Goal: Information Seeking & Learning: Learn about a topic

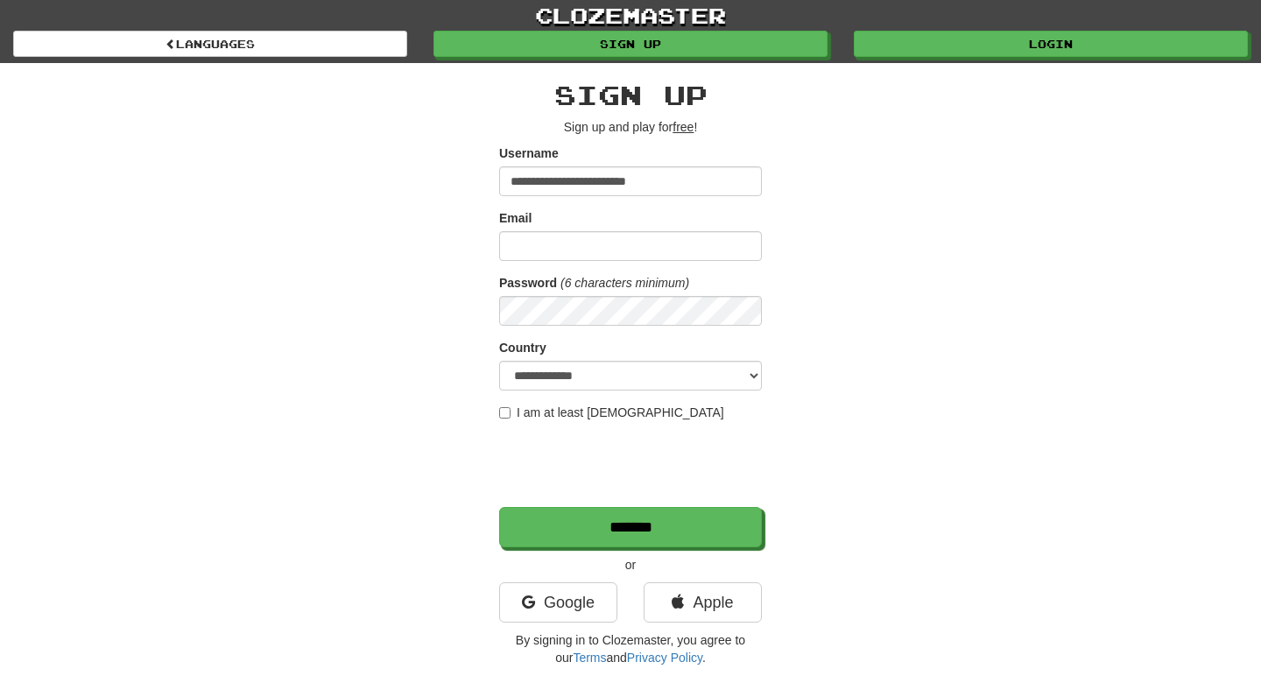
click at [572, 268] on form "**********" at bounding box center [630, 345] width 263 height 403
click at [588, 251] on input "Email" at bounding box center [630, 246] width 263 height 30
click at [622, 182] on input "**********" at bounding box center [630, 181] width 263 height 30
click at [624, 189] on input "**********" at bounding box center [630, 181] width 263 height 30
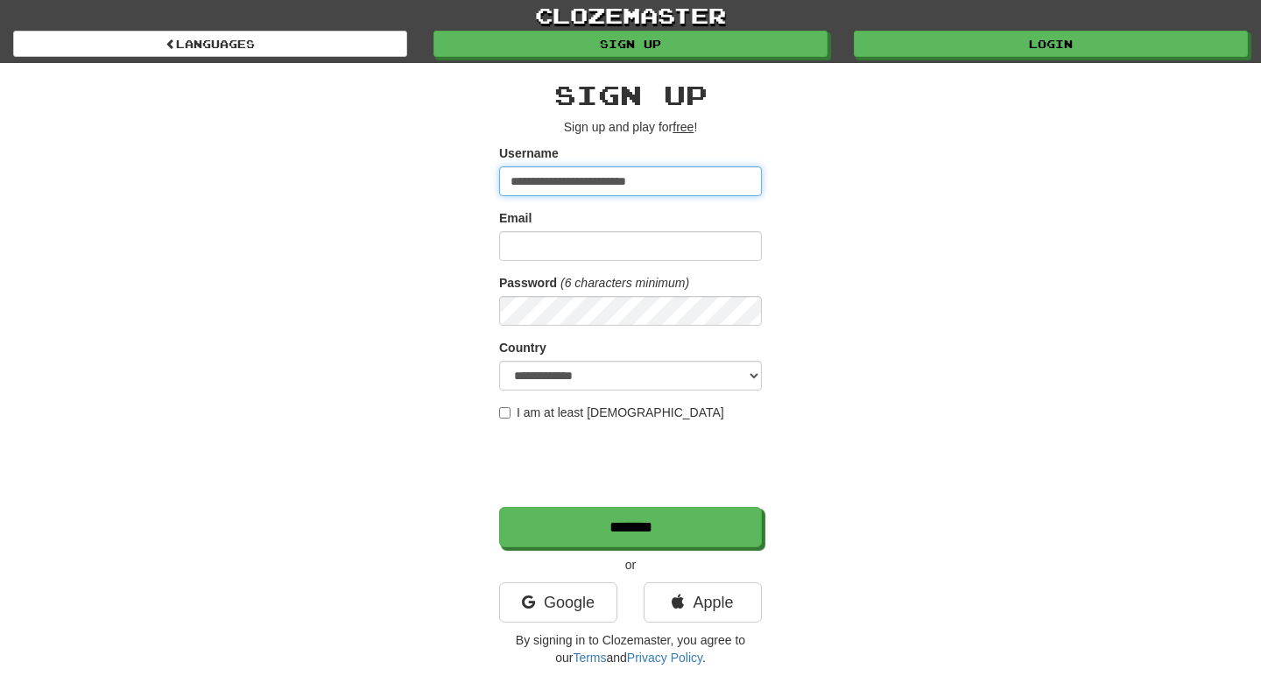
click at [624, 189] on input "**********" at bounding box center [630, 181] width 263 height 30
type input "********"
click at [618, 584] on div "Google" at bounding box center [558, 606] width 144 height 49
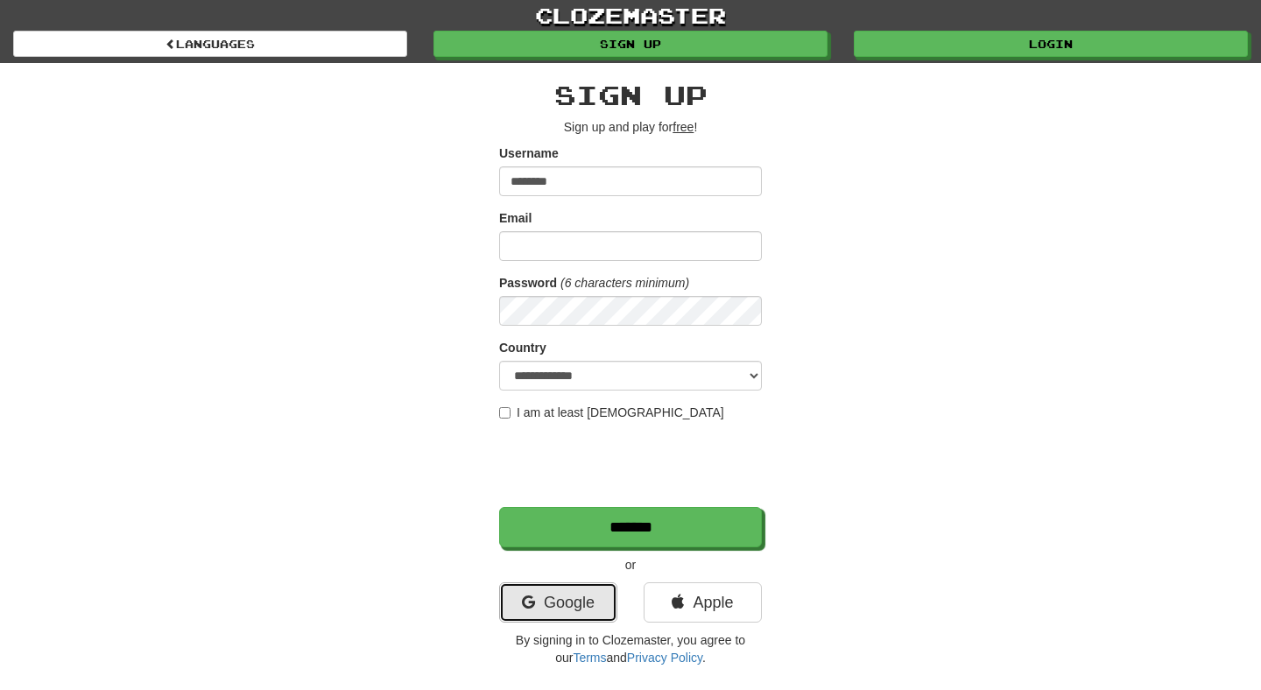
click at [602, 593] on link "Google" at bounding box center [558, 602] width 118 height 40
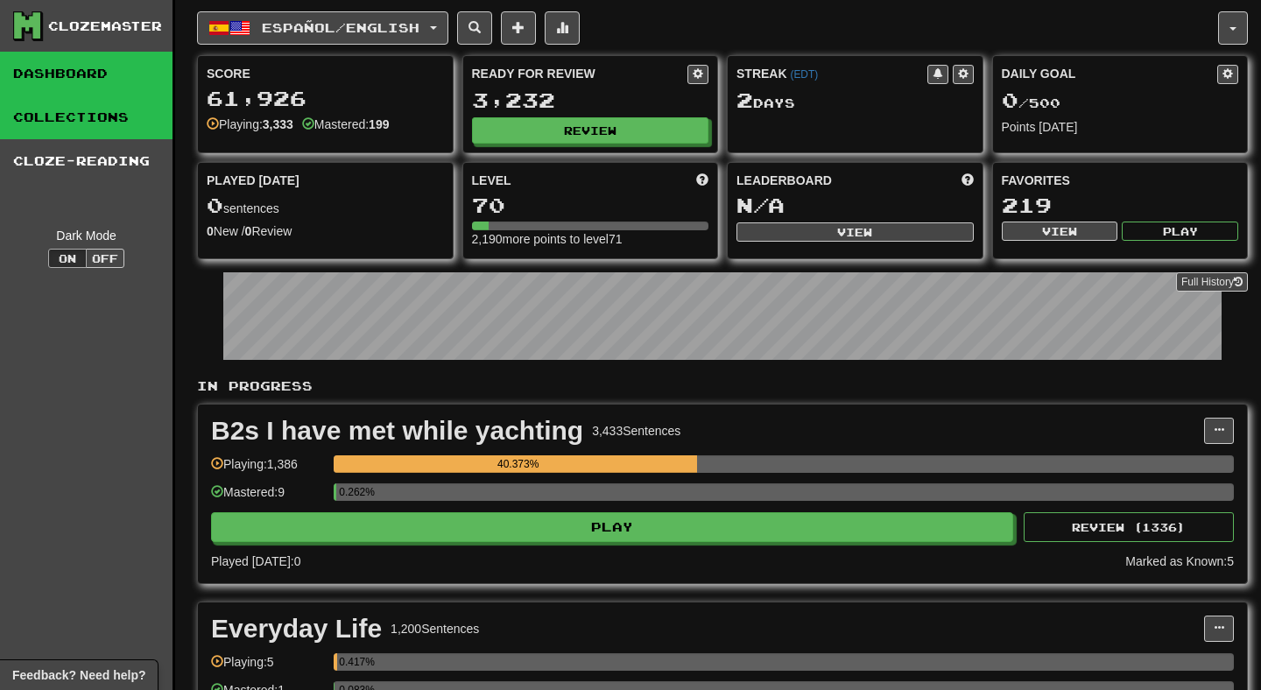
click at [112, 117] on link "Collections" at bounding box center [86, 117] width 173 height 44
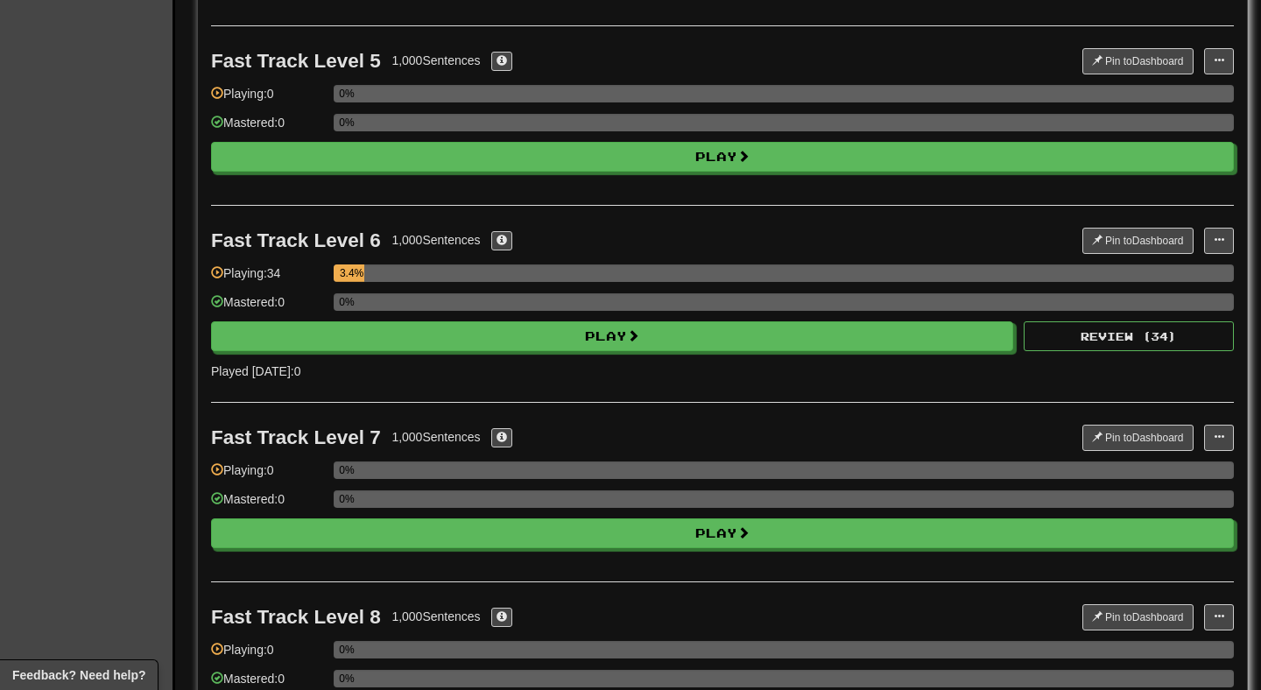
scroll to position [865, 0]
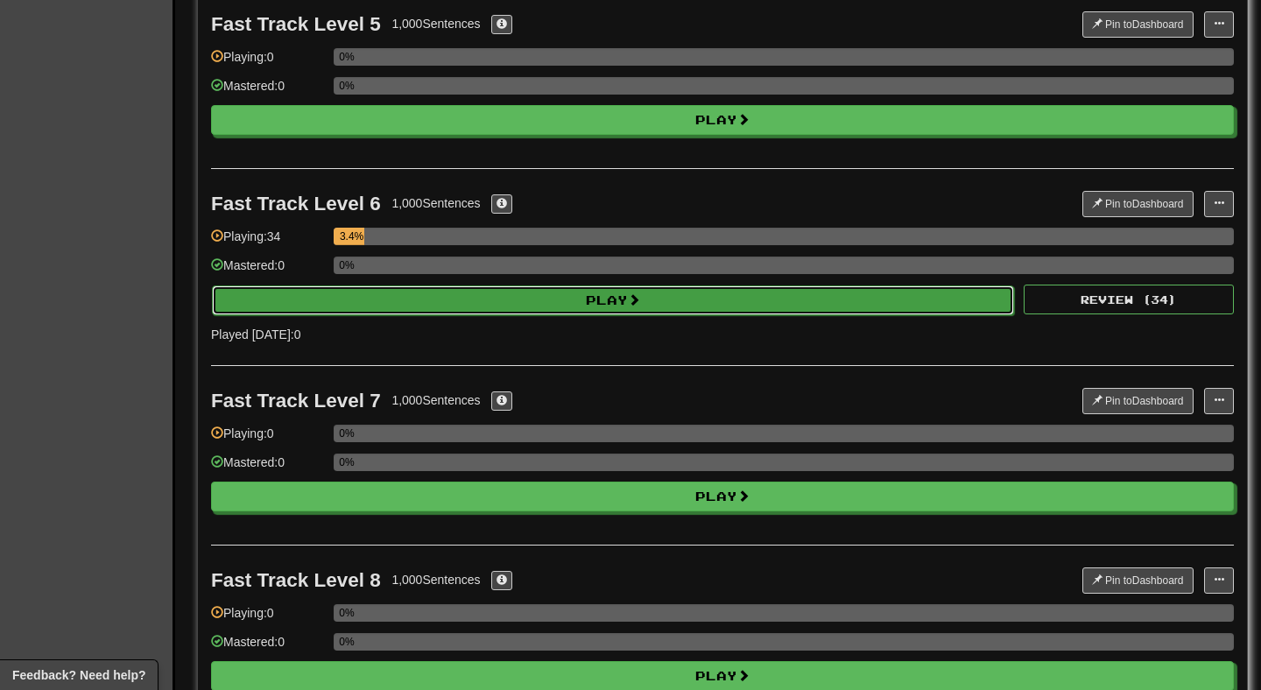
click at [750, 315] on button "Play" at bounding box center [613, 300] width 802 height 30
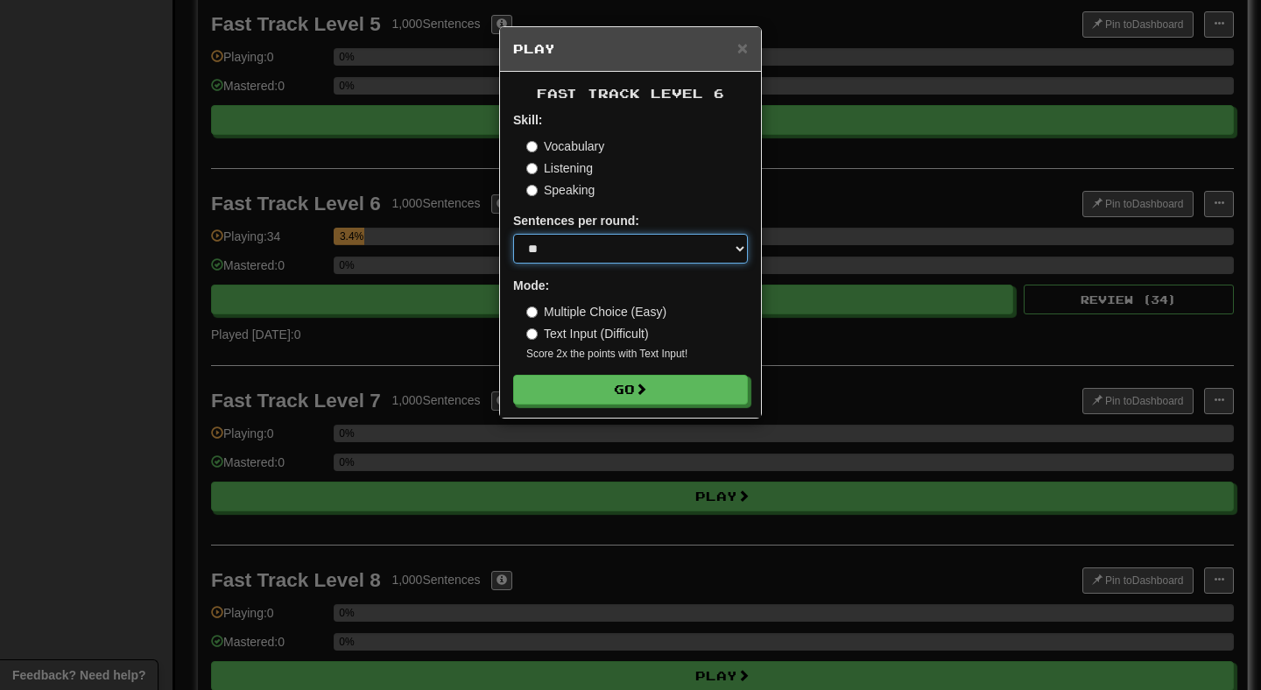
click at [568, 250] on select "* ** ** ** ** ** *** ********" at bounding box center [630, 249] width 235 height 30
select select "**"
click at [513, 234] on select "* ** ** ** ** ** *** ********" at bounding box center [630, 249] width 235 height 30
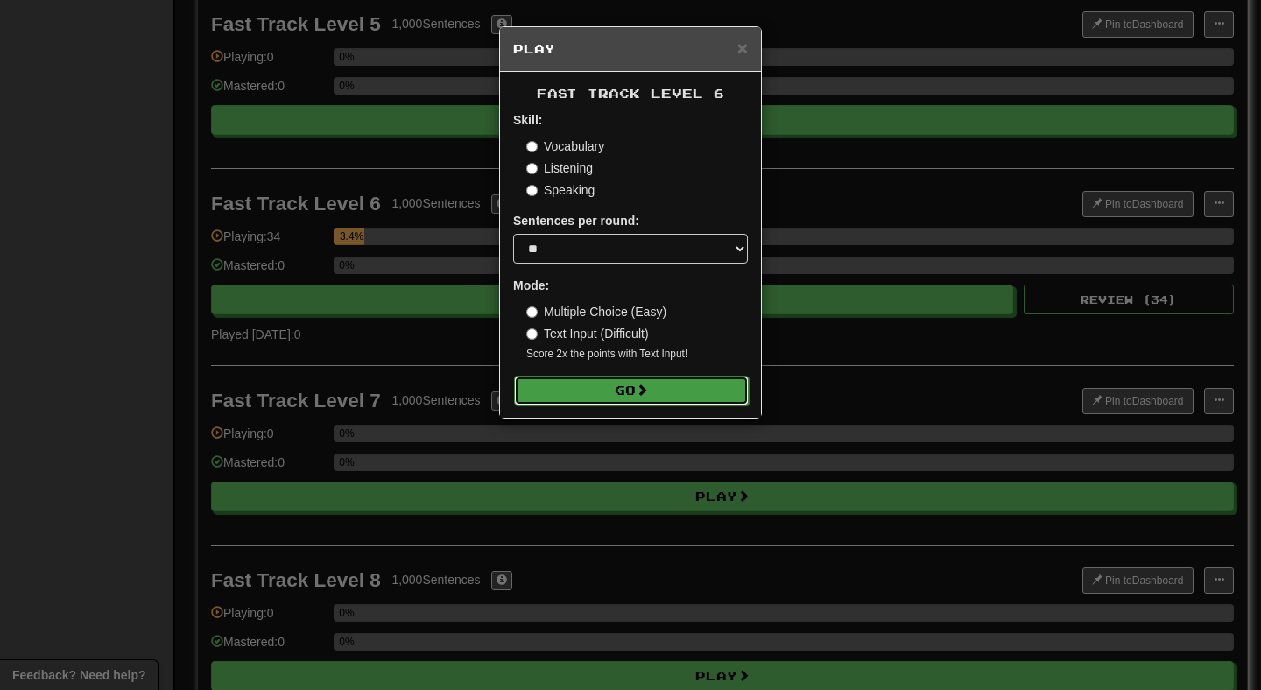
click at [638, 394] on button "Go" at bounding box center [631, 391] width 235 height 30
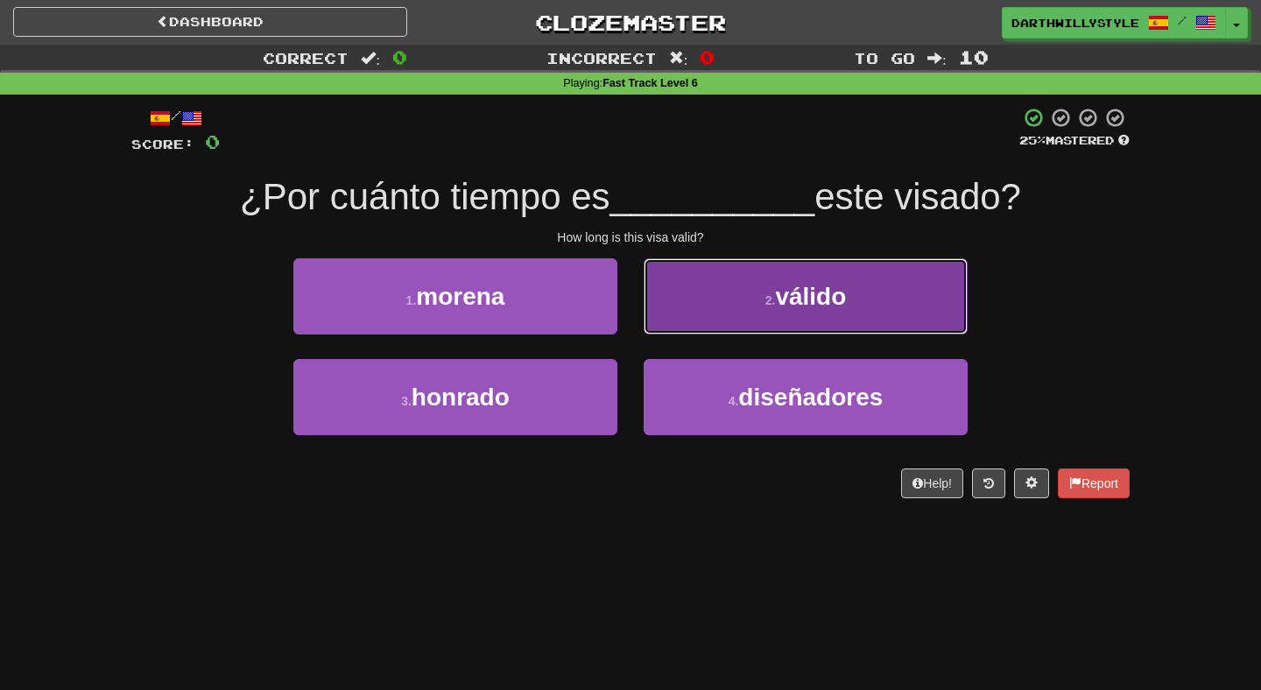
click at [682, 316] on button "2 . válido" at bounding box center [806, 296] width 324 height 76
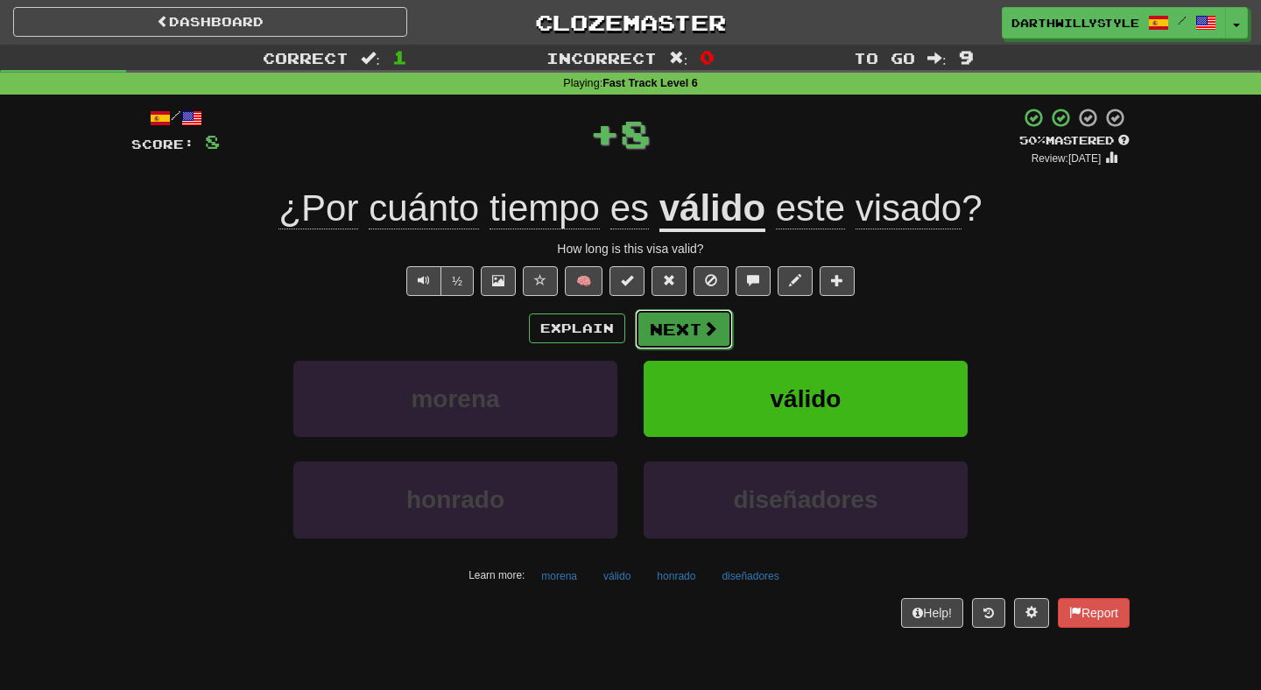
click at [685, 332] on button "Next" at bounding box center [684, 329] width 98 height 40
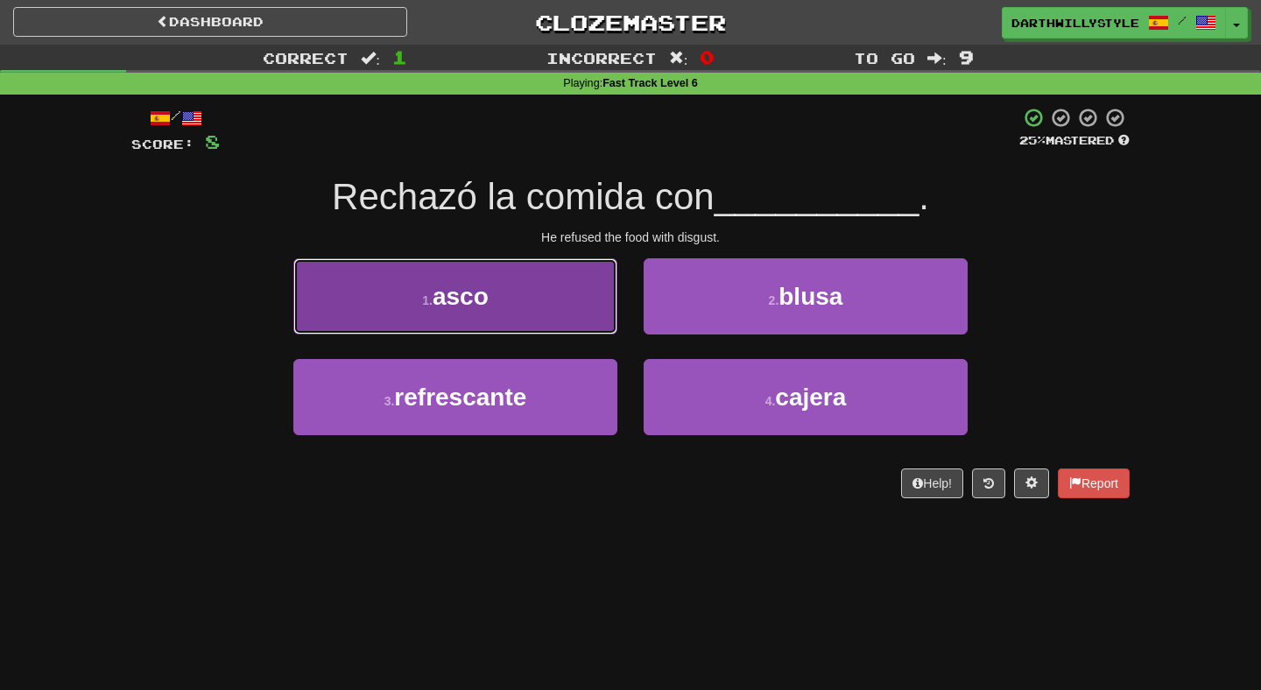
click at [560, 329] on button "1 . asco" at bounding box center [455, 296] width 324 height 76
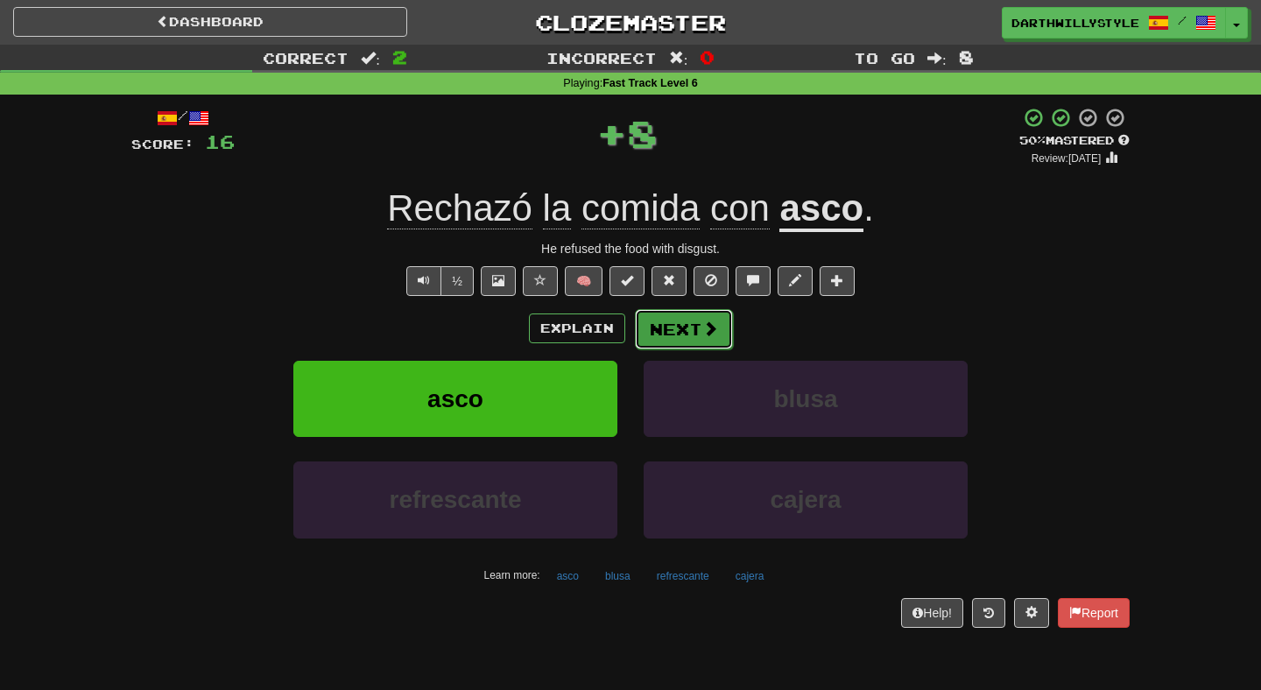
click at [719, 330] on button "Next" at bounding box center [684, 329] width 98 height 40
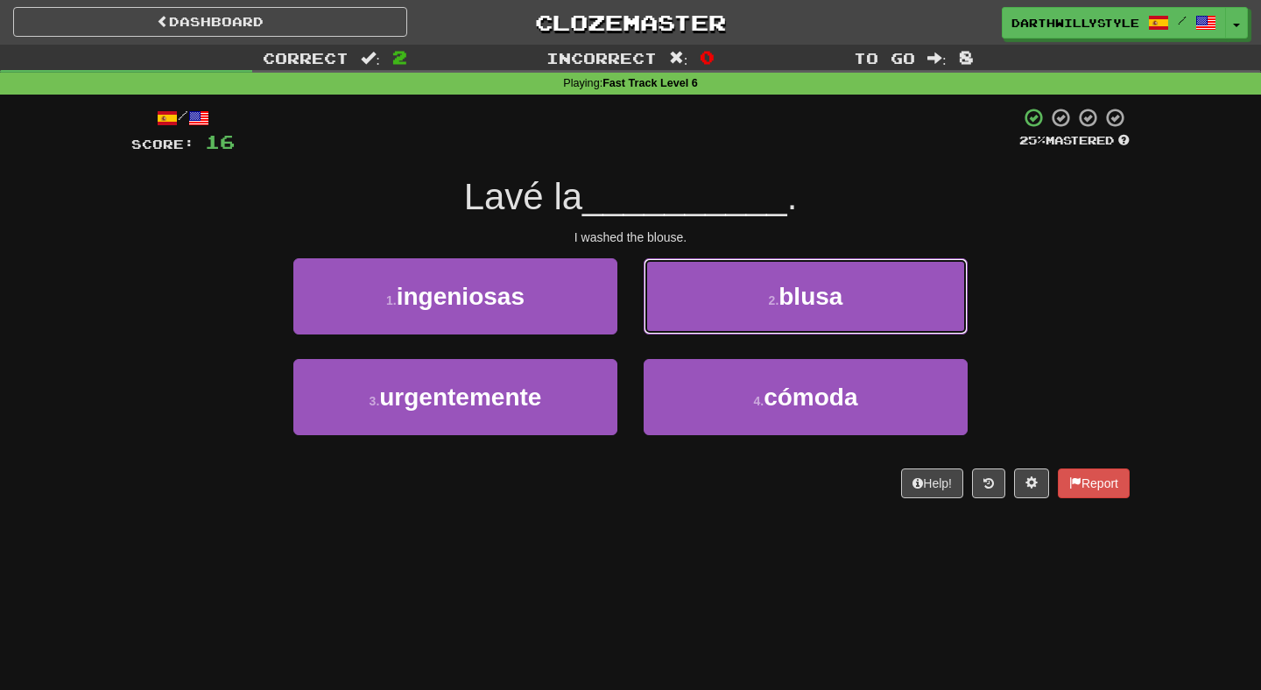
click at [719, 330] on button "2 . blusa" at bounding box center [806, 296] width 324 height 76
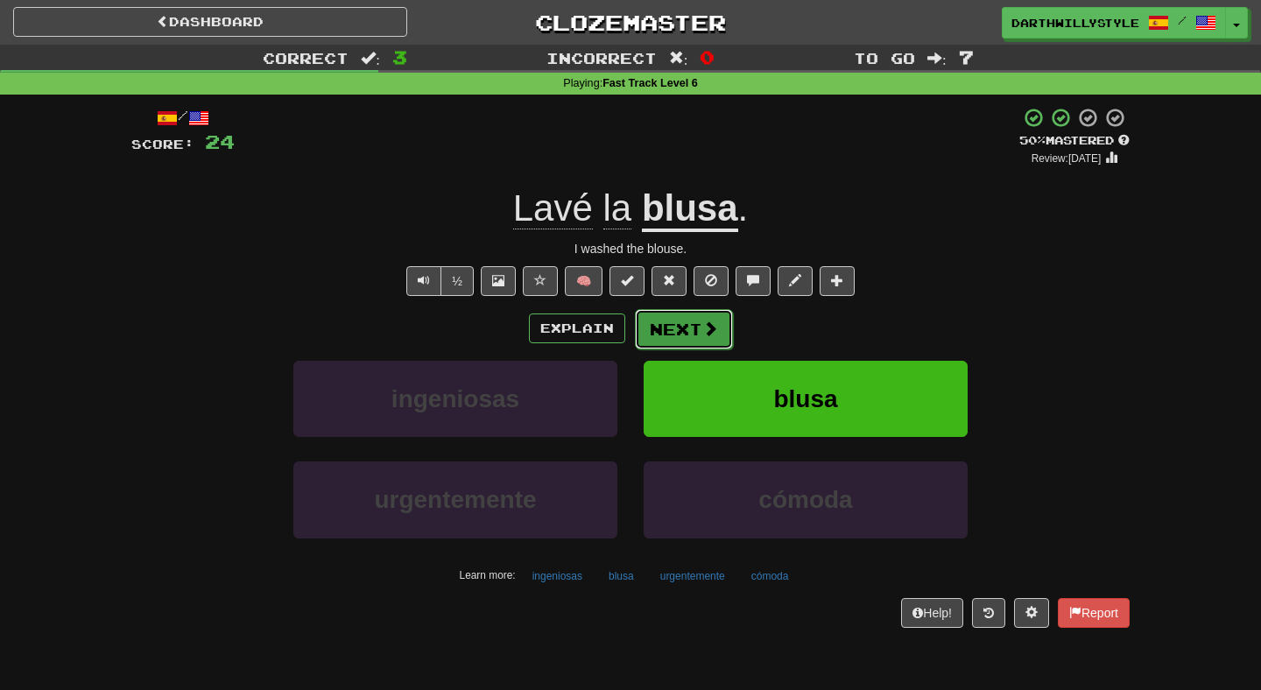
click at [702, 330] on span at bounding box center [710, 329] width 16 height 16
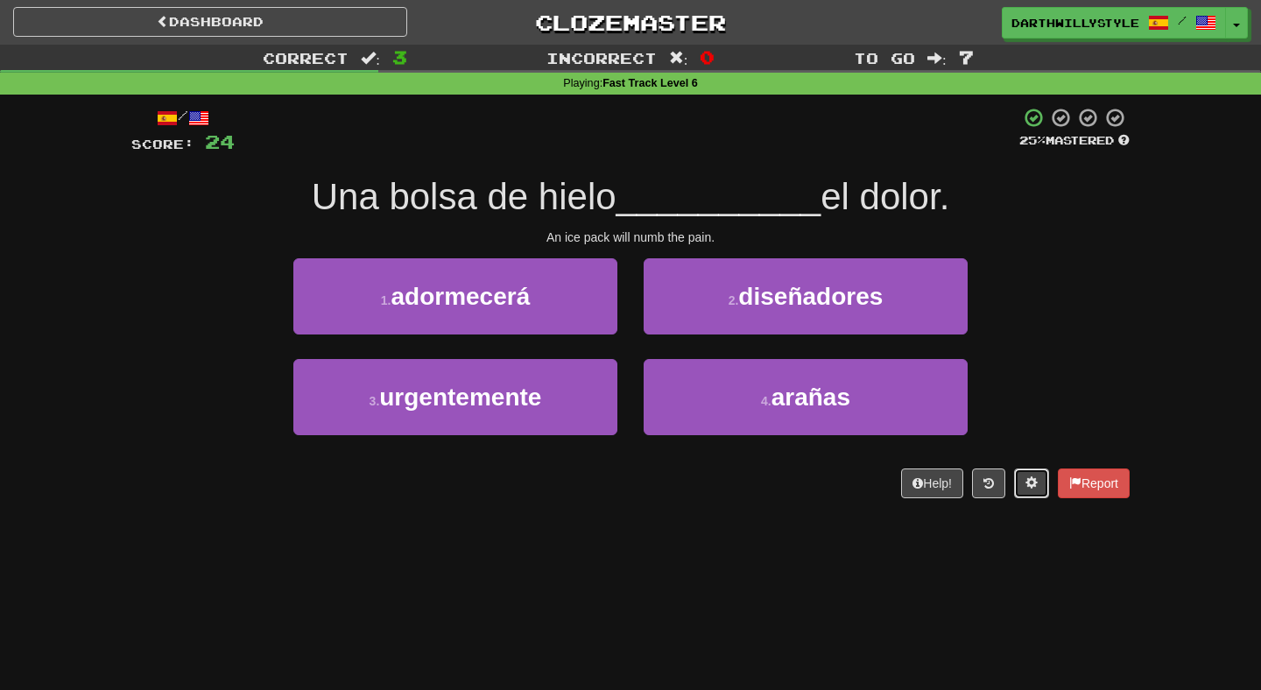
click at [1027, 480] on span at bounding box center [1031, 482] width 12 height 12
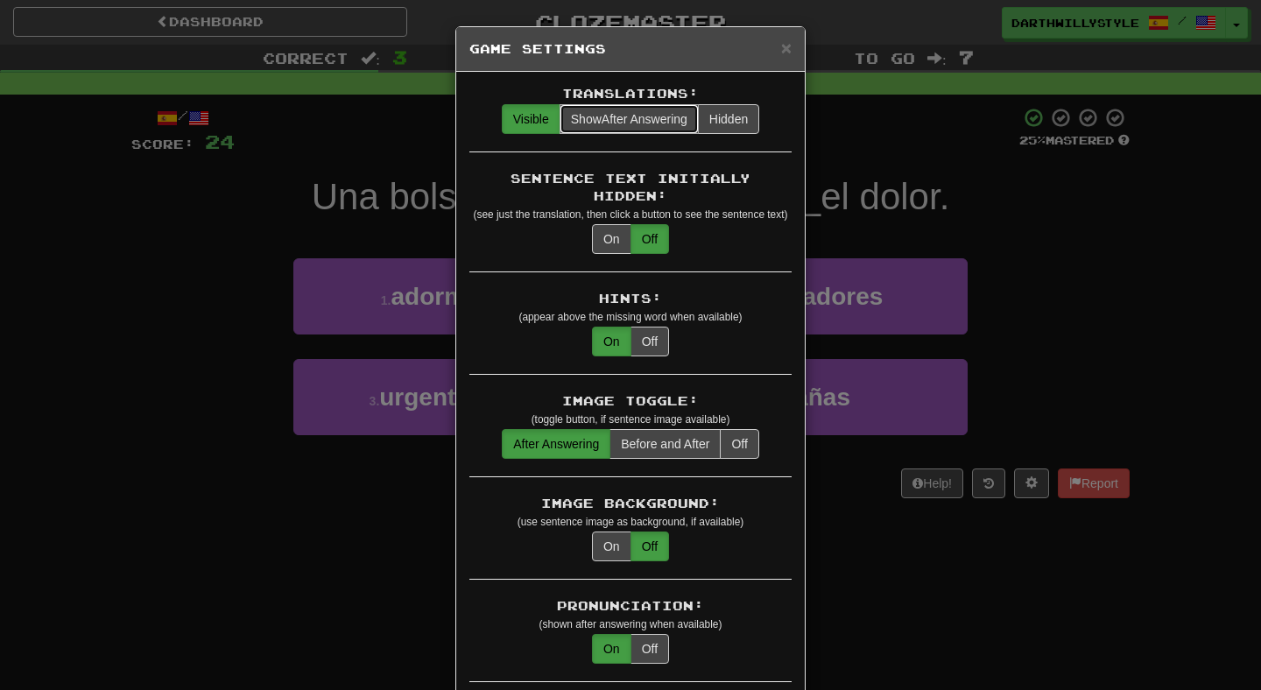
click at [649, 116] on span "Show After Answering" at bounding box center [629, 119] width 116 height 14
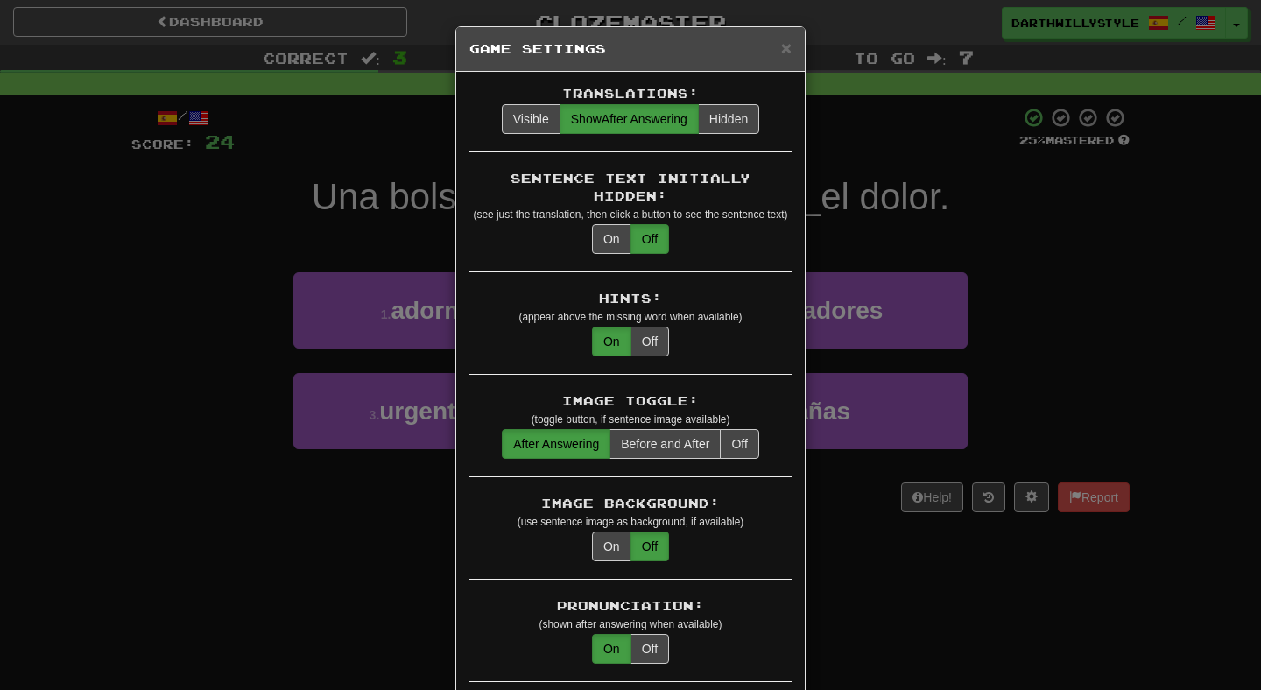
click at [769, 56] on h5 "Game Settings" at bounding box center [630, 49] width 322 height 18
click at [772, 56] on h5 "Game Settings" at bounding box center [630, 49] width 322 height 18
click at [781, 53] on span "×" at bounding box center [786, 48] width 11 height 20
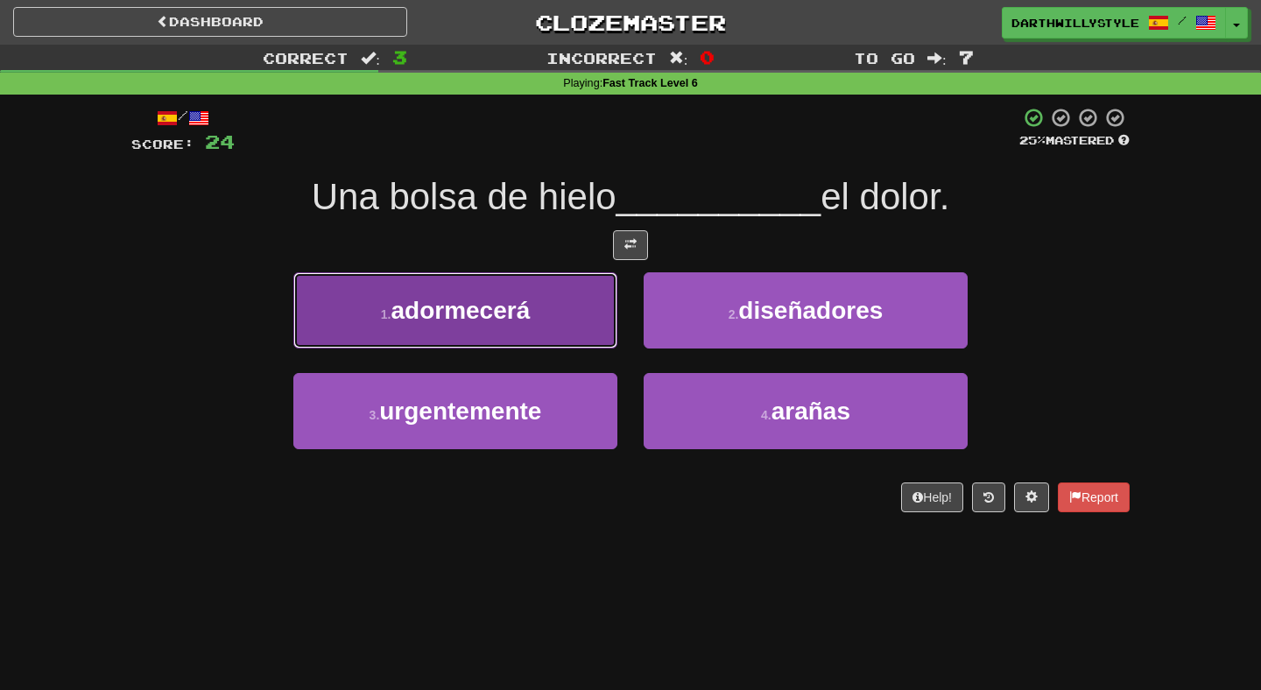
click at [601, 342] on button "1 . adormecerá" at bounding box center [455, 310] width 324 height 76
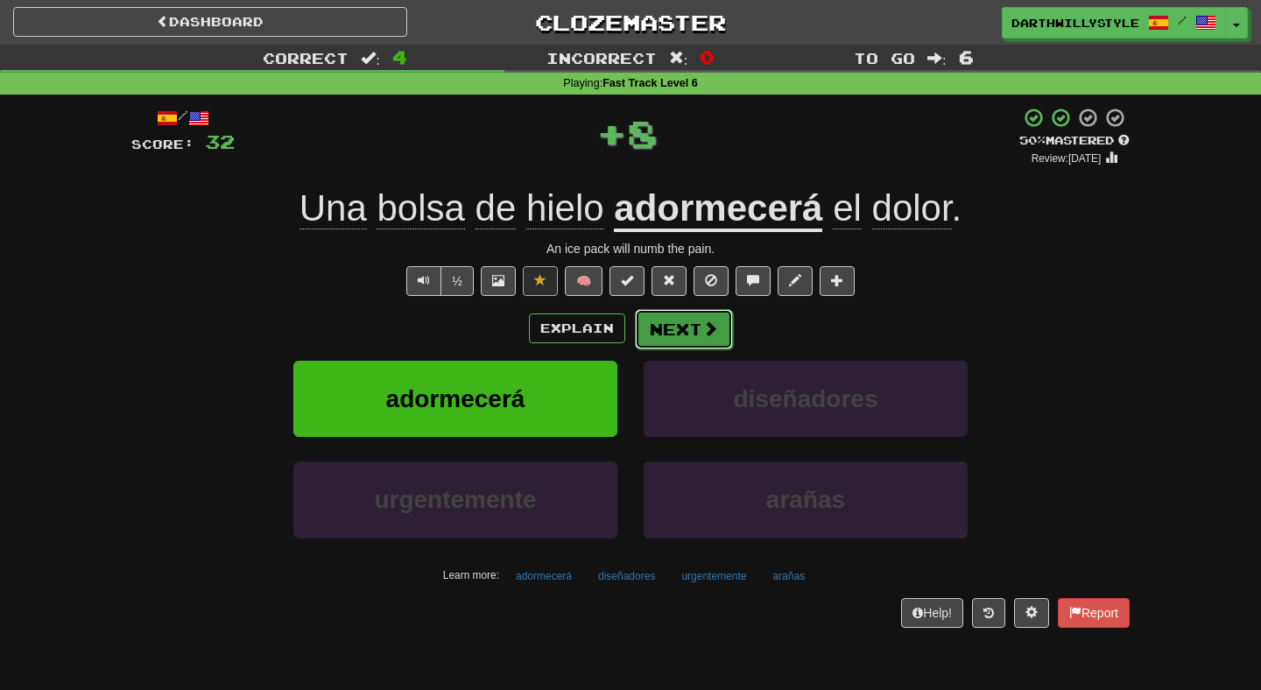
click at [711, 336] on span at bounding box center [710, 329] width 16 height 16
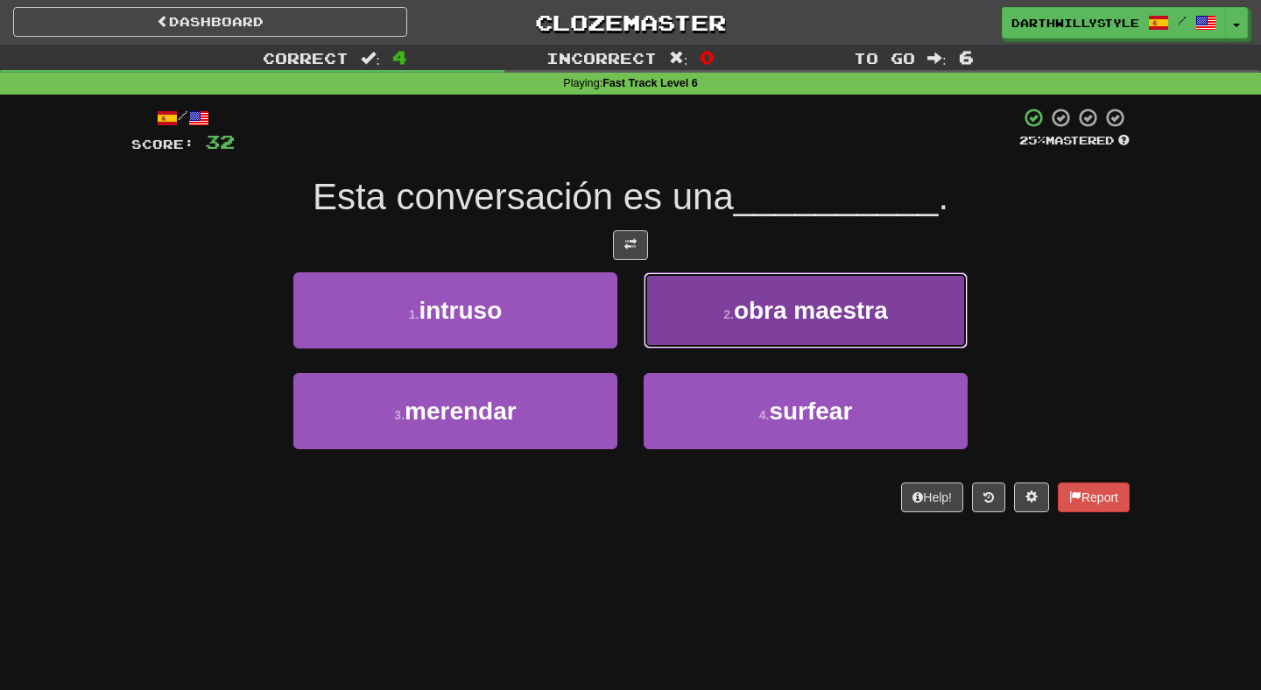
click at [679, 326] on button "2 . obra maestra" at bounding box center [806, 310] width 324 height 76
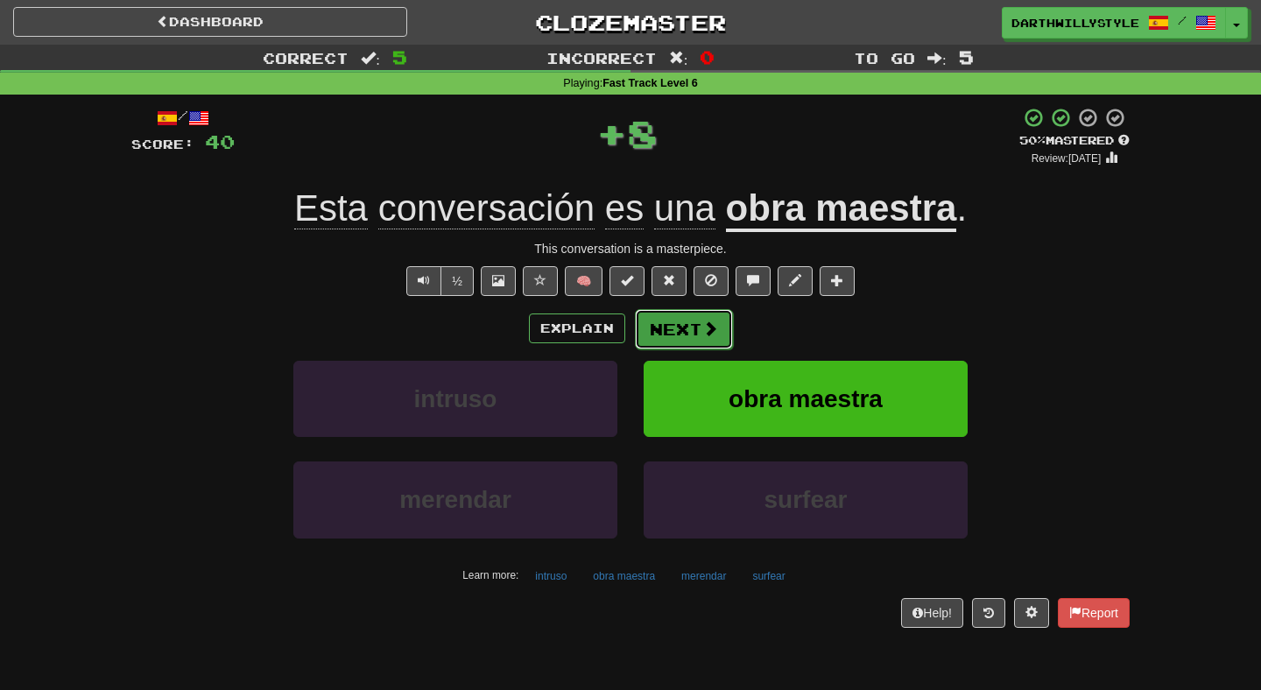
click at [686, 334] on button "Next" at bounding box center [684, 329] width 98 height 40
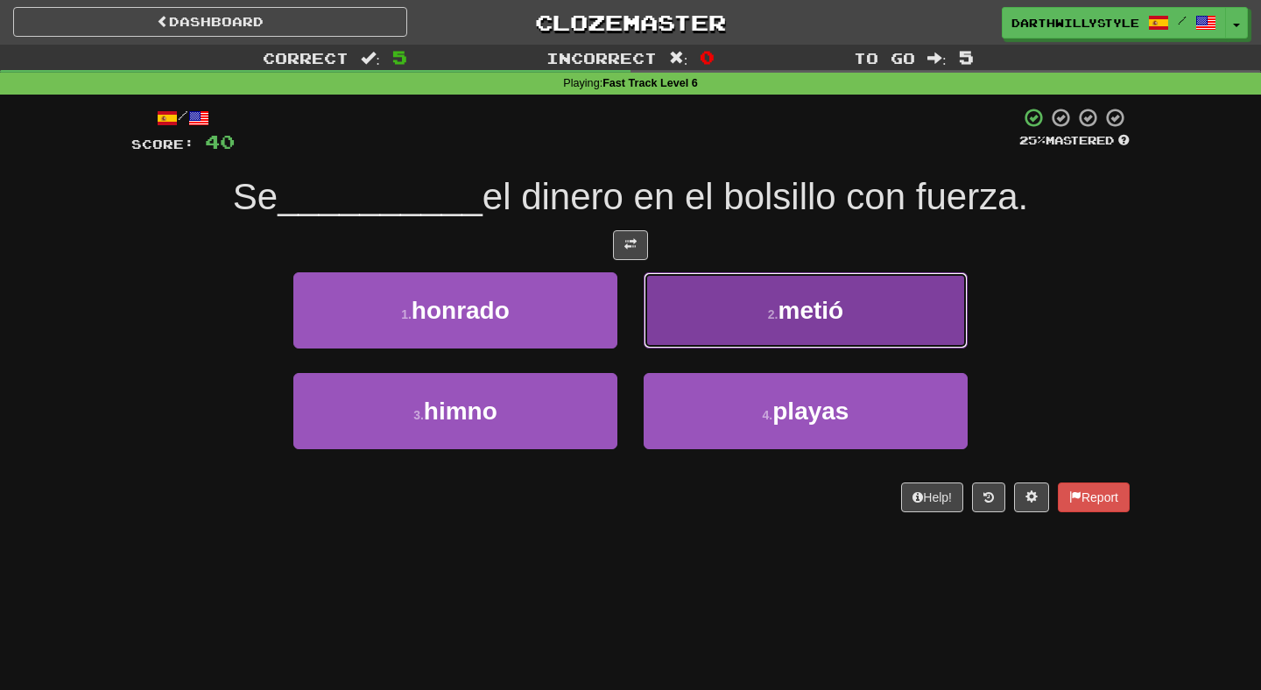
click at [727, 311] on button "2 . metió" at bounding box center [806, 310] width 324 height 76
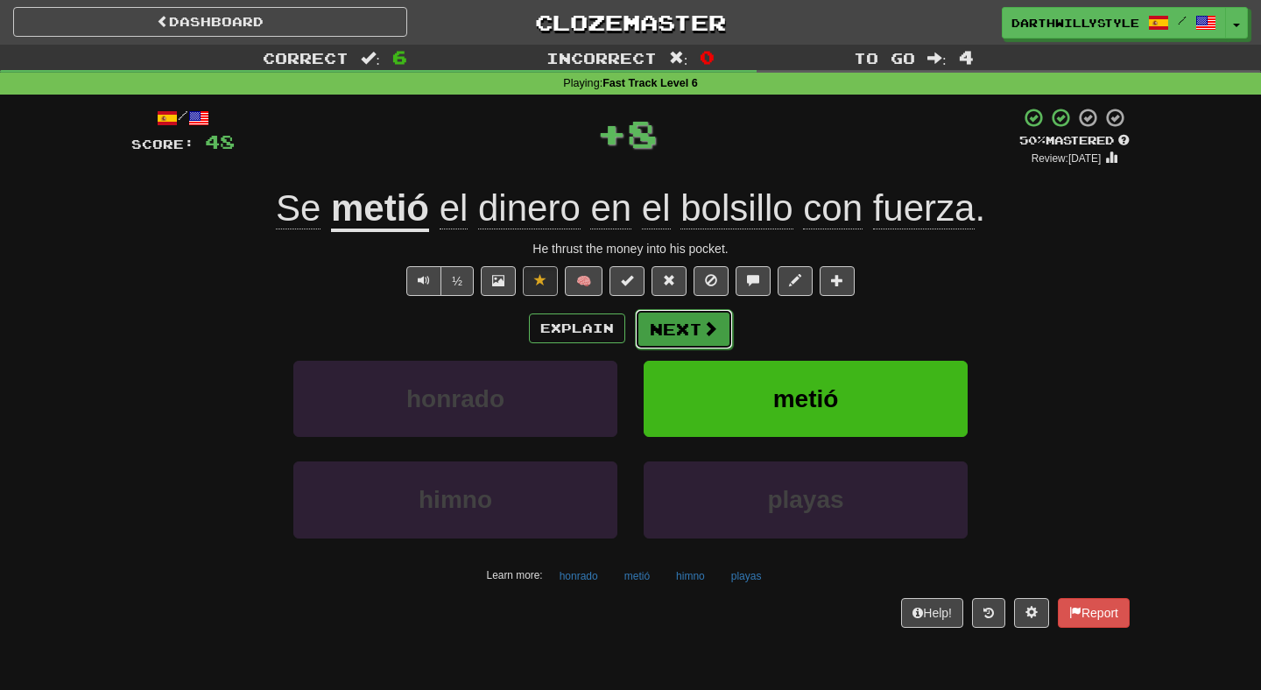
click at [694, 324] on button "Next" at bounding box center [684, 329] width 98 height 40
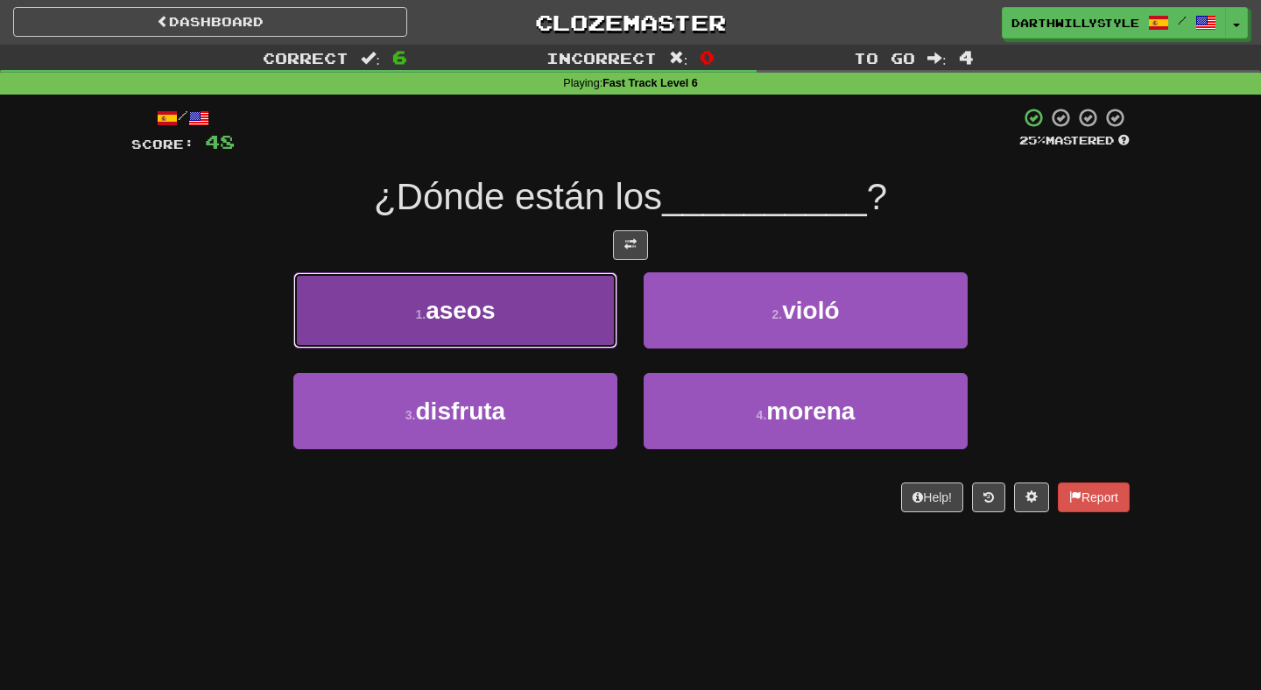
click at [577, 312] on button "1 . aseos" at bounding box center [455, 310] width 324 height 76
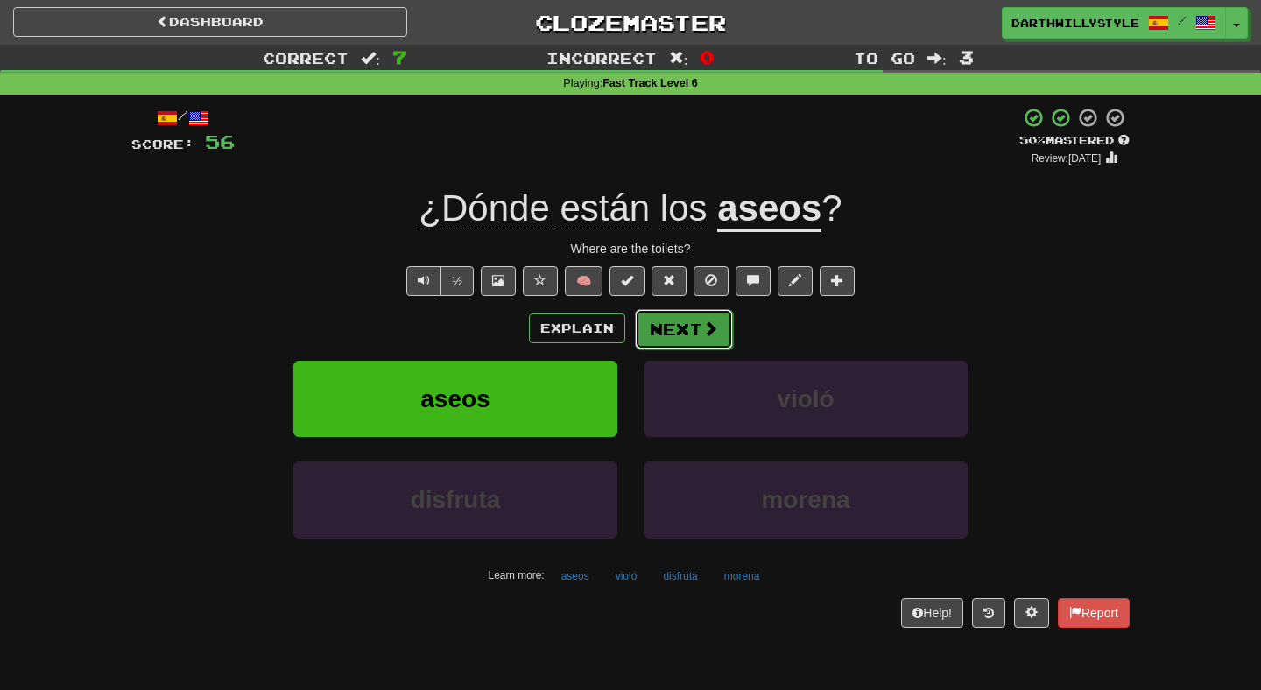
click at [683, 331] on button "Next" at bounding box center [684, 329] width 98 height 40
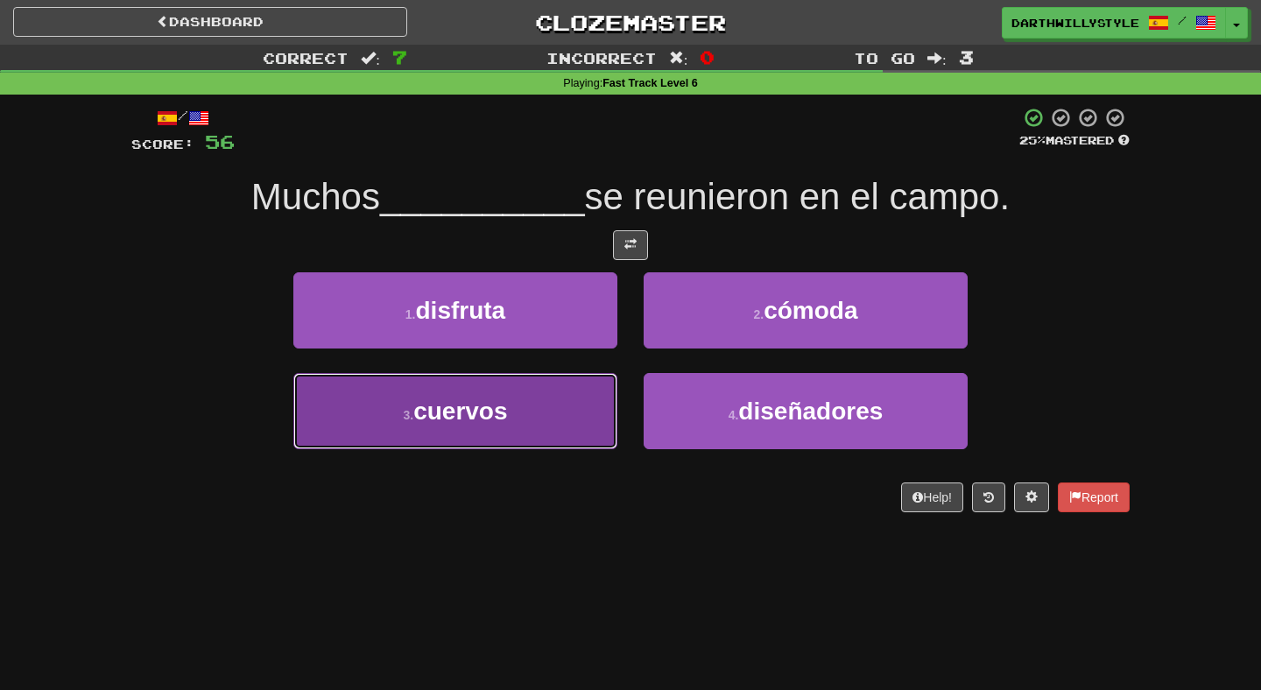
click at [505, 389] on button "3 . cuervos" at bounding box center [455, 411] width 324 height 76
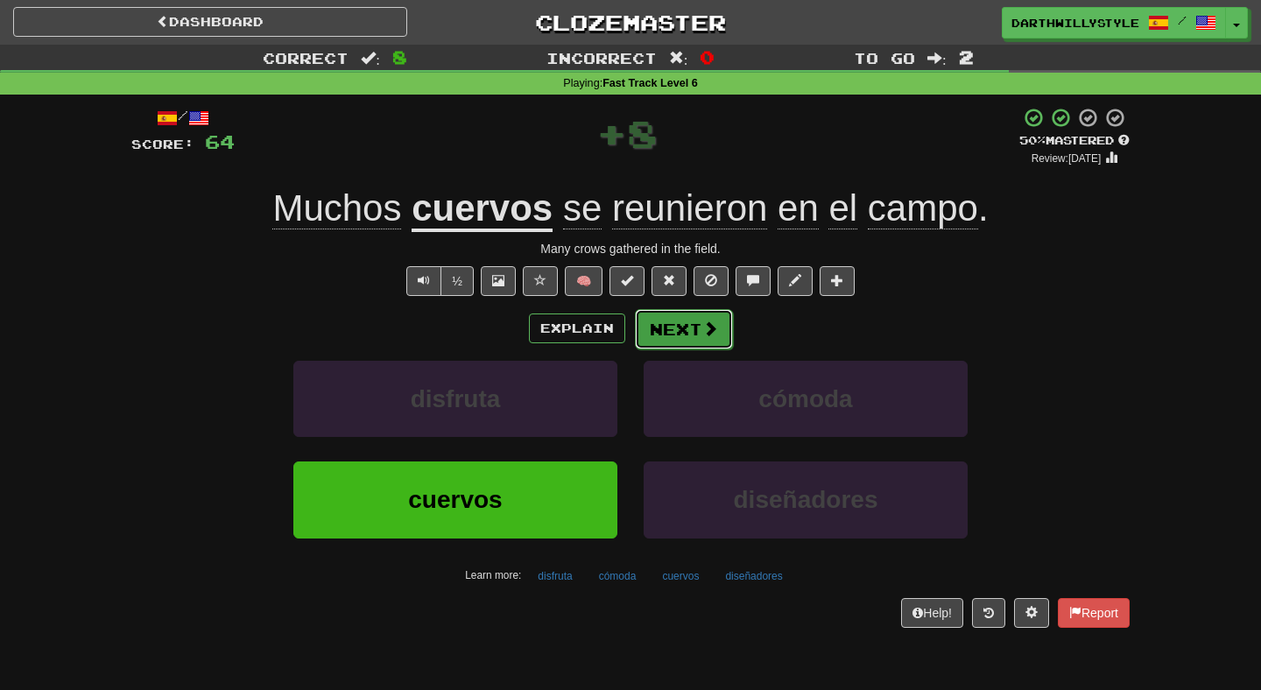
click at [711, 321] on span at bounding box center [710, 329] width 16 height 16
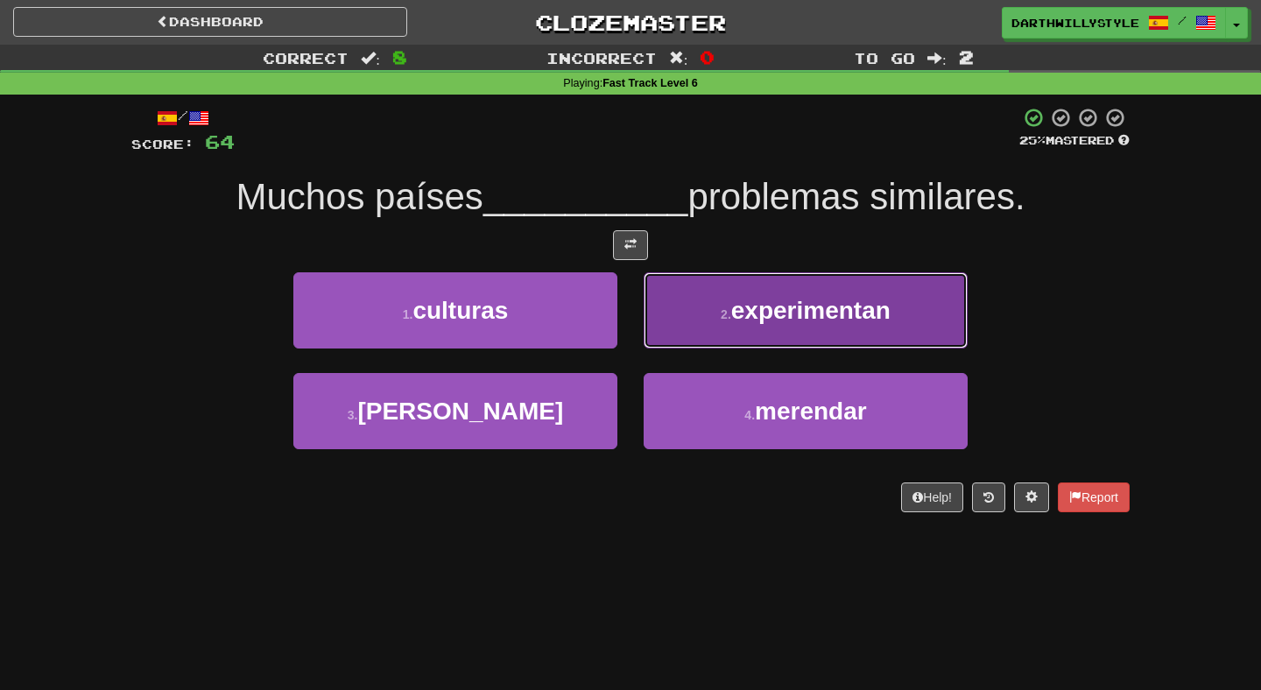
click at [726, 334] on button "2 . experimentan" at bounding box center [806, 310] width 324 height 76
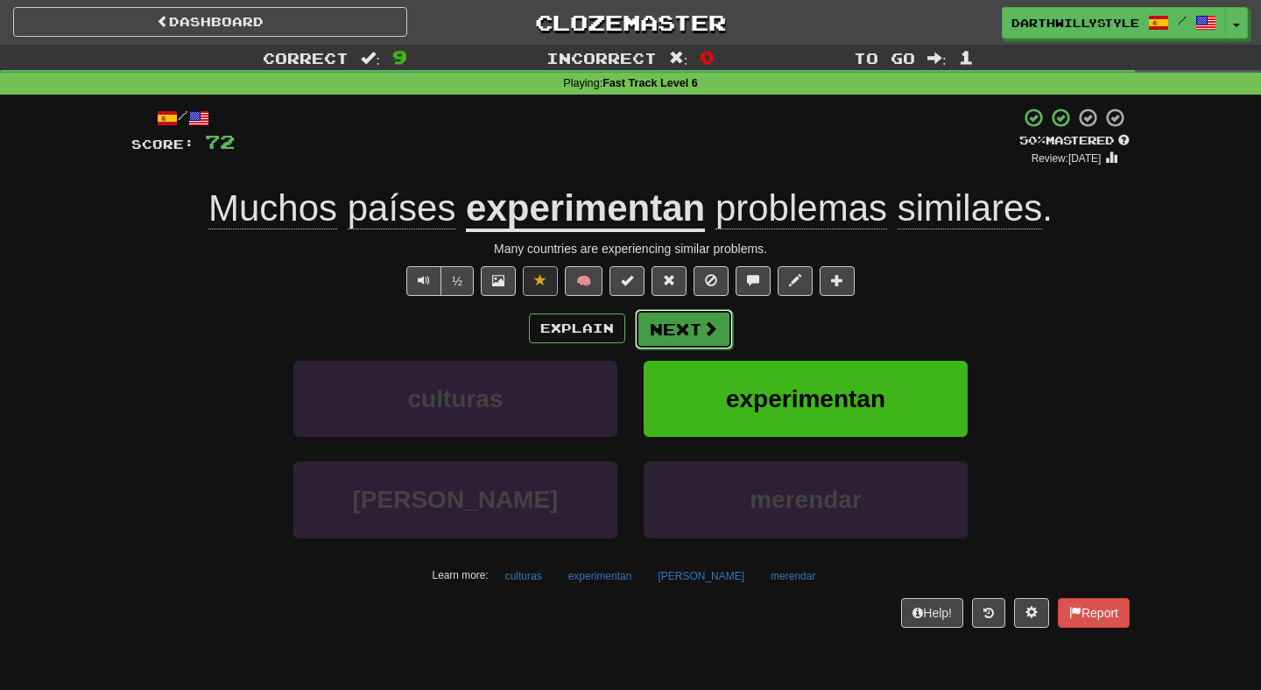
click at [700, 331] on button "Next" at bounding box center [684, 329] width 98 height 40
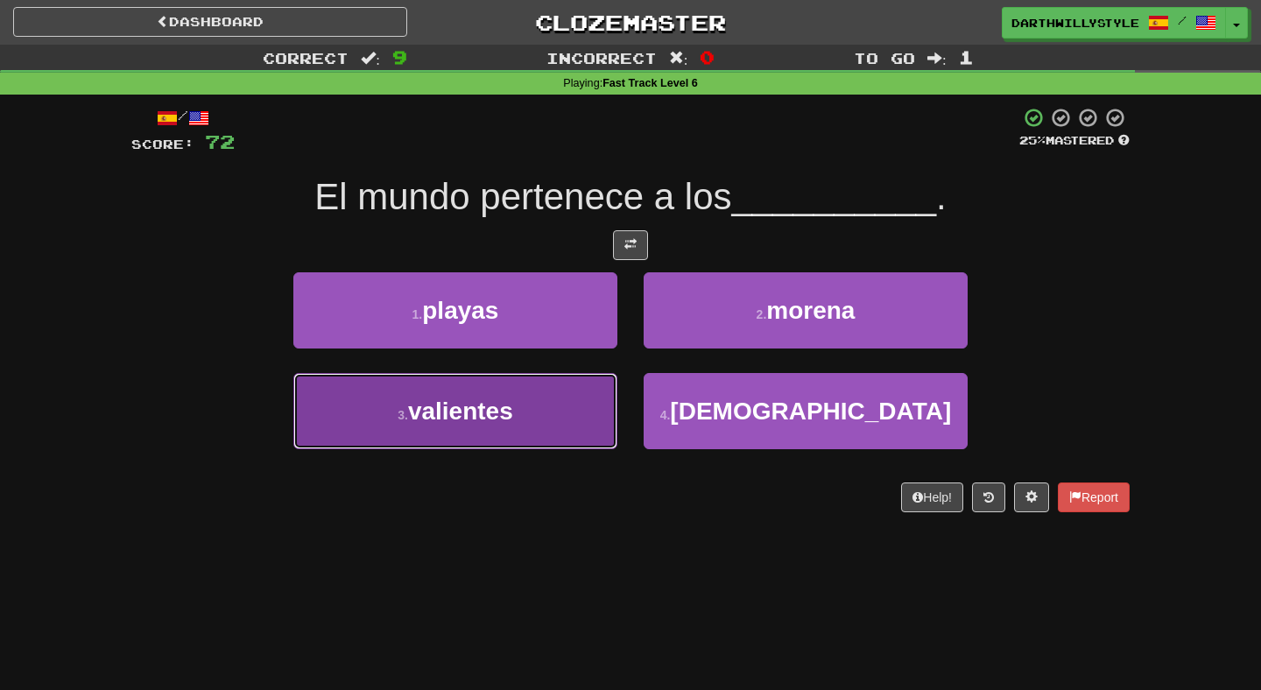
click at [582, 413] on button "3 . valientes" at bounding box center [455, 411] width 324 height 76
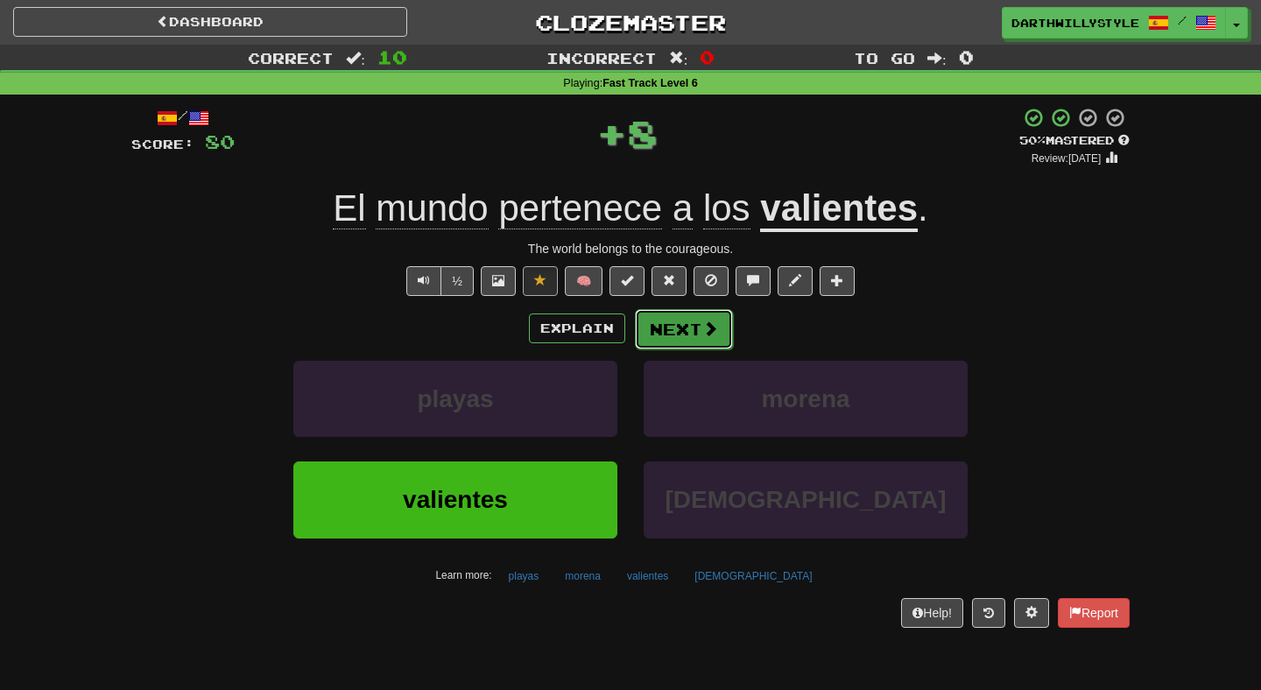
click at [683, 335] on button "Next" at bounding box center [684, 329] width 98 height 40
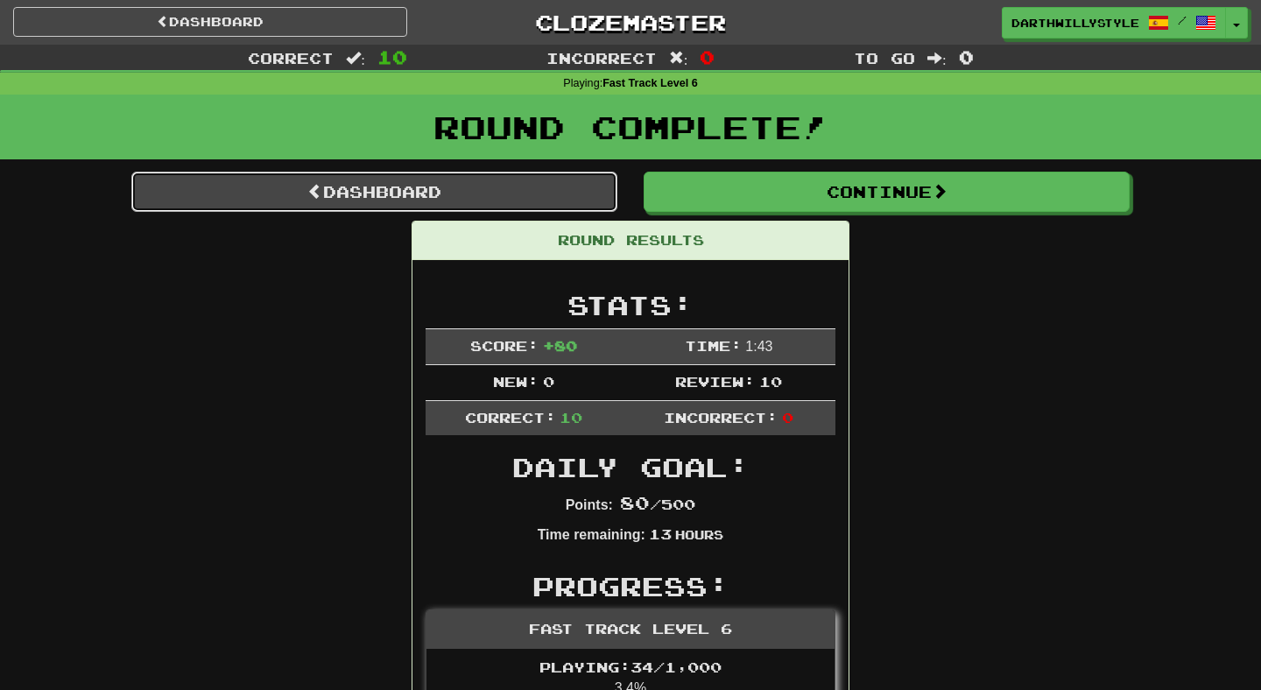
click at [419, 176] on link "Dashboard" at bounding box center [374, 192] width 486 height 40
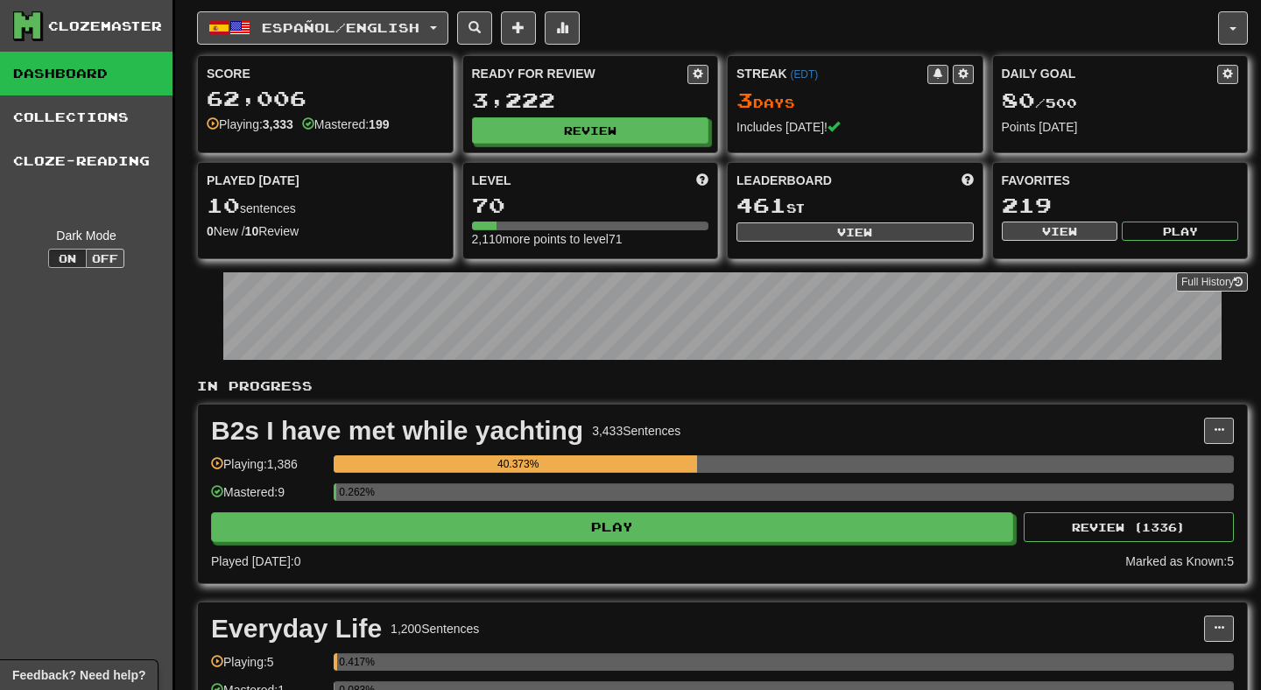
scroll to position [27, 0]
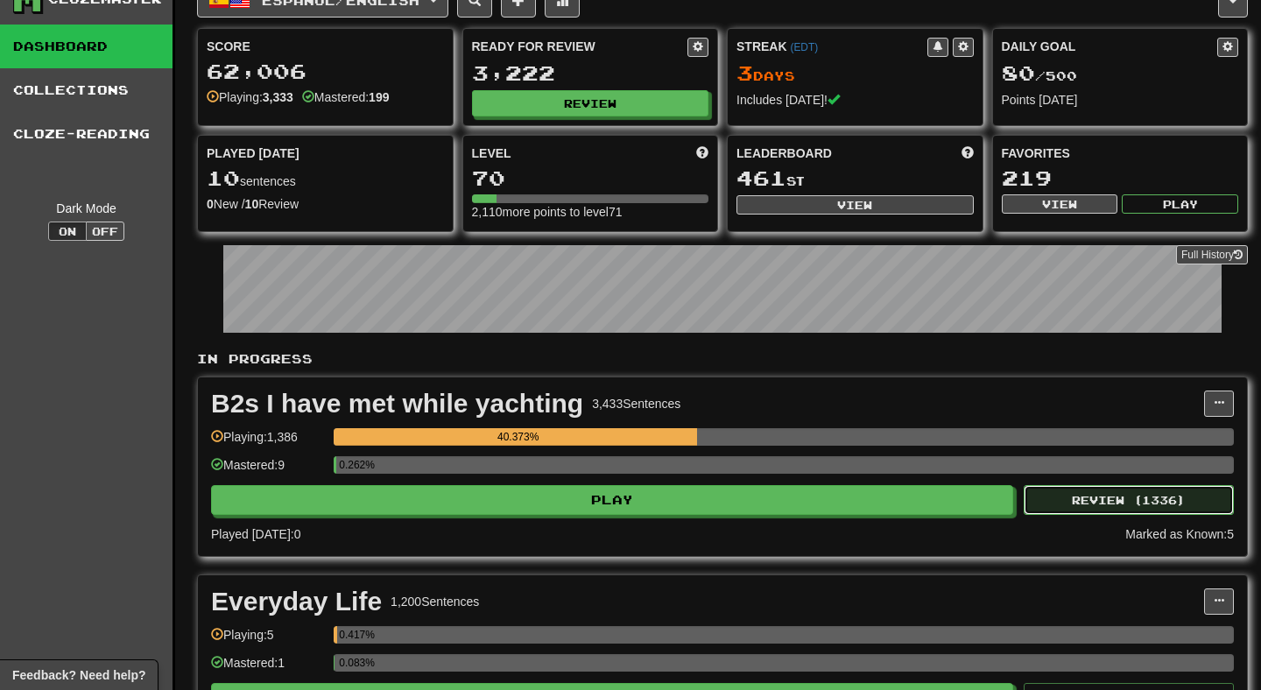
click at [1096, 509] on button "Review ( 1336 )" at bounding box center [1129, 500] width 210 height 30
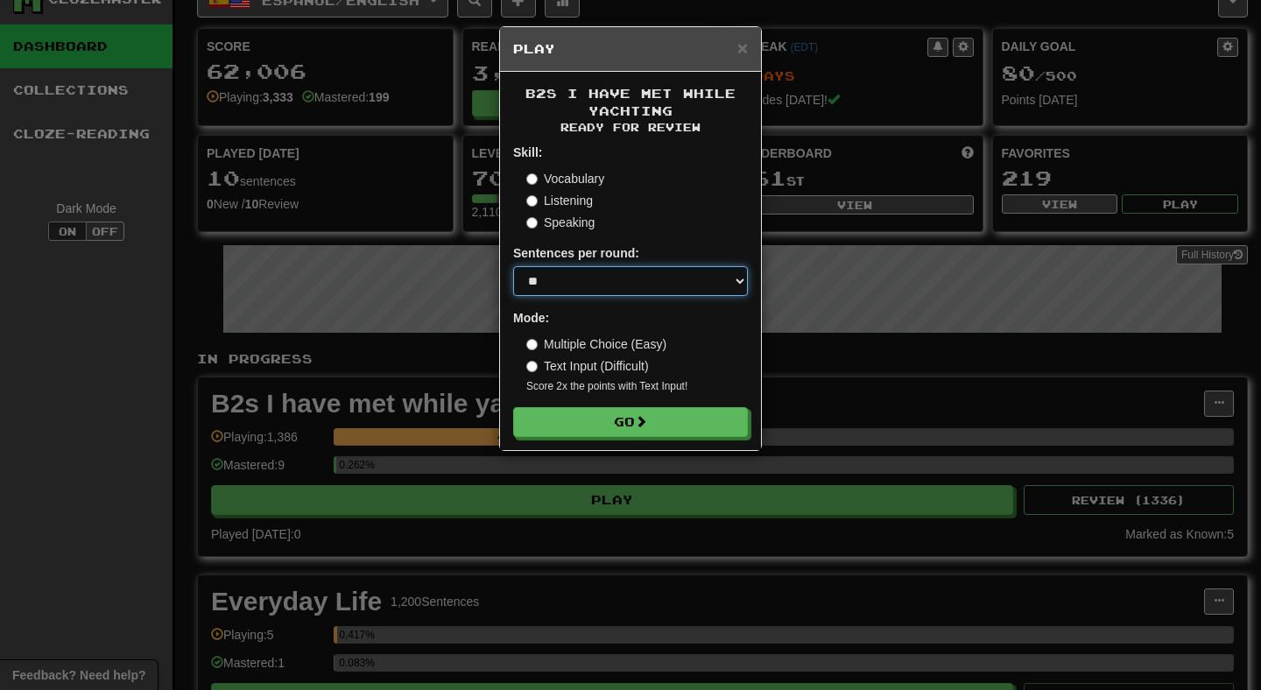
click at [665, 267] on select "* ** ** ** ** ** *** ********" at bounding box center [630, 281] width 235 height 30
select select "********"
click at [513, 266] on select "* ** ** ** ** ** *** ********" at bounding box center [630, 281] width 235 height 30
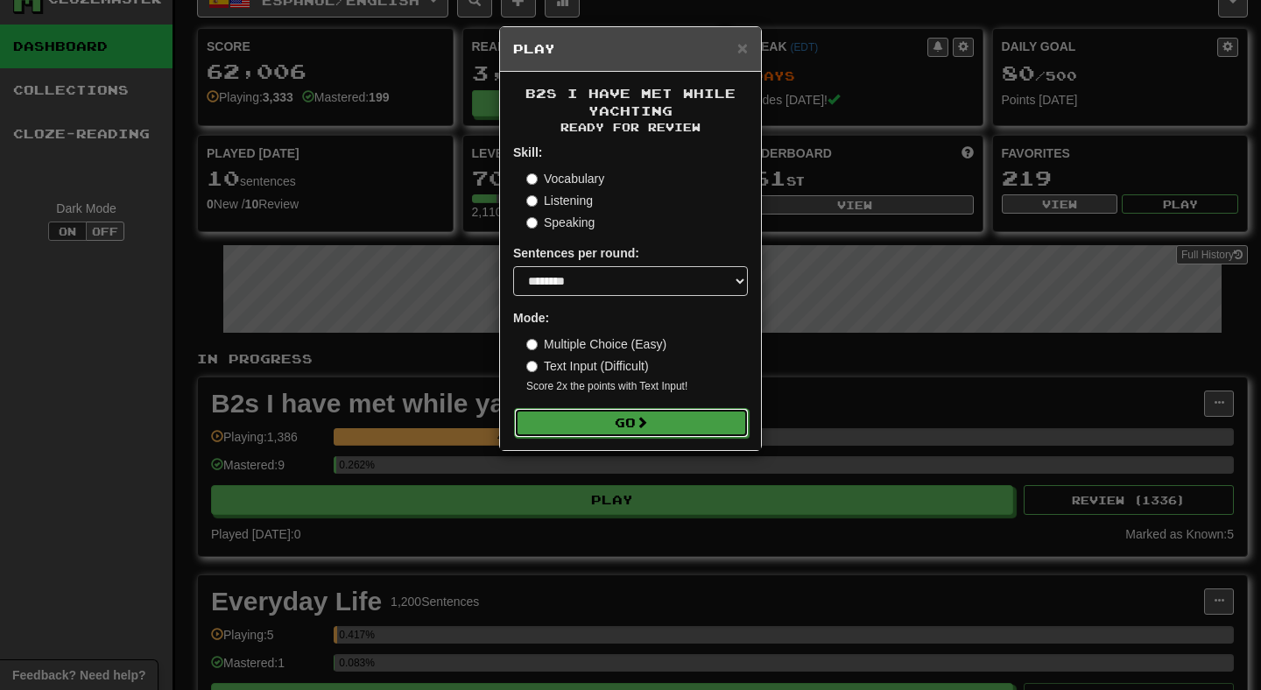
click at [622, 415] on button "Go" at bounding box center [631, 423] width 235 height 30
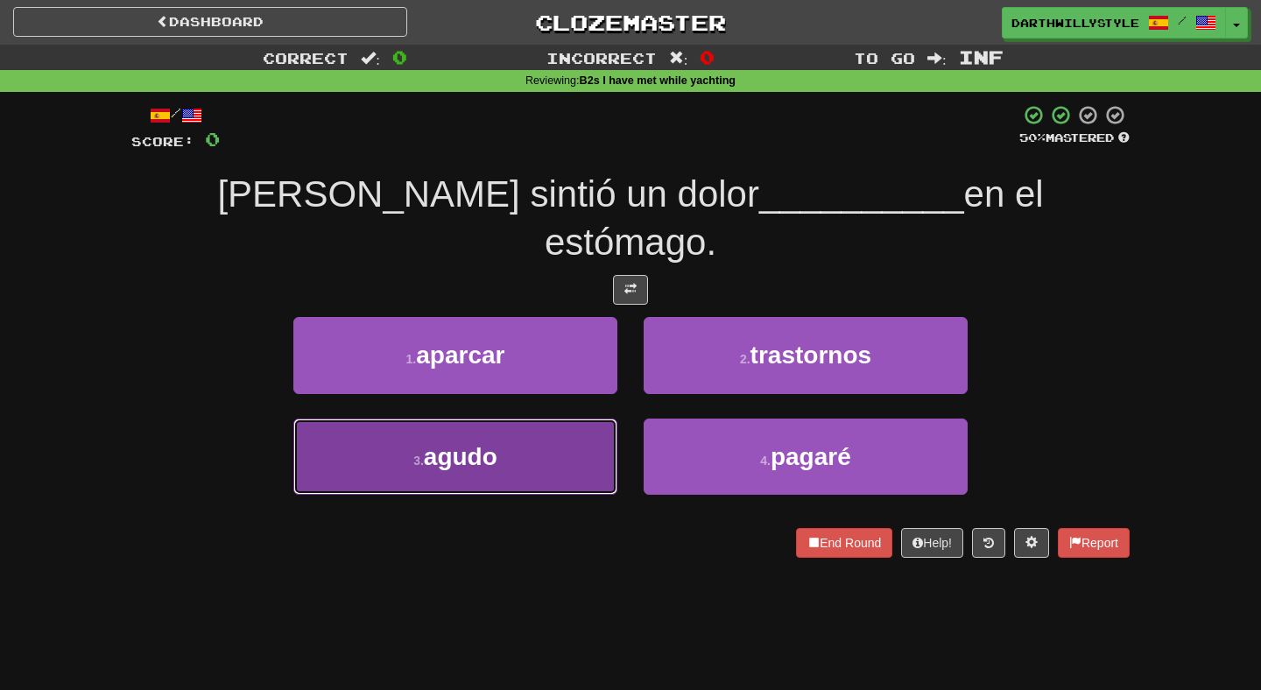
click at [591, 419] on button "3 . agudo" at bounding box center [455, 457] width 324 height 76
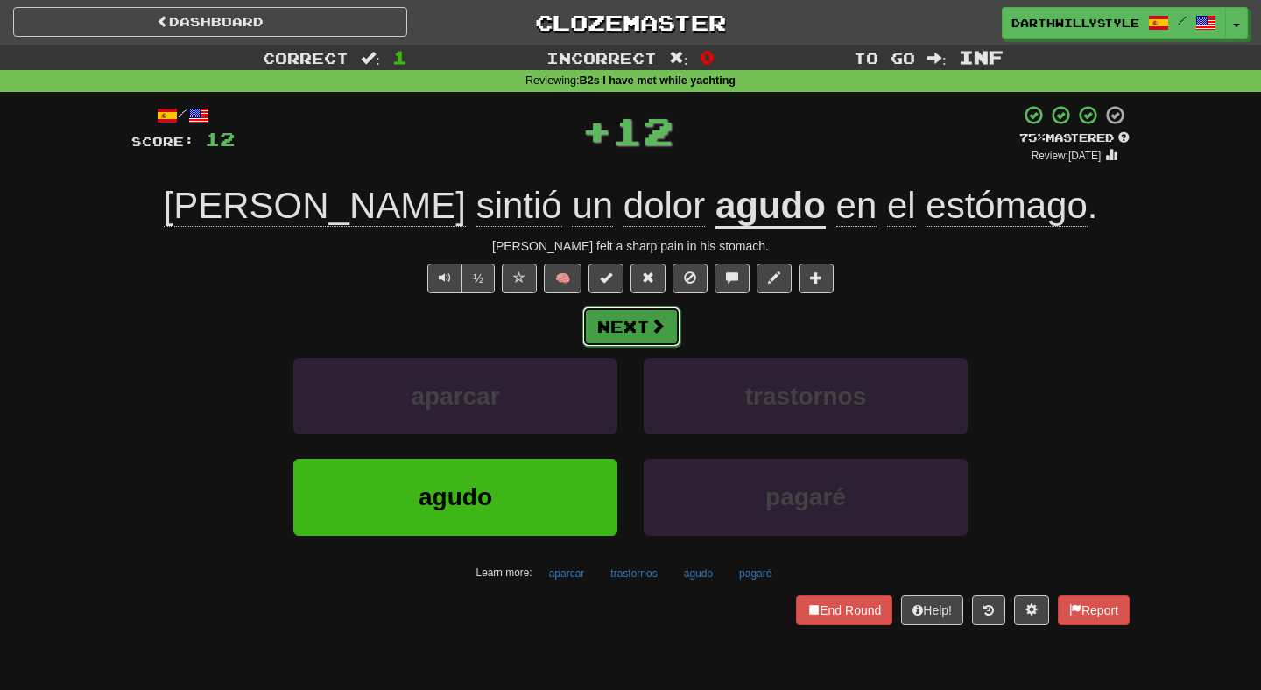
click at [633, 332] on button "Next" at bounding box center [631, 327] width 98 height 40
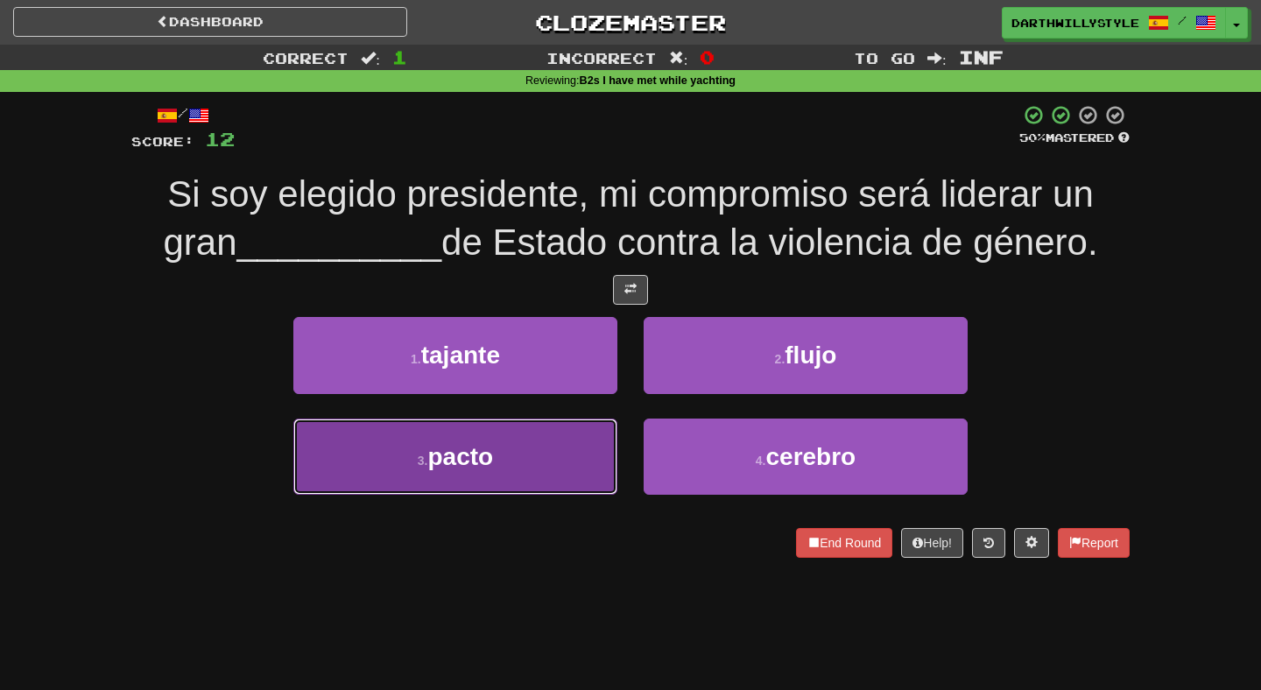
click at [595, 433] on button "3 . pacto" at bounding box center [455, 457] width 324 height 76
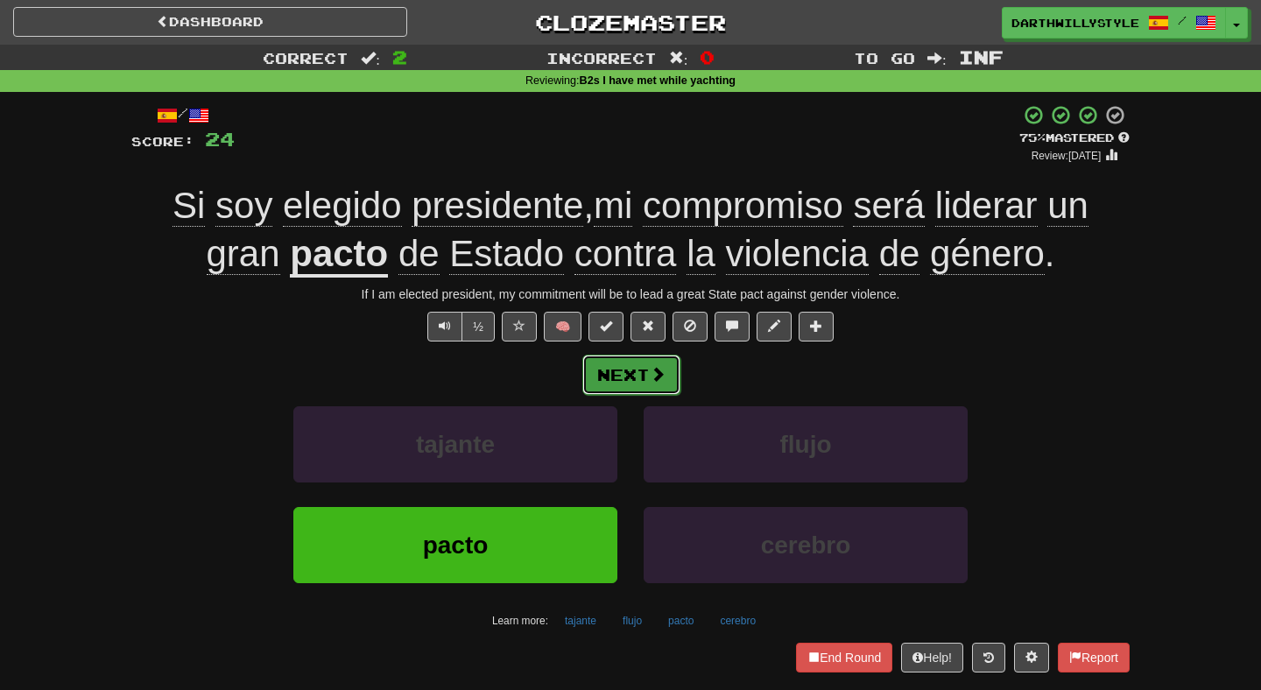
click at [638, 386] on button "Next" at bounding box center [631, 375] width 98 height 40
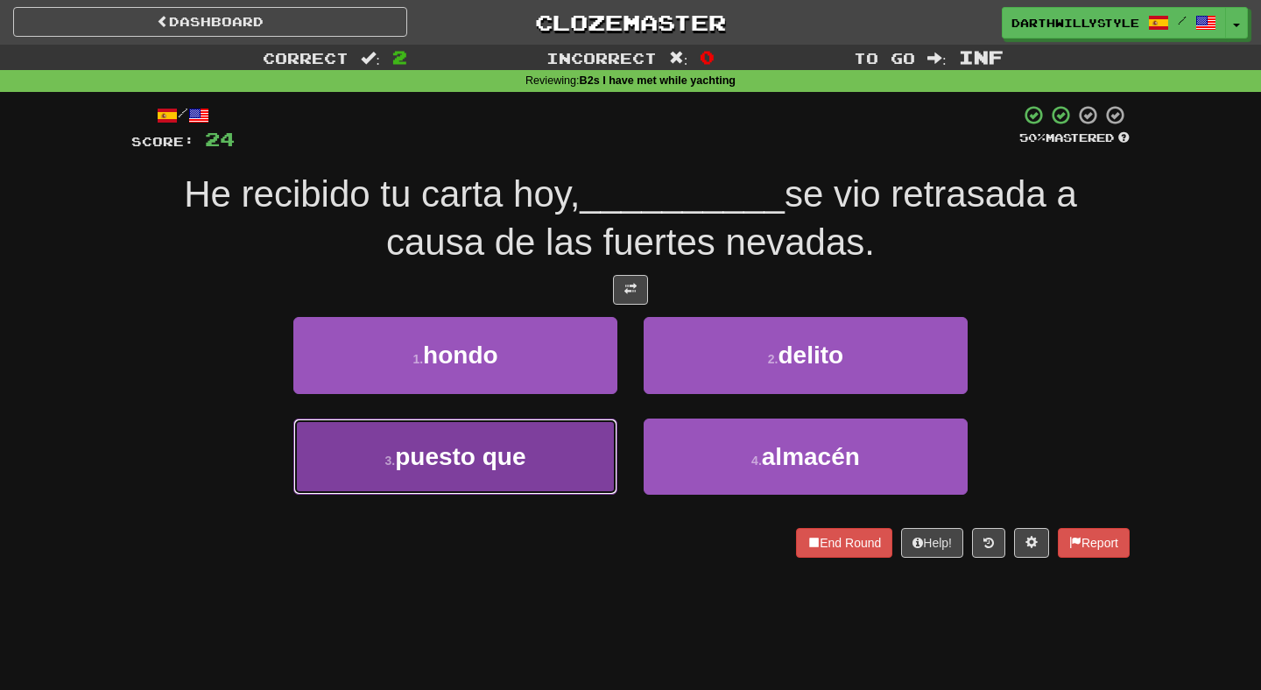
click at [610, 438] on button "3 . puesto que" at bounding box center [455, 457] width 324 height 76
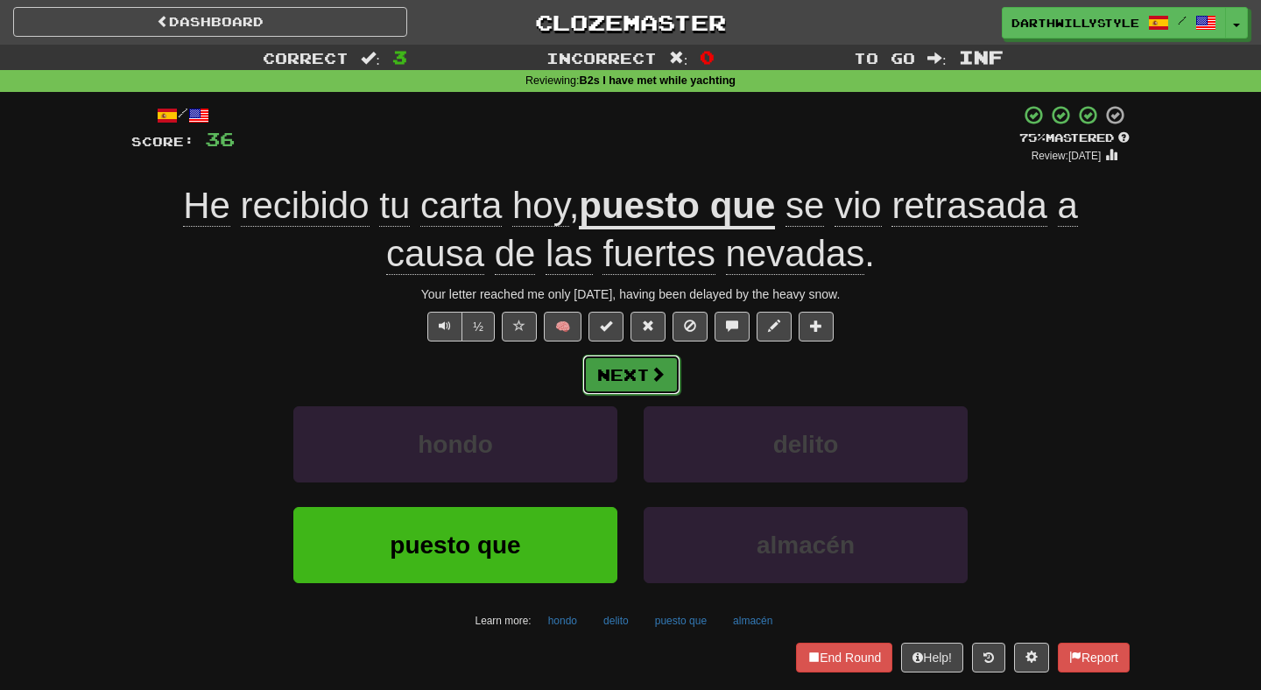
click at [655, 377] on span at bounding box center [658, 374] width 16 height 16
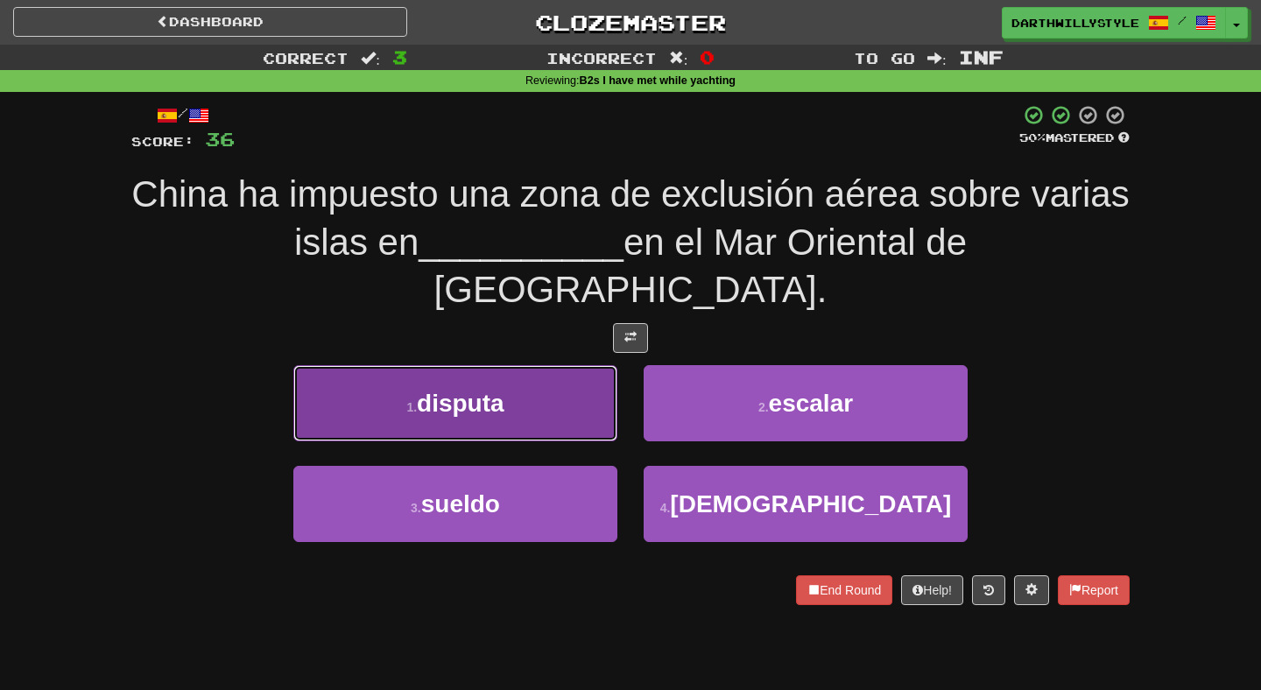
click at [573, 386] on button "1 . disputa" at bounding box center [455, 403] width 324 height 76
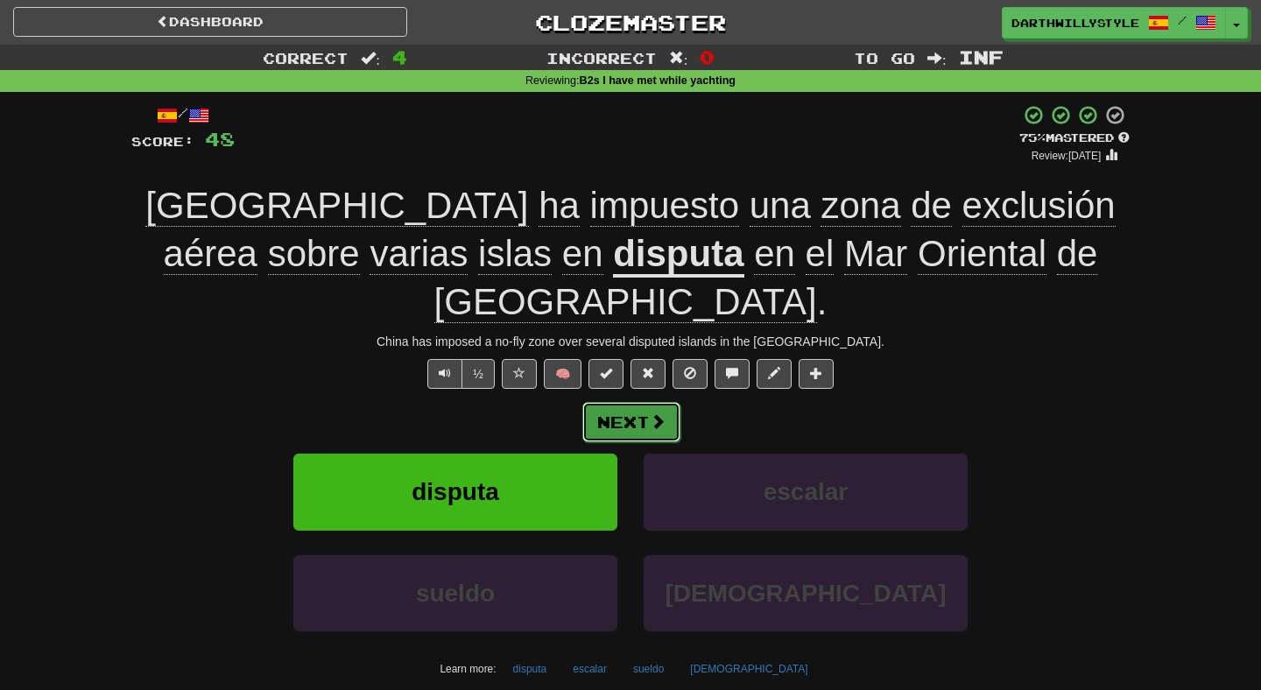
click at [640, 402] on button "Next" at bounding box center [631, 422] width 98 height 40
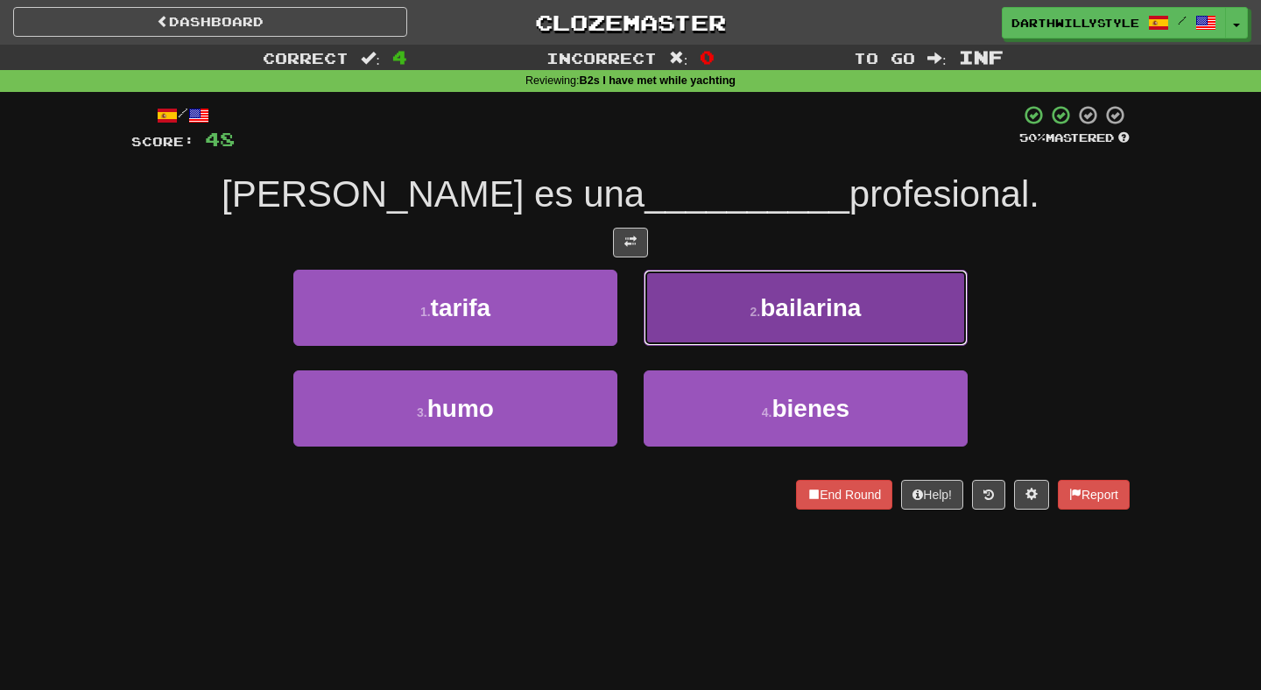
click at [751, 294] on button "2 . bailarina" at bounding box center [806, 308] width 324 height 76
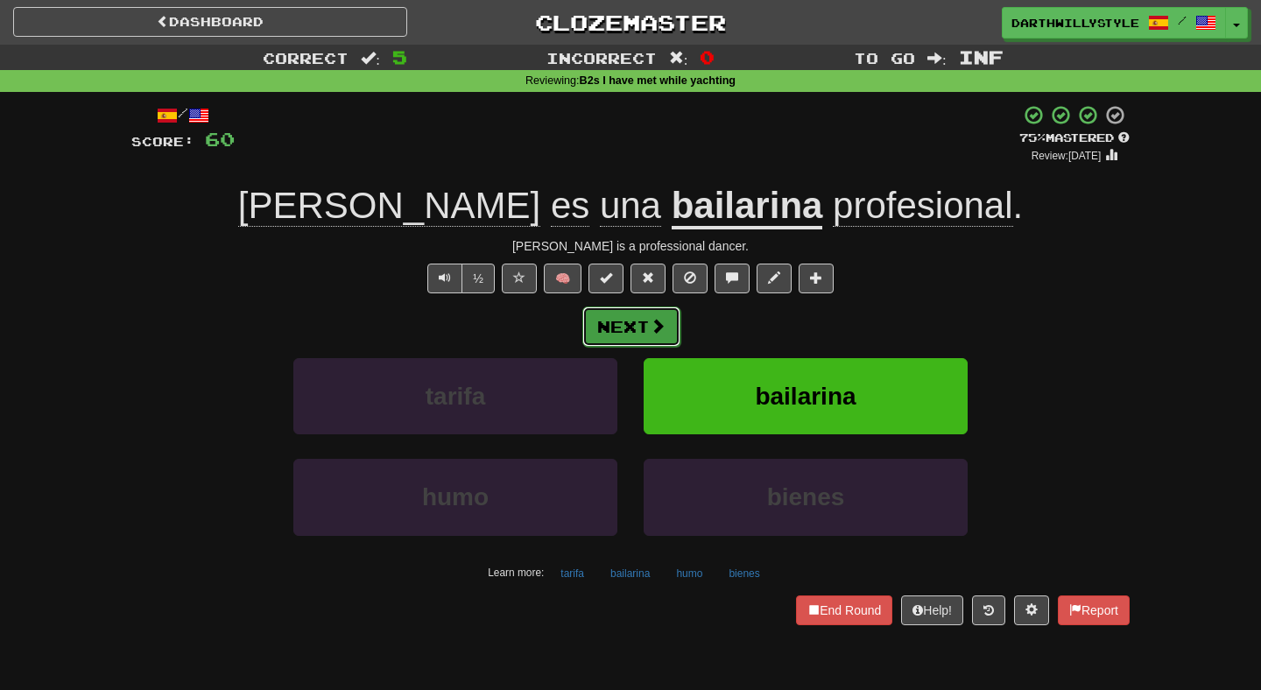
click at [631, 320] on button "Next" at bounding box center [631, 327] width 98 height 40
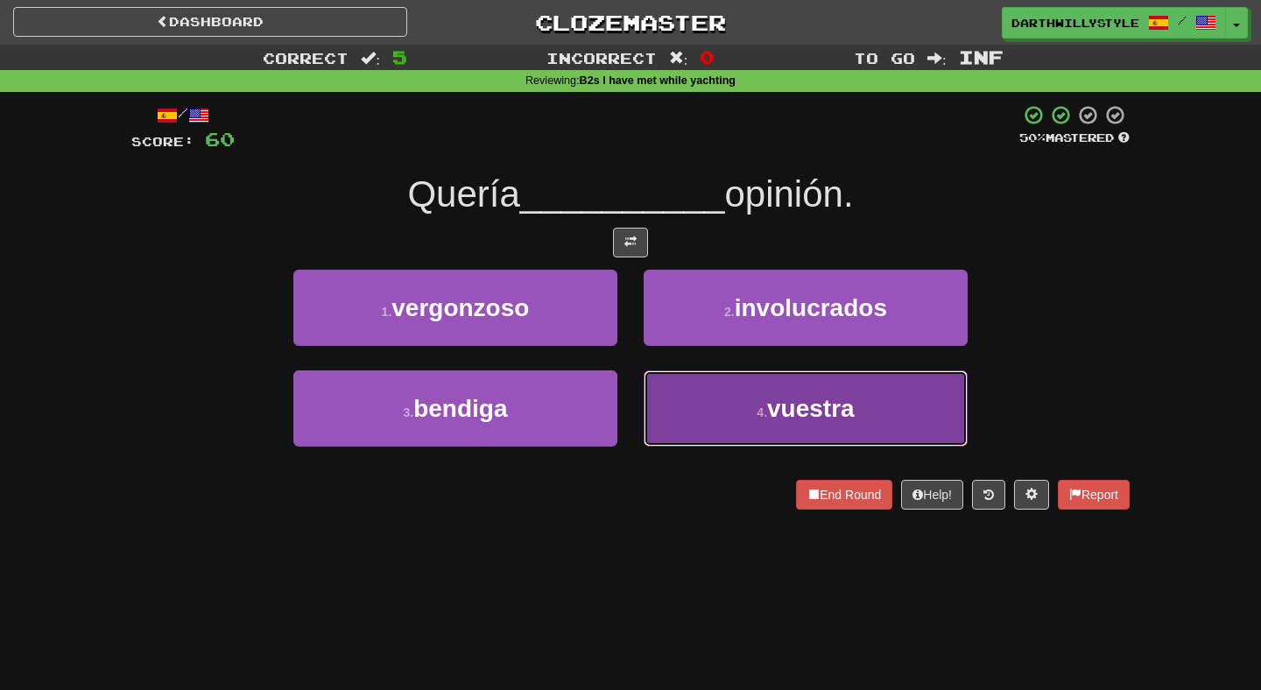
click at [673, 374] on button "4 . vuestra" at bounding box center [806, 408] width 324 height 76
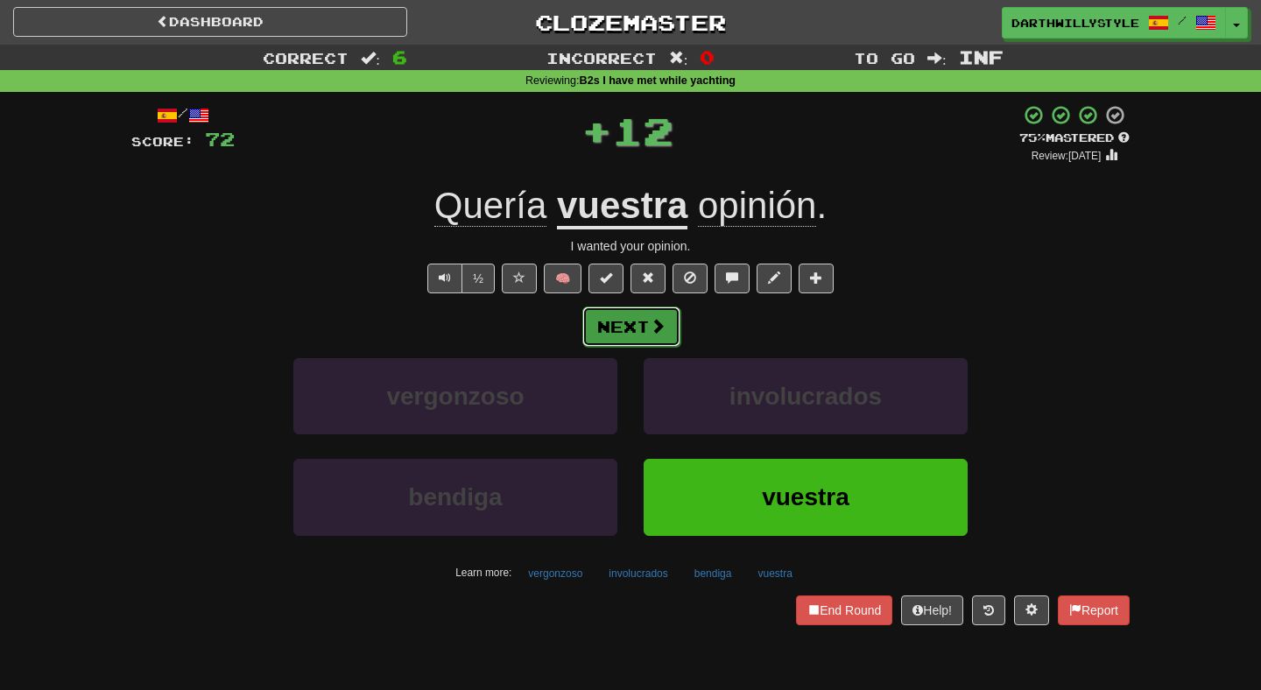
click at [645, 325] on button "Next" at bounding box center [631, 327] width 98 height 40
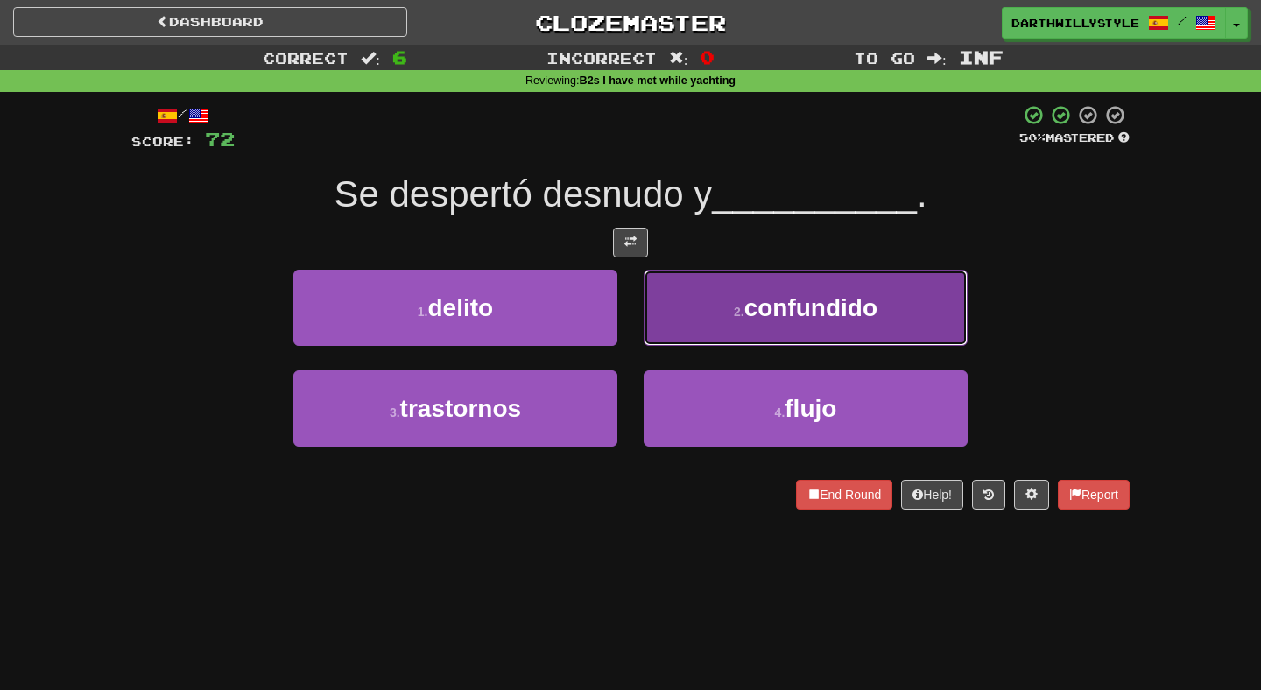
click at [694, 322] on button "2 . confundido" at bounding box center [806, 308] width 324 height 76
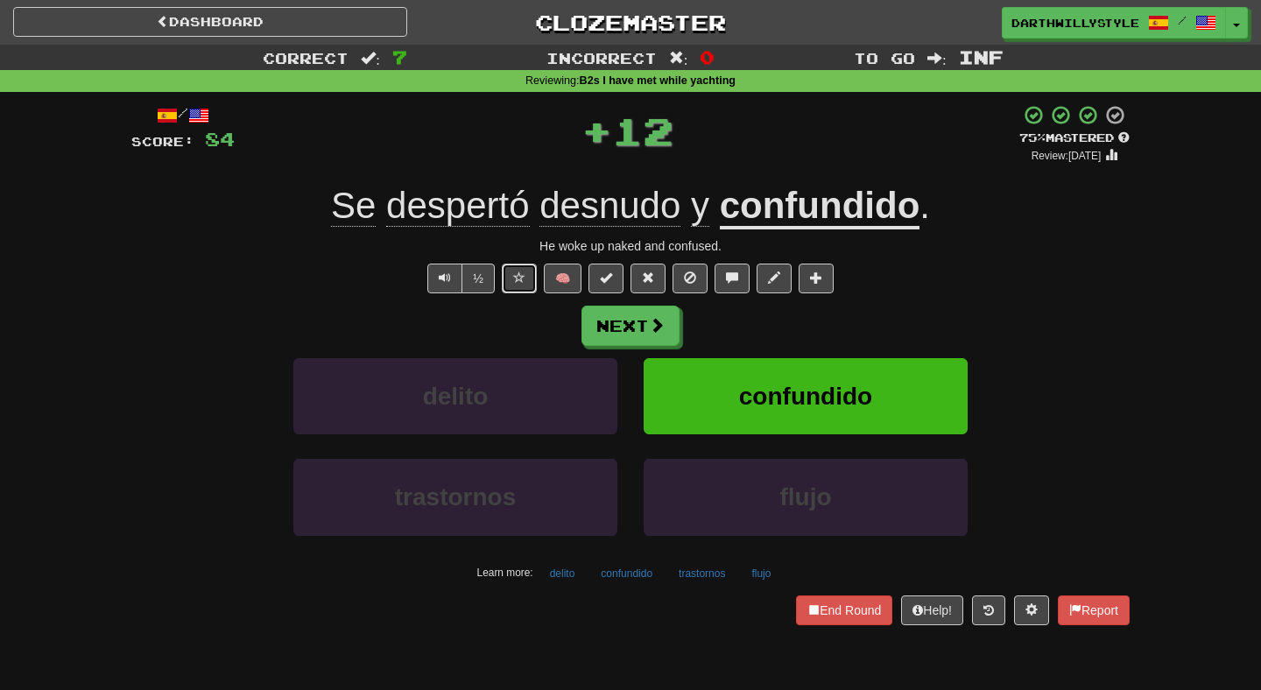
click at [516, 290] on button at bounding box center [519, 279] width 35 height 30
click at [628, 317] on button "Next" at bounding box center [631, 327] width 98 height 40
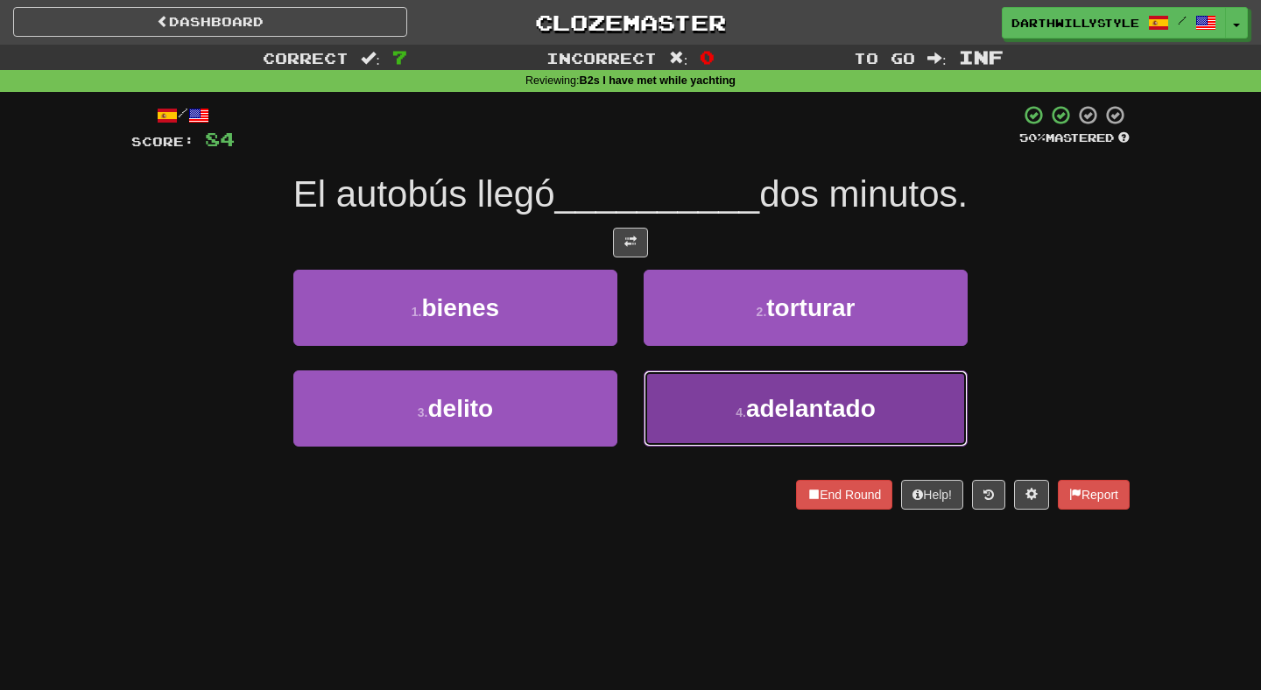
click at [663, 386] on button "4 . adelantado" at bounding box center [806, 408] width 324 height 76
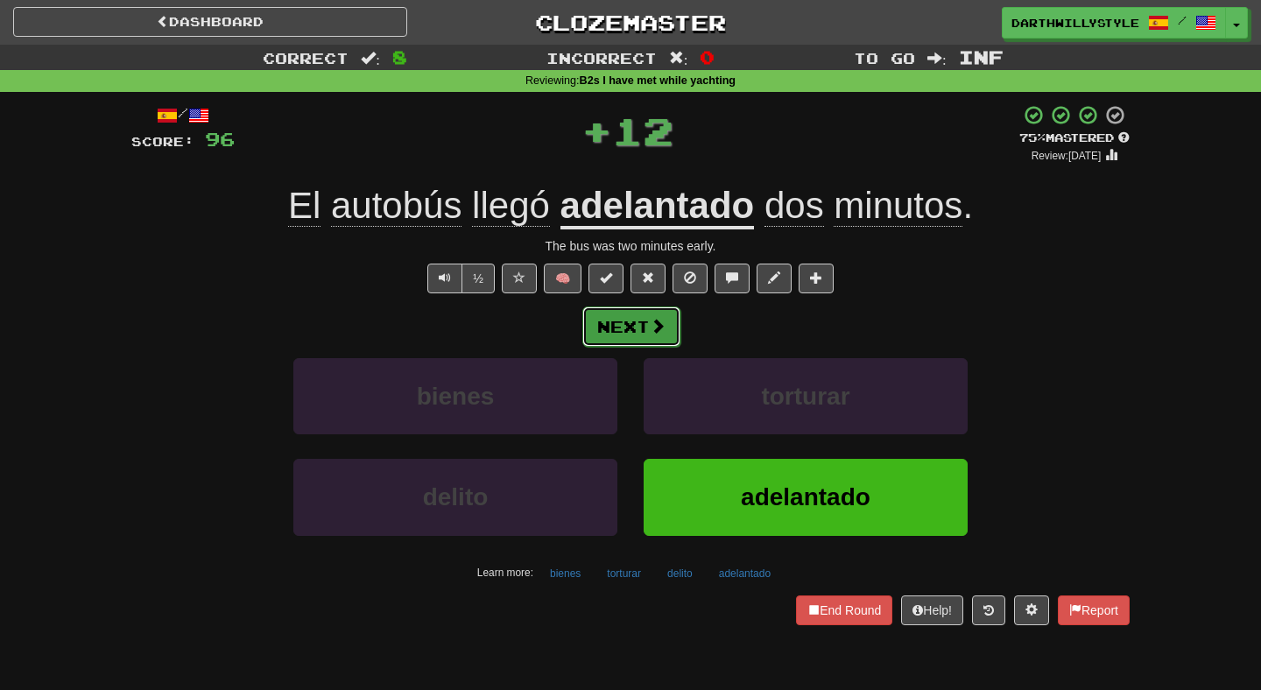
click at [664, 338] on button "Next" at bounding box center [631, 327] width 98 height 40
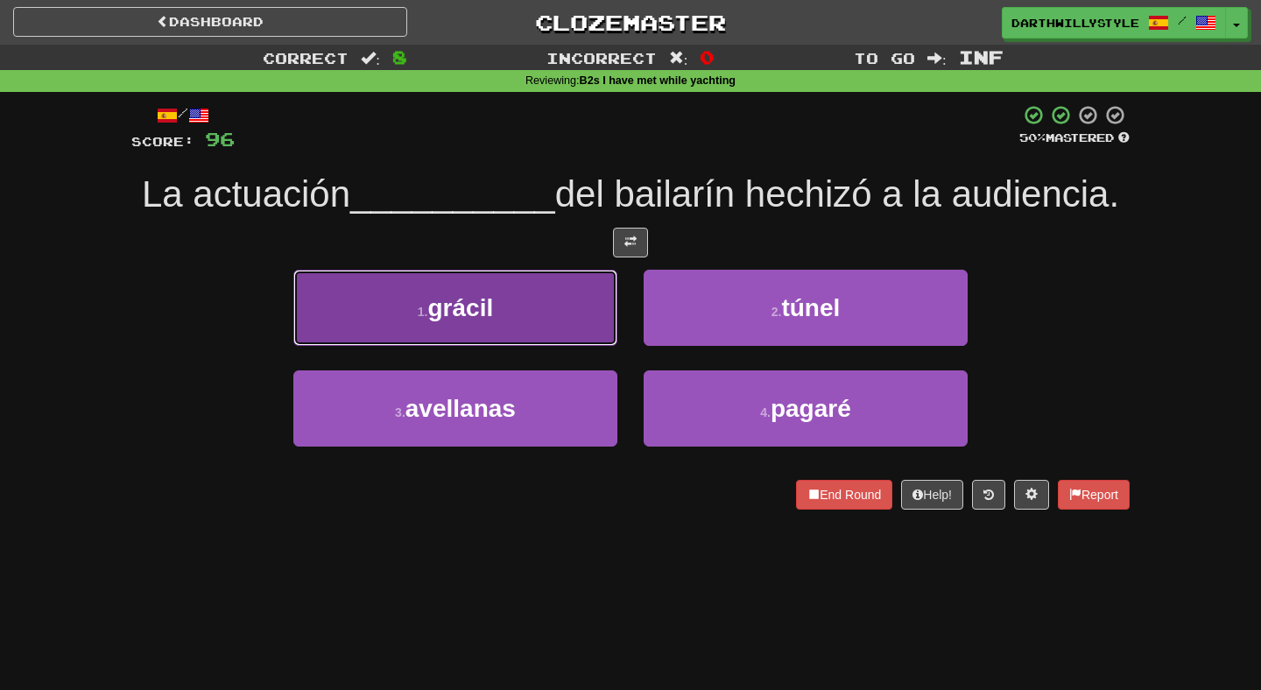
click at [574, 343] on button "1 . grácil" at bounding box center [455, 308] width 324 height 76
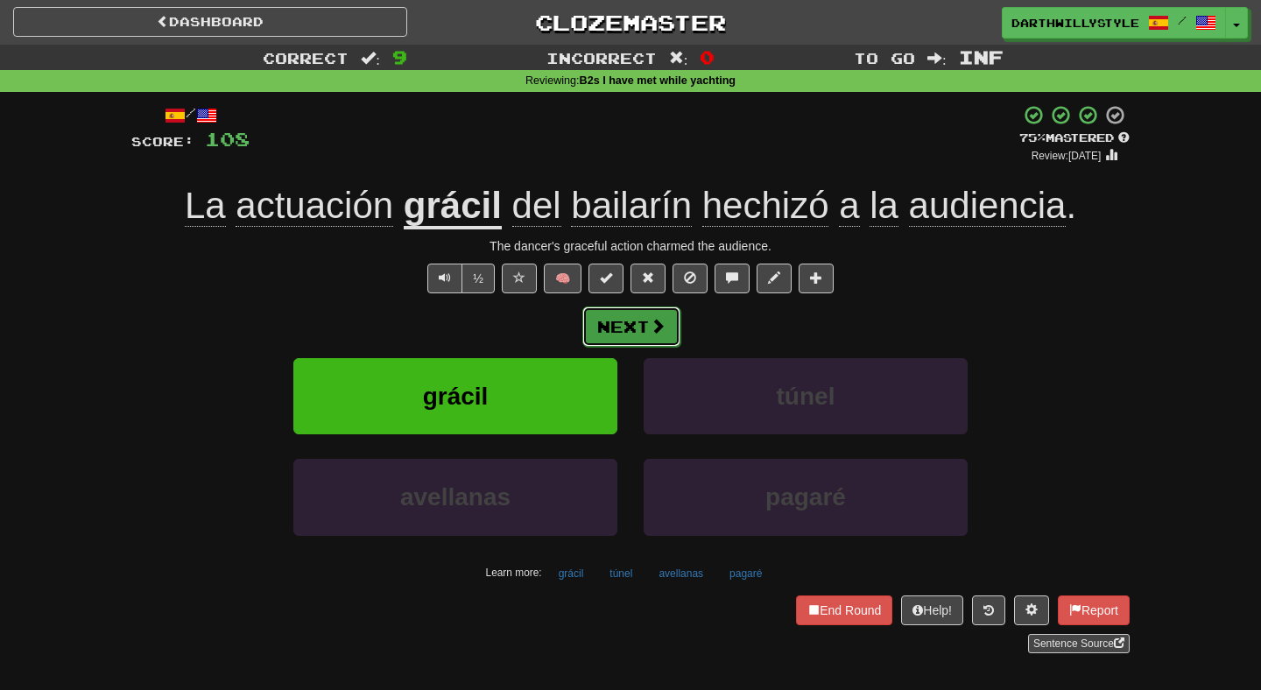
click at [616, 323] on button "Next" at bounding box center [631, 327] width 98 height 40
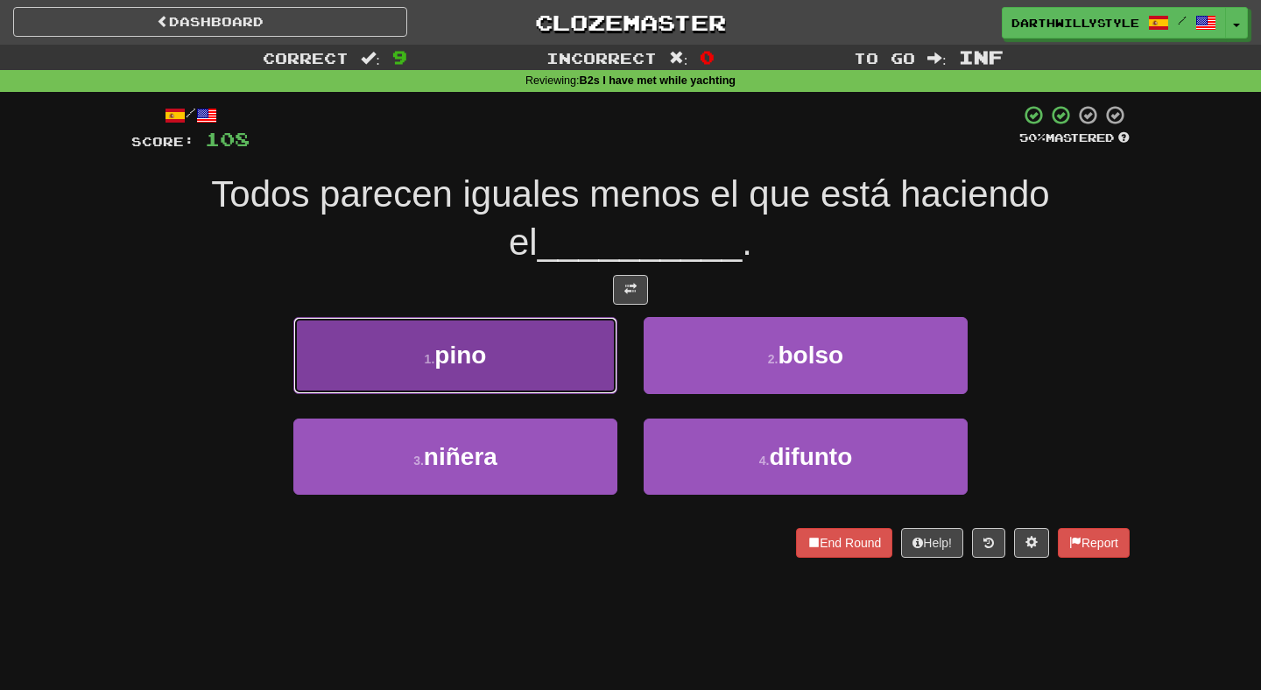
click at [611, 386] on button "1 . pino" at bounding box center [455, 355] width 324 height 76
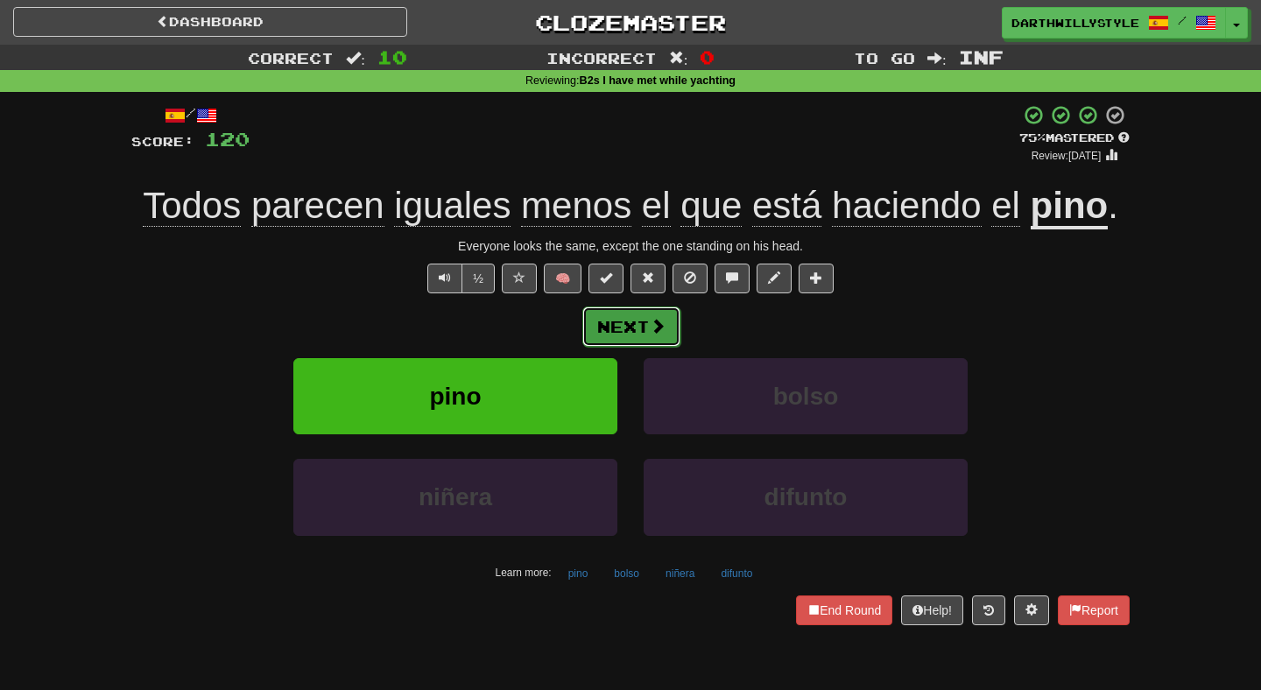
click at [645, 334] on button "Next" at bounding box center [631, 327] width 98 height 40
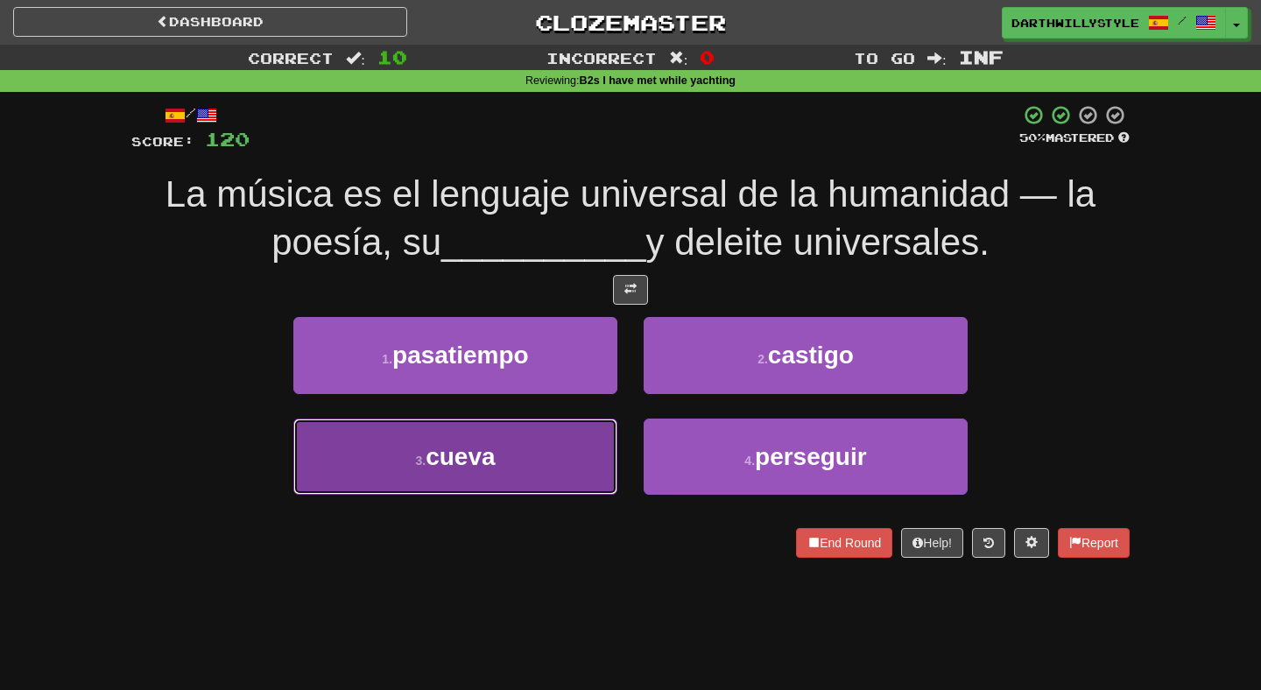
click at [603, 433] on button "3 . cueva" at bounding box center [455, 457] width 324 height 76
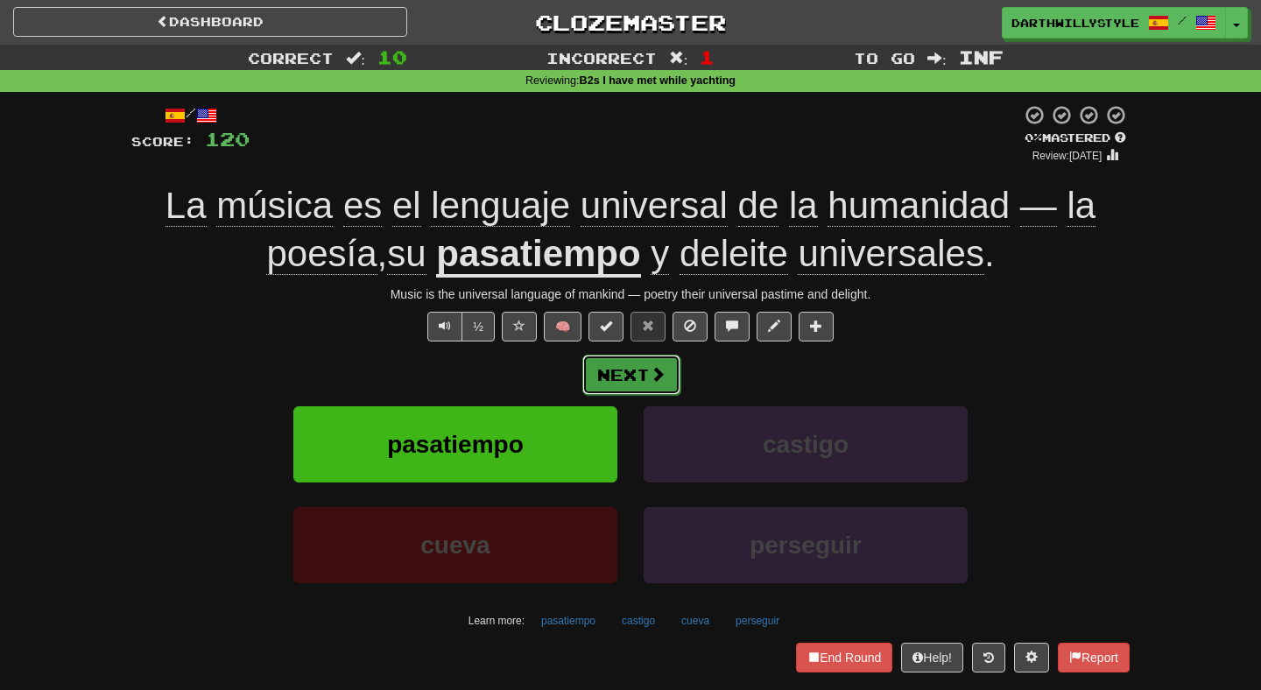
click at [631, 391] on button "Next" at bounding box center [631, 375] width 98 height 40
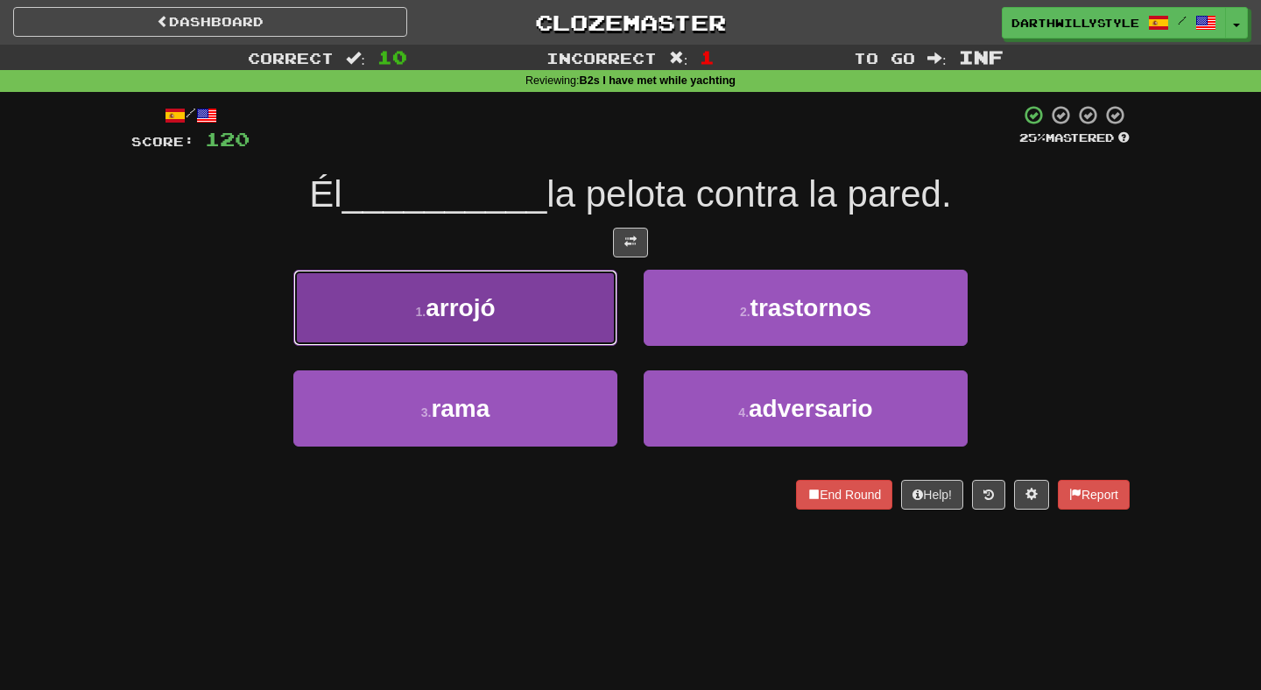
click at [601, 331] on button "1 . arrojó" at bounding box center [455, 308] width 324 height 76
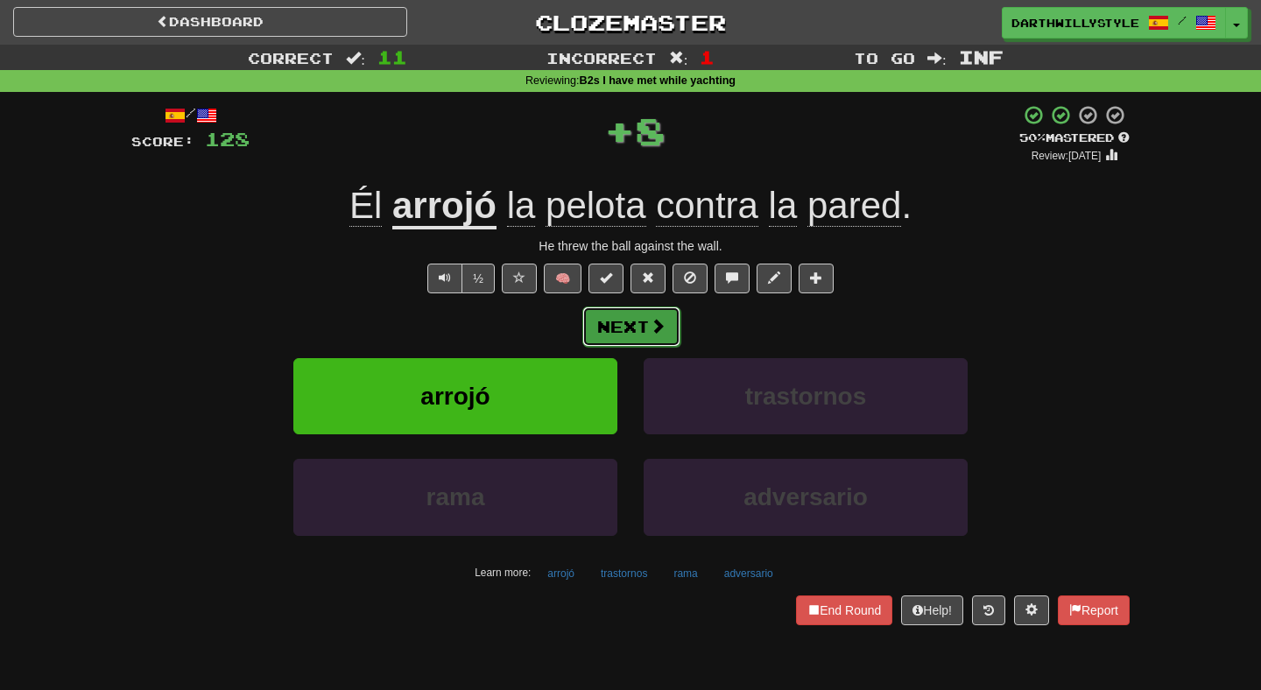
click at [647, 329] on button "Next" at bounding box center [631, 327] width 98 height 40
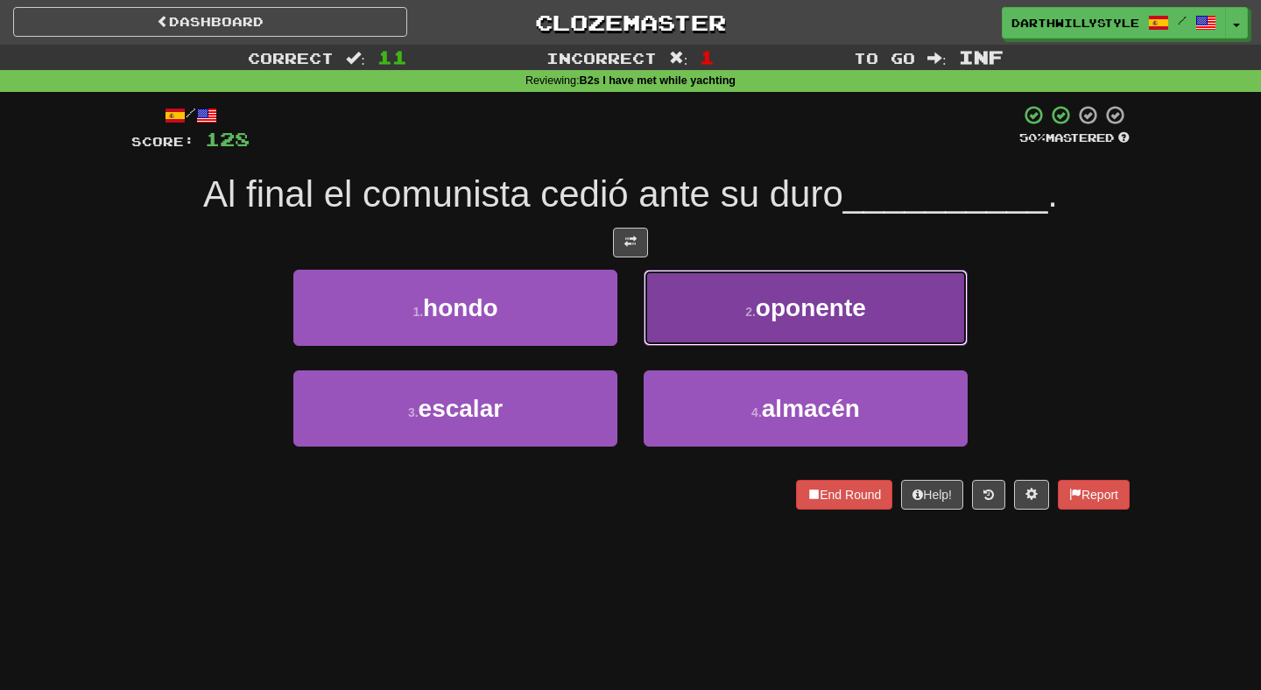
click at [694, 317] on button "2 . oponente" at bounding box center [806, 308] width 324 height 76
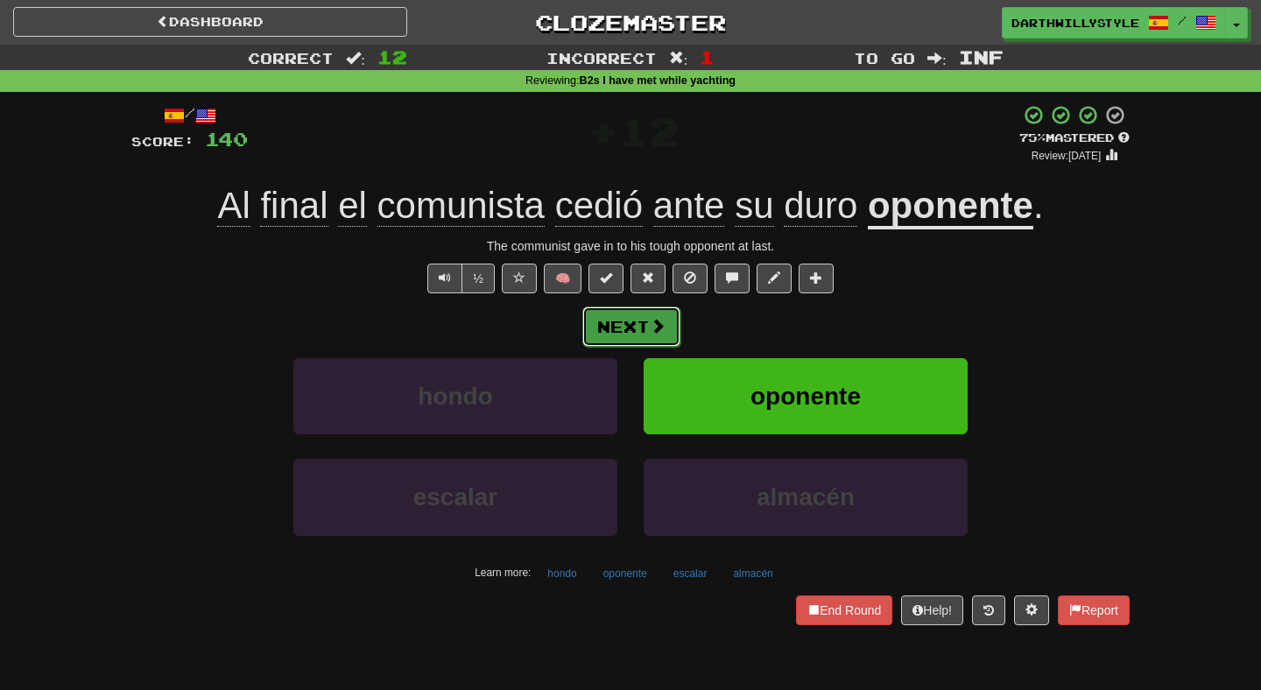
click at [642, 328] on button "Next" at bounding box center [631, 327] width 98 height 40
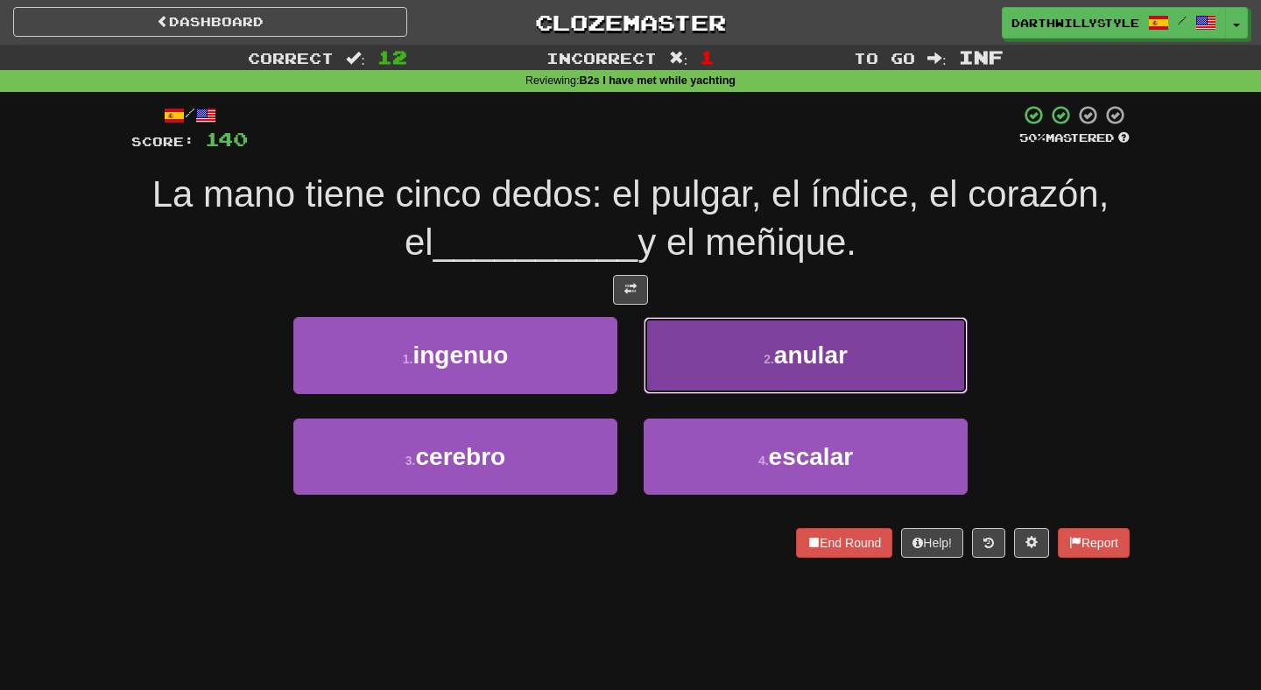
click at [666, 375] on button "2 . anular" at bounding box center [806, 355] width 324 height 76
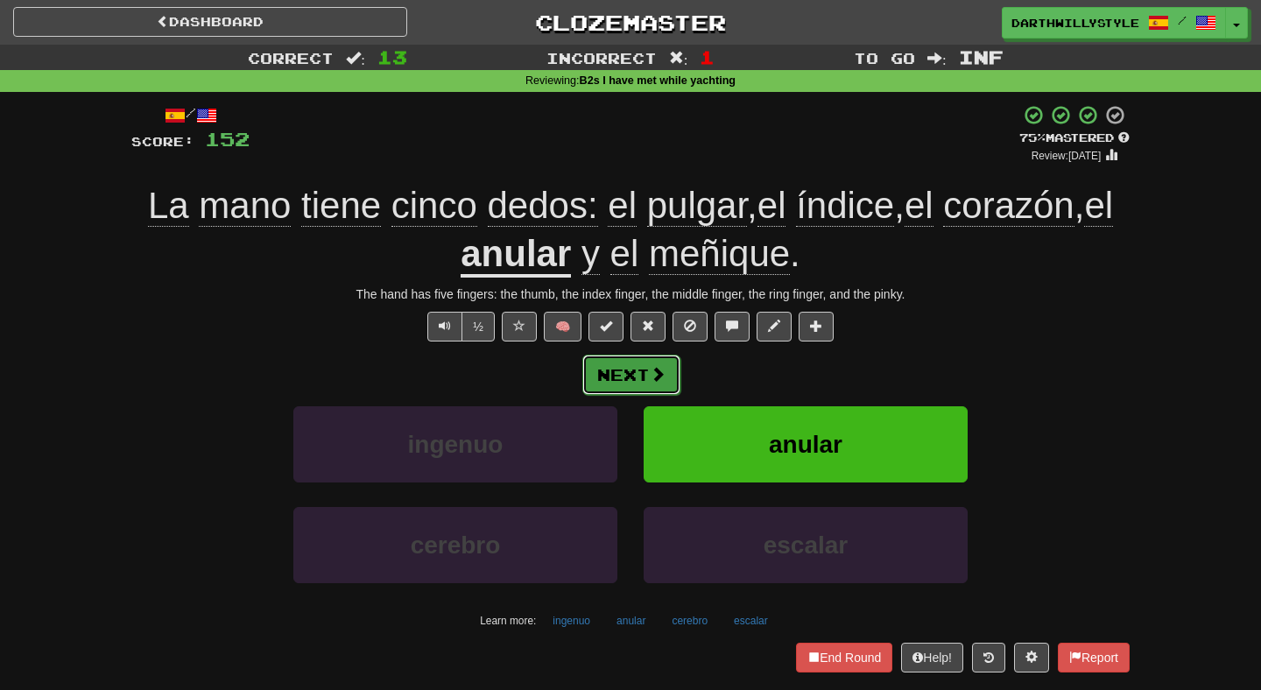
click at [644, 379] on button "Next" at bounding box center [631, 375] width 98 height 40
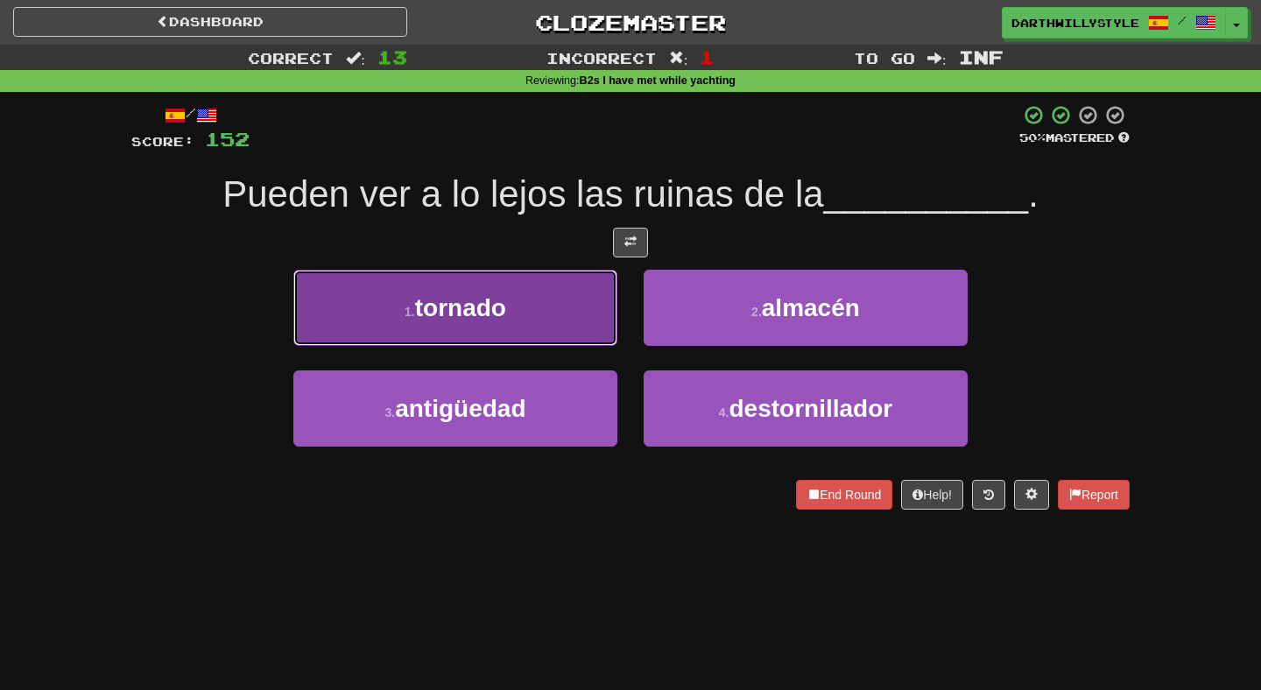
click at [580, 331] on button "1 . tornado" at bounding box center [455, 308] width 324 height 76
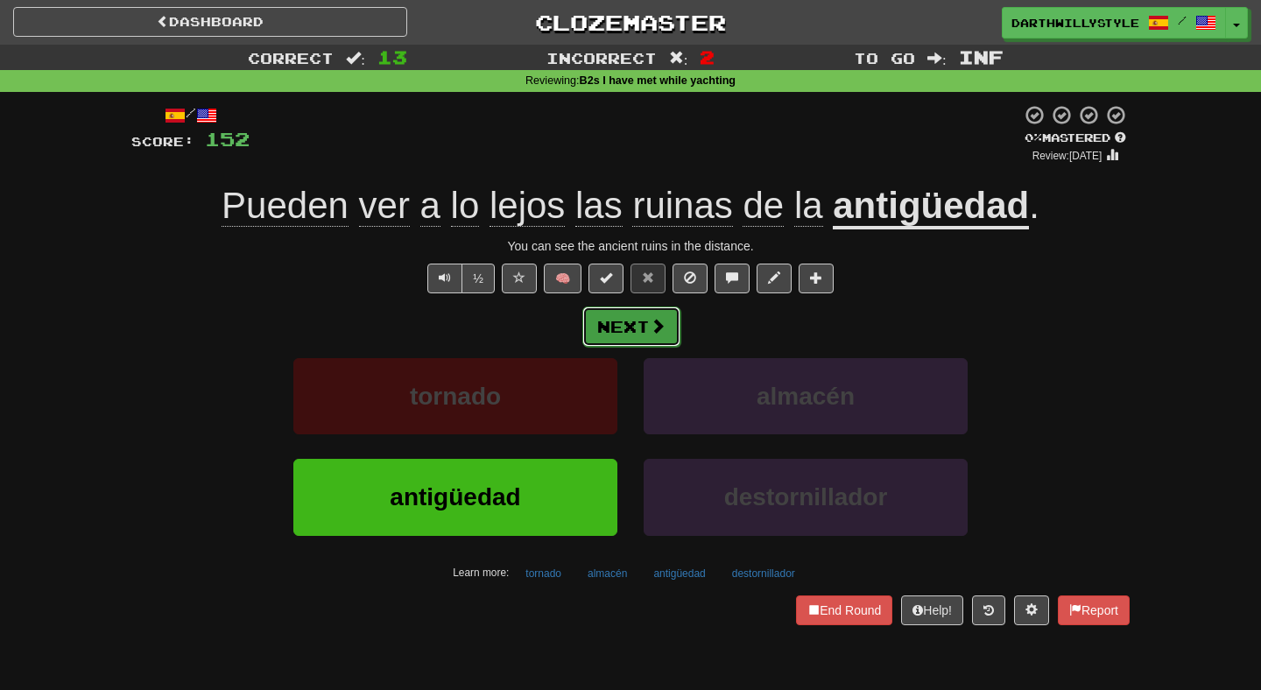
click at [624, 330] on button "Next" at bounding box center [631, 327] width 98 height 40
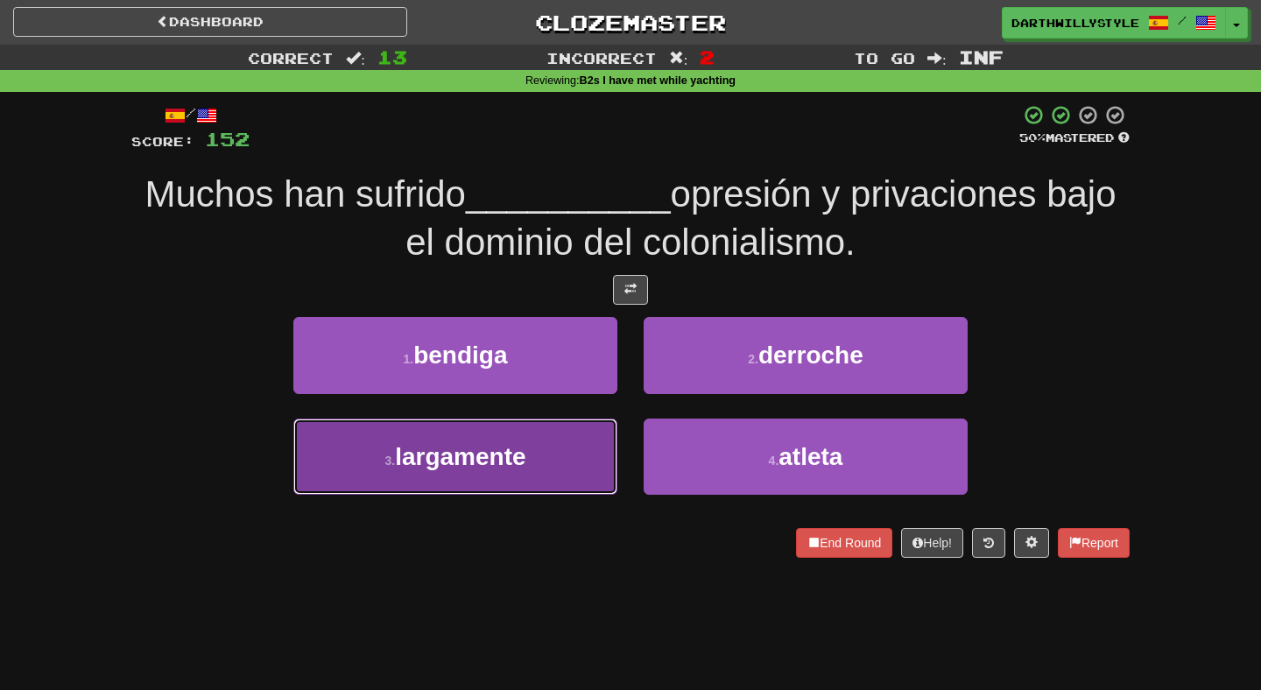
click at [608, 437] on button "3 . largamente" at bounding box center [455, 457] width 324 height 76
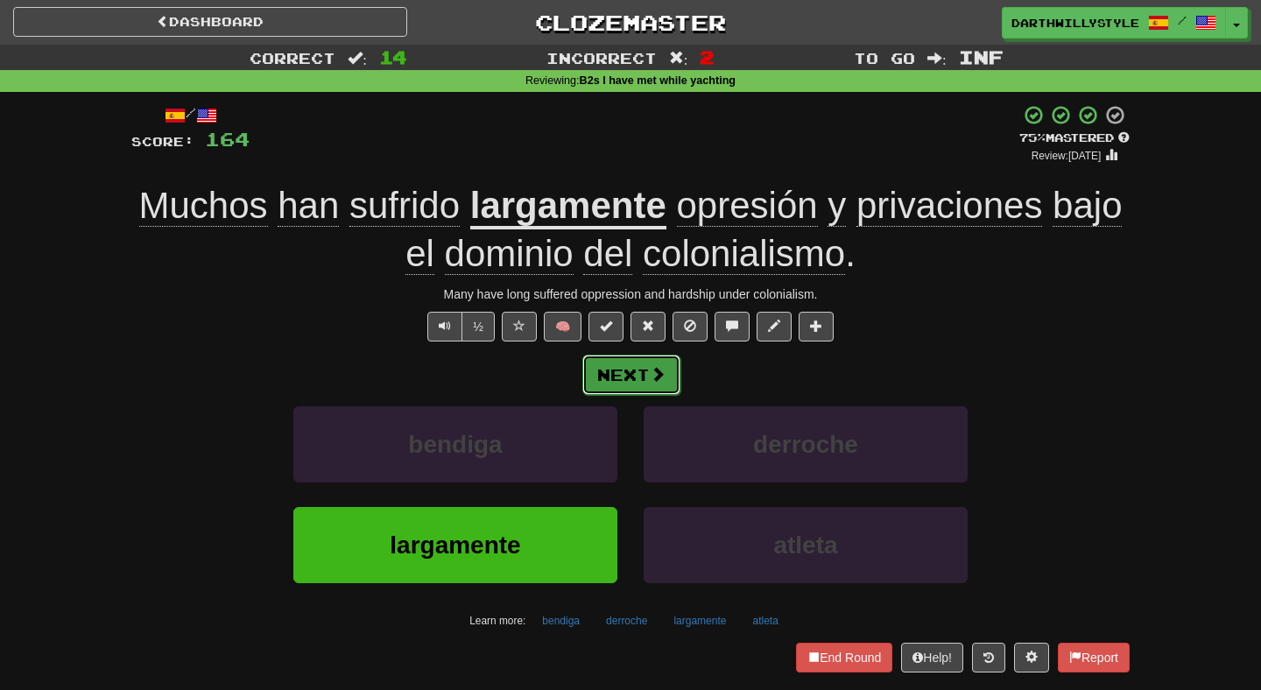
click at [628, 375] on button "Next" at bounding box center [631, 375] width 98 height 40
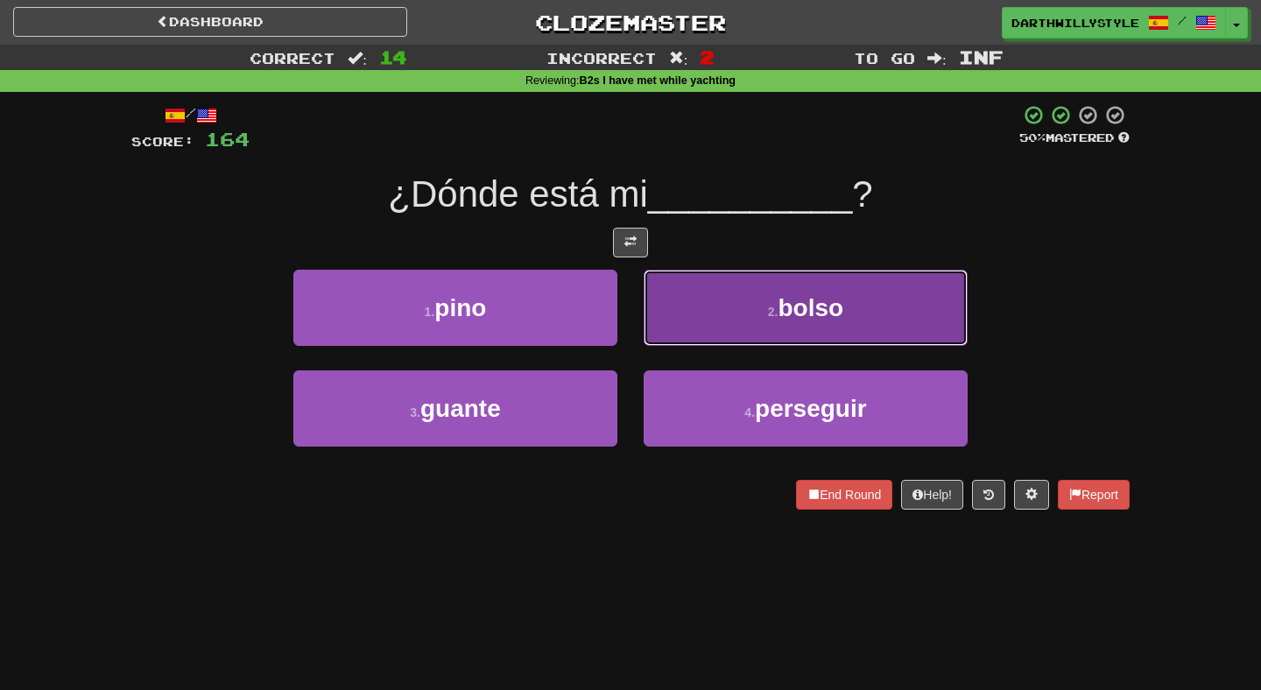
click at [656, 342] on button "2 . bolso" at bounding box center [806, 308] width 324 height 76
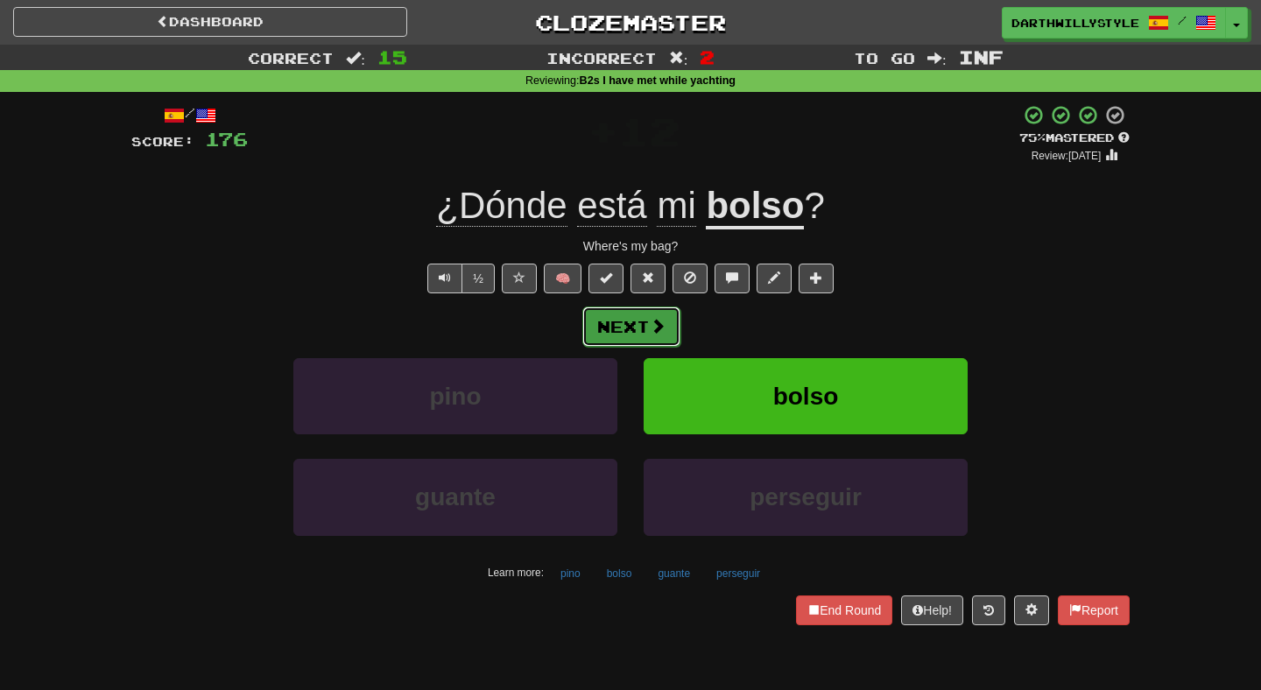
click at [654, 336] on button "Next" at bounding box center [631, 327] width 98 height 40
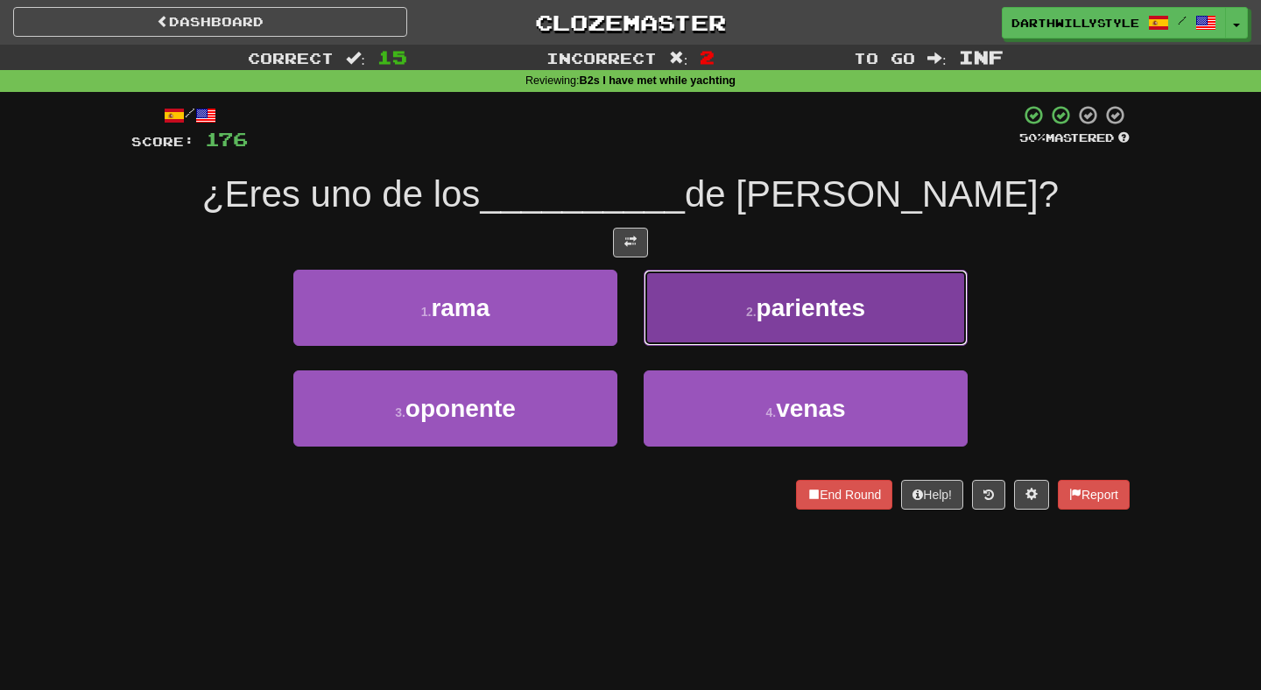
click at [676, 315] on button "2 . parientes" at bounding box center [806, 308] width 324 height 76
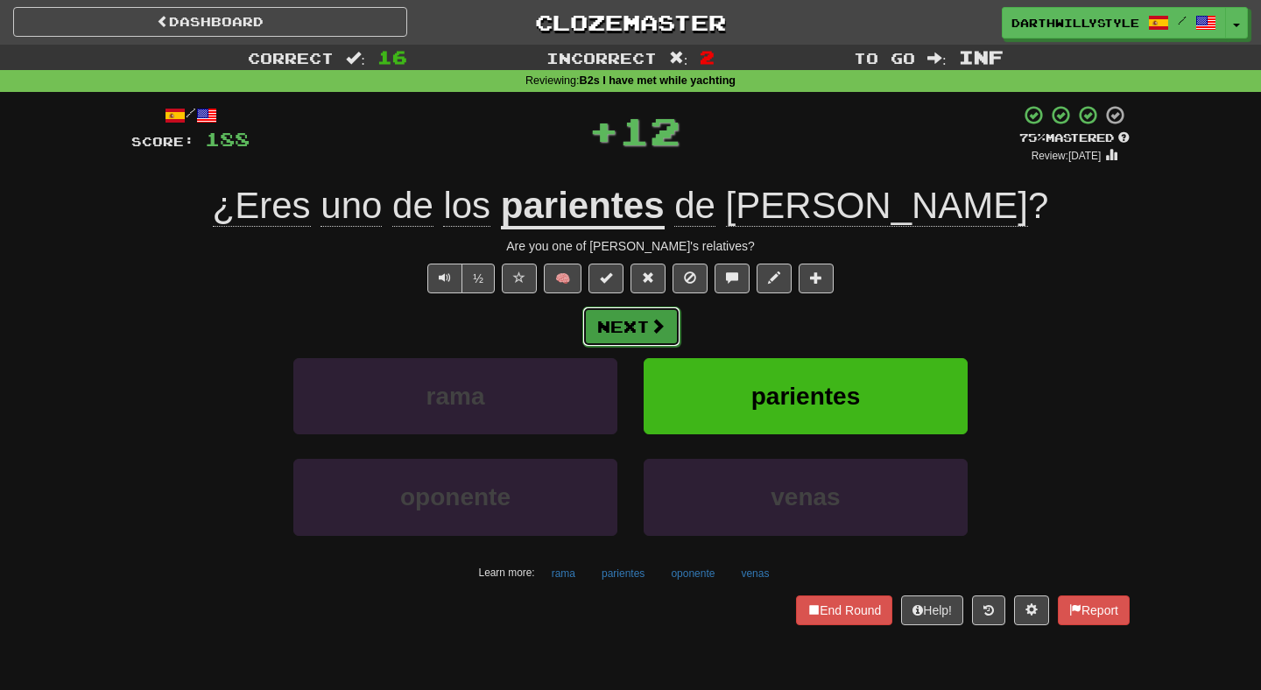
click at [653, 323] on span at bounding box center [658, 326] width 16 height 16
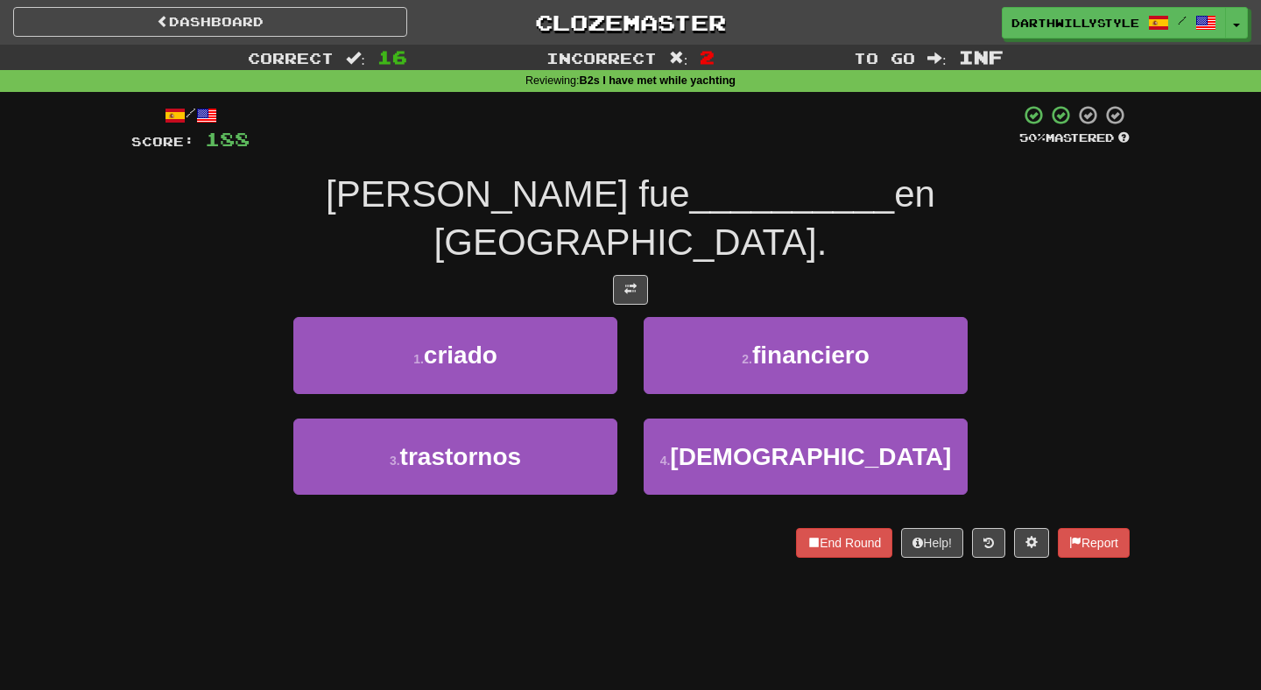
click at [618, 336] on div "1 . criado" at bounding box center [455, 367] width 350 height 101
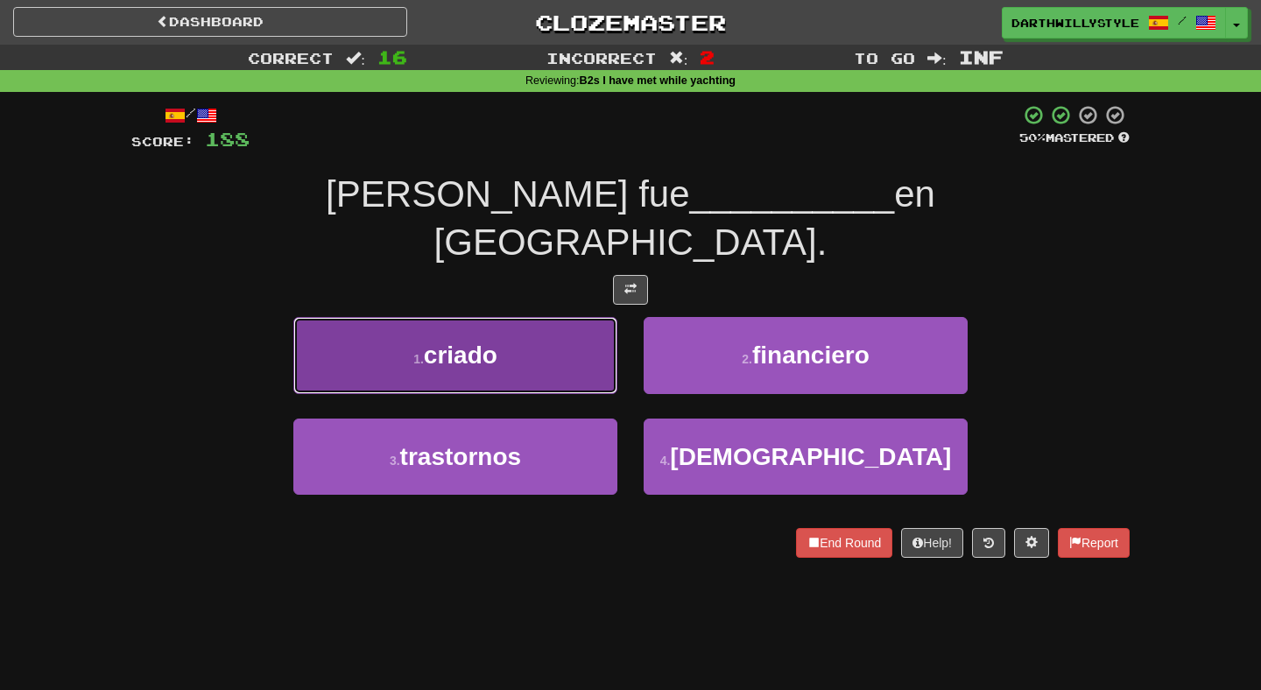
click at [600, 335] on button "1 . criado" at bounding box center [455, 355] width 324 height 76
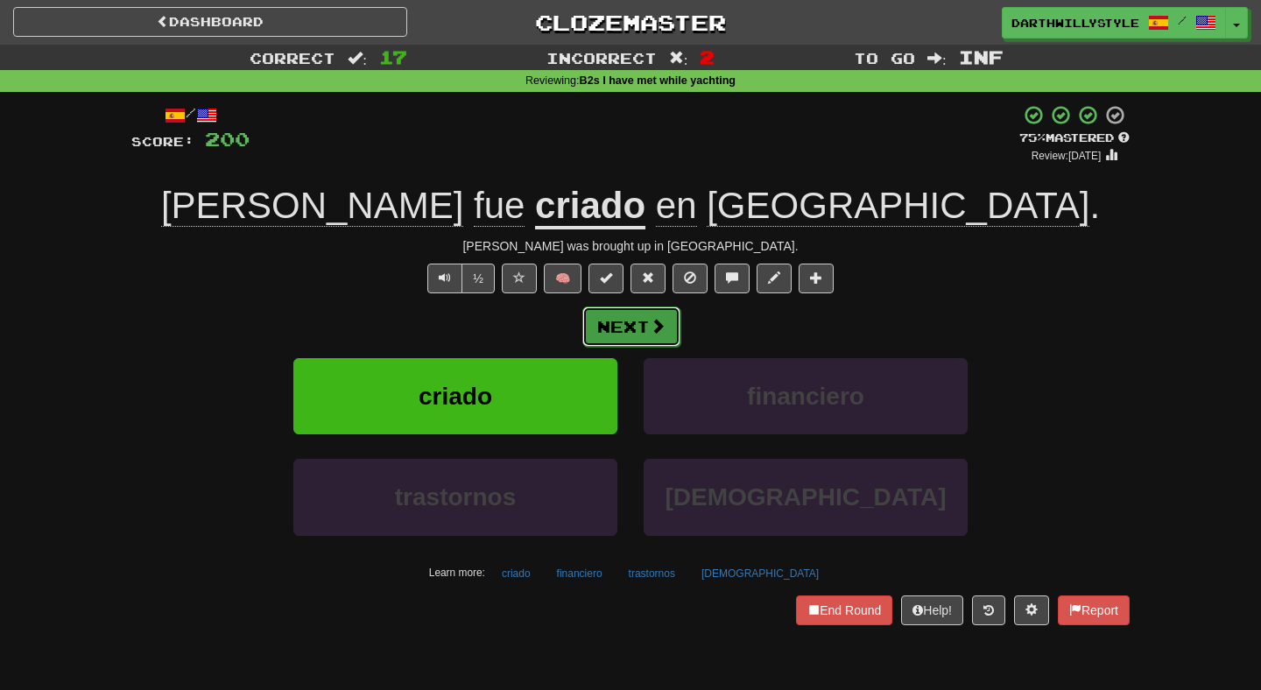
click at [638, 330] on button "Next" at bounding box center [631, 327] width 98 height 40
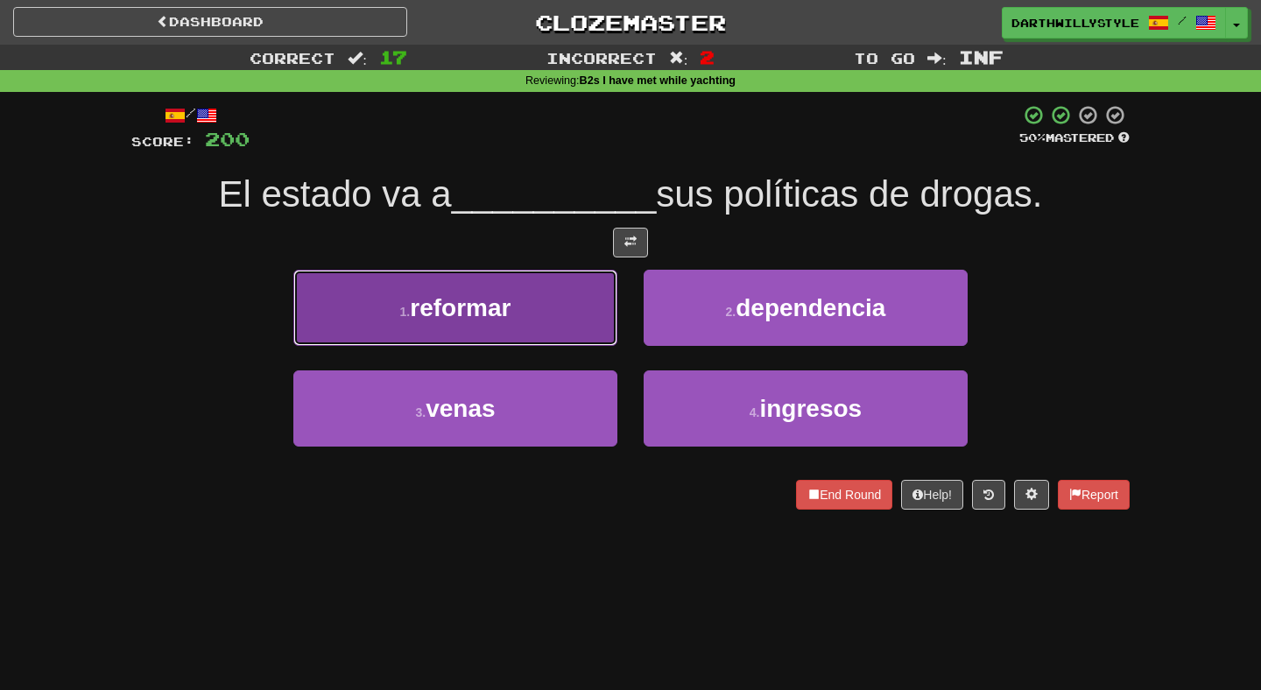
click at [604, 315] on button "1 . reformar" at bounding box center [455, 308] width 324 height 76
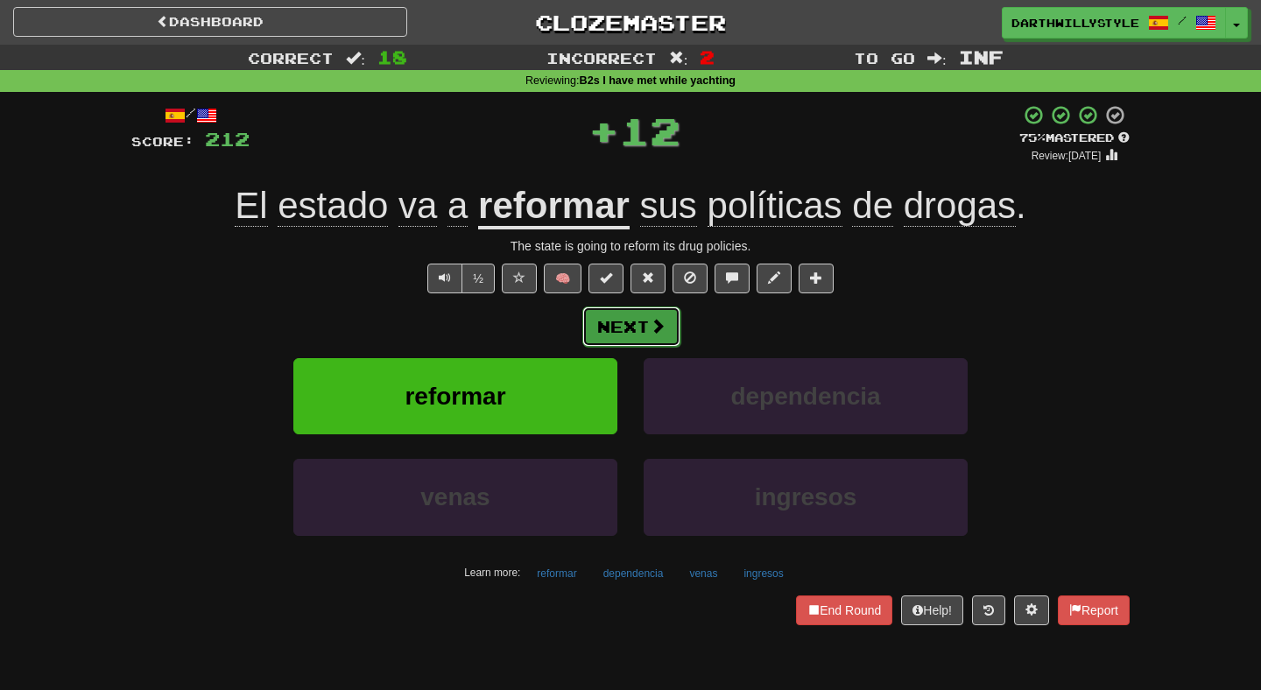
click at [645, 329] on button "Next" at bounding box center [631, 327] width 98 height 40
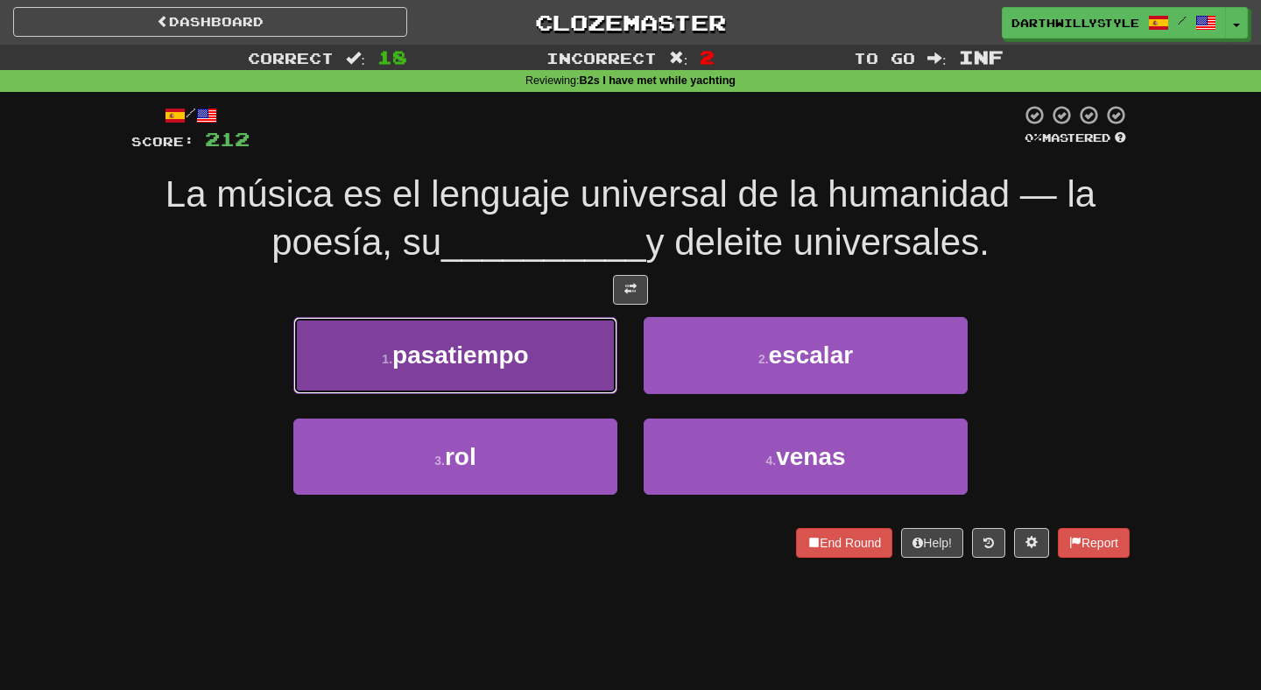
click at [595, 360] on button "1 . pasatiempo" at bounding box center [455, 355] width 324 height 76
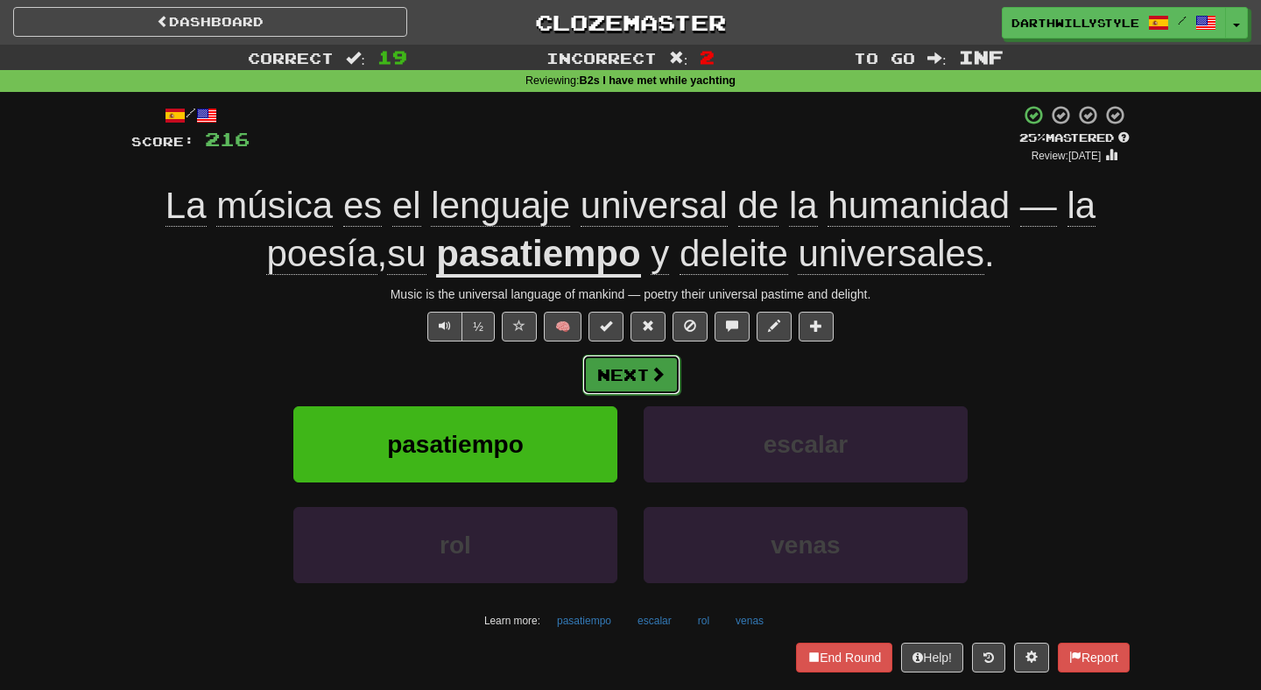
click at [640, 373] on button "Next" at bounding box center [631, 375] width 98 height 40
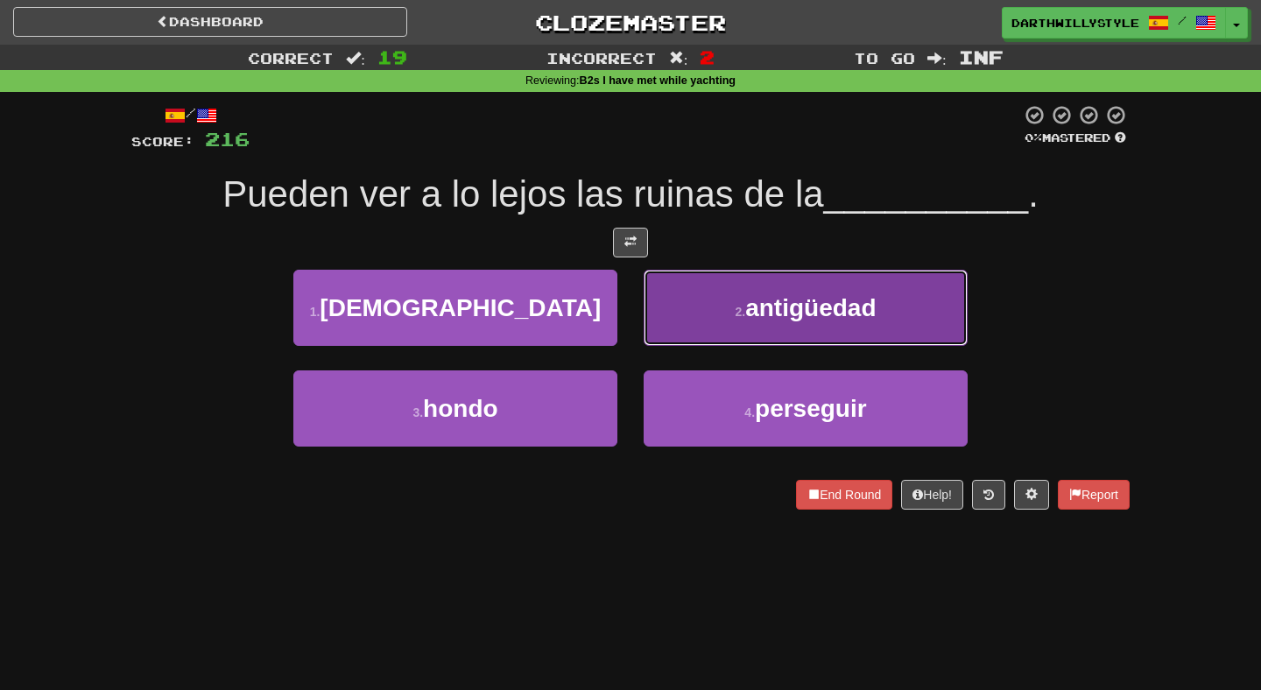
click at [694, 335] on button "2 . antigüedad" at bounding box center [806, 308] width 324 height 76
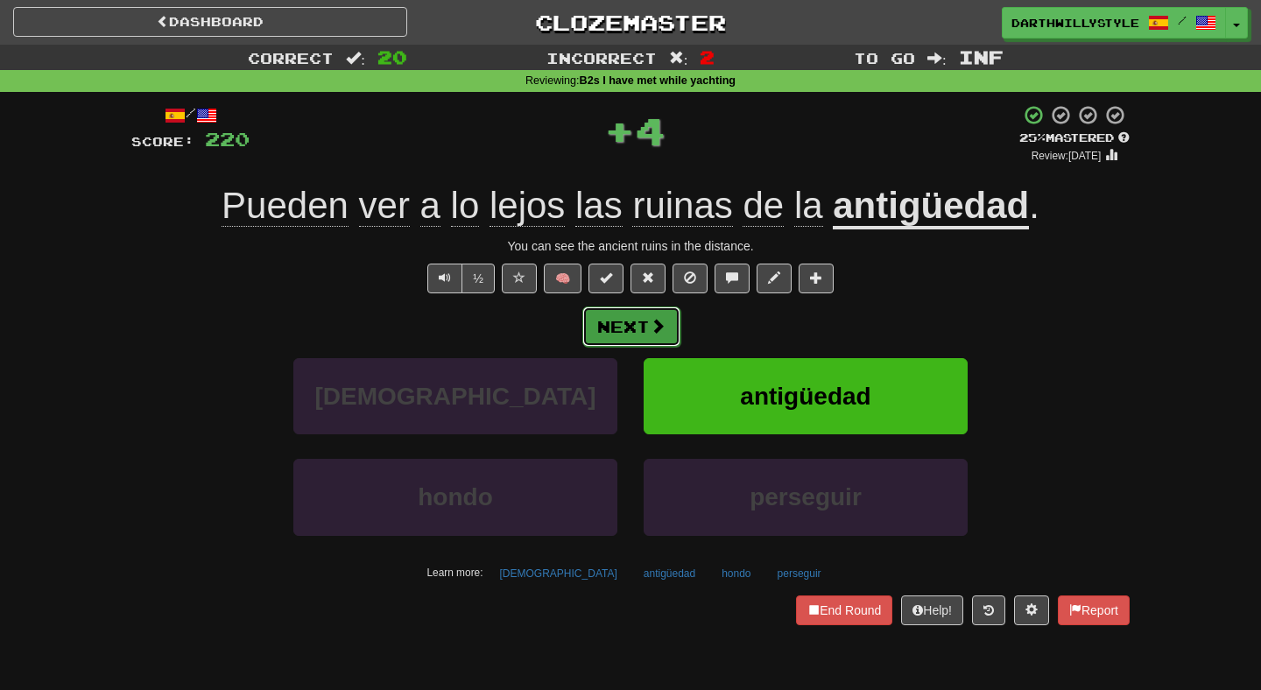
click at [624, 342] on button "Next" at bounding box center [631, 327] width 98 height 40
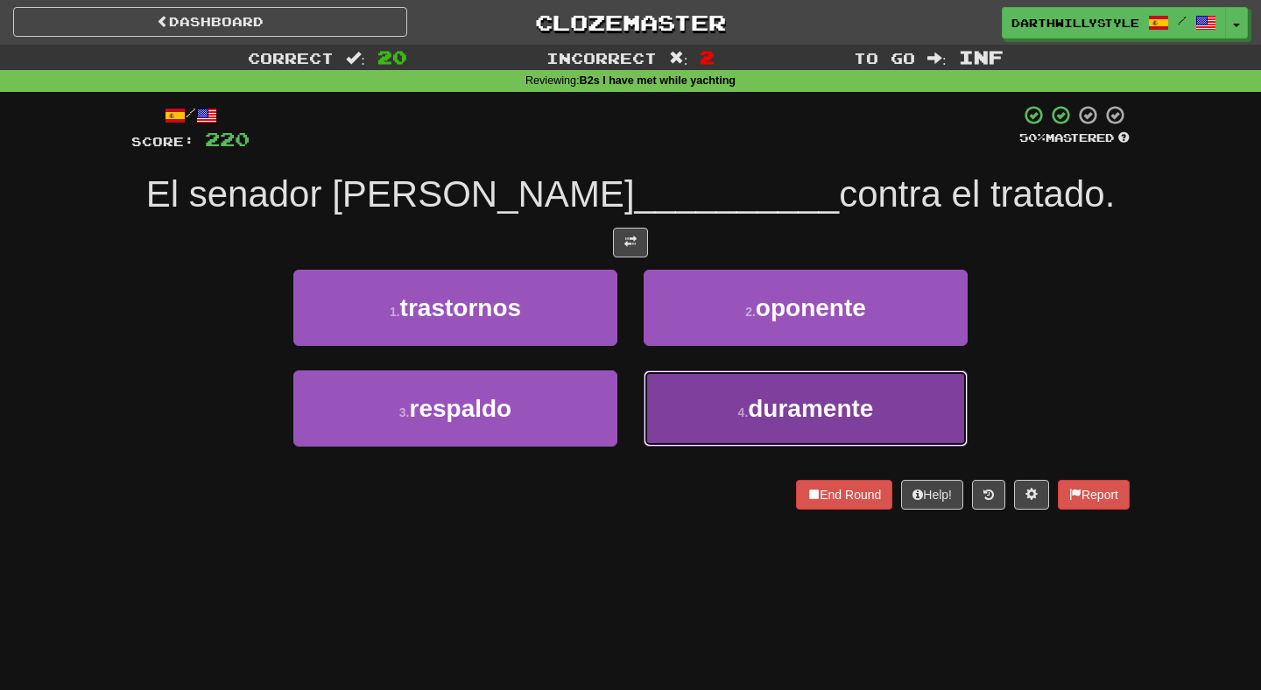
click at [665, 392] on button "4 . duramente" at bounding box center [806, 408] width 324 height 76
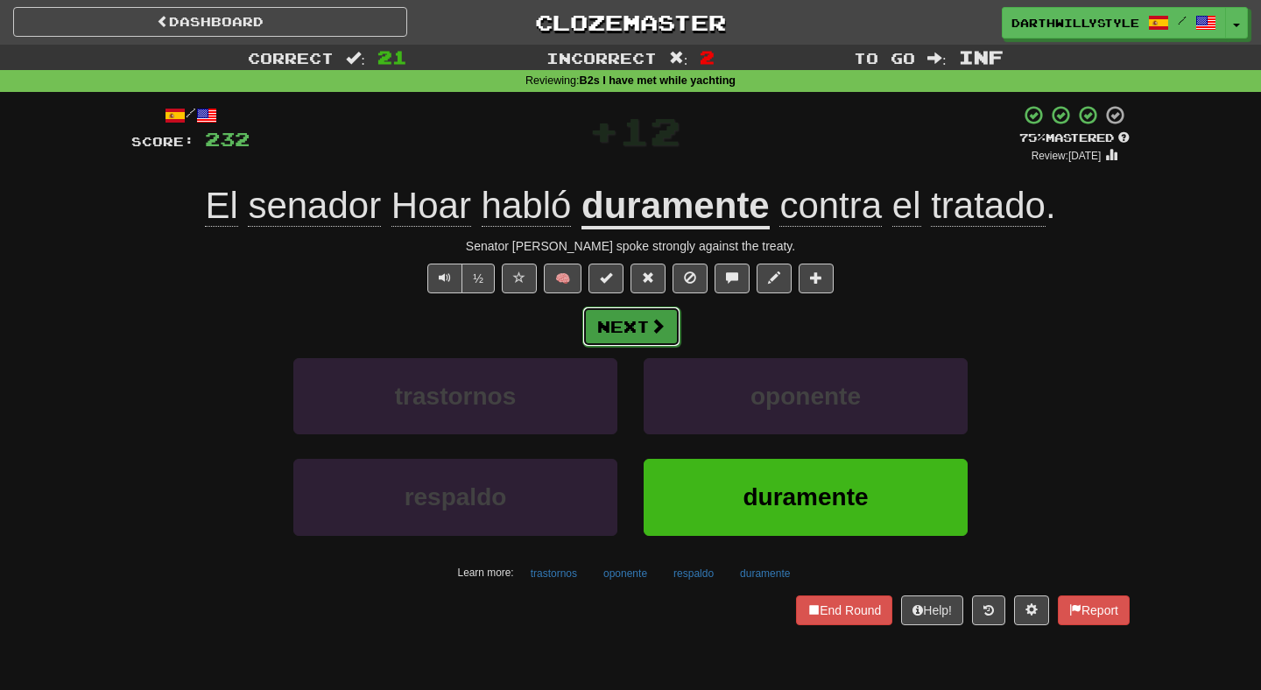
click at [645, 332] on button "Next" at bounding box center [631, 327] width 98 height 40
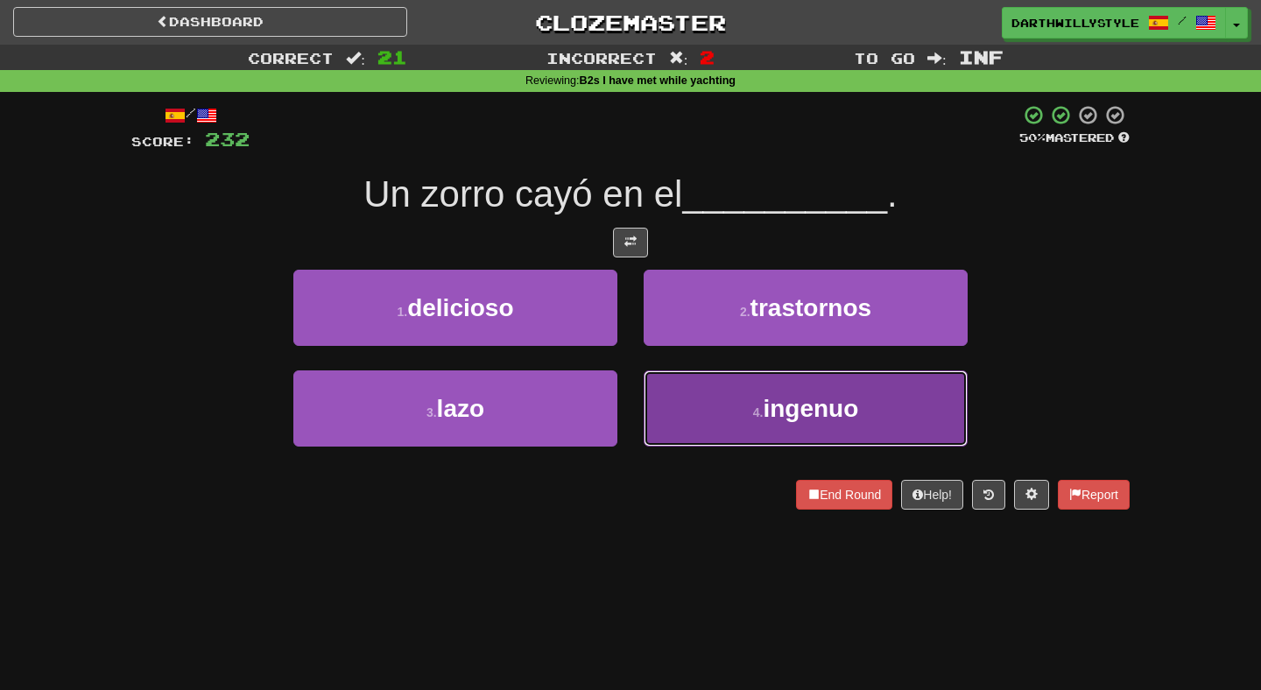
click at [678, 405] on button "4 . ingenuo" at bounding box center [806, 408] width 324 height 76
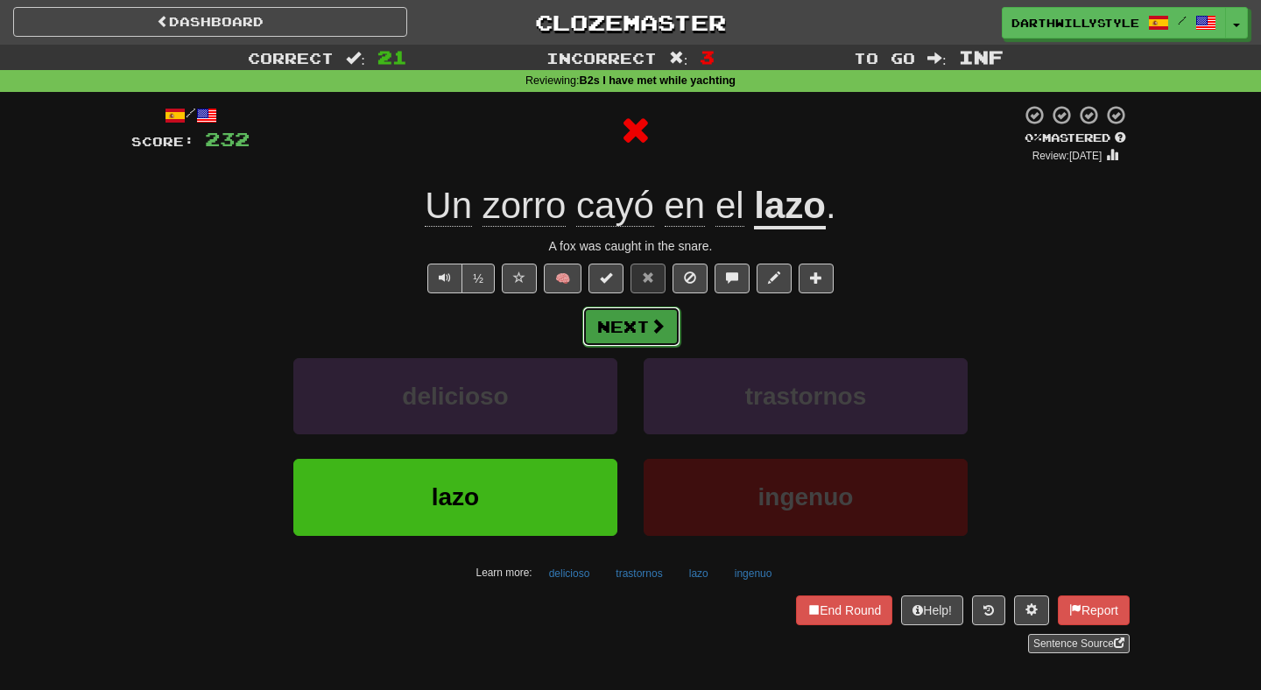
click at [633, 332] on button "Next" at bounding box center [631, 327] width 98 height 40
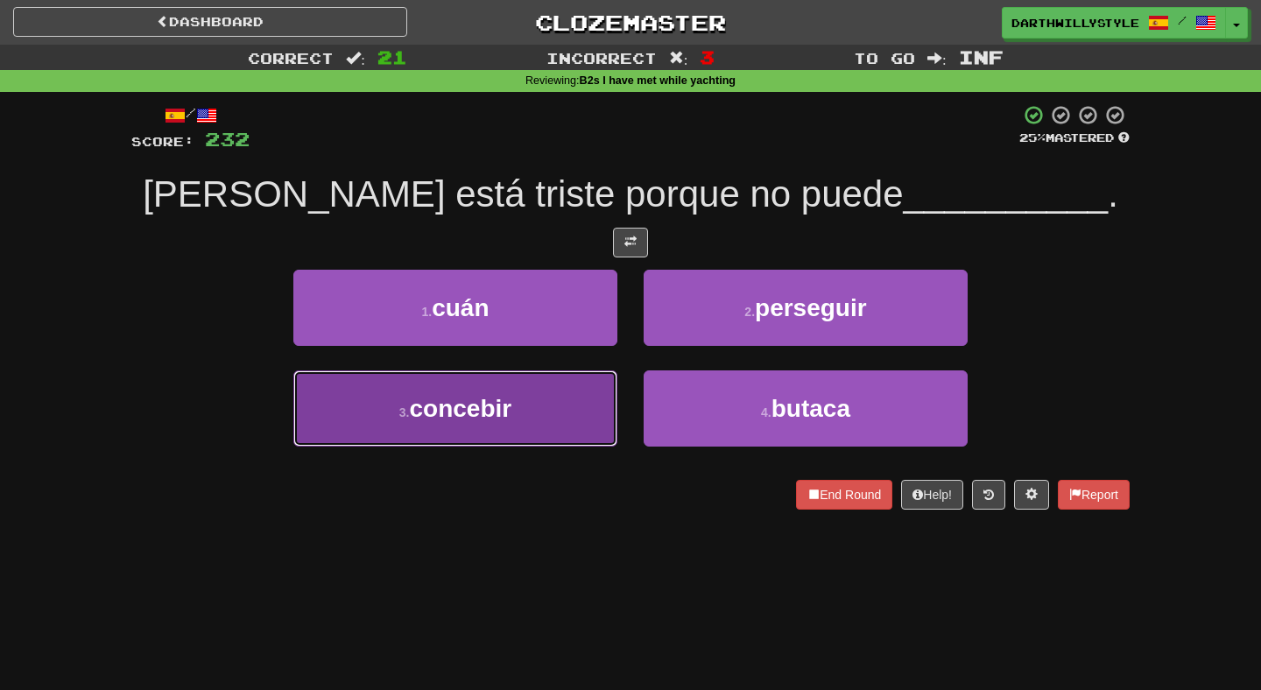
click at [599, 377] on button "3 . concebir" at bounding box center [455, 408] width 324 height 76
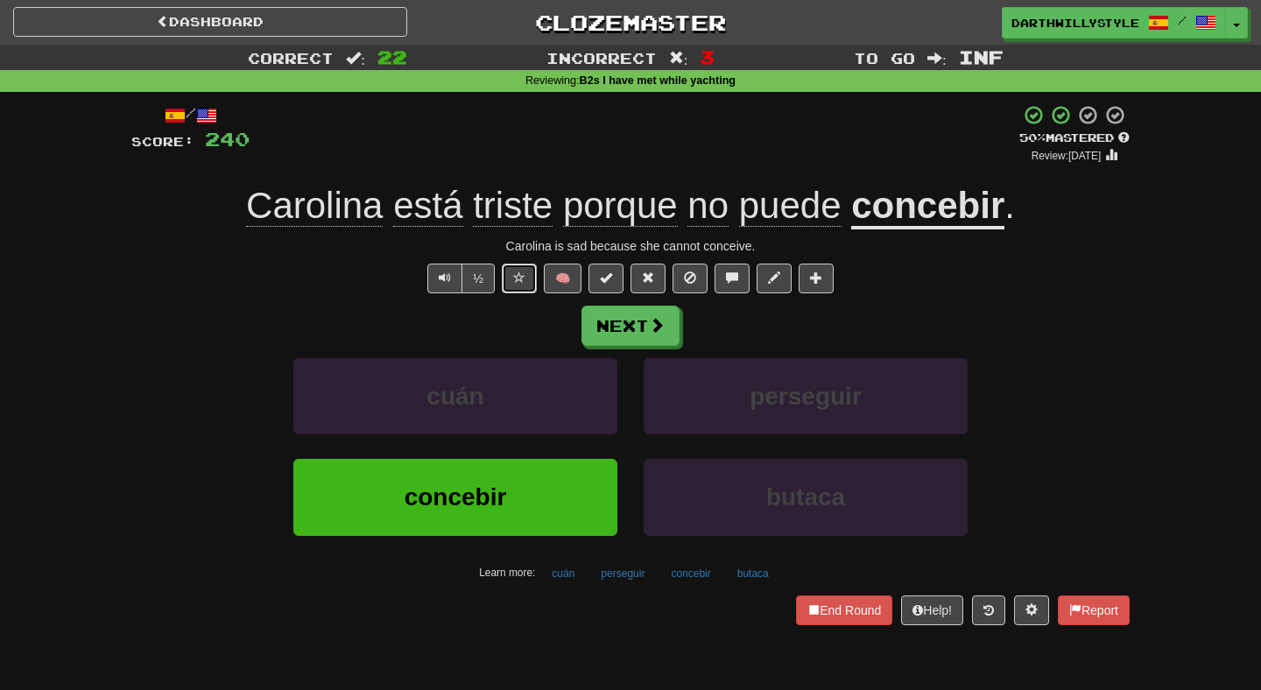
click at [528, 284] on button at bounding box center [519, 279] width 35 height 30
click at [652, 341] on button "Next" at bounding box center [631, 327] width 98 height 40
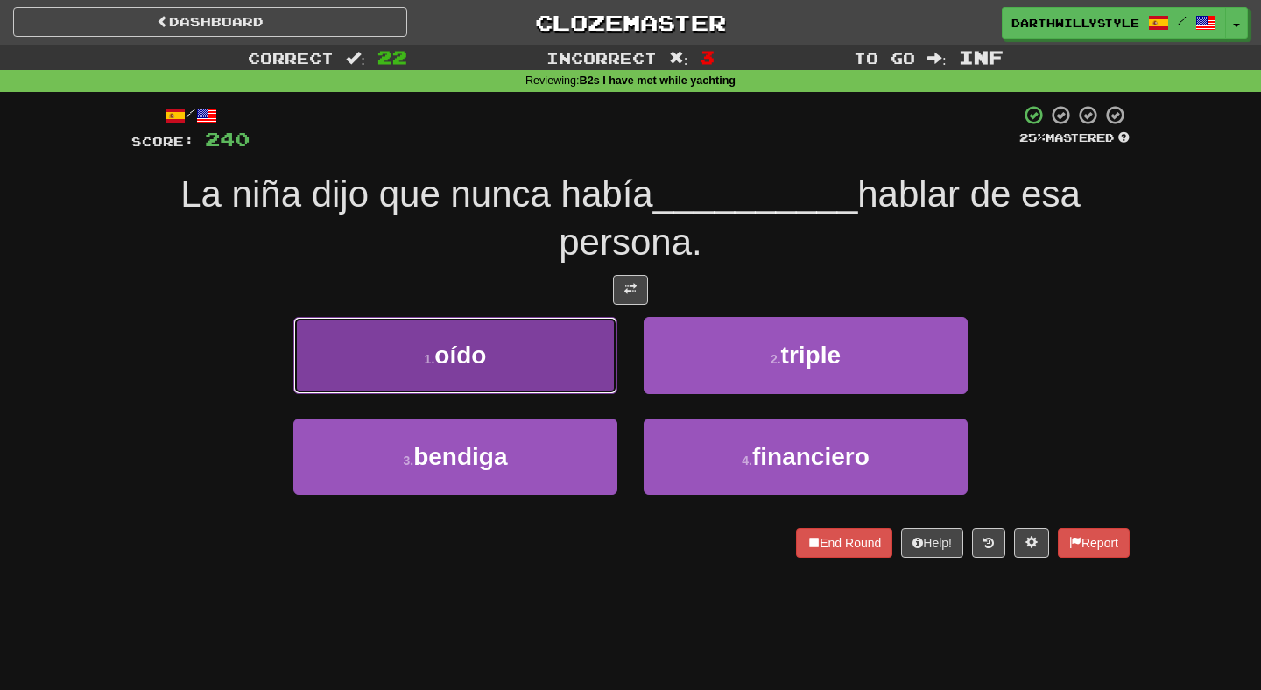
click at [591, 374] on button "1 . oído" at bounding box center [455, 355] width 324 height 76
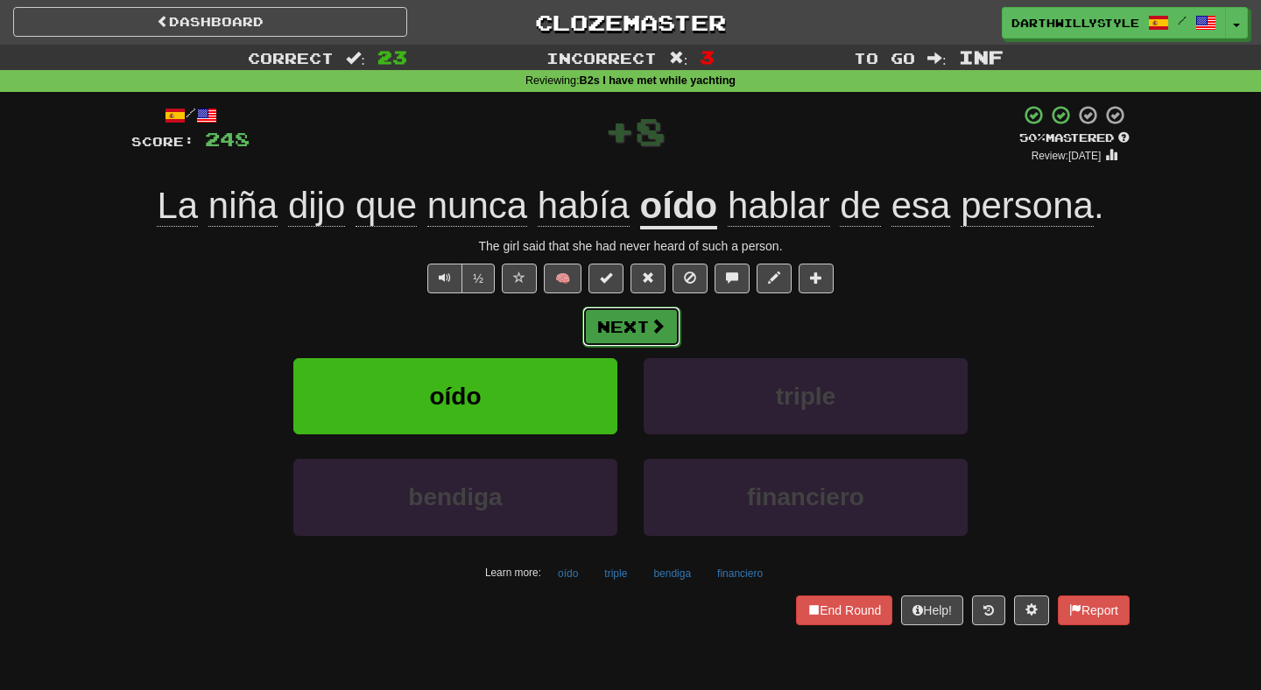
click at [645, 335] on button "Next" at bounding box center [631, 327] width 98 height 40
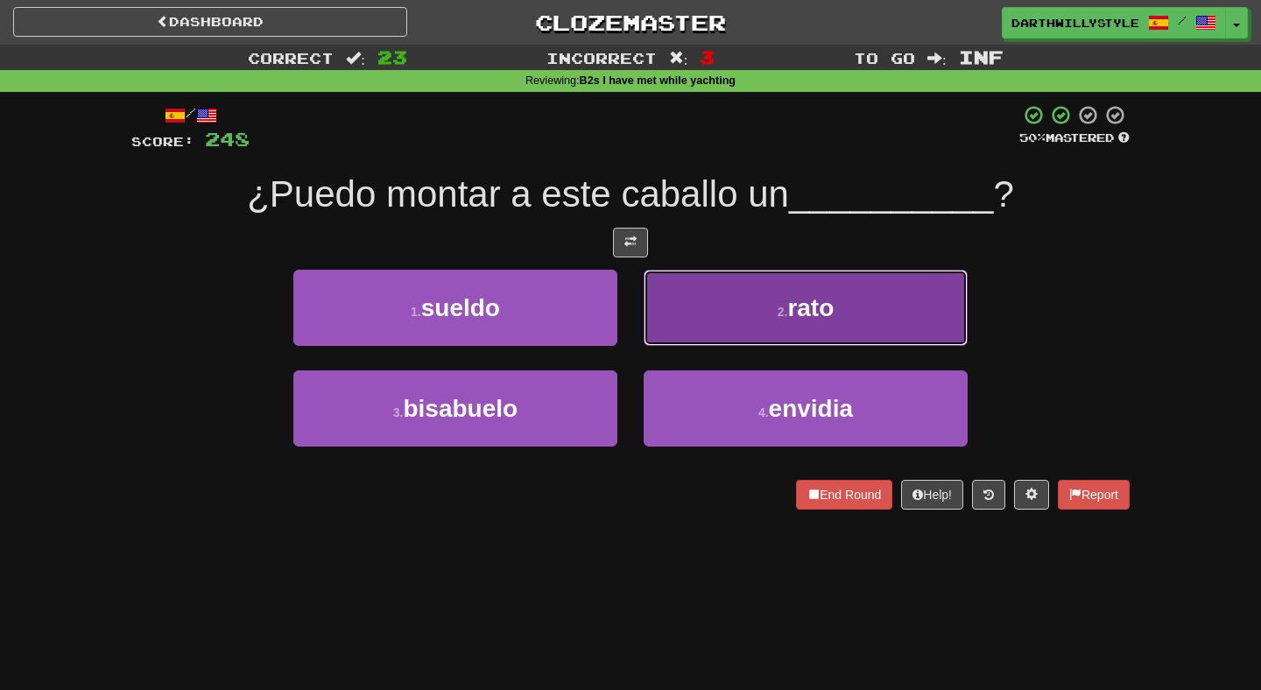
click at [700, 331] on button "2 . rato" at bounding box center [806, 308] width 324 height 76
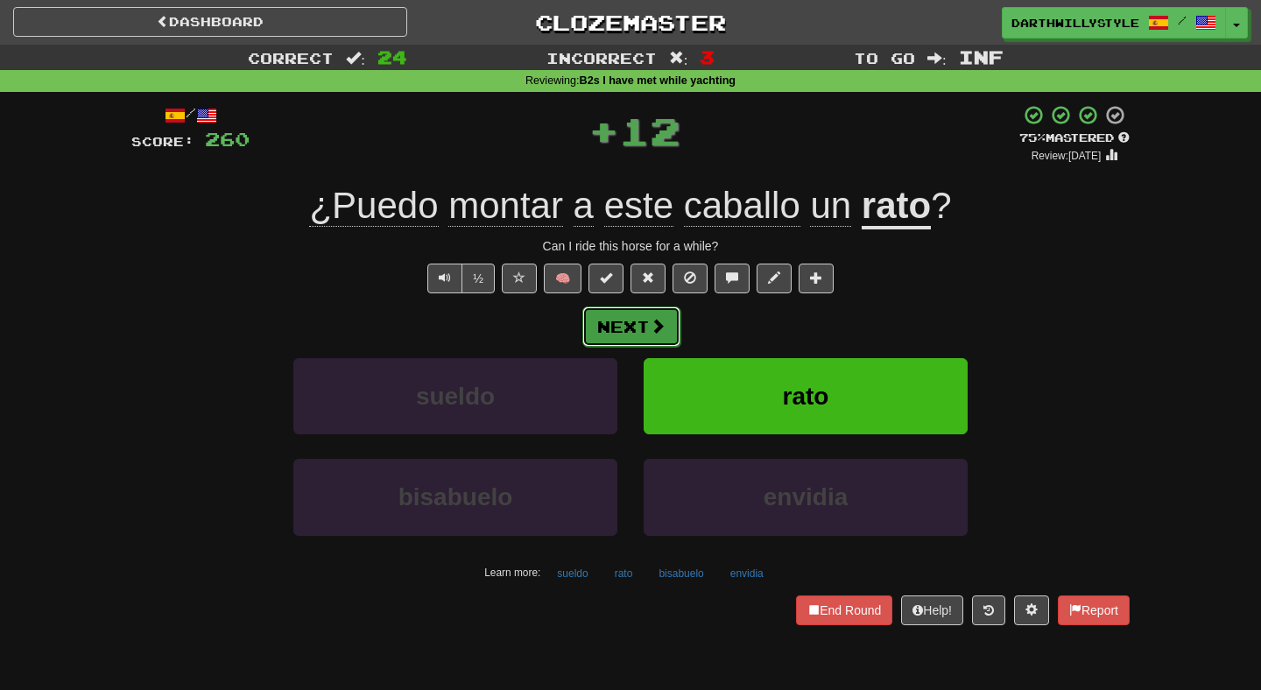
click at [650, 334] on span at bounding box center [658, 326] width 16 height 16
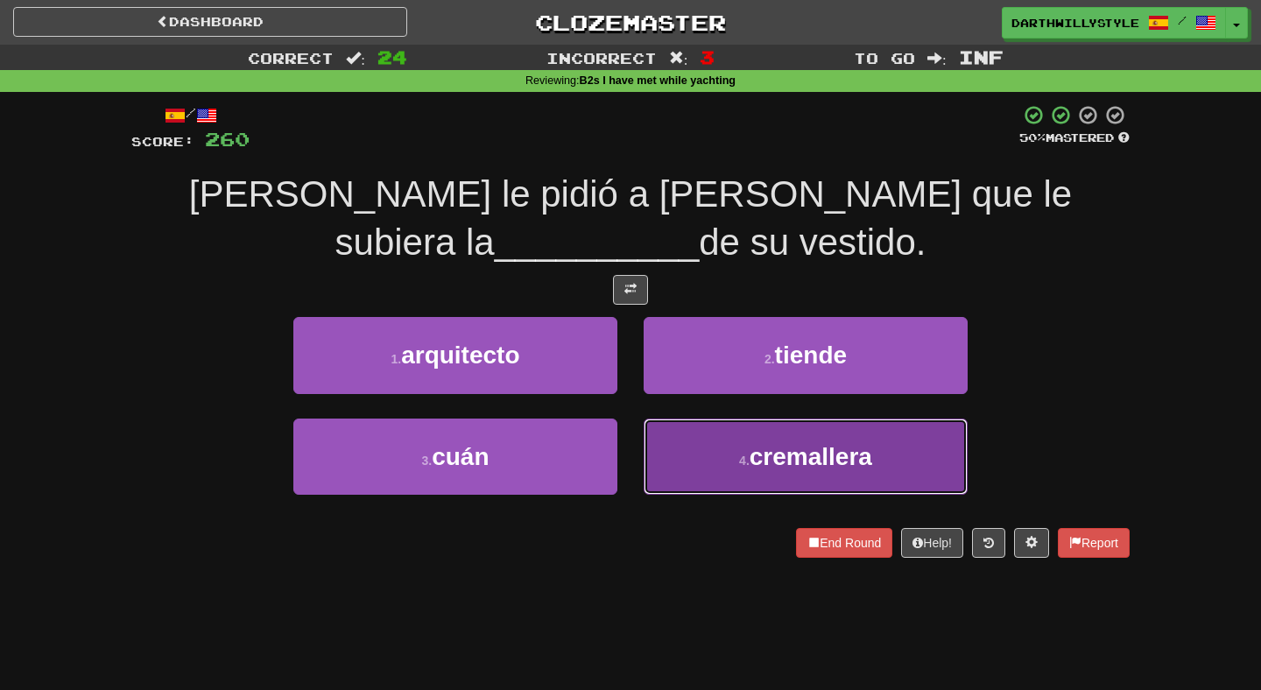
click at [648, 432] on button "4 . cremallera" at bounding box center [806, 457] width 324 height 76
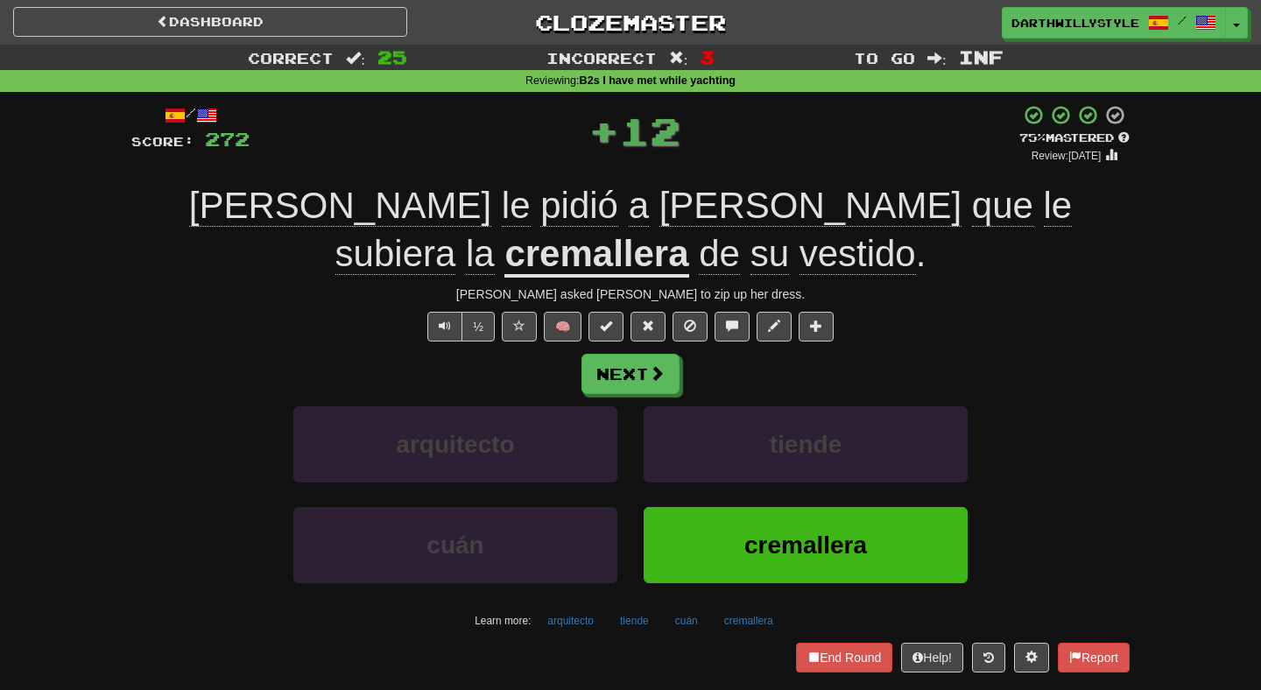
click at [688, 233] on u "cremallera" at bounding box center [596, 255] width 184 height 45
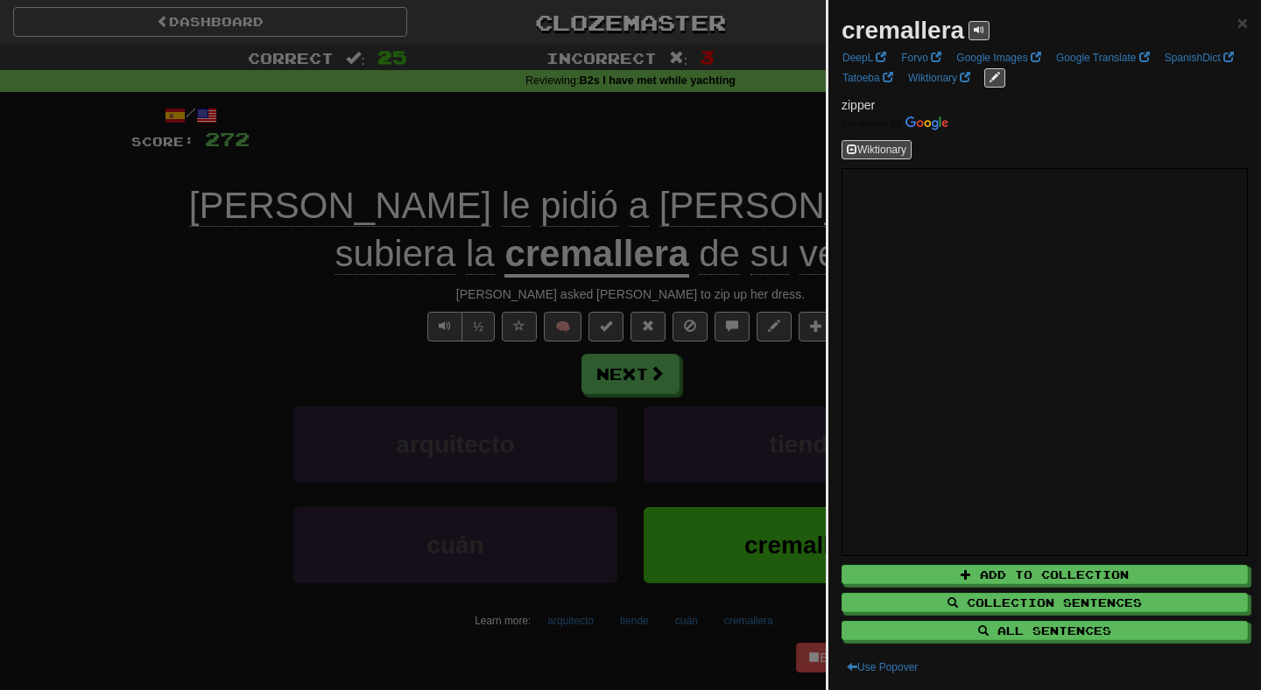
click at [779, 382] on div at bounding box center [630, 345] width 1261 height 690
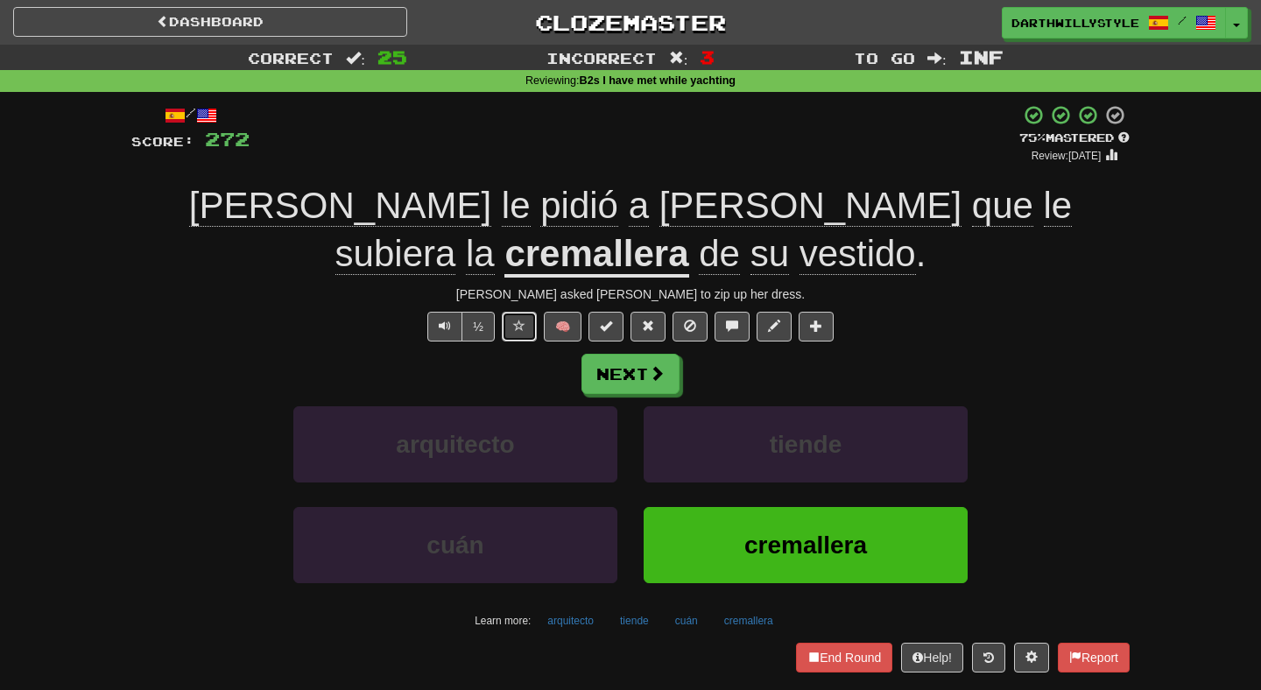
click at [529, 335] on button at bounding box center [519, 327] width 35 height 30
click at [617, 369] on button "Next" at bounding box center [631, 375] width 98 height 40
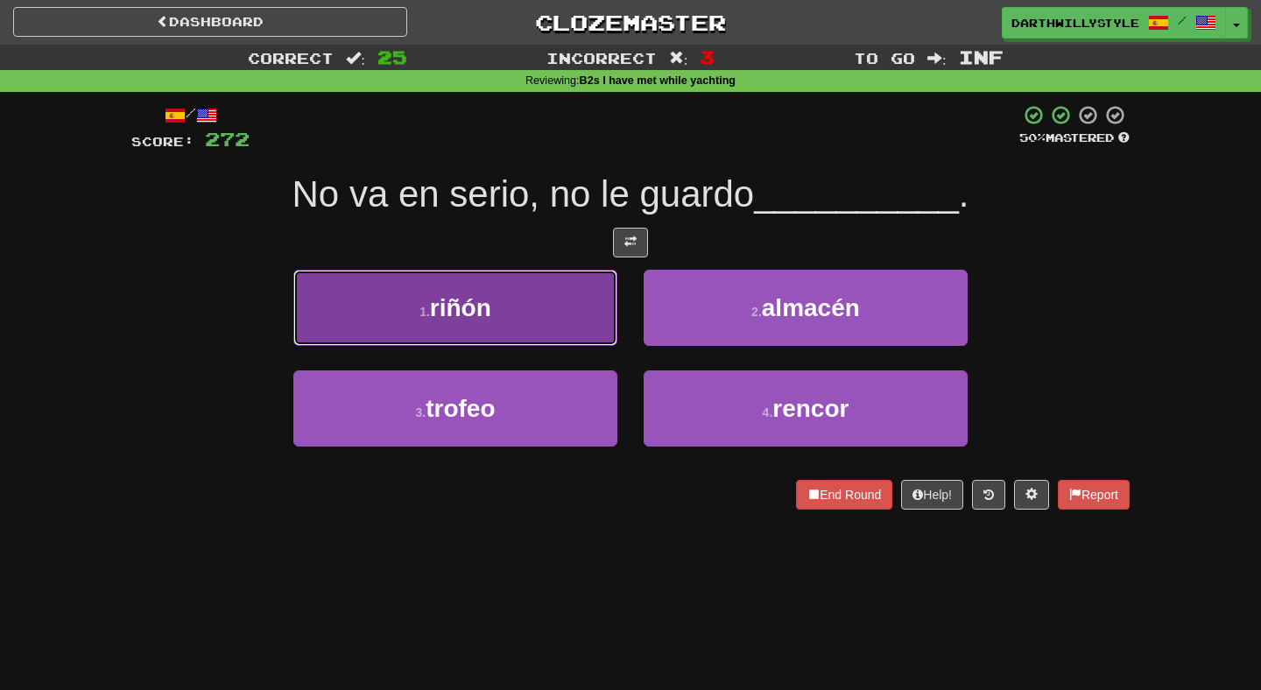
click at [581, 308] on button "1 . riñón" at bounding box center [455, 308] width 324 height 76
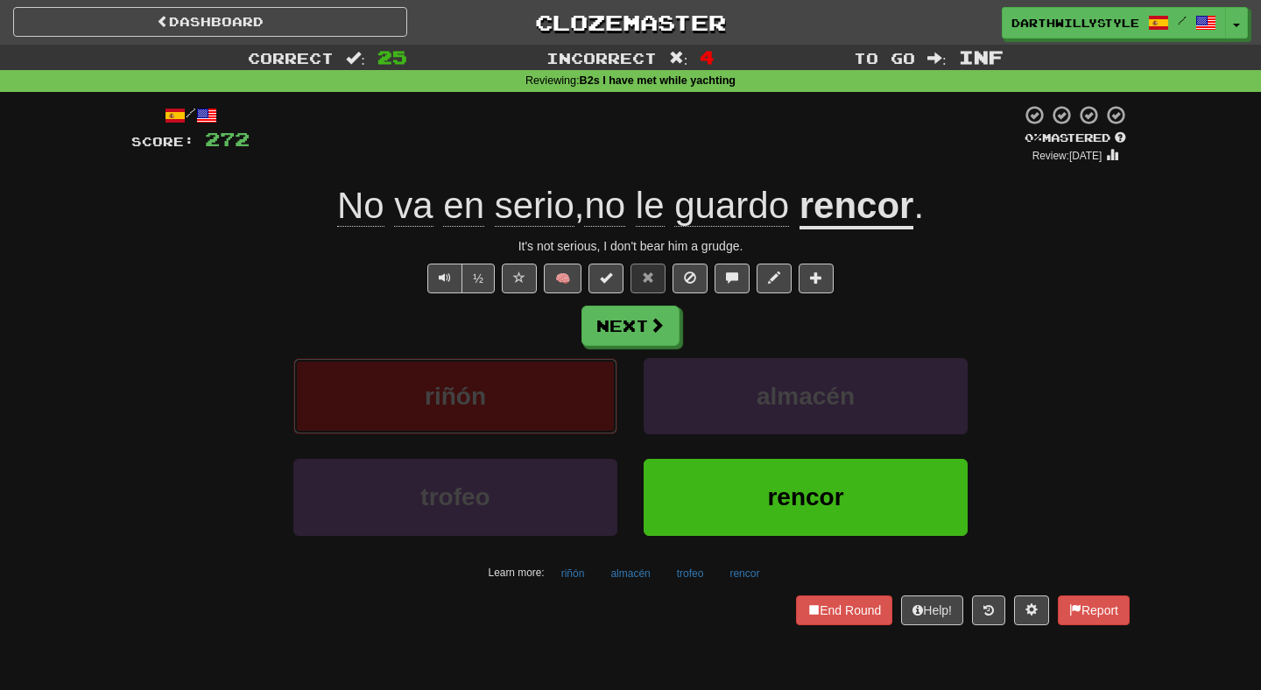
click at [432, 391] on span "riñón" at bounding box center [455, 396] width 61 height 27
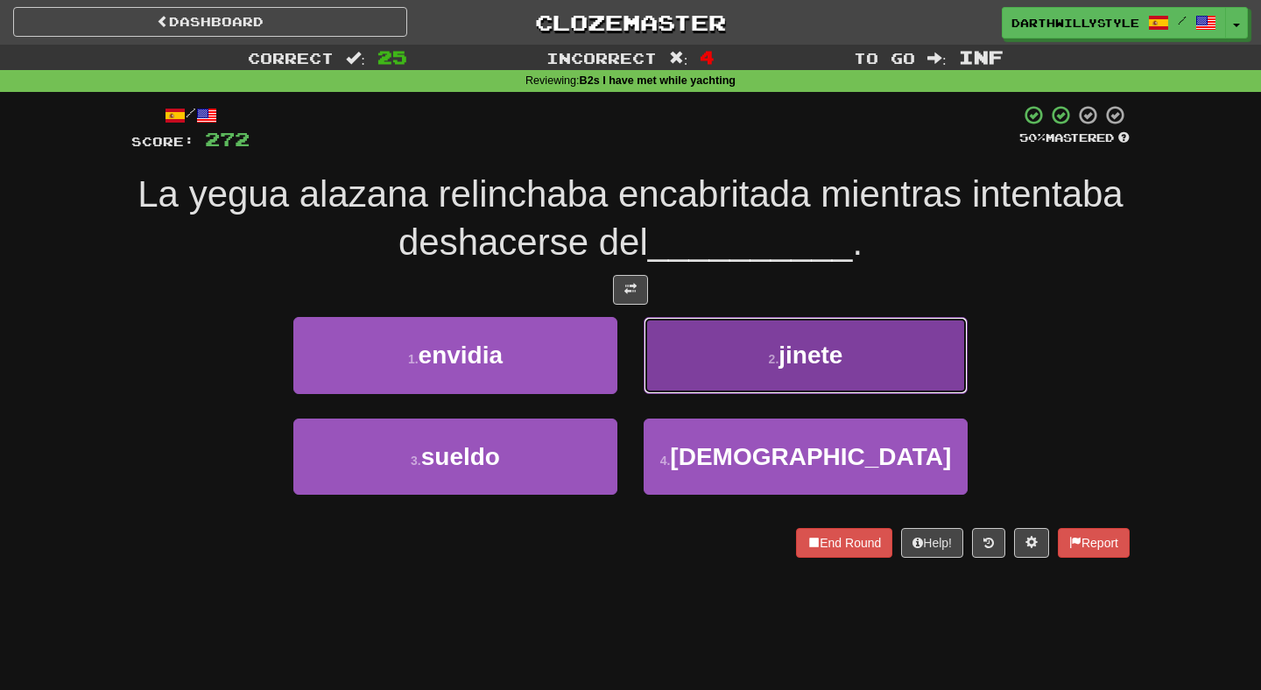
click at [707, 381] on button "2 . jinete" at bounding box center [806, 355] width 324 height 76
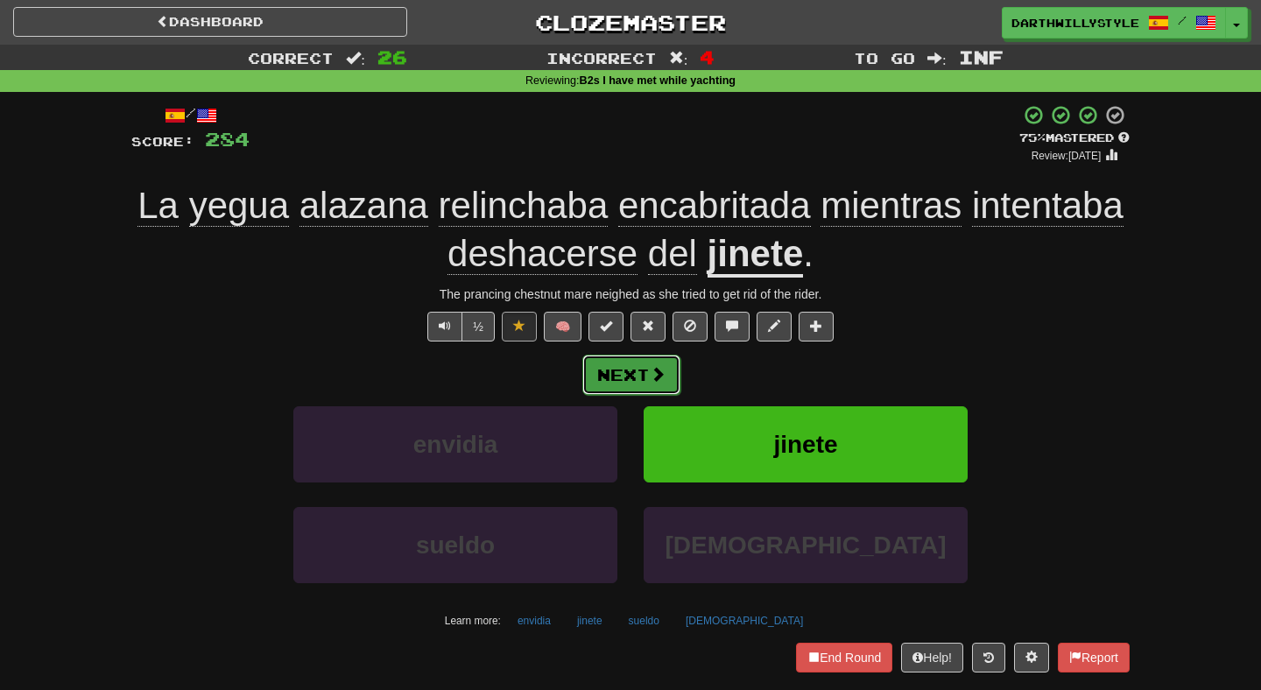
click at [646, 381] on button "Next" at bounding box center [631, 375] width 98 height 40
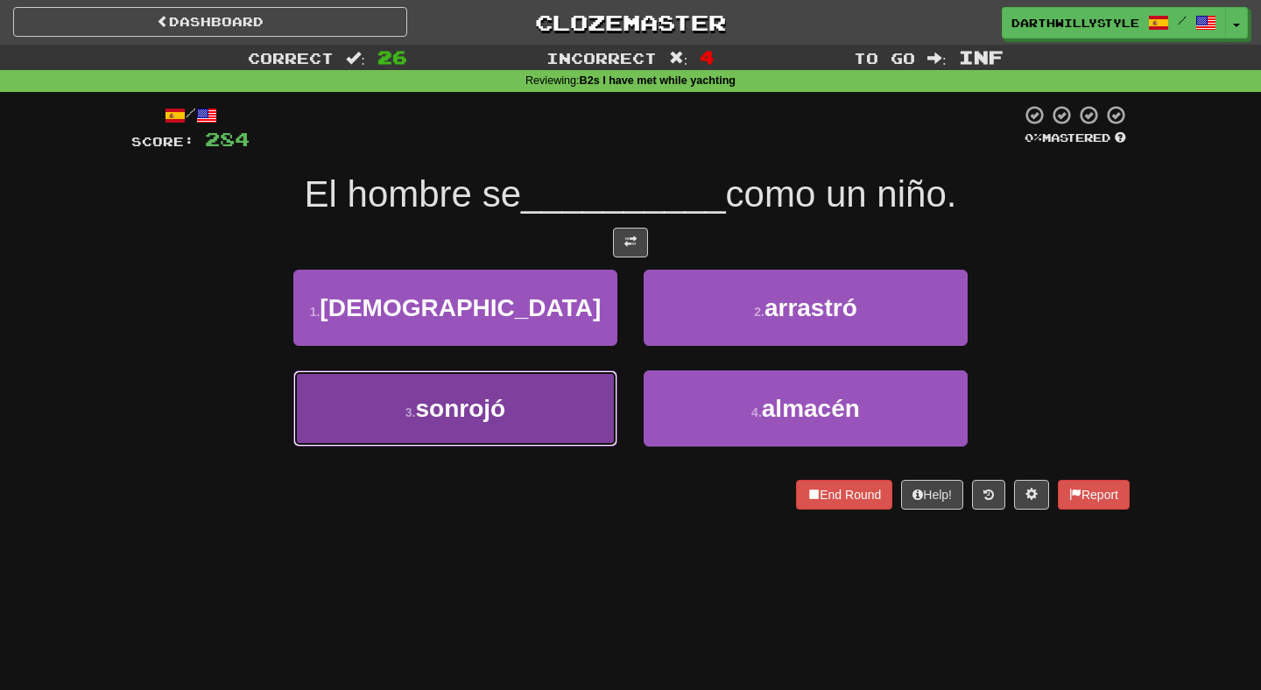
click at [607, 384] on button "3 . sonrojó" at bounding box center [455, 408] width 324 height 76
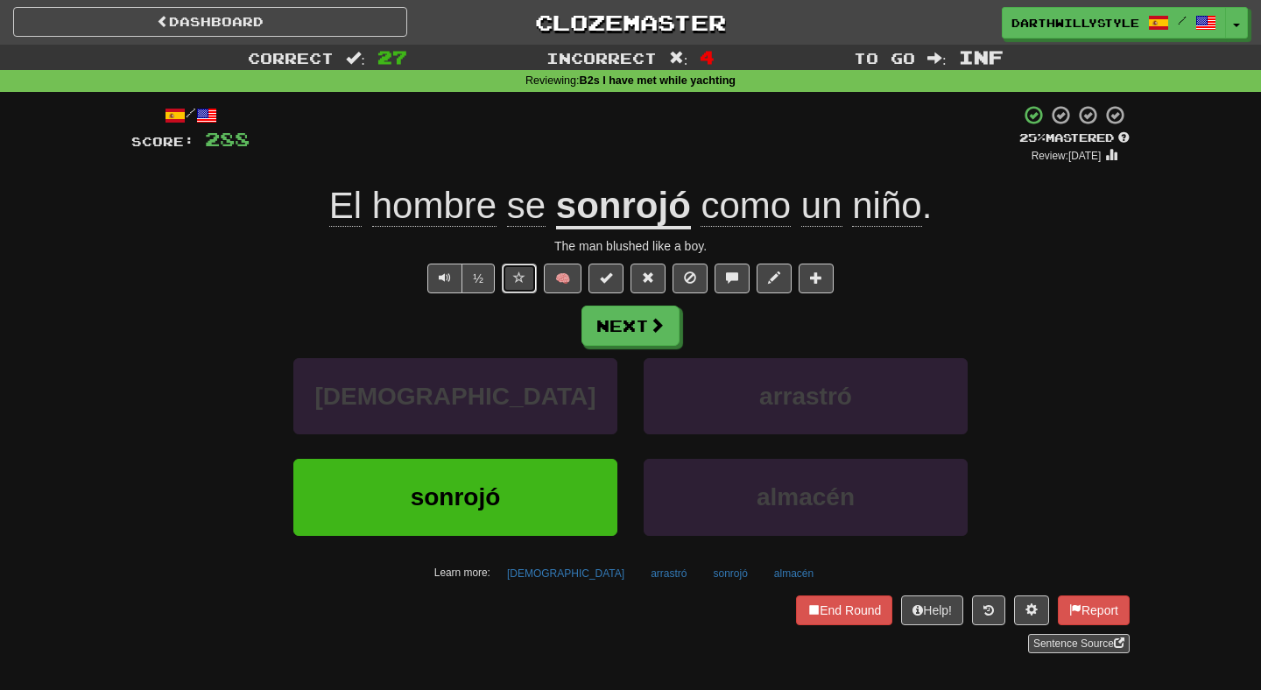
click at [526, 282] on button at bounding box center [519, 279] width 35 height 30
click at [601, 320] on button "Next" at bounding box center [631, 327] width 98 height 40
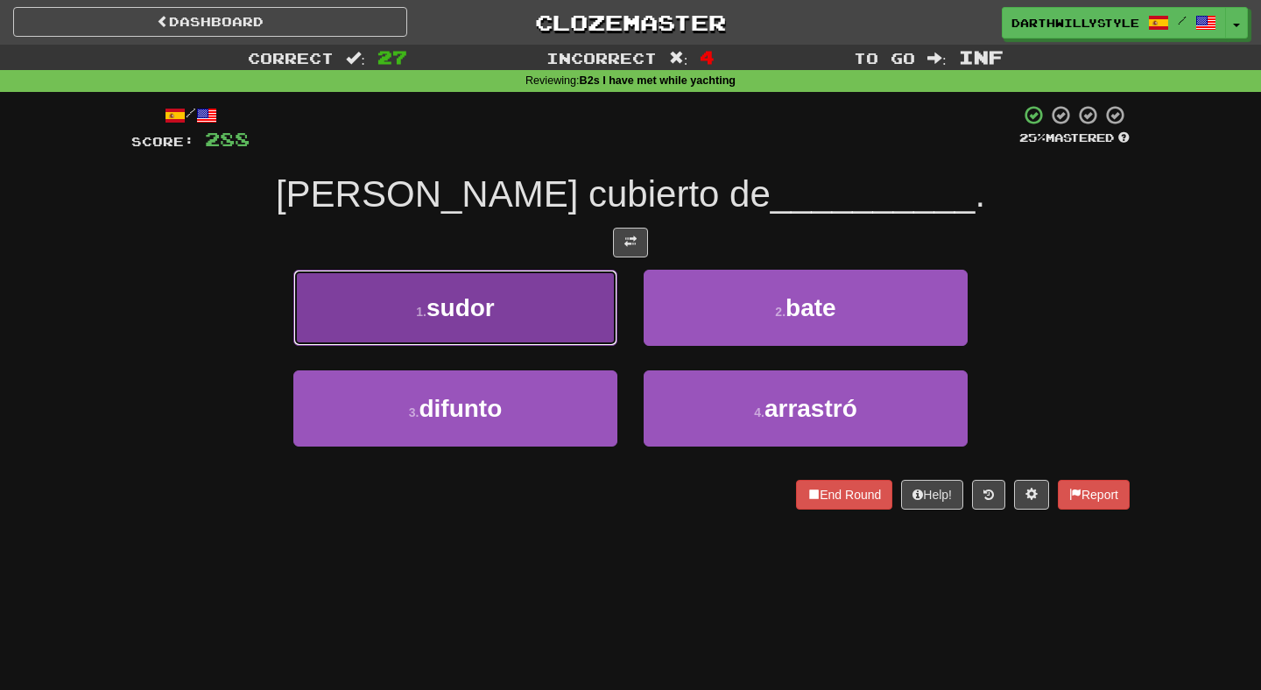
click at [597, 339] on button "1 . sudor" at bounding box center [455, 308] width 324 height 76
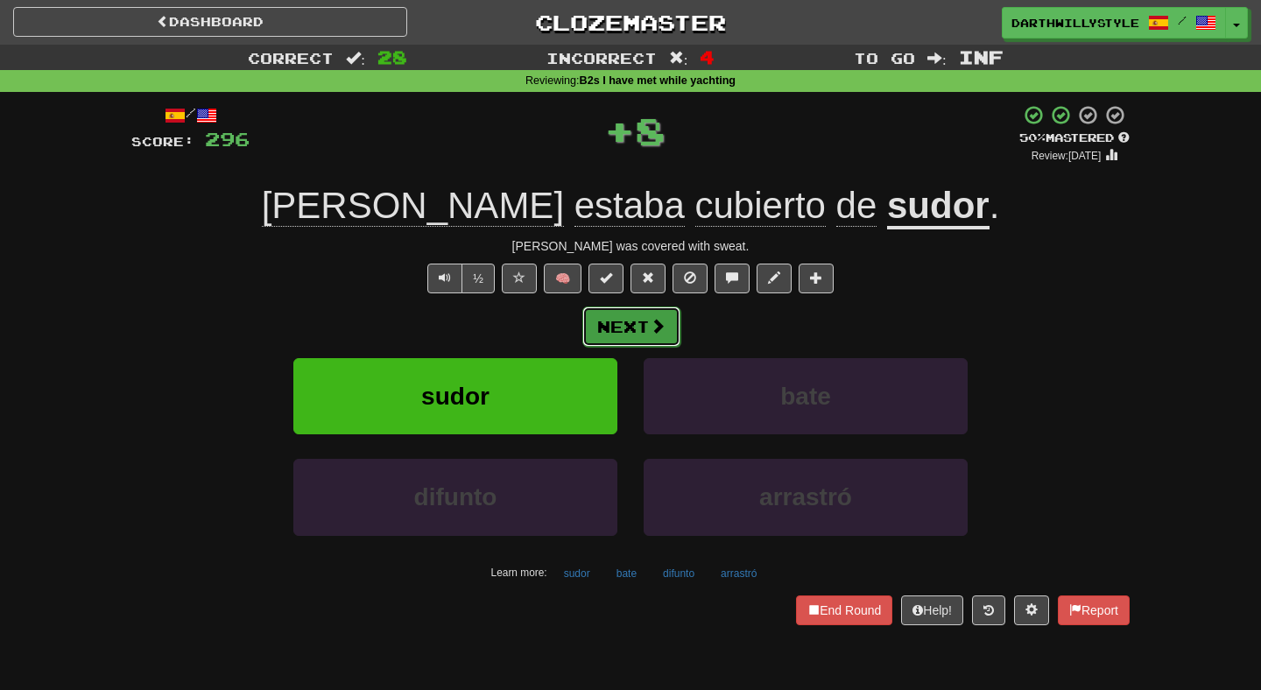
click at [639, 339] on button "Next" at bounding box center [631, 327] width 98 height 40
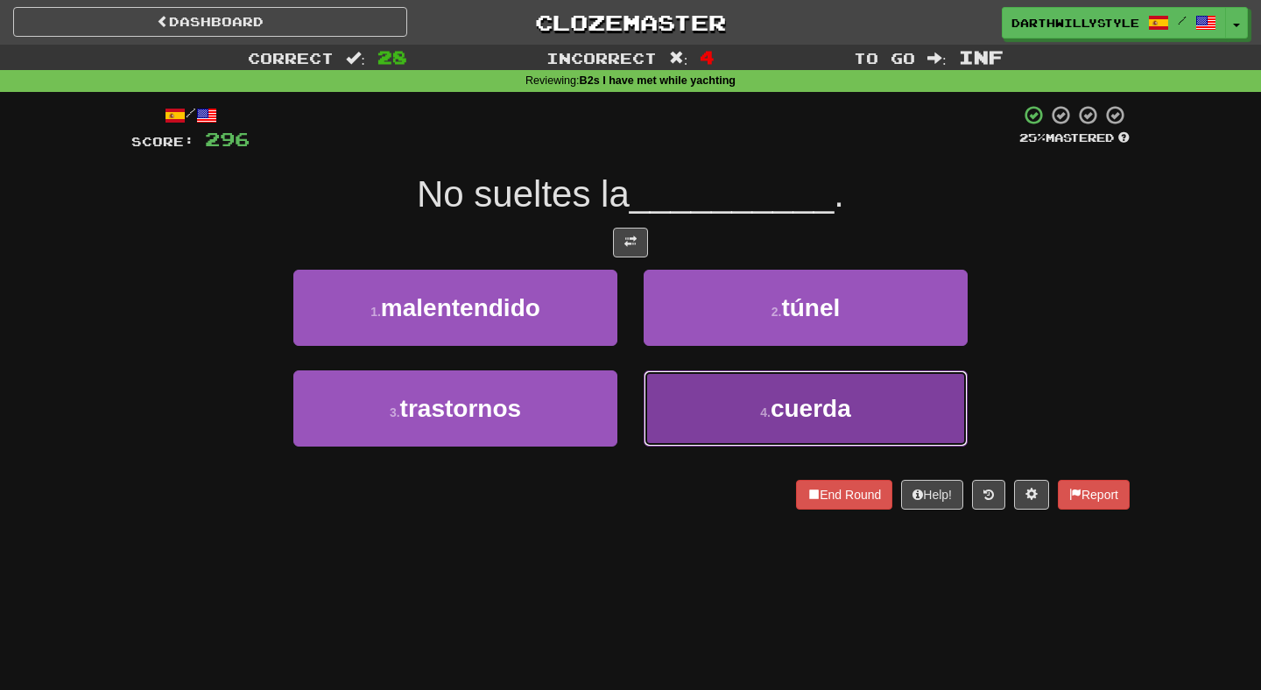
click at [683, 398] on button "4 . cuerda" at bounding box center [806, 408] width 324 height 76
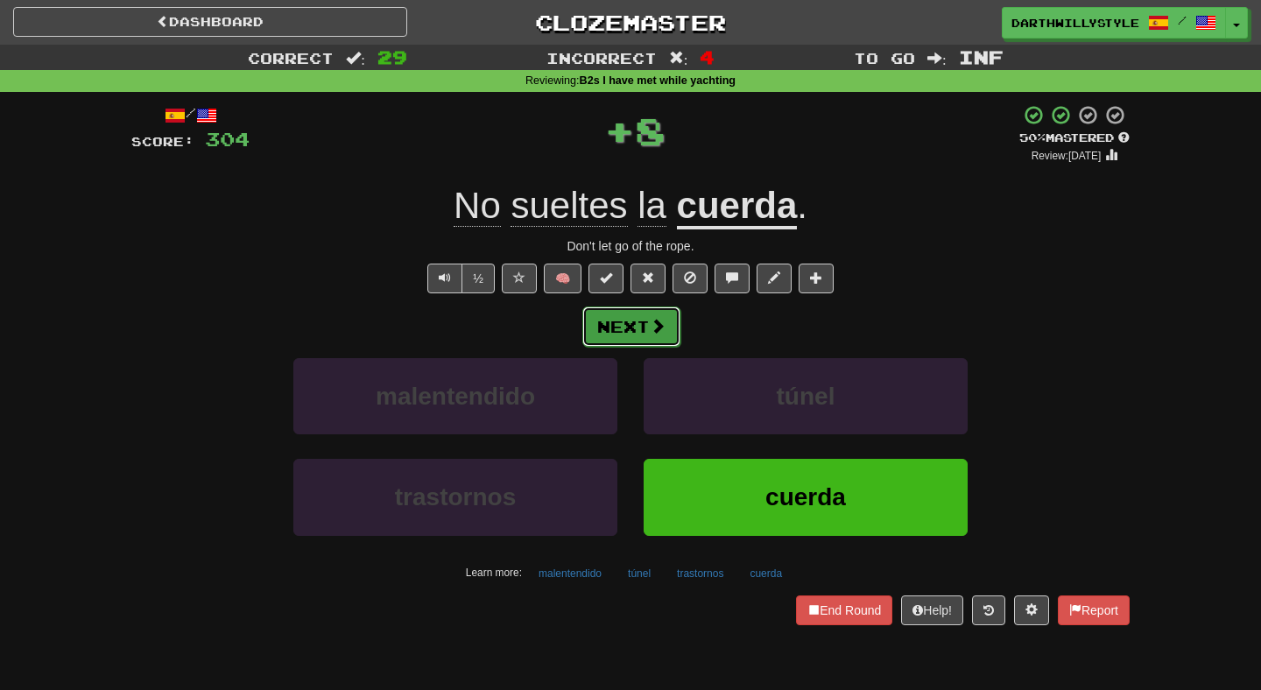
click at [654, 338] on button "Next" at bounding box center [631, 327] width 98 height 40
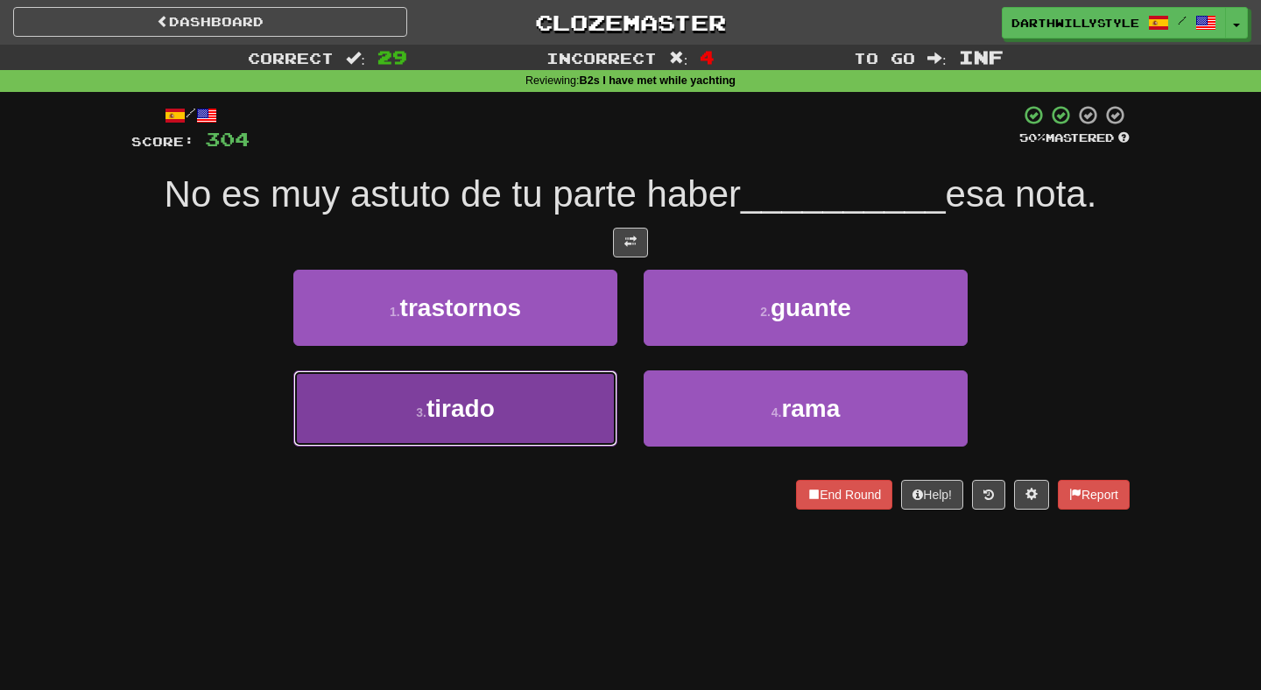
click at [582, 409] on button "3 . tirado" at bounding box center [455, 408] width 324 height 76
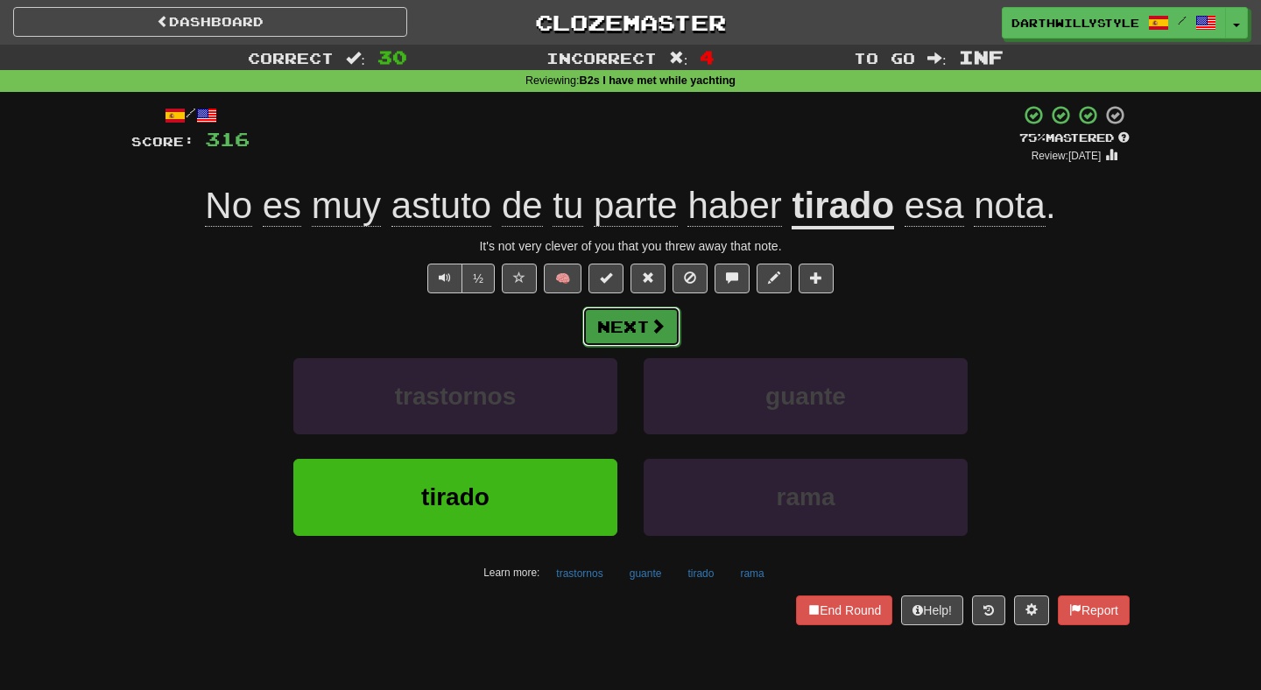
click at [646, 341] on button "Next" at bounding box center [631, 327] width 98 height 40
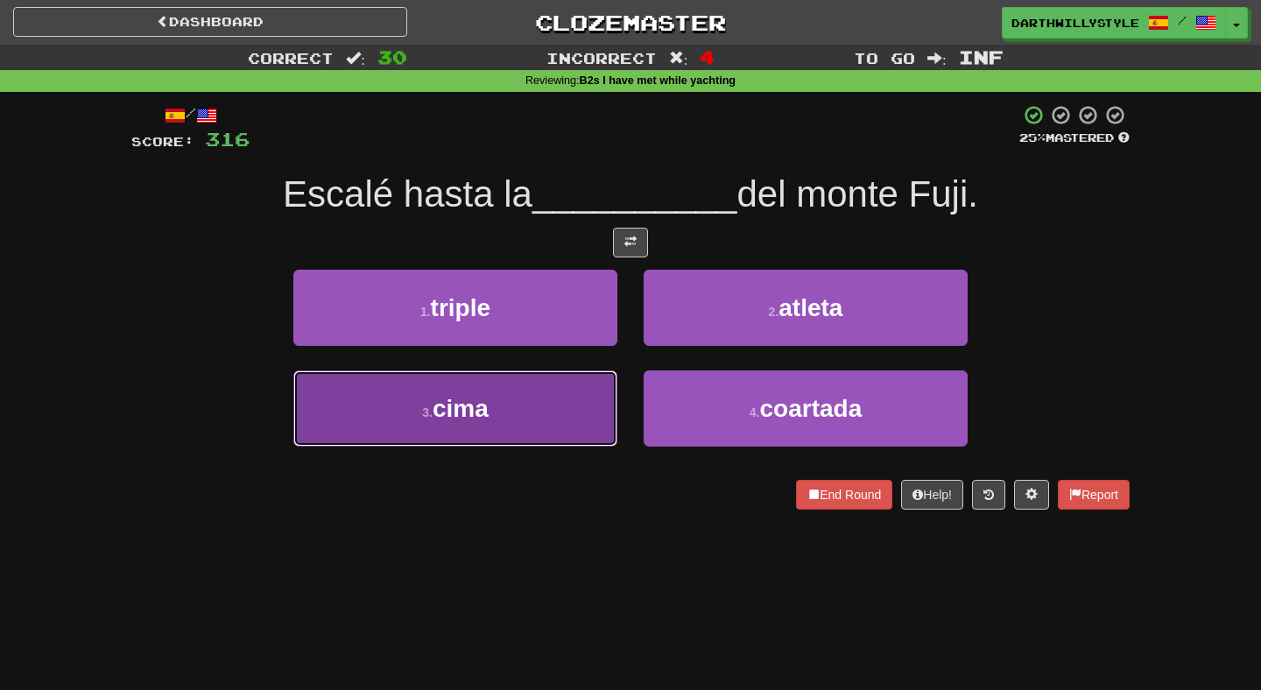
click at [581, 403] on button "3 . cima" at bounding box center [455, 408] width 324 height 76
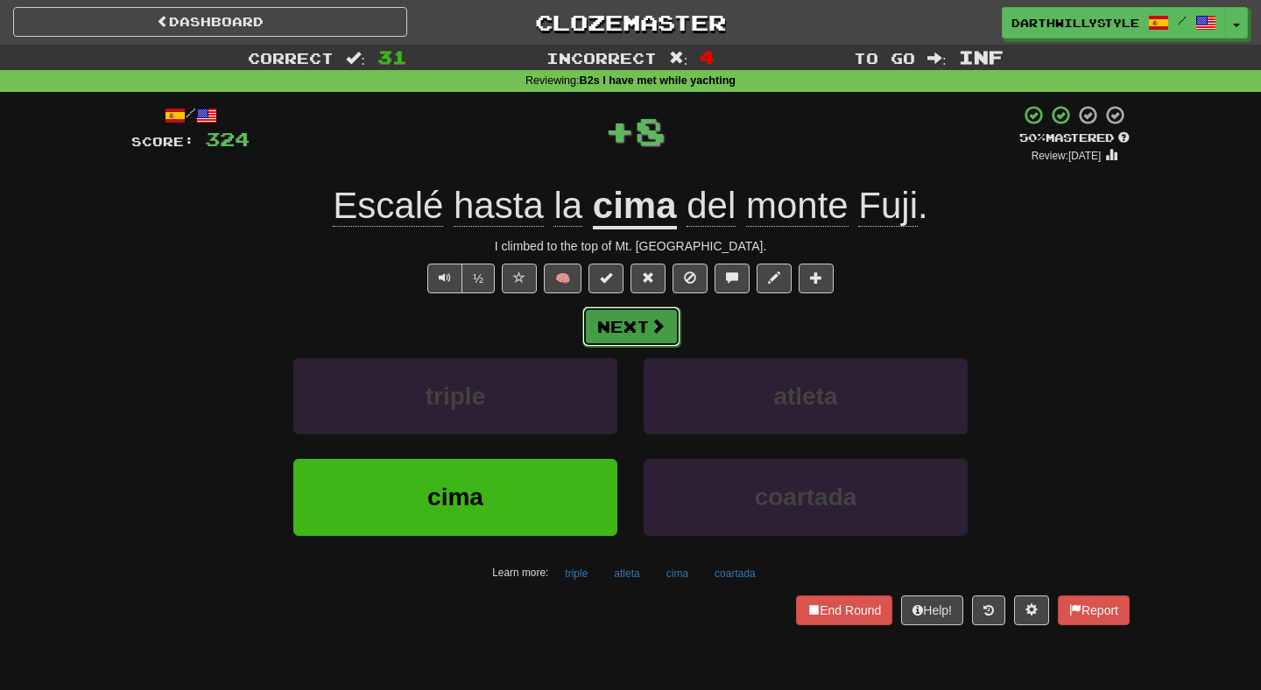
click at [626, 325] on button "Next" at bounding box center [631, 327] width 98 height 40
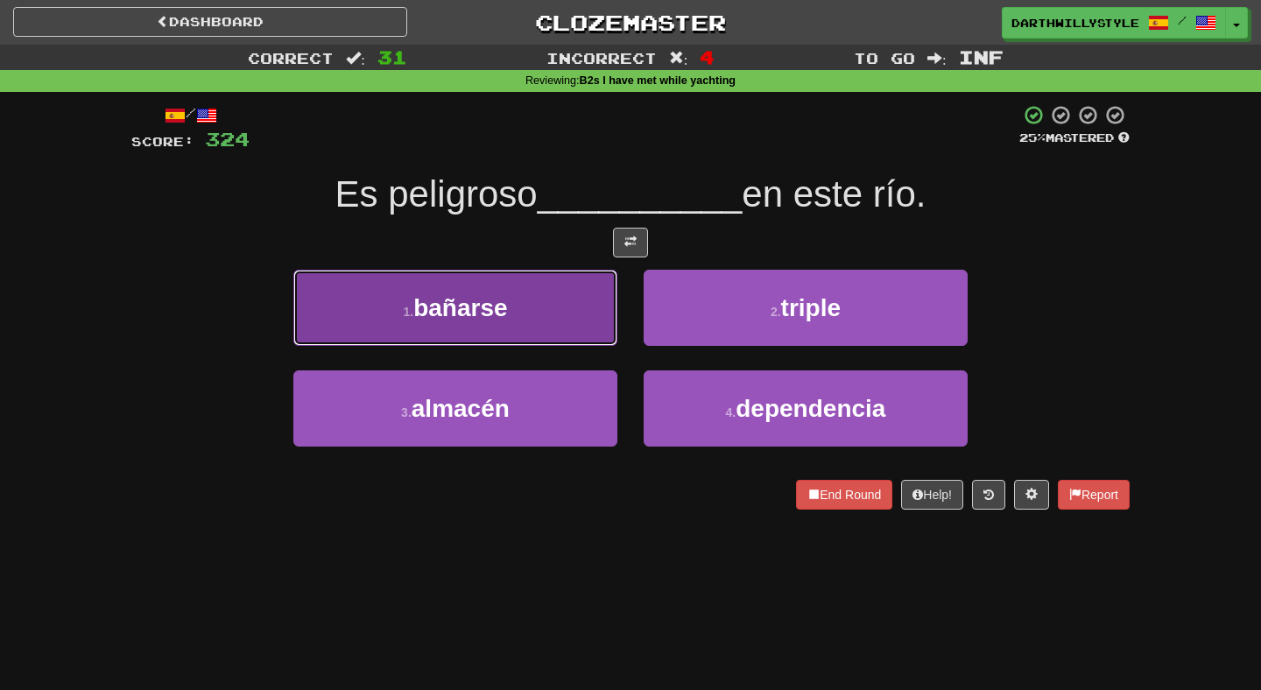
click at [596, 336] on button "1 . bañarse" at bounding box center [455, 308] width 324 height 76
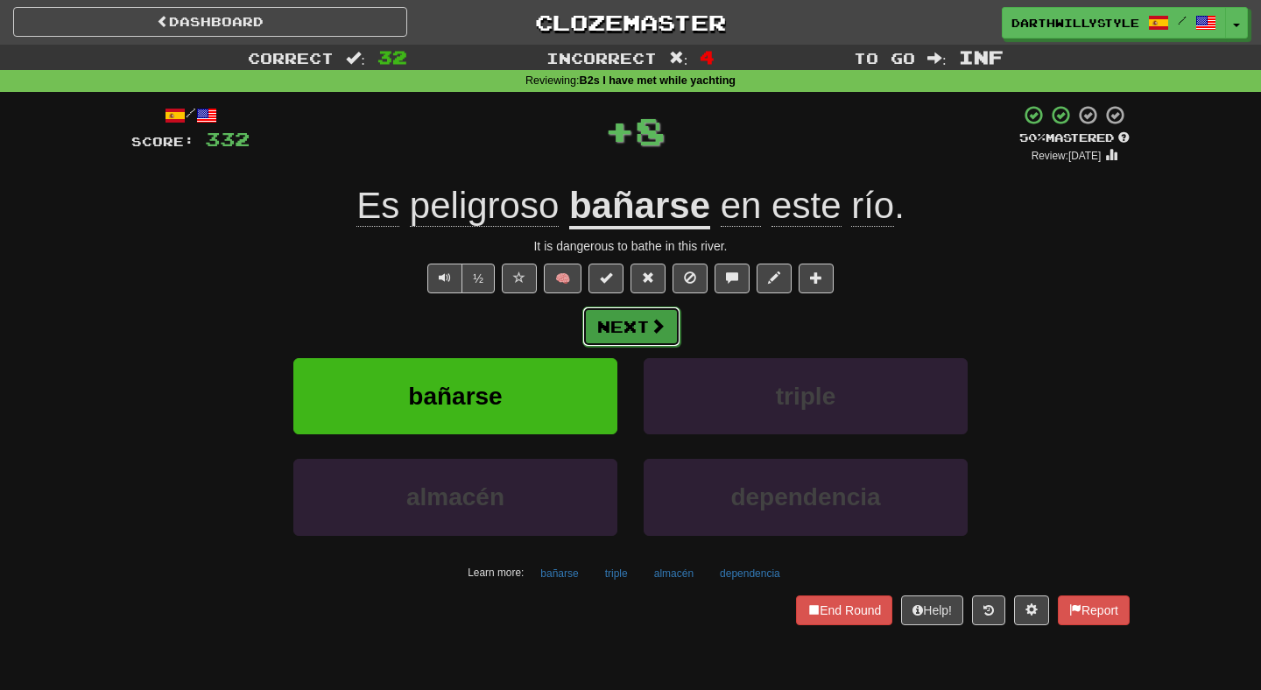
click at [623, 335] on button "Next" at bounding box center [631, 327] width 98 height 40
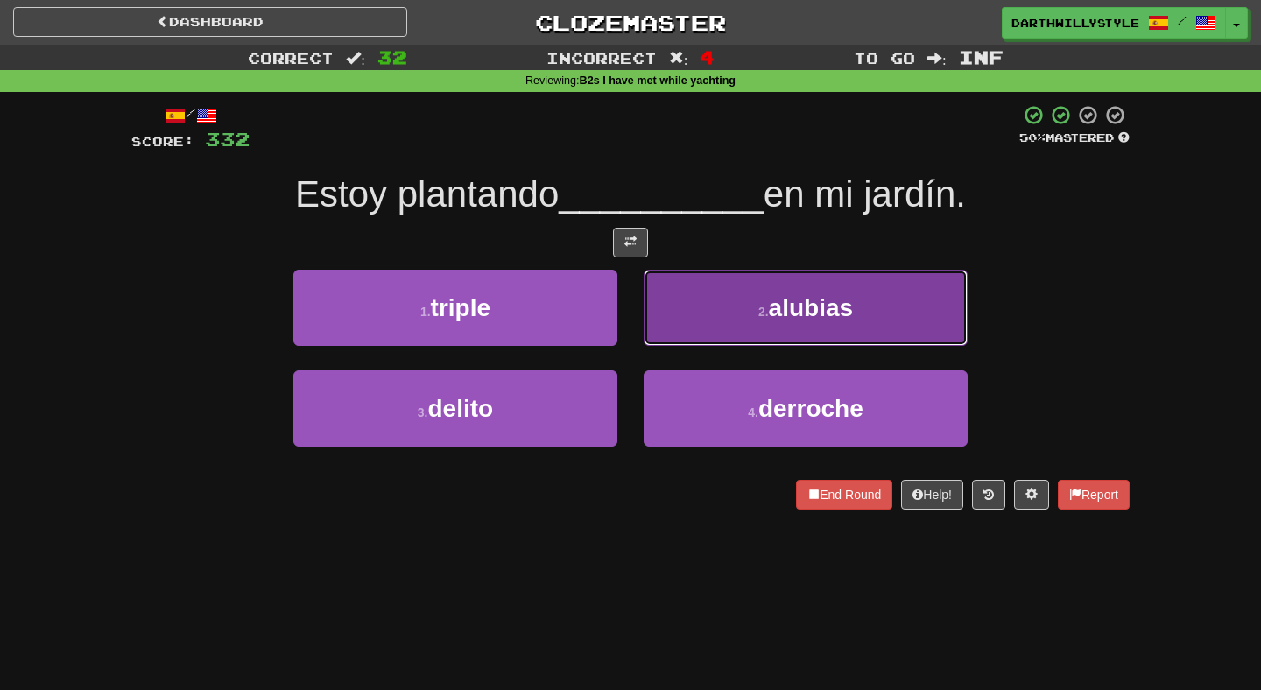
click at [657, 337] on button "2 . alubias" at bounding box center [806, 308] width 324 height 76
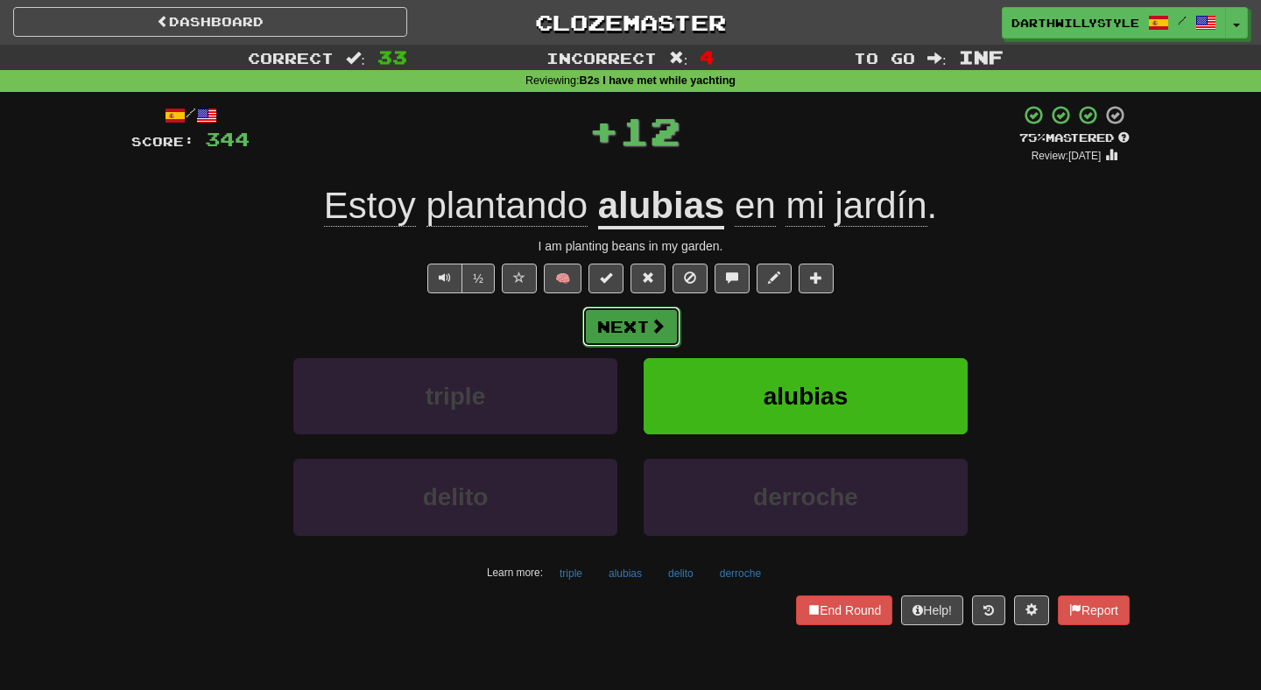
click at [656, 337] on button "Next" at bounding box center [631, 327] width 98 height 40
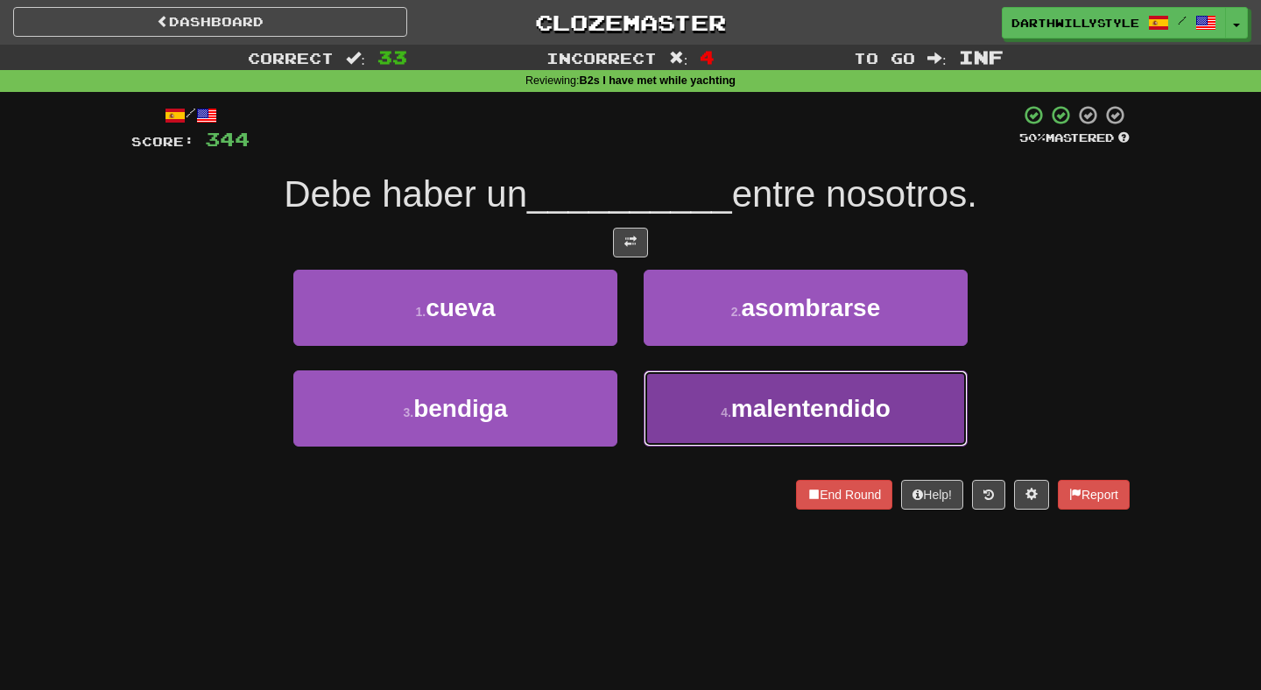
click at [659, 374] on button "4 . malentendido" at bounding box center [806, 408] width 324 height 76
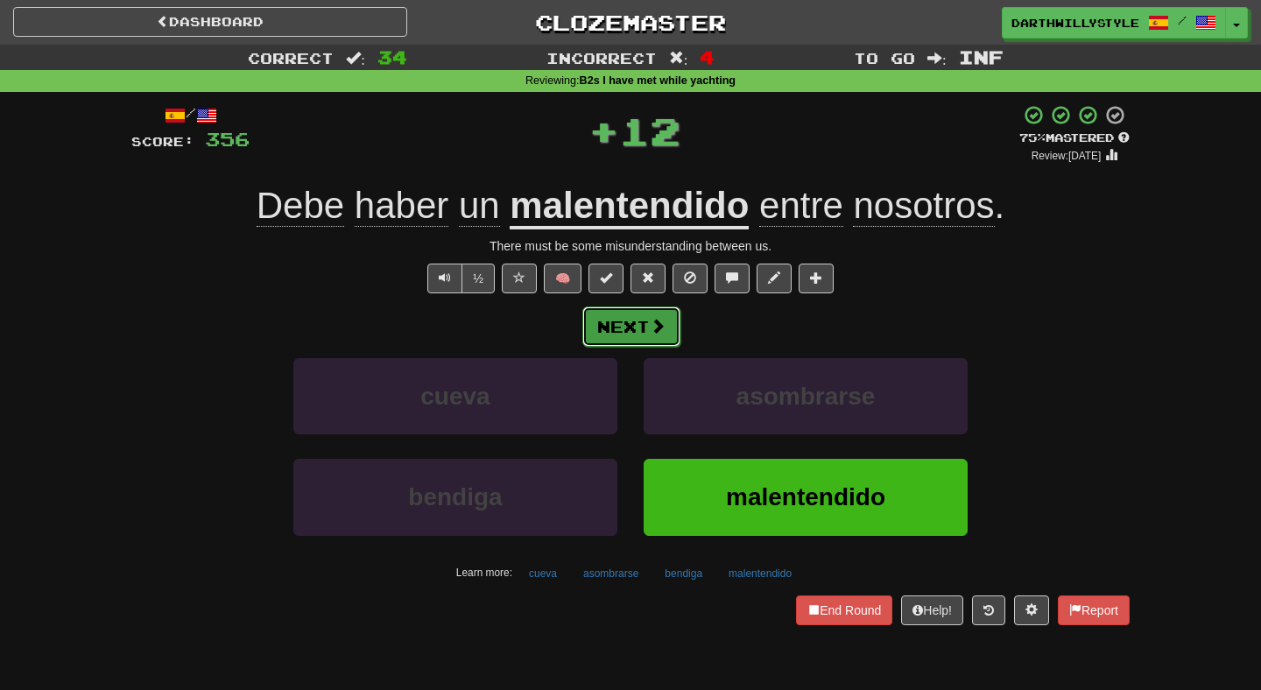
click at [629, 334] on button "Next" at bounding box center [631, 327] width 98 height 40
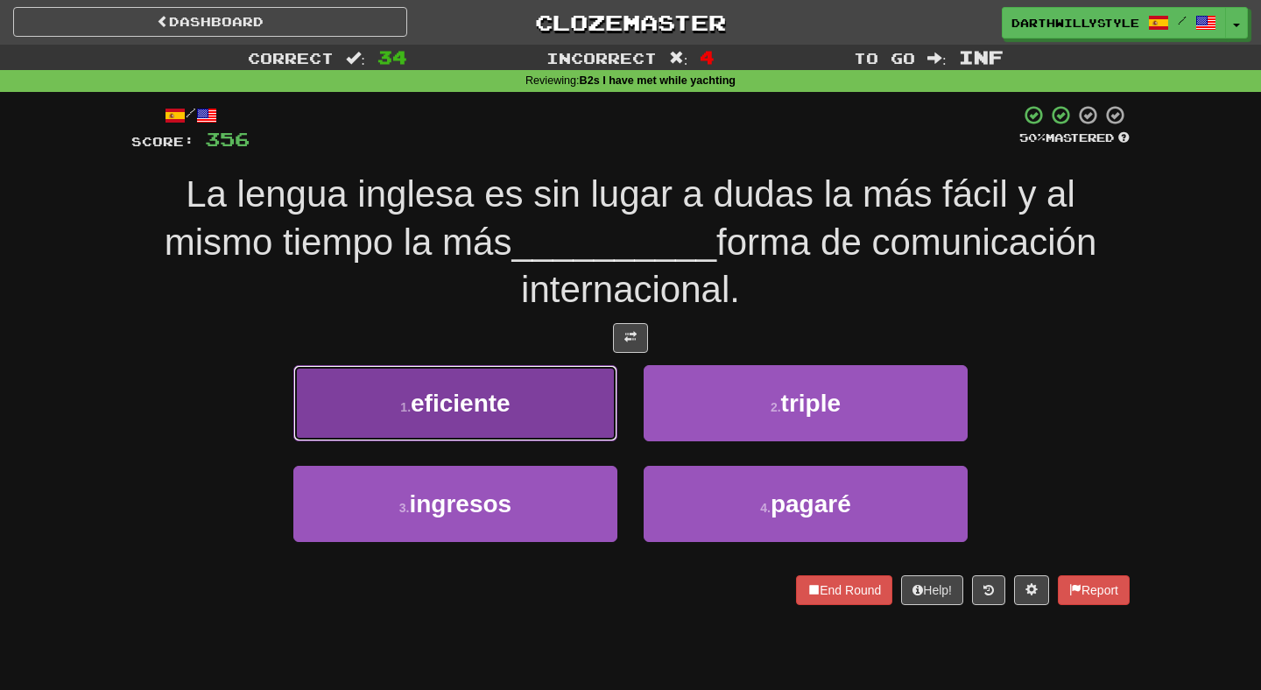
click at [571, 421] on button "1 . eficiente" at bounding box center [455, 403] width 324 height 76
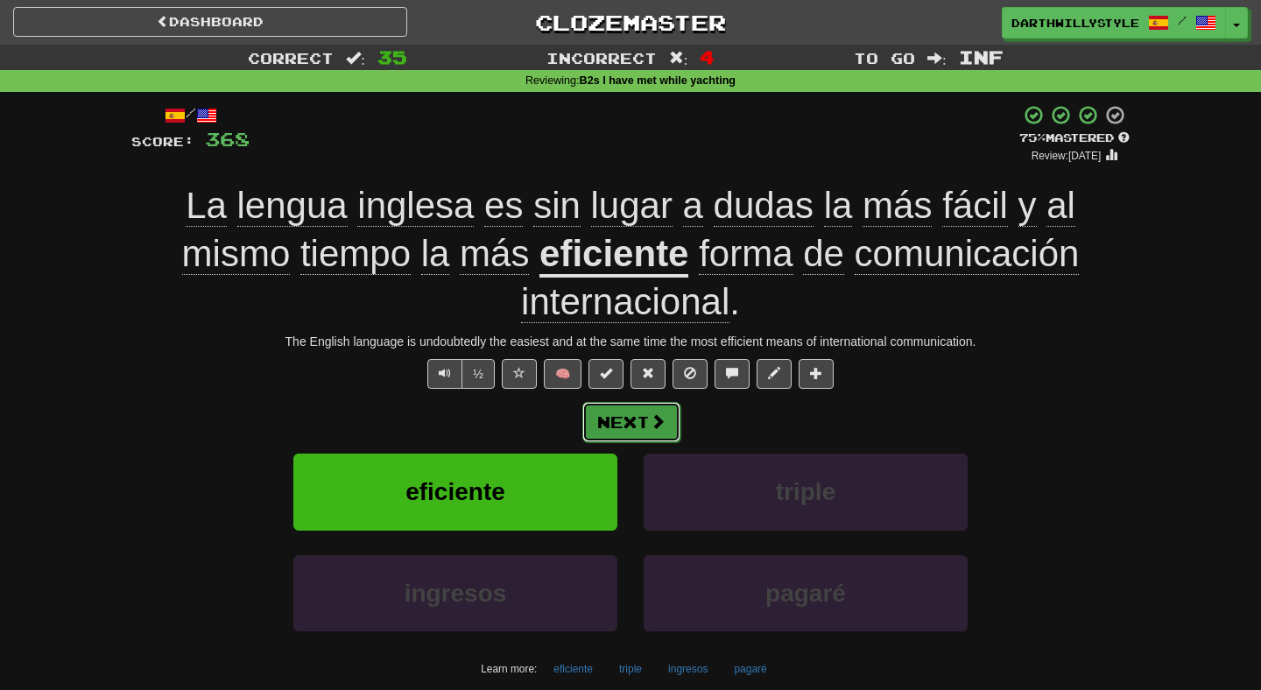
click at [641, 418] on button "Next" at bounding box center [631, 422] width 98 height 40
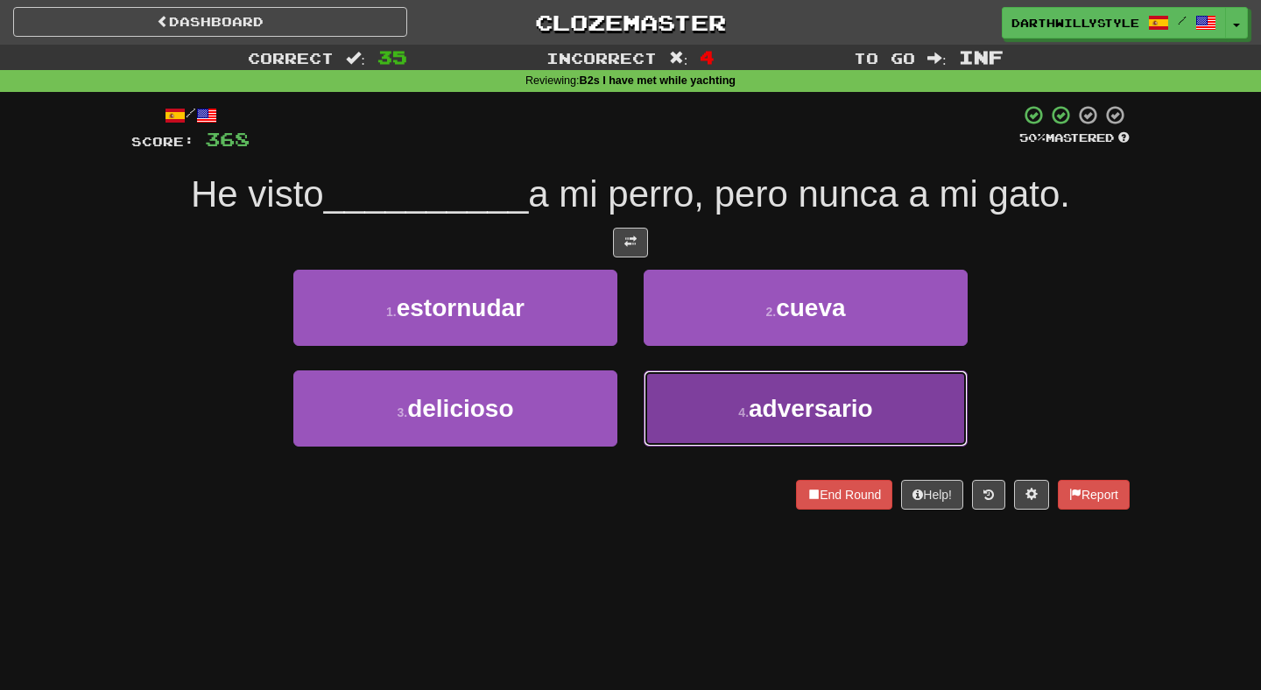
click at [701, 398] on button "4 . adversario" at bounding box center [806, 408] width 324 height 76
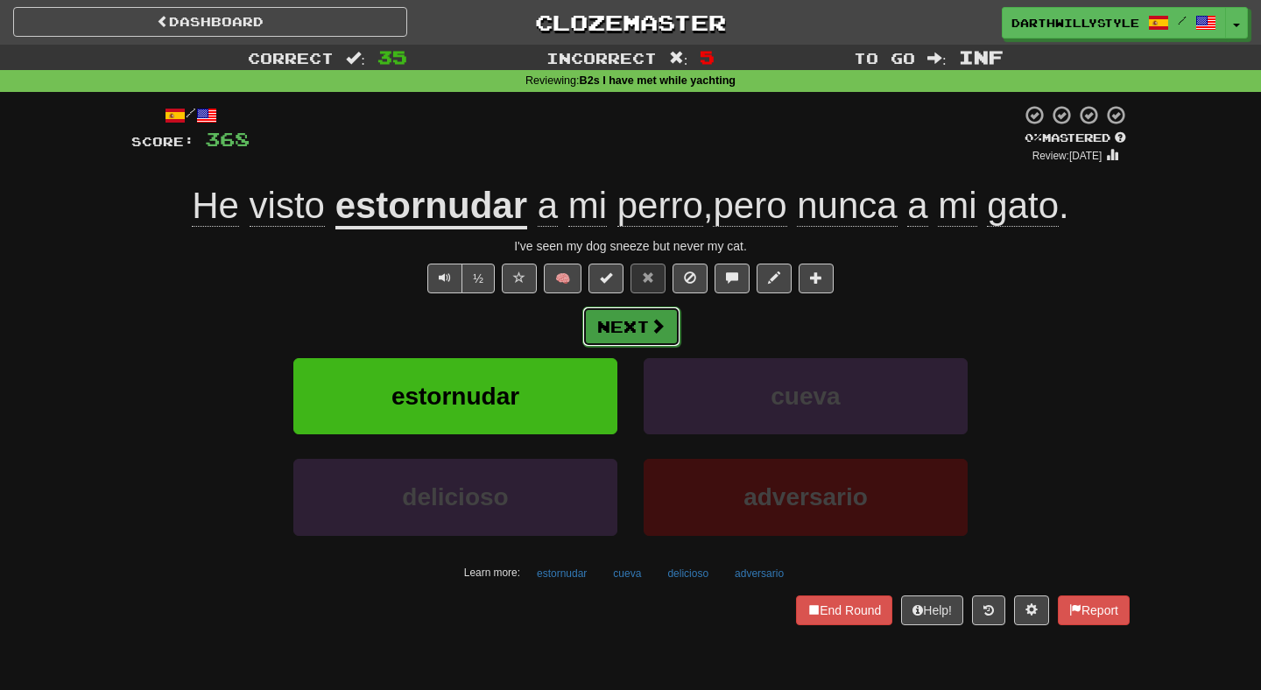
click at [672, 341] on button "Next" at bounding box center [631, 327] width 98 height 40
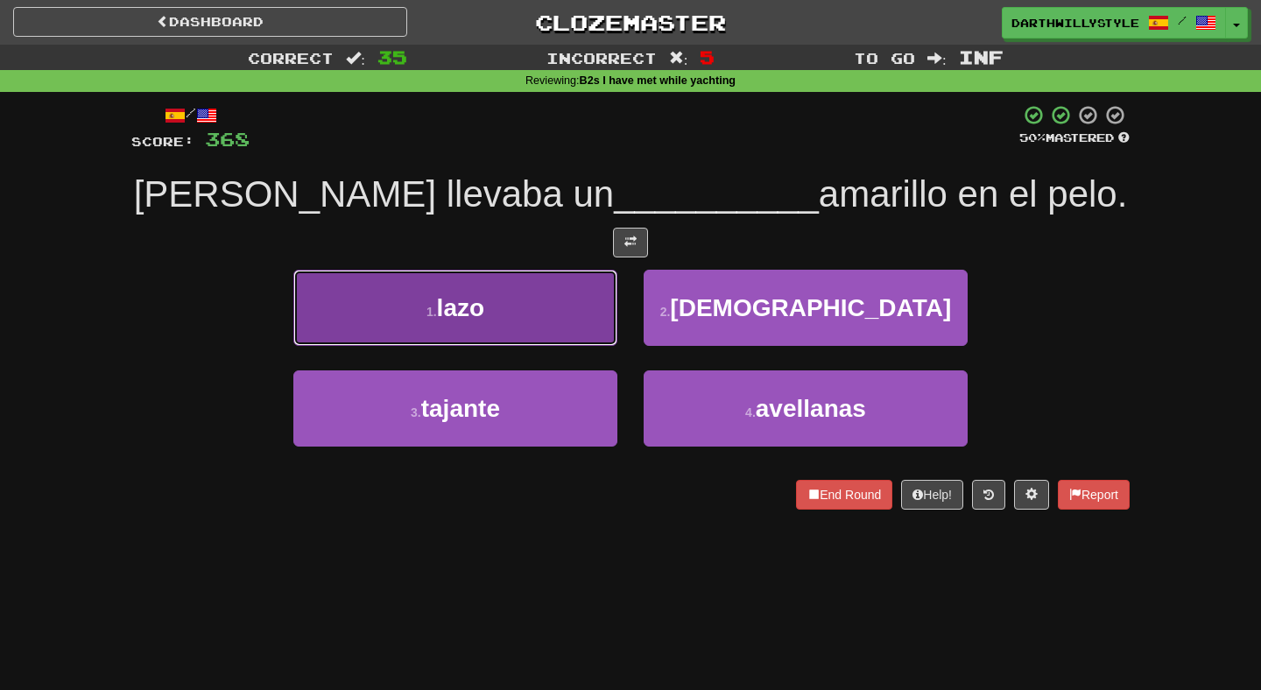
click at [581, 320] on button "1 . lazo" at bounding box center [455, 308] width 324 height 76
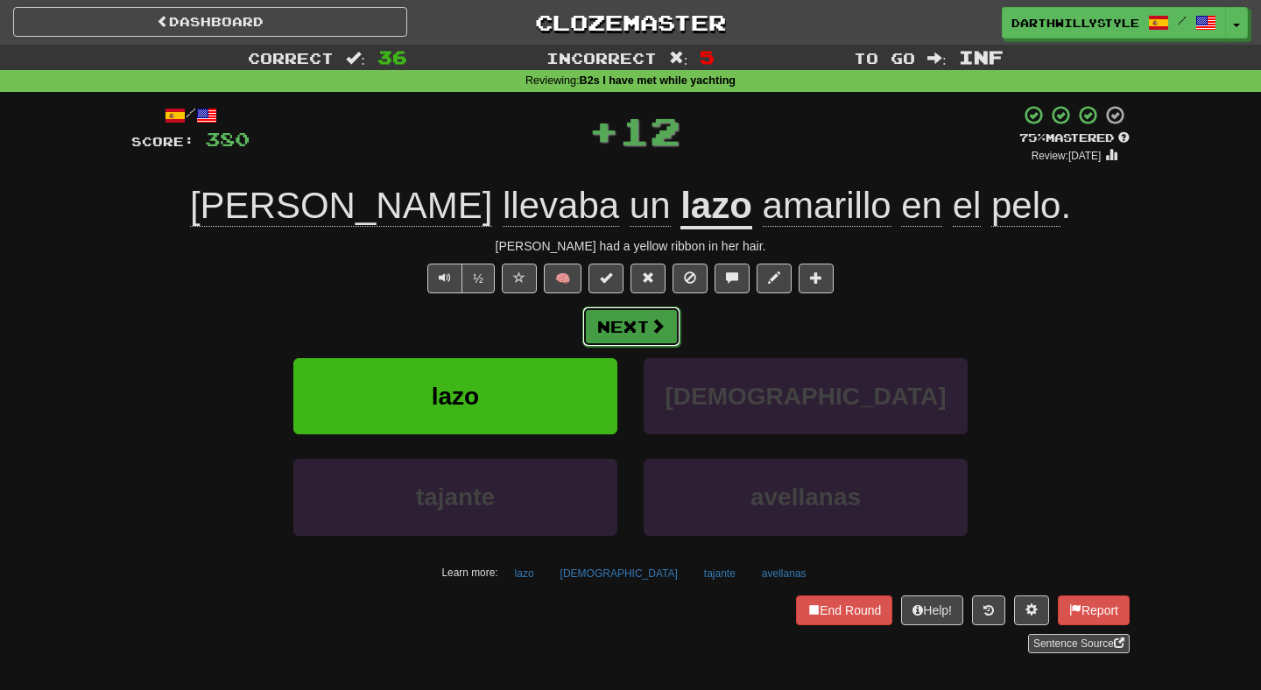
click at [612, 323] on button "Next" at bounding box center [631, 327] width 98 height 40
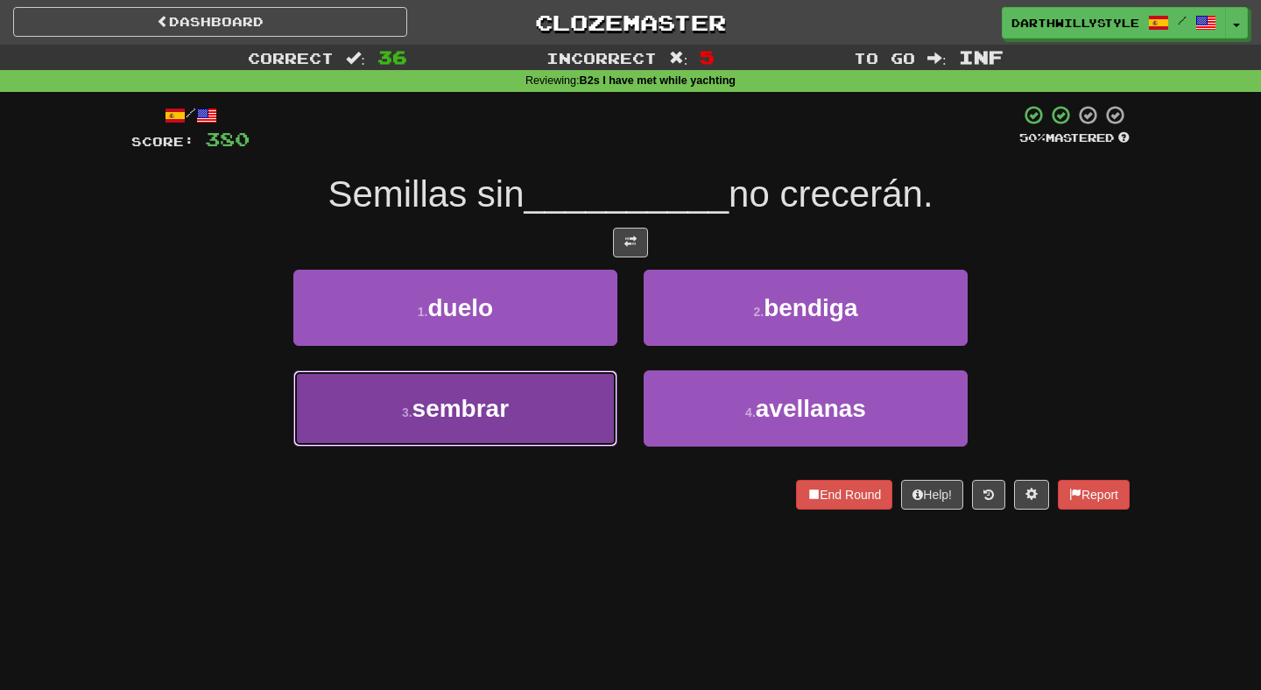
click at [601, 379] on button "3 . sembrar" at bounding box center [455, 408] width 324 height 76
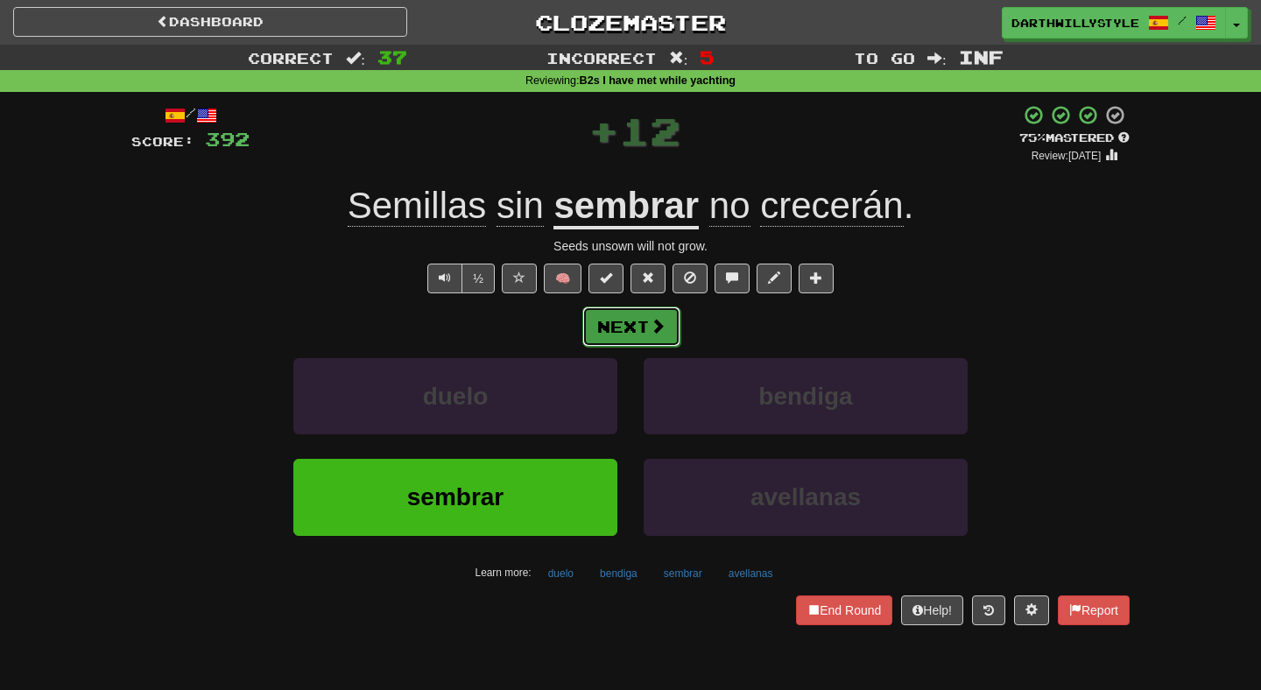
click at [621, 338] on button "Next" at bounding box center [631, 327] width 98 height 40
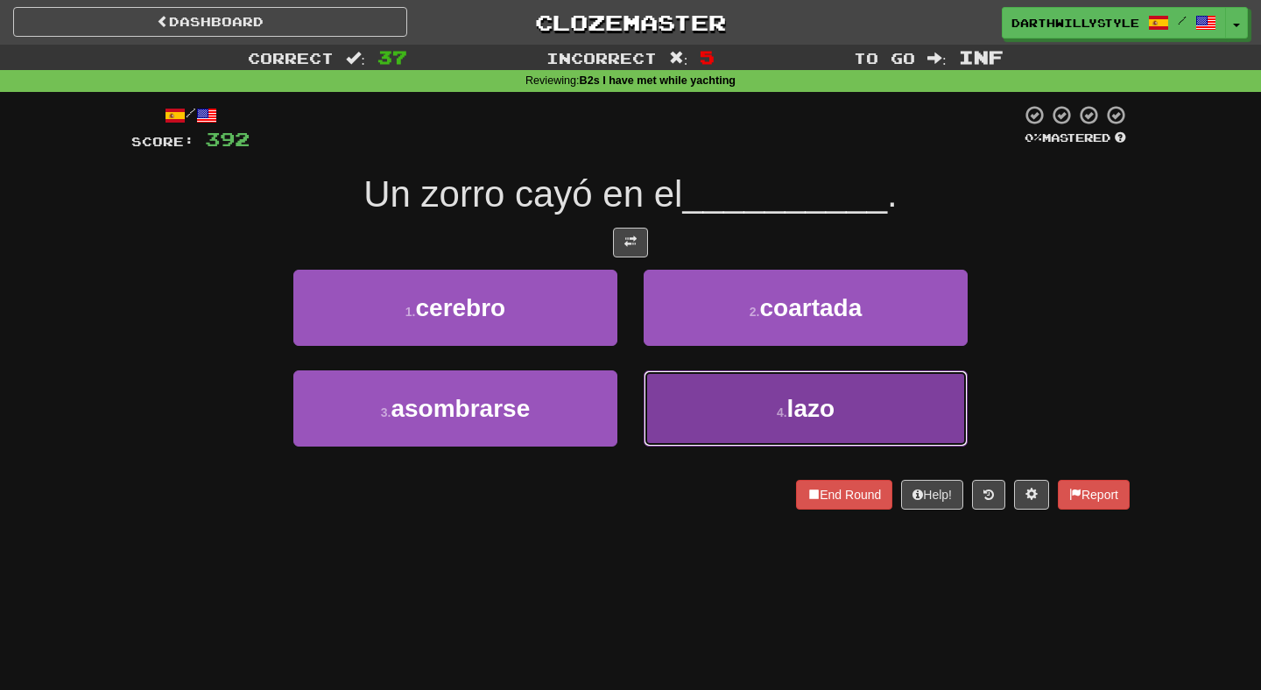
click at [714, 410] on button "4 . lazo" at bounding box center [806, 408] width 324 height 76
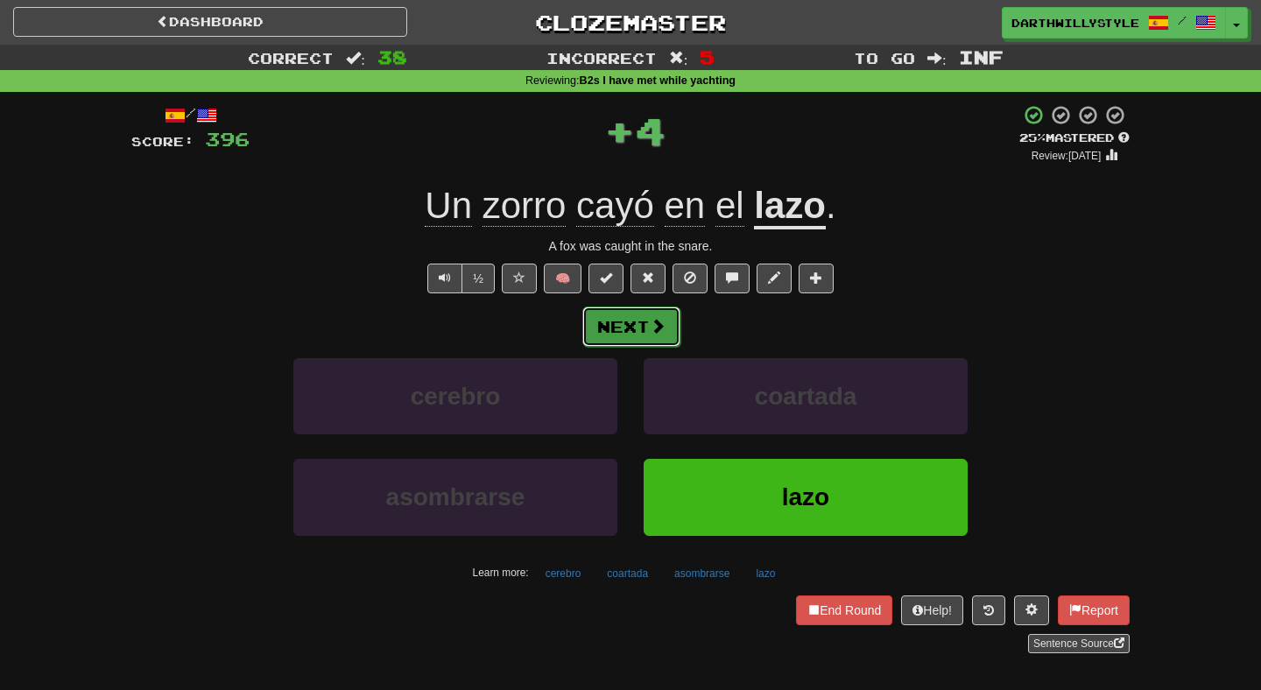
click at [640, 334] on button "Next" at bounding box center [631, 327] width 98 height 40
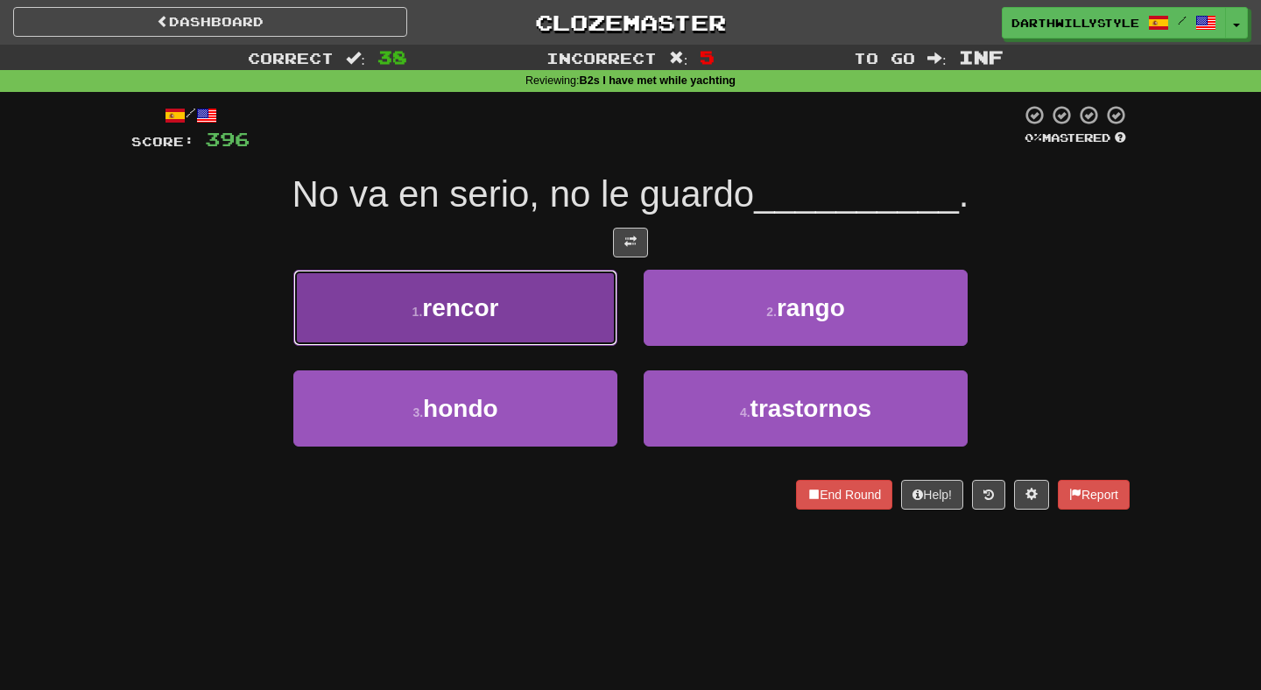
click at [585, 307] on button "1 . rencor" at bounding box center [455, 308] width 324 height 76
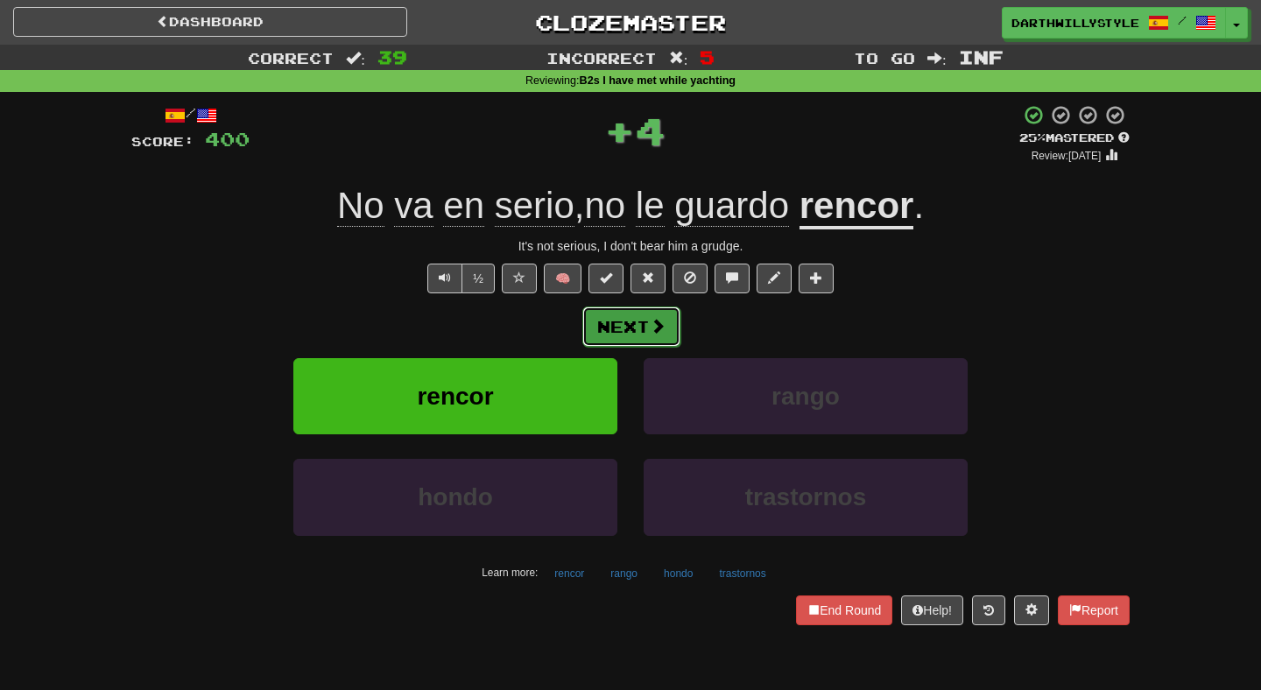
click at [635, 330] on button "Next" at bounding box center [631, 327] width 98 height 40
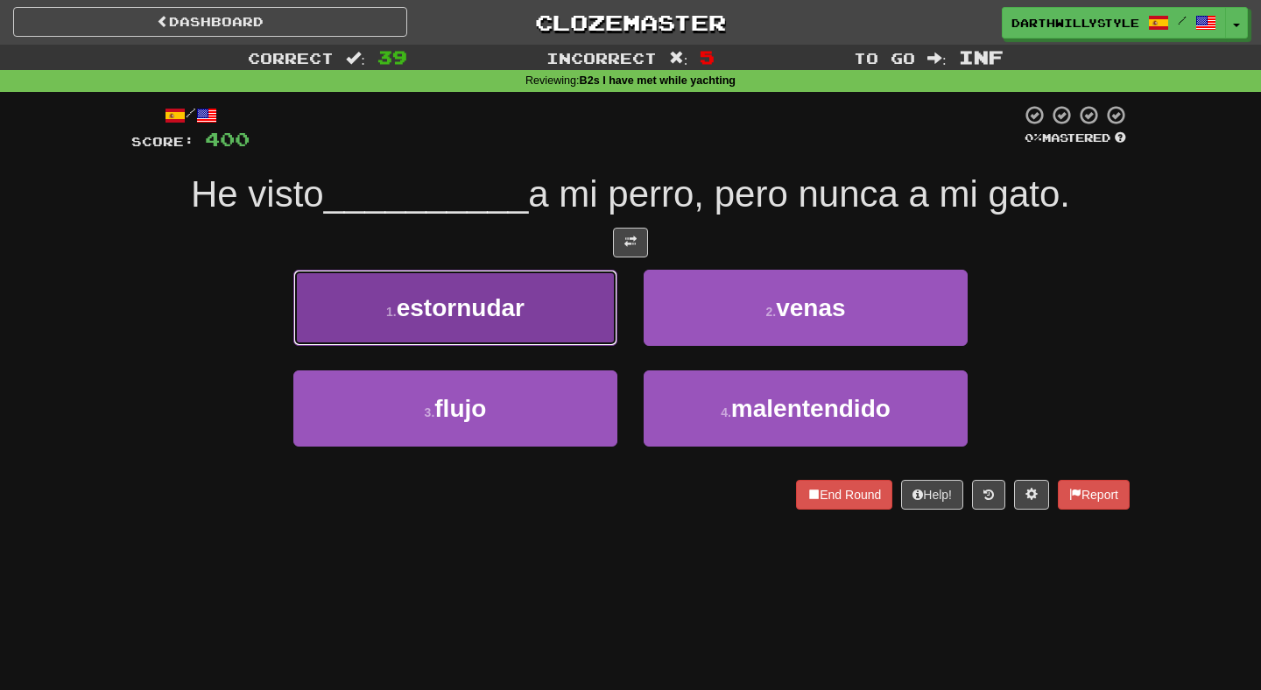
click at [613, 333] on button "1 . estornudar" at bounding box center [455, 308] width 324 height 76
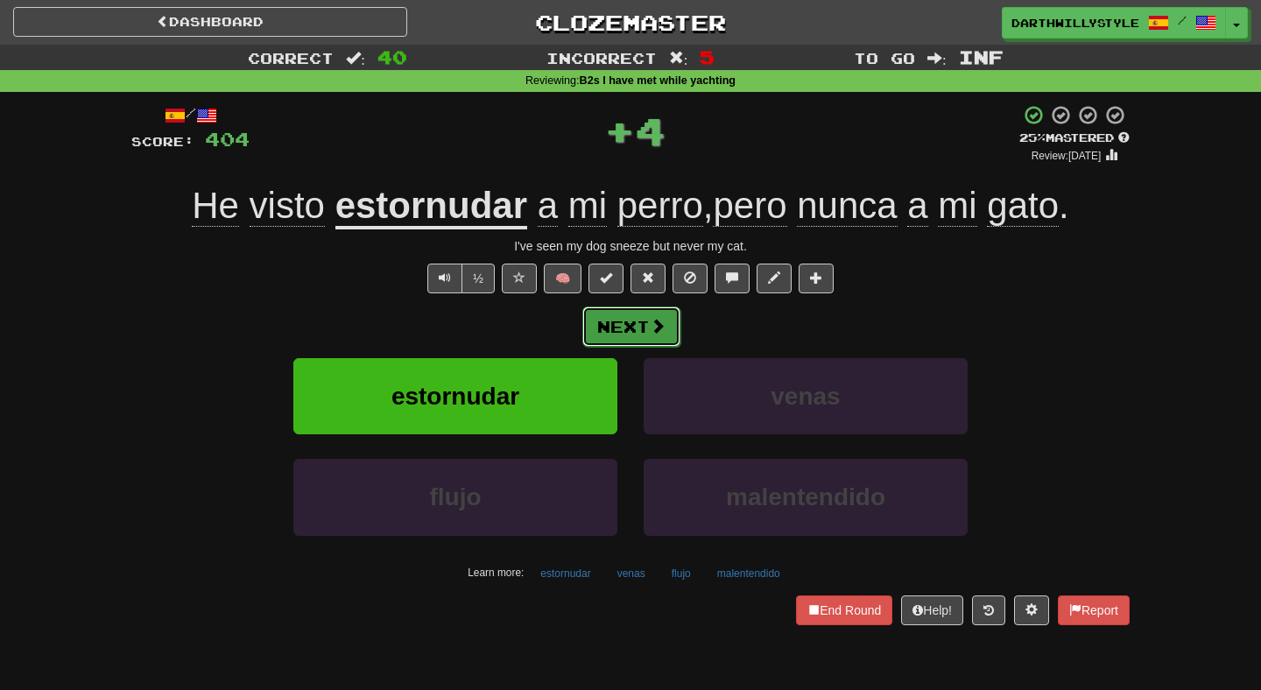
click at [624, 333] on button "Next" at bounding box center [631, 327] width 98 height 40
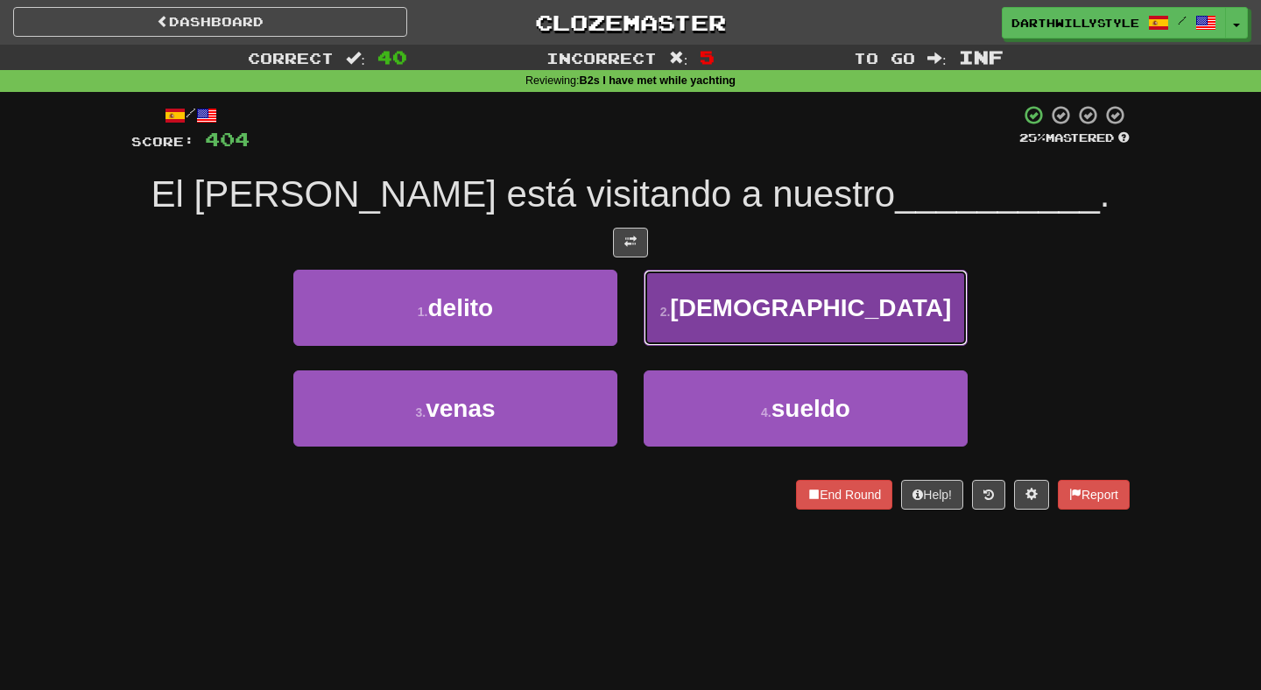
click at [686, 320] on button "2 . obispo" at bounding box center [806, 308] width 324 height 76
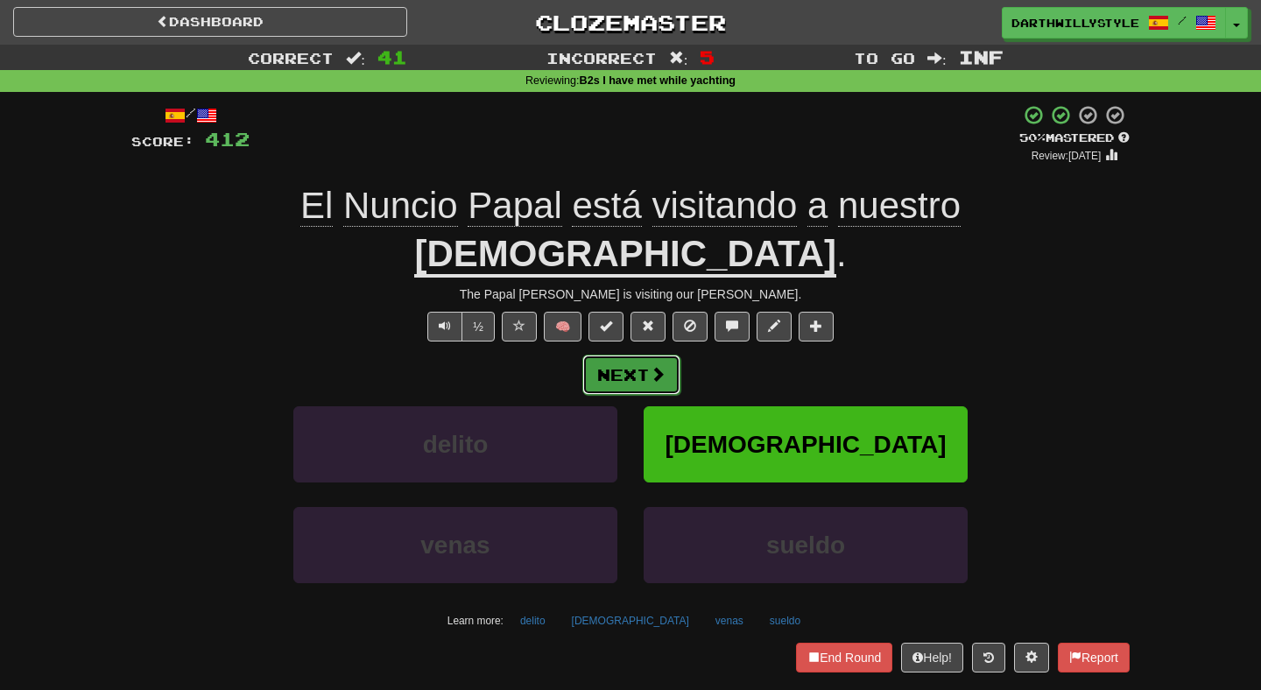
click at [654, 366] on span at bounding box center [658, 374] width 16 height 16
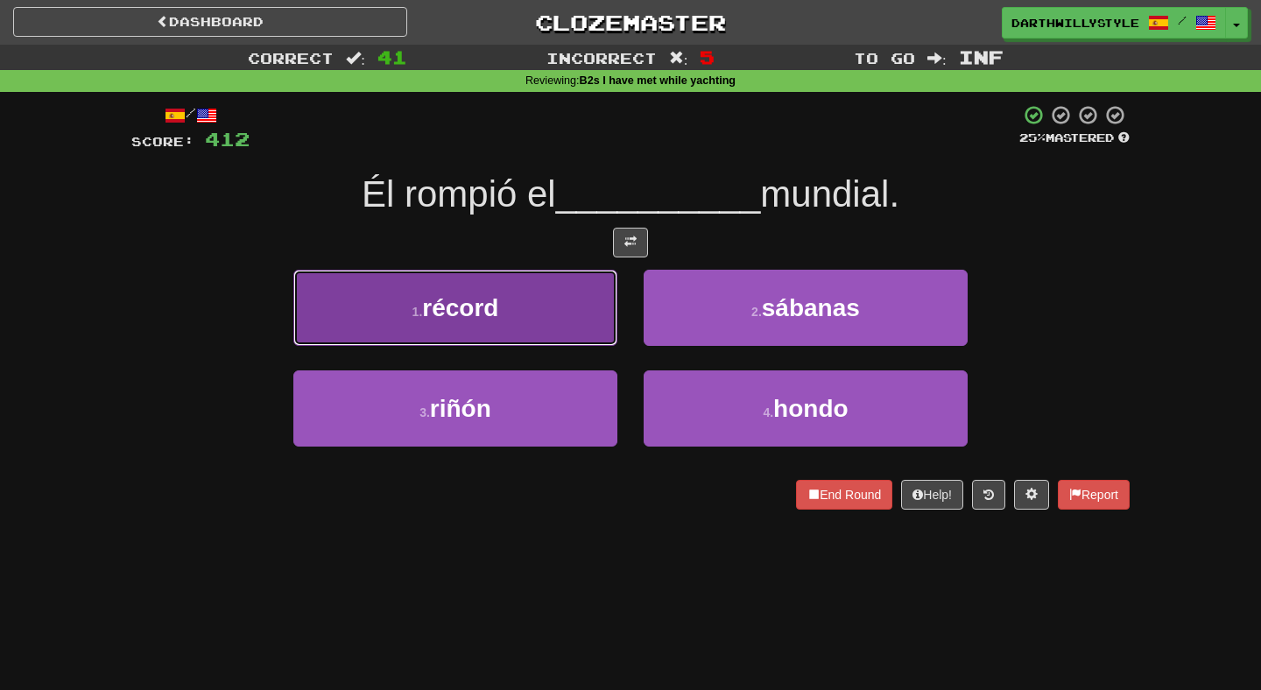
click at [560, 299] on button "1 . récord" at bounding box center [455, 308] width 324 height 76
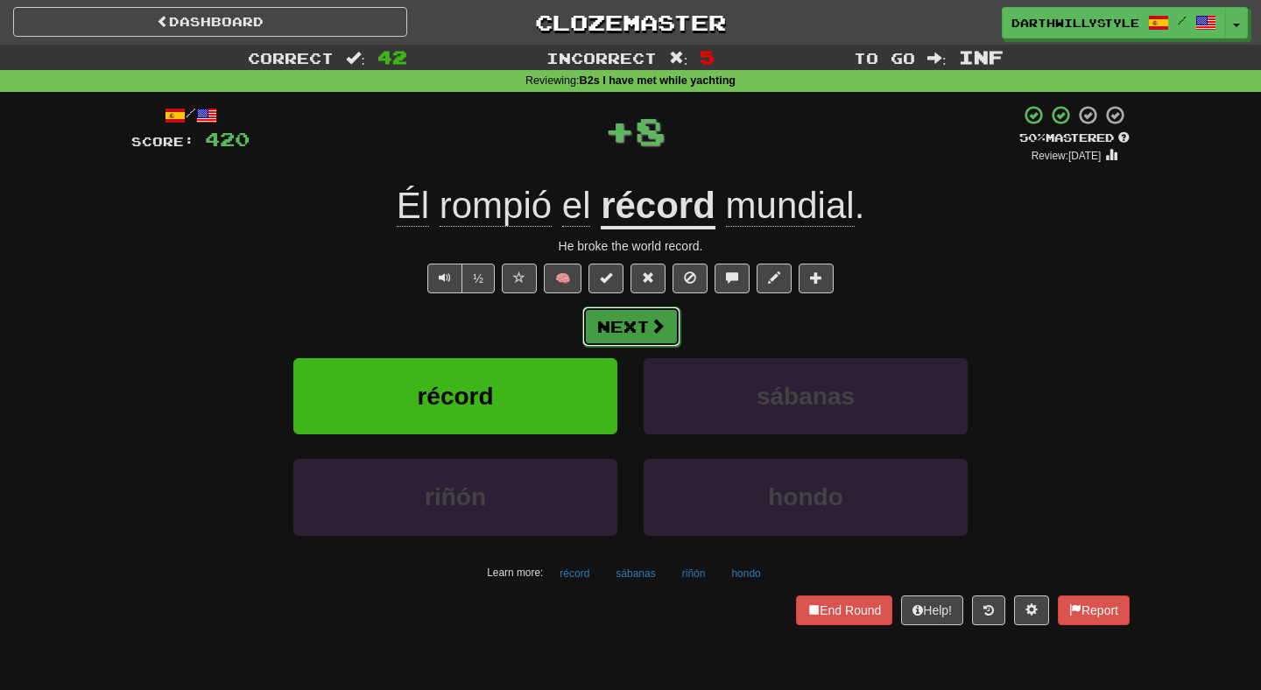
click at [670, 333] on button "Next" at bounding box center [631, 327] width 98 height 40
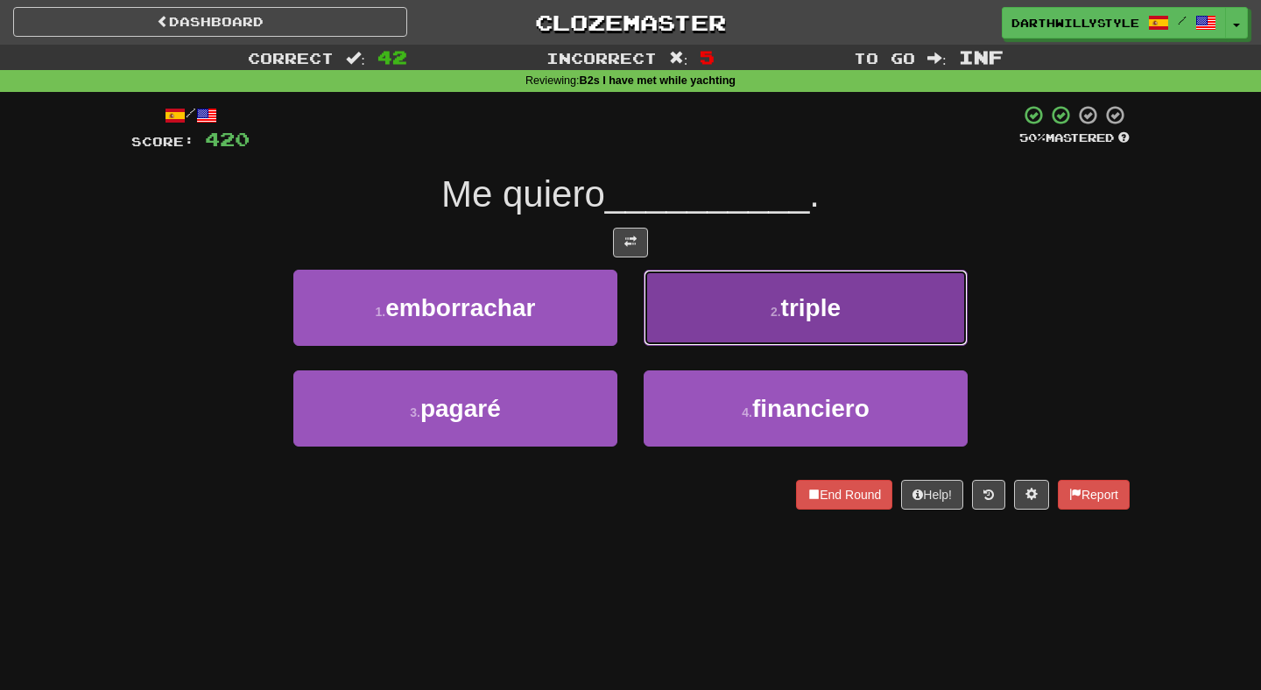
click at [681, 317] on button "2 . triple" at bounding box center [806, 308] width 324 height 76
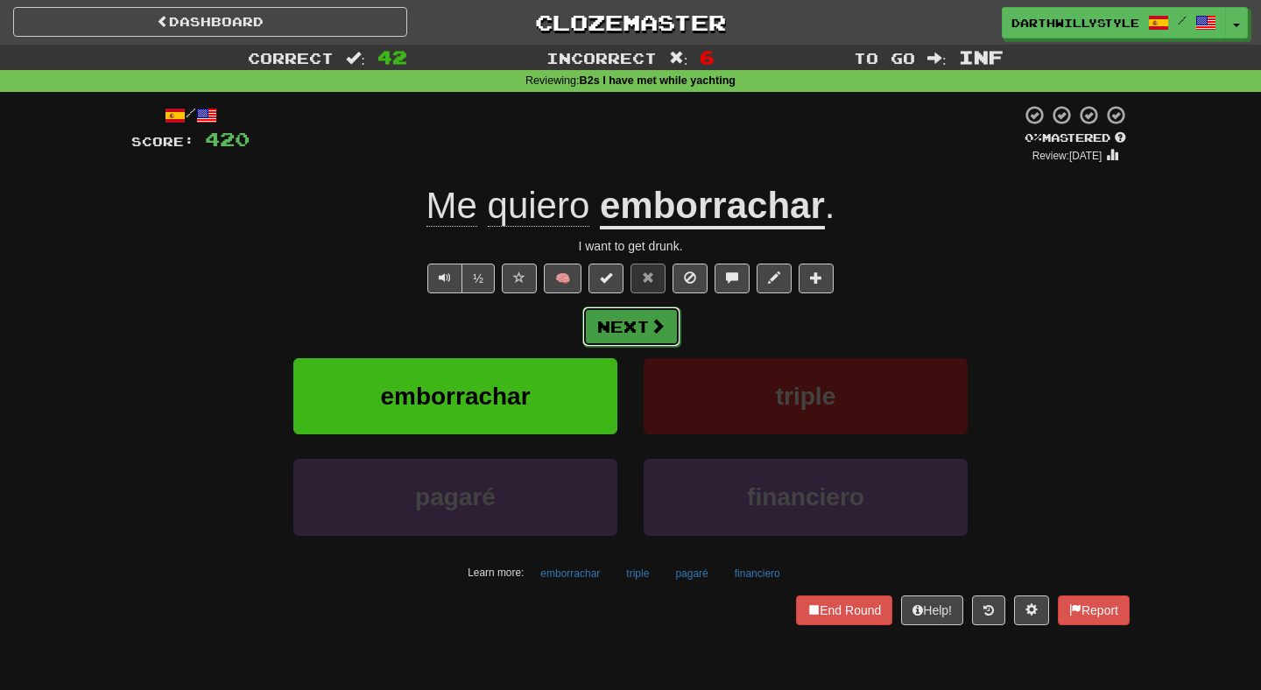
click at [625, 322] on button "Next" at bounding box center [631, 327] width 98 height 40
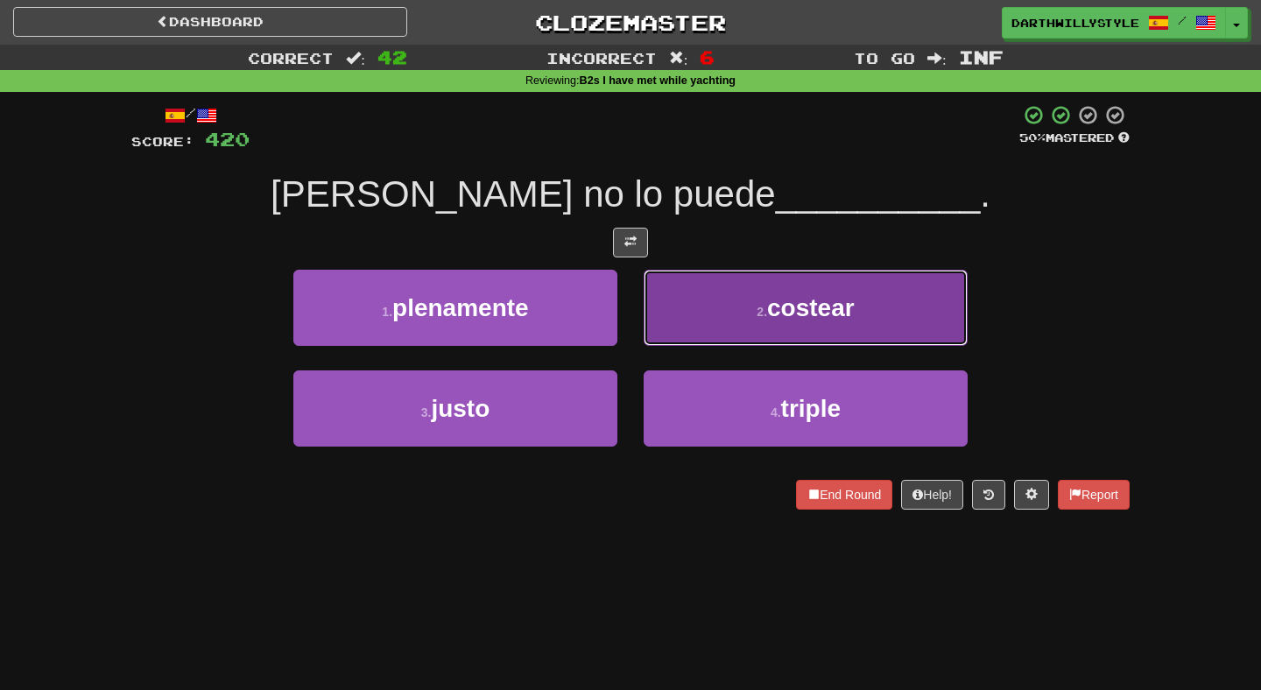
click at [679, 327] on button "2 . costear" at bounding box center [806, 308] width 324 height 76
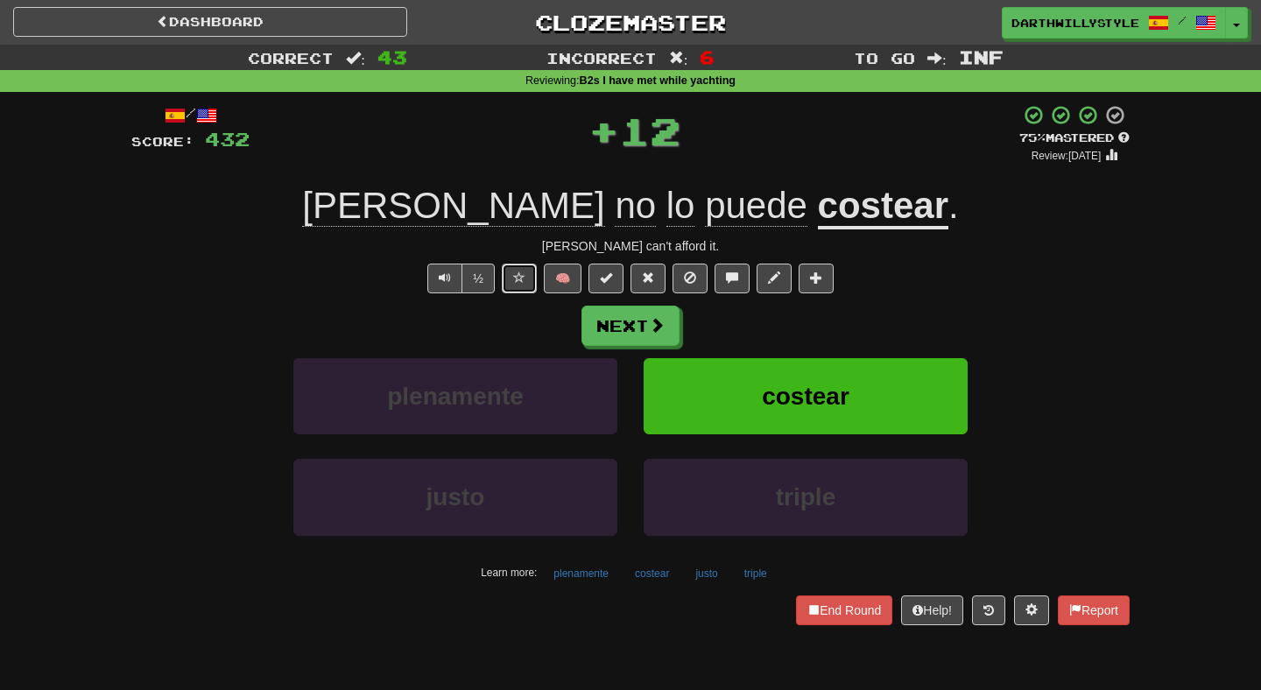
click at [531, 285] on button at bounding box center [519, 279] width 35 height 30
click at [618, 321] on button "Next" at bounding box center [631, 327] width 98 height 40
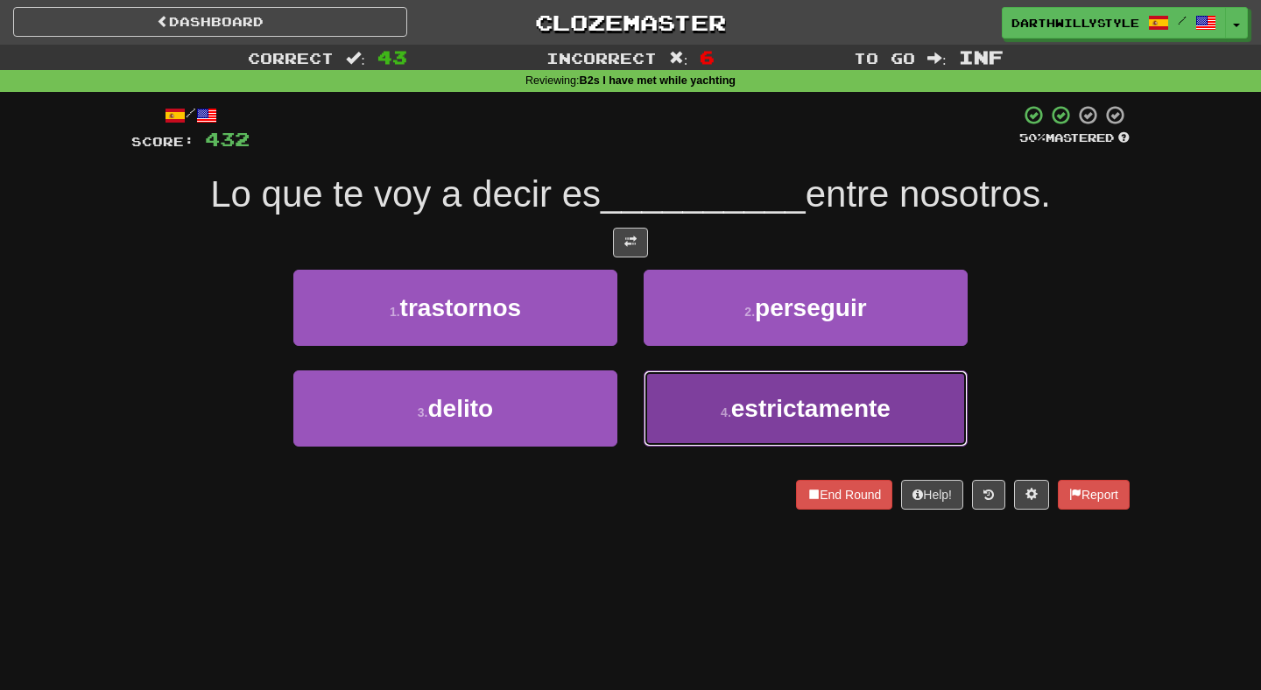
click at [678, 378] on button "4 . estrictamente" at bounding box center [806, 408] width 324 height 76
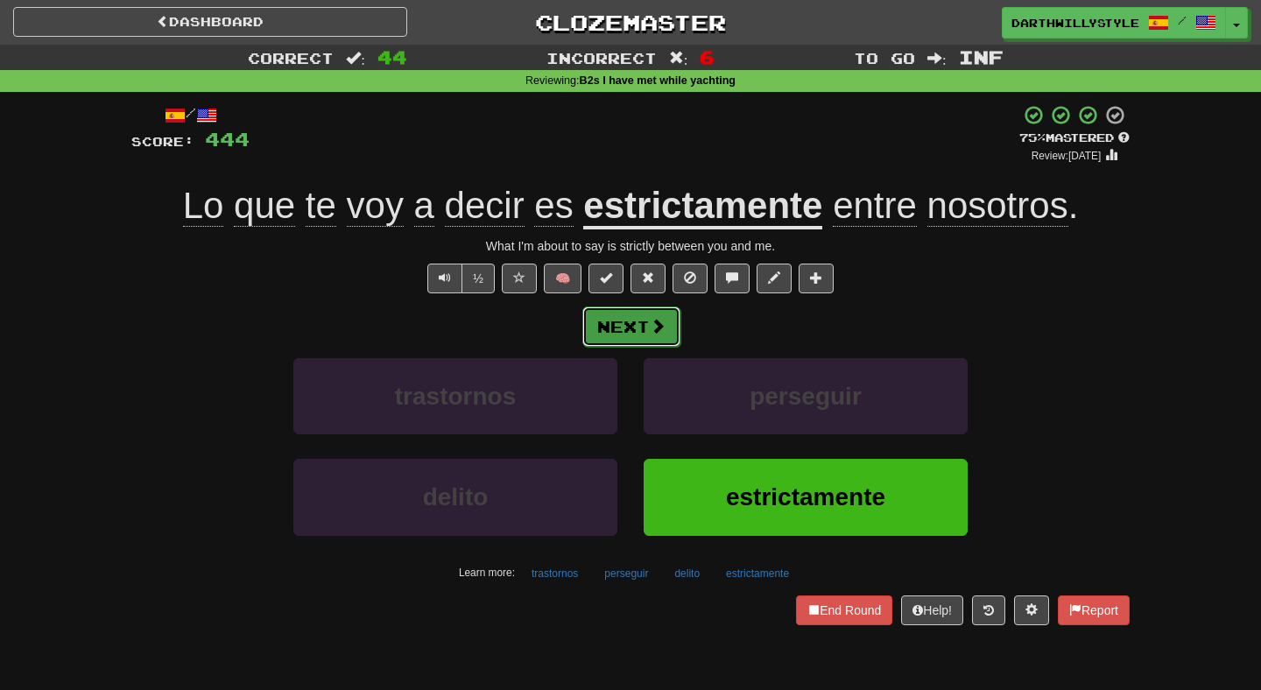
click at [647, 328] on button "Next" at bounding box center [631, 327] width 98 height 40
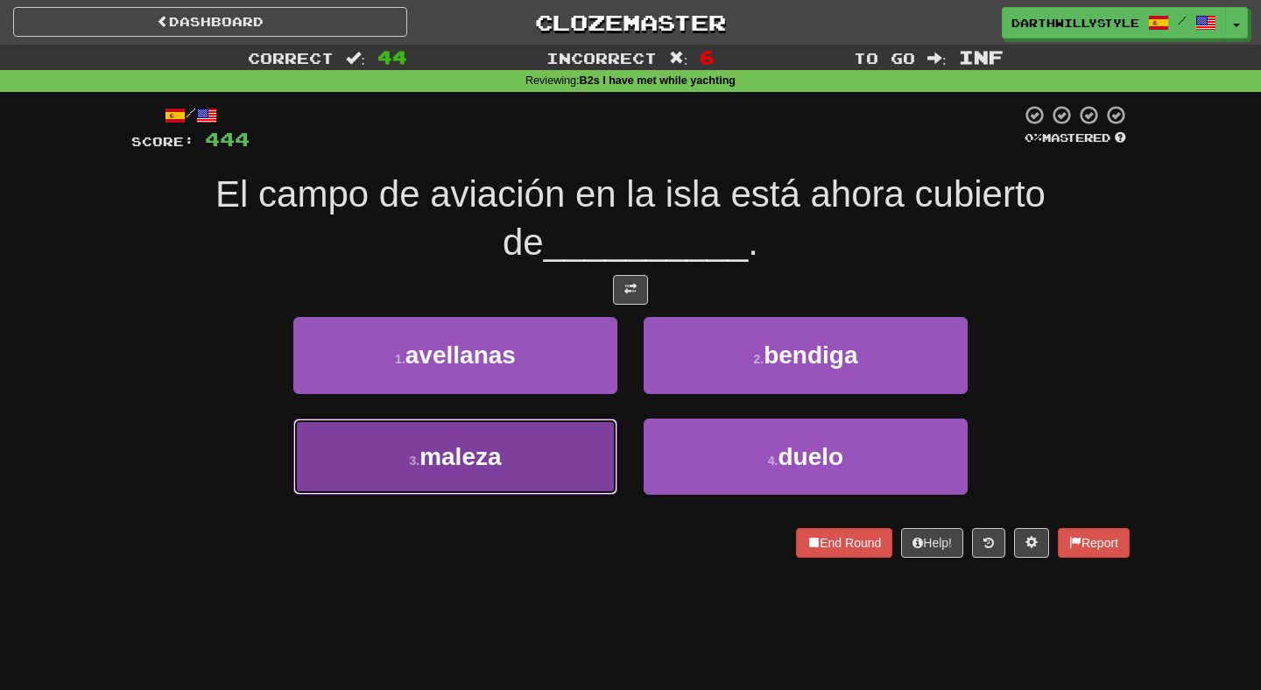
click at [567, 435] on button "3 . maleza" at bounding box center [455, 457] width 324 height 76
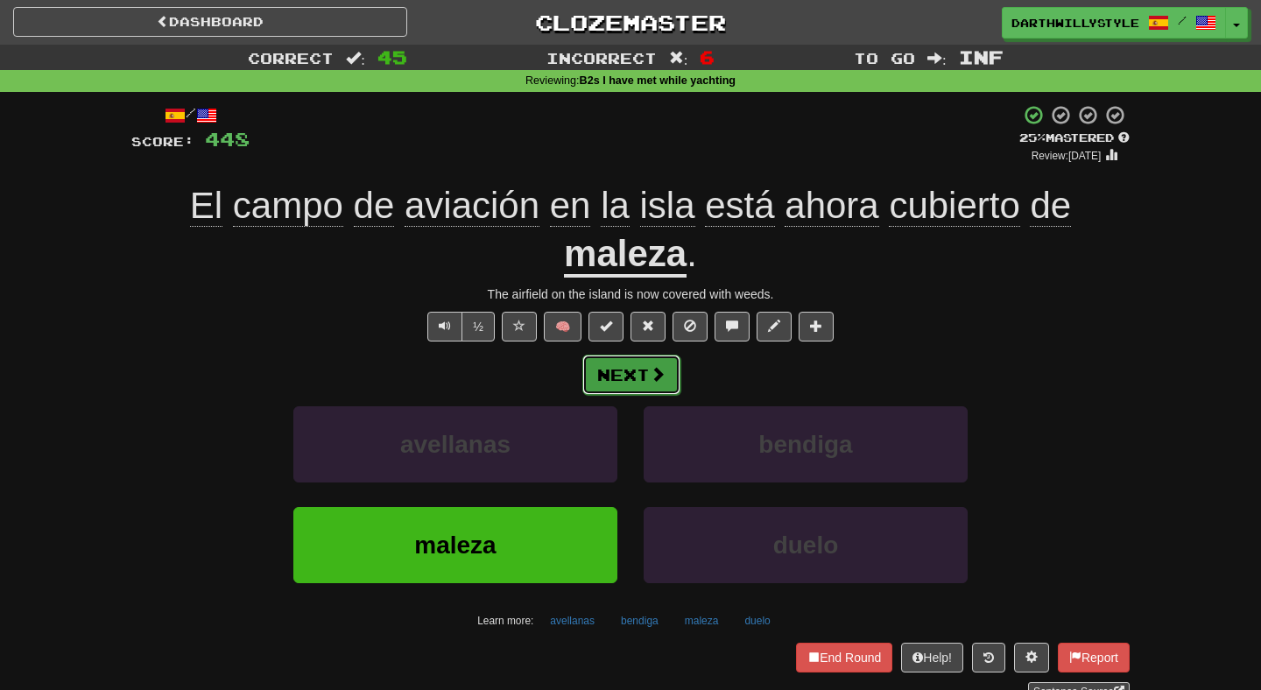
click at [631, 377] on button "Next" at bounding box center [631, 375] width 98 height 40
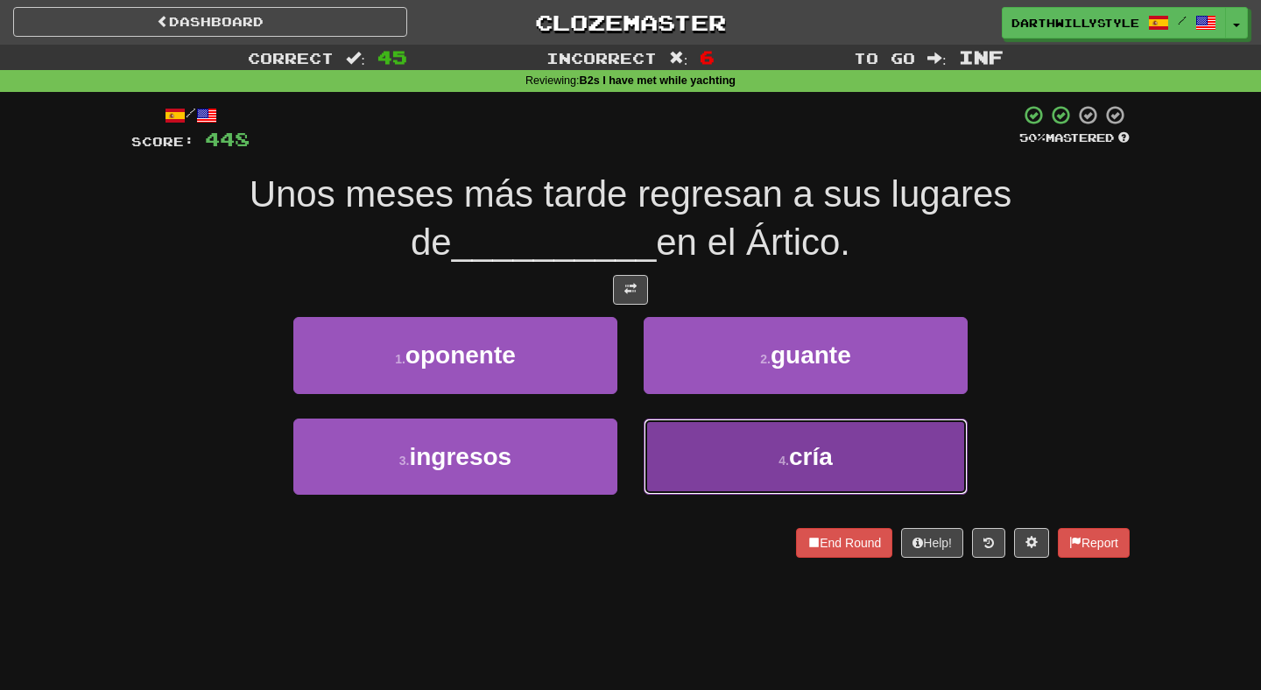
click at [669, 419] on button "4 . cría" at bounding box center [806, 457] width 324 height 76
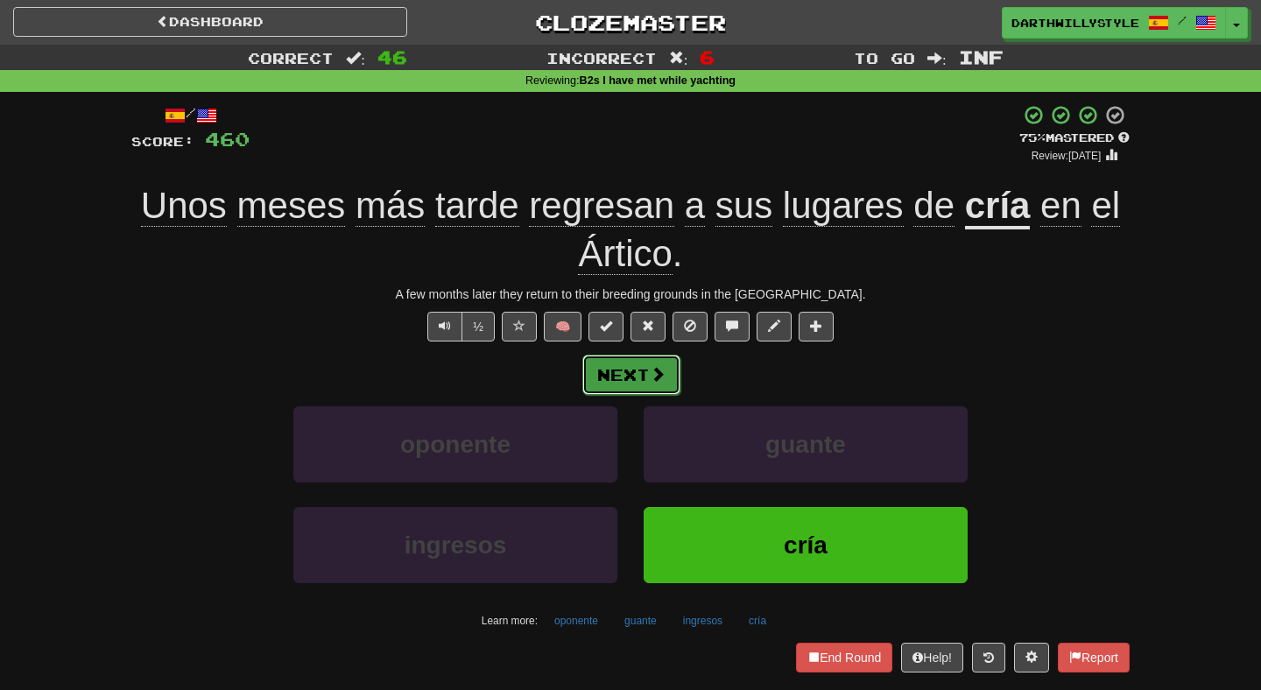
click at [642, 373] on button "Next" at bounding box center [631, 375] width 98 height 40
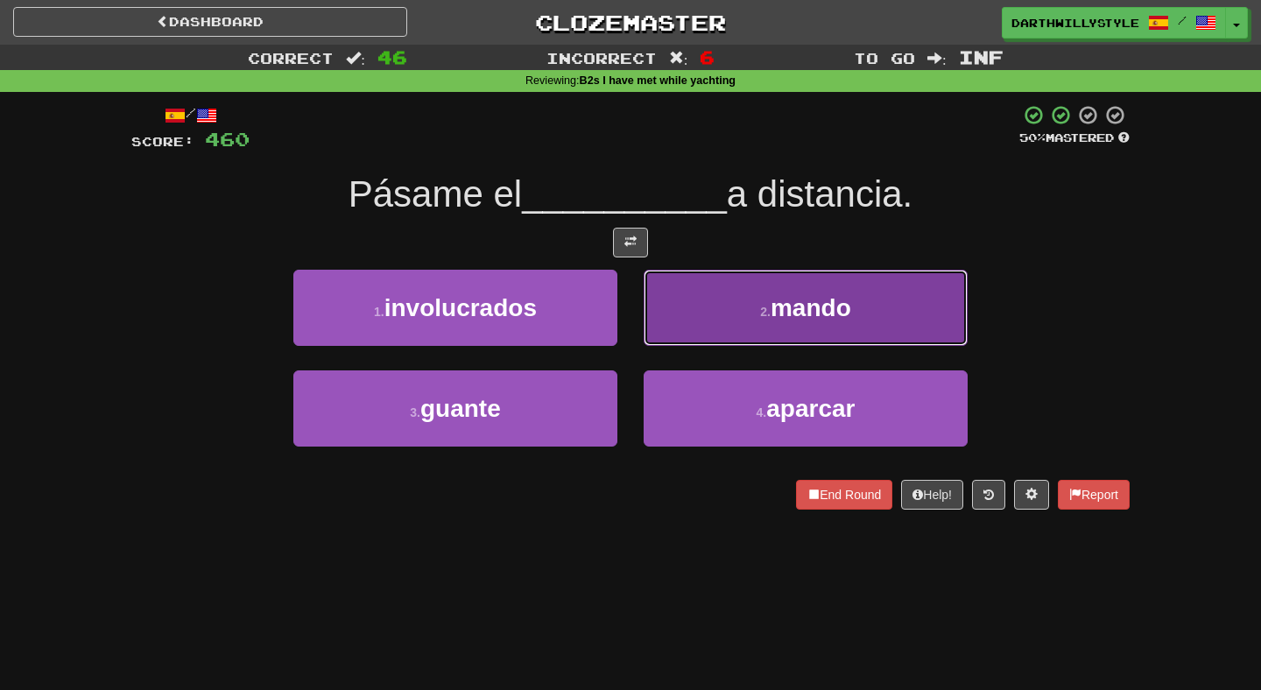
click at [680, 338] on button "2 . mando" at bounding box center [806, 308] width 324 height 76
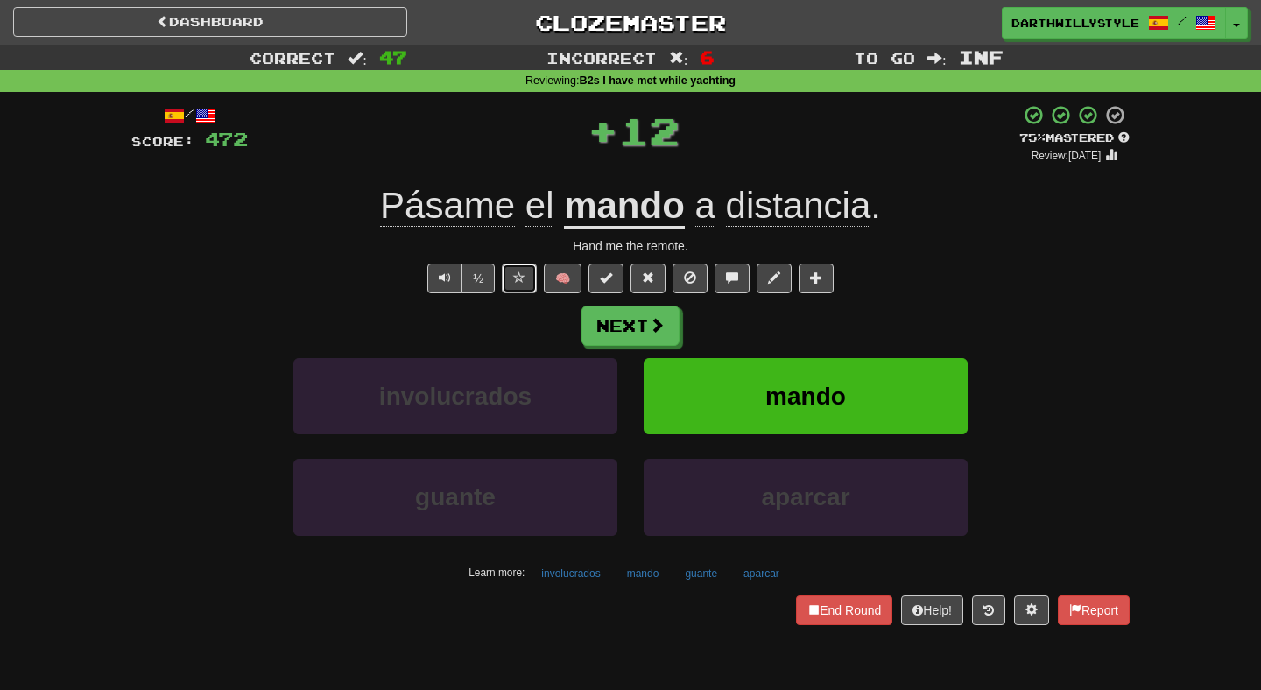
click at [529, 270] on button at bounding box center [519, 279] width 35 height 30
click at [627, 331] on button "Next" at bounding box center [631, 327] width 98 height 40
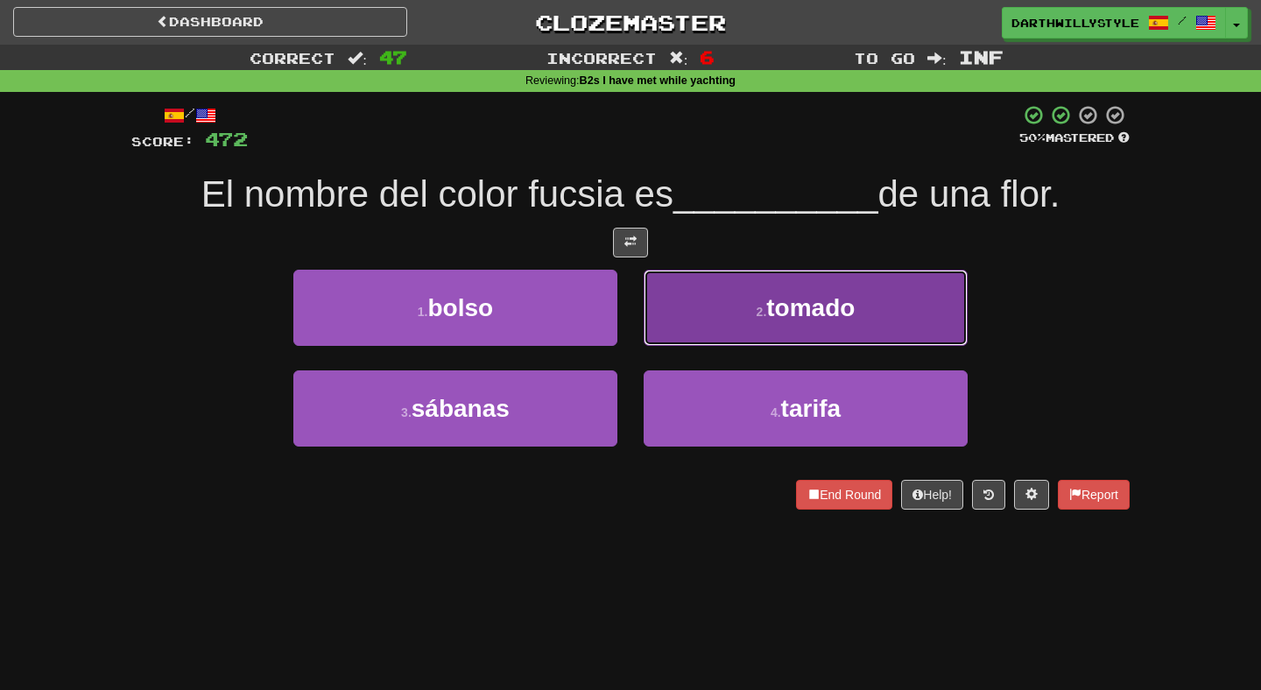
click at [701, 321] on button "2 . tomado" at bounding box center [806, 308] width 324 height 76
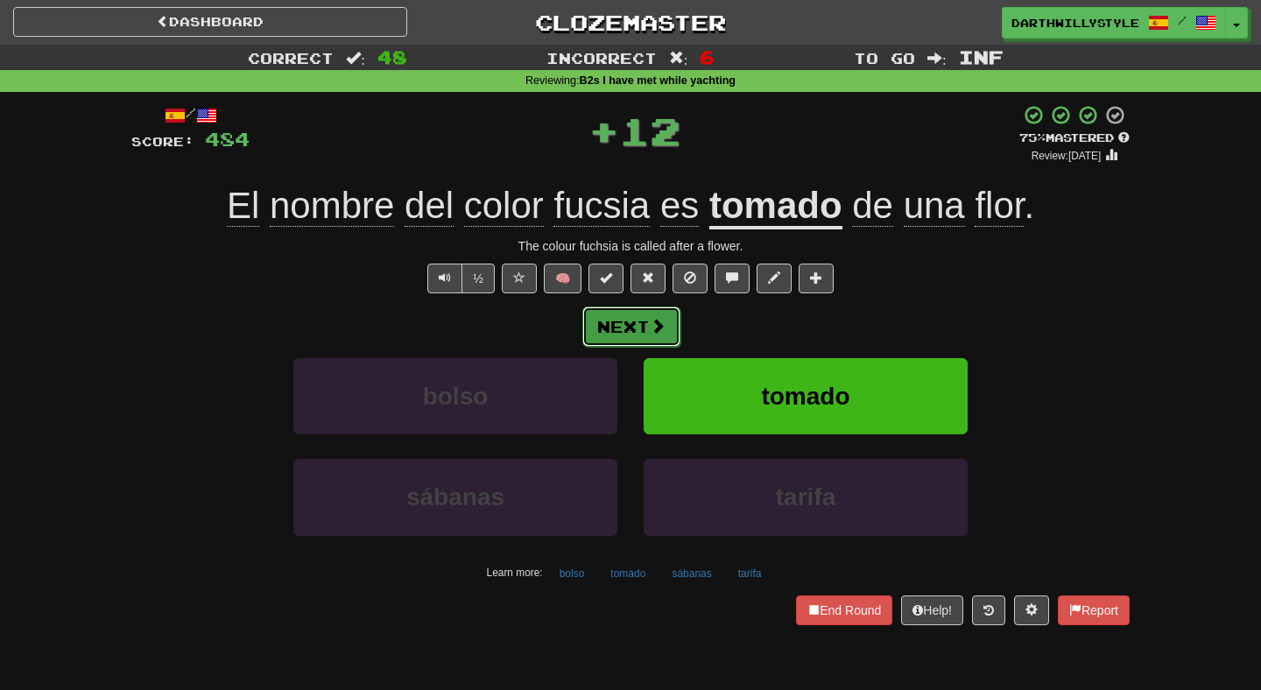
click at [642, 323] on button "Next" at bounding box center [631, 327] width 98 height 40
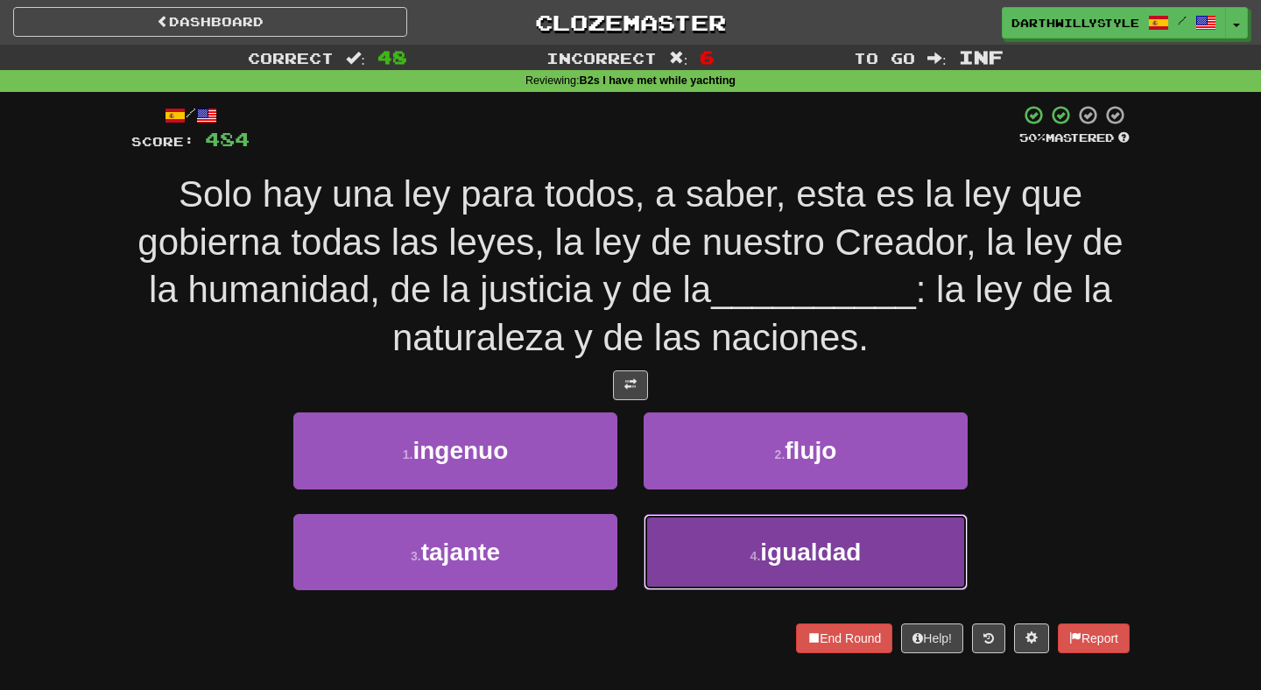
click at [686, 547] on button "4 . igualdad" at bounding box center [806, 552] width 324 height 76
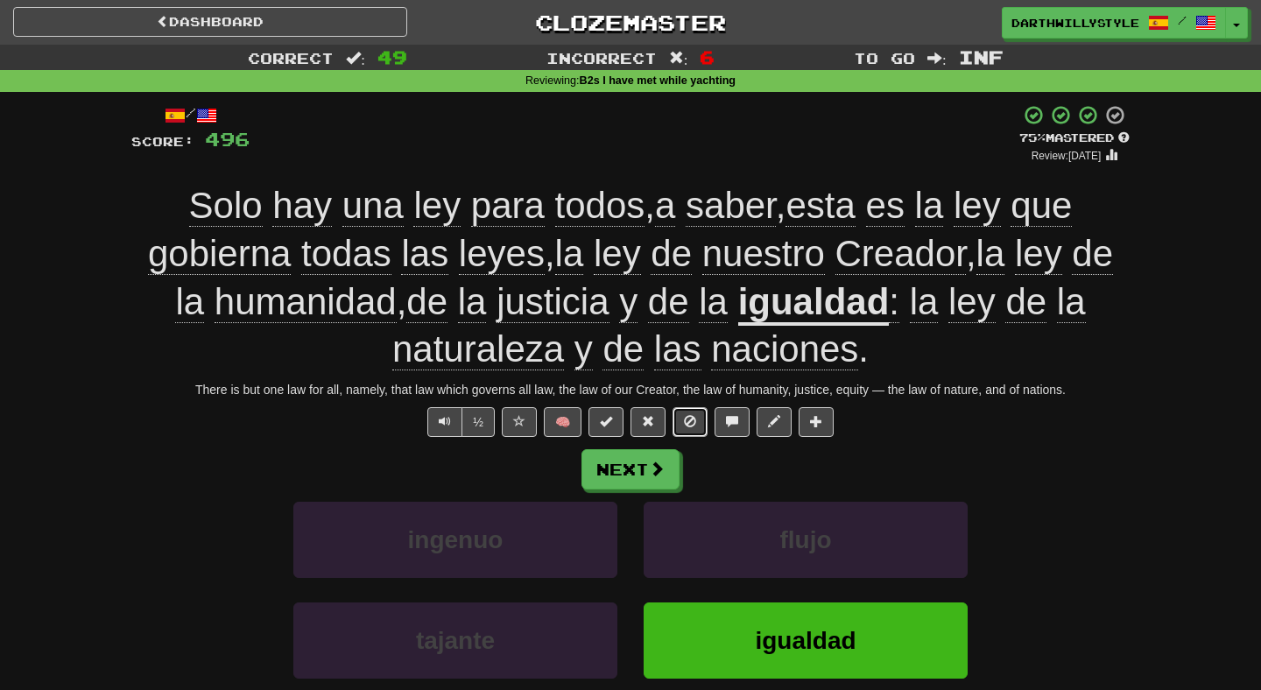
click at [678, 429] on button at bounding box center [690, 422] width 35 height 30
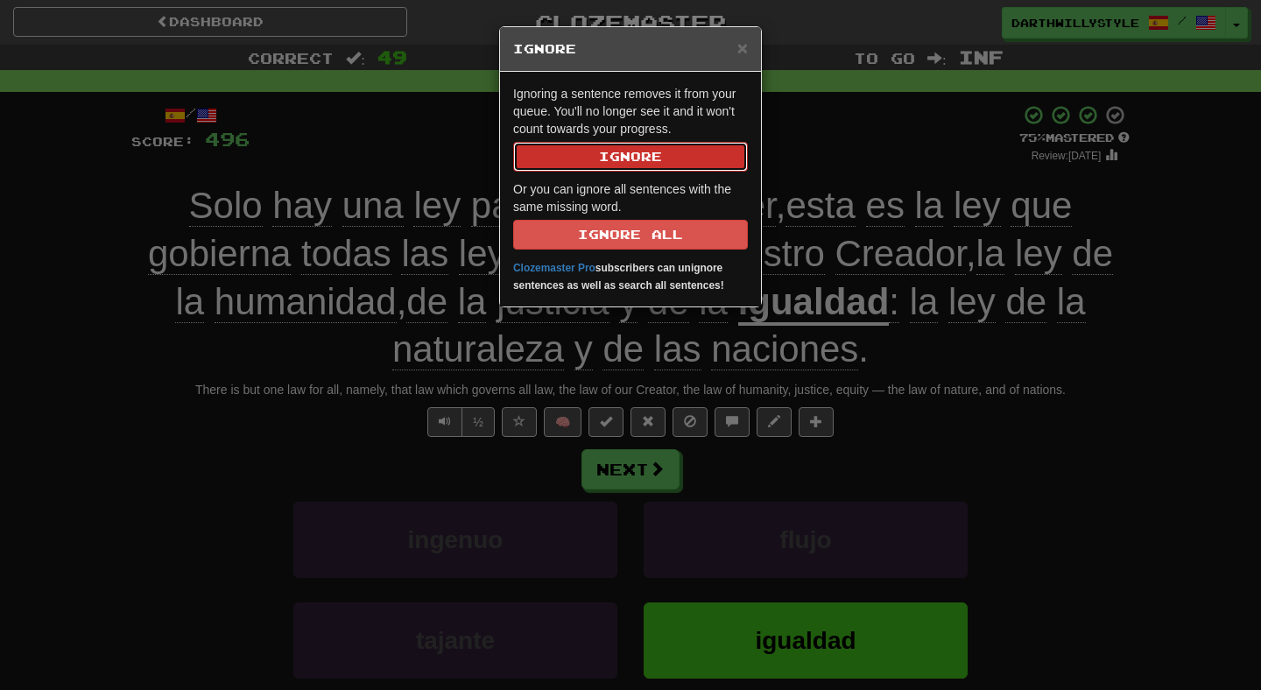
click at [692, 158] on button "Ignore" at bounding box center [630, 157] width 235 height 30
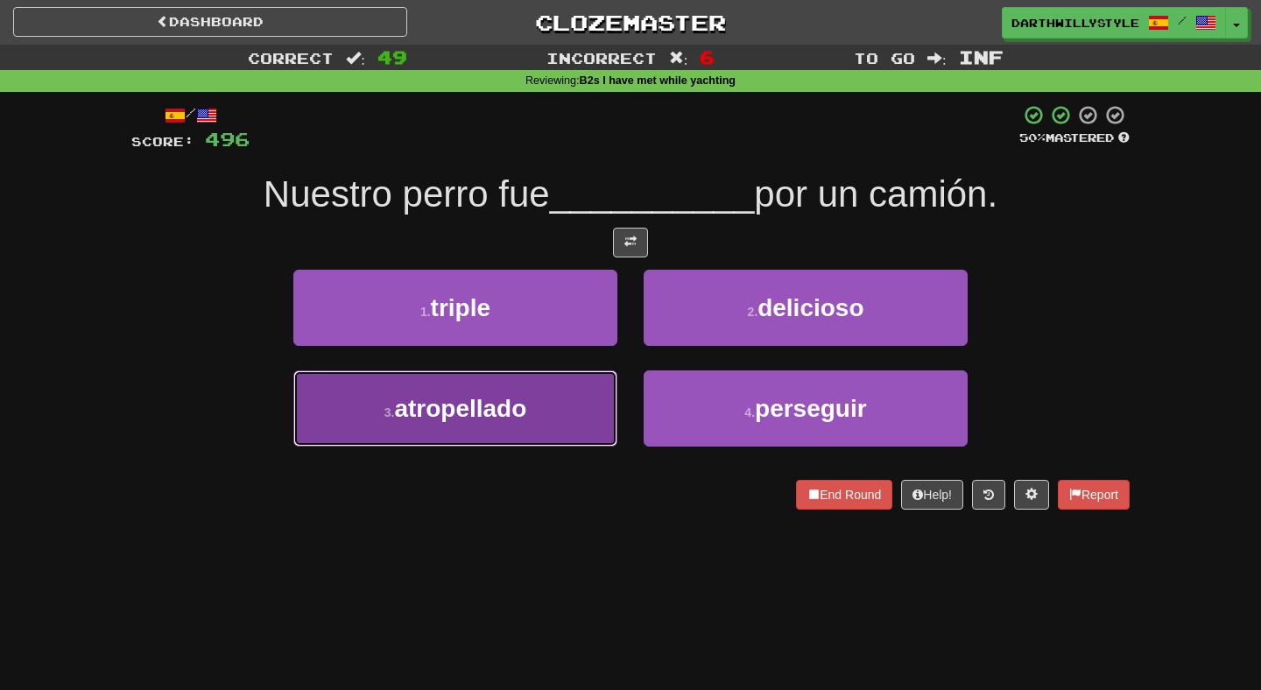
click at [603, 381] on button "3 . atropellado" at bounding box center [455, 408] width 324 height 76
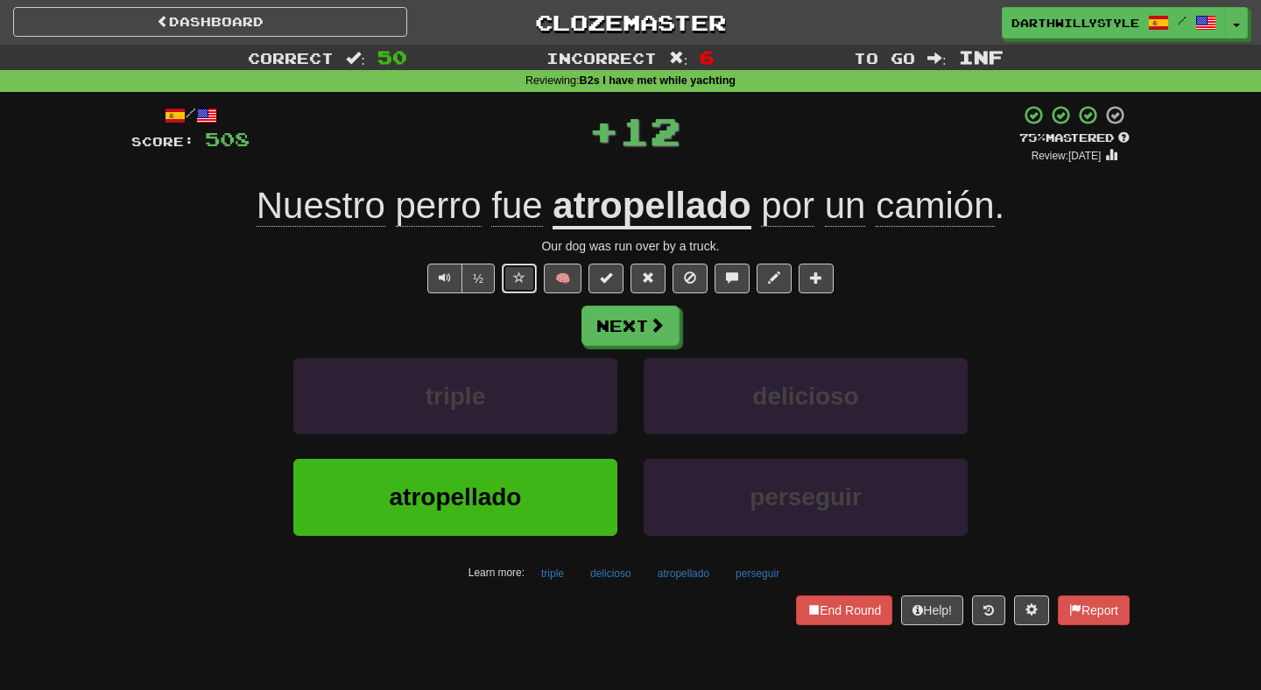
click at [518, 277] on span at bounding box center [519, 277] width 12 height 12
click at [284, 25] on link "Dashboard" at bounding box center [210, 22] width 394 height 30
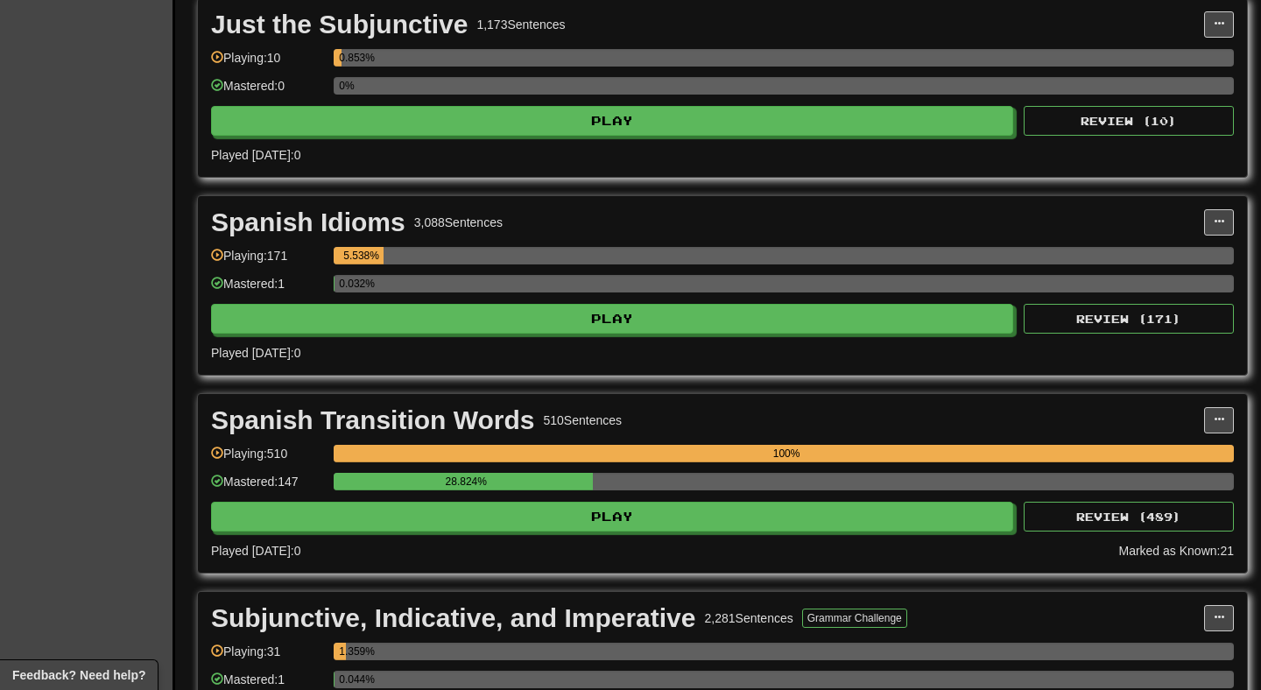
scroll to position [1236, 0]
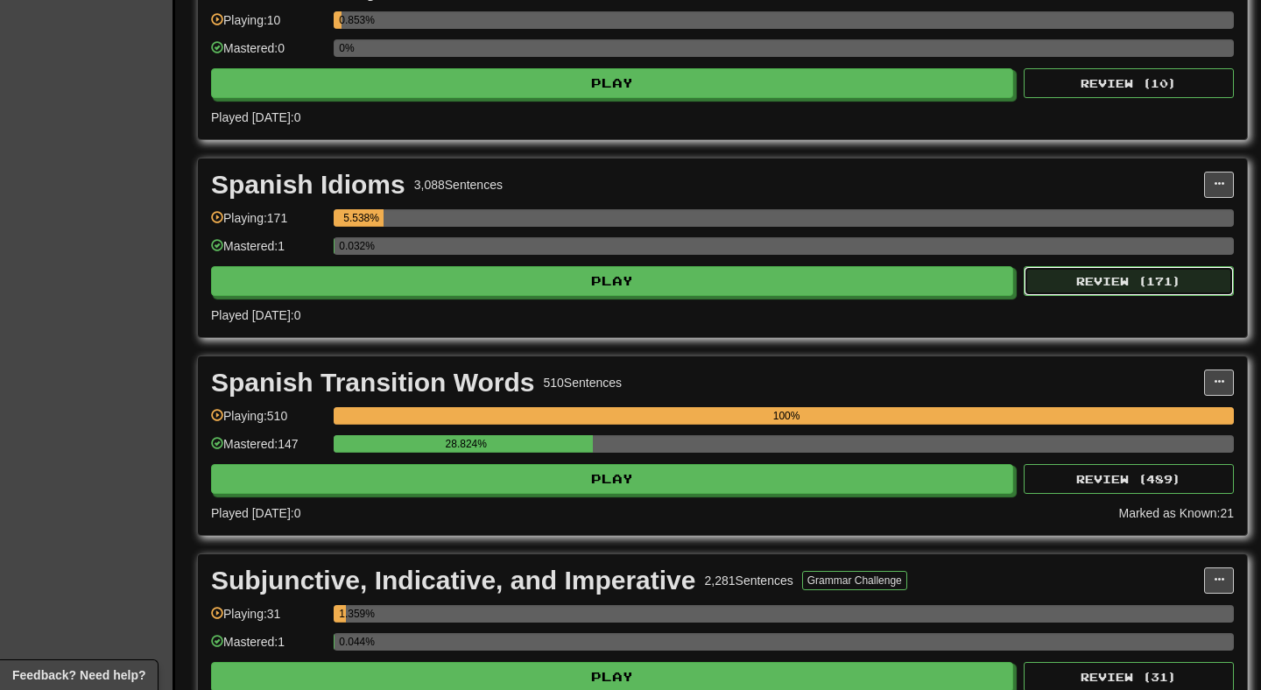
click at [1088, 285] on button "Review ( 171 )" at bounding box center [1129, 281] width 210 height 30
select select "********"
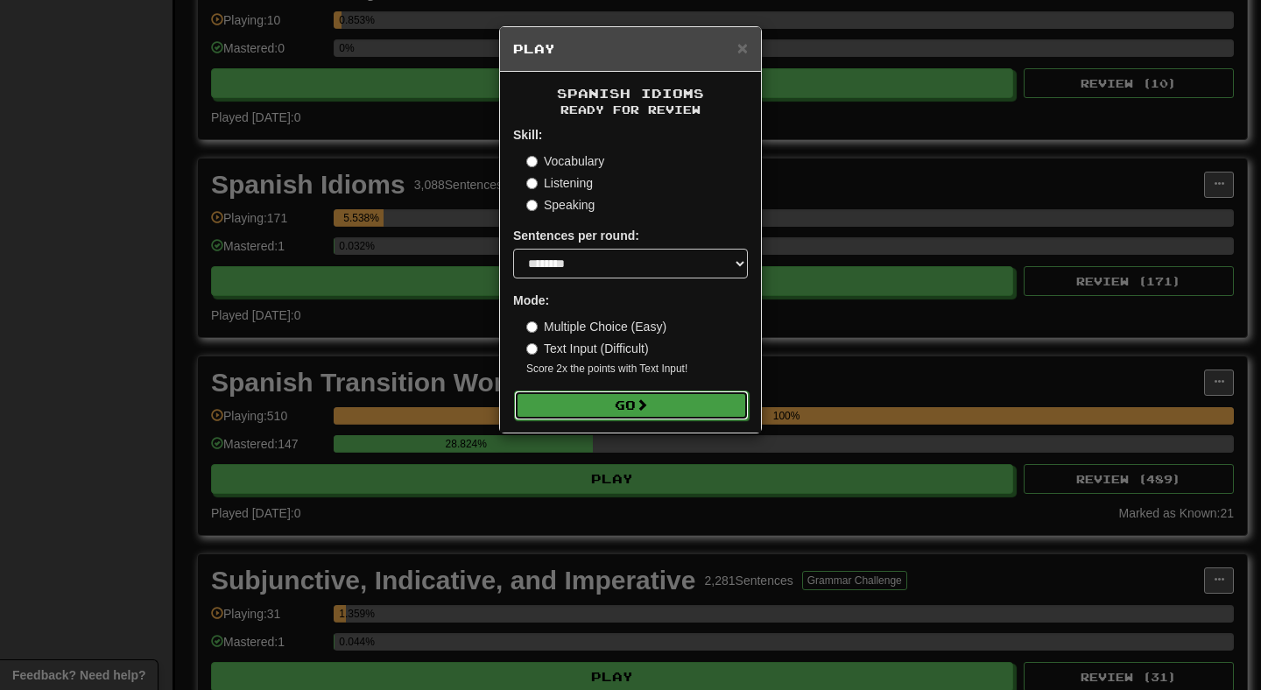
click at [659, 398] on button "Go" at bounding box center [631, 406] width 235 height 30
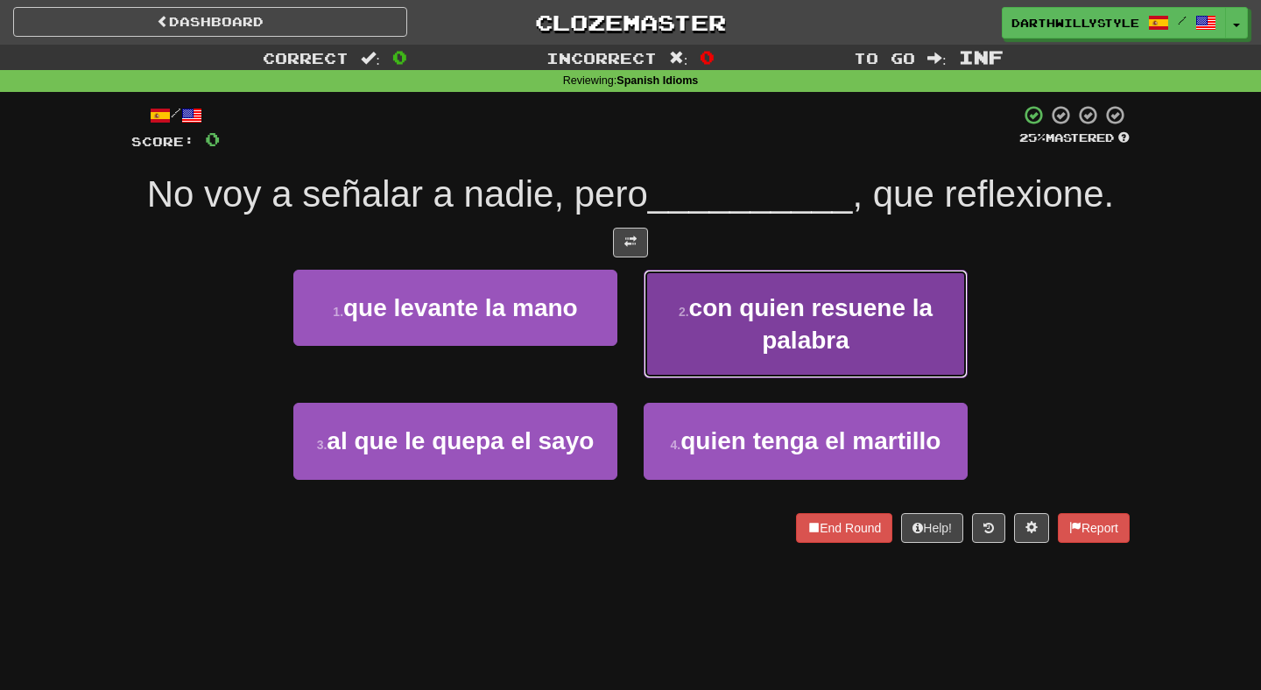
click at [714, 329] on button "2 . con quien resuene la palabra" at bounding box center [806, 324] width 324 height 109
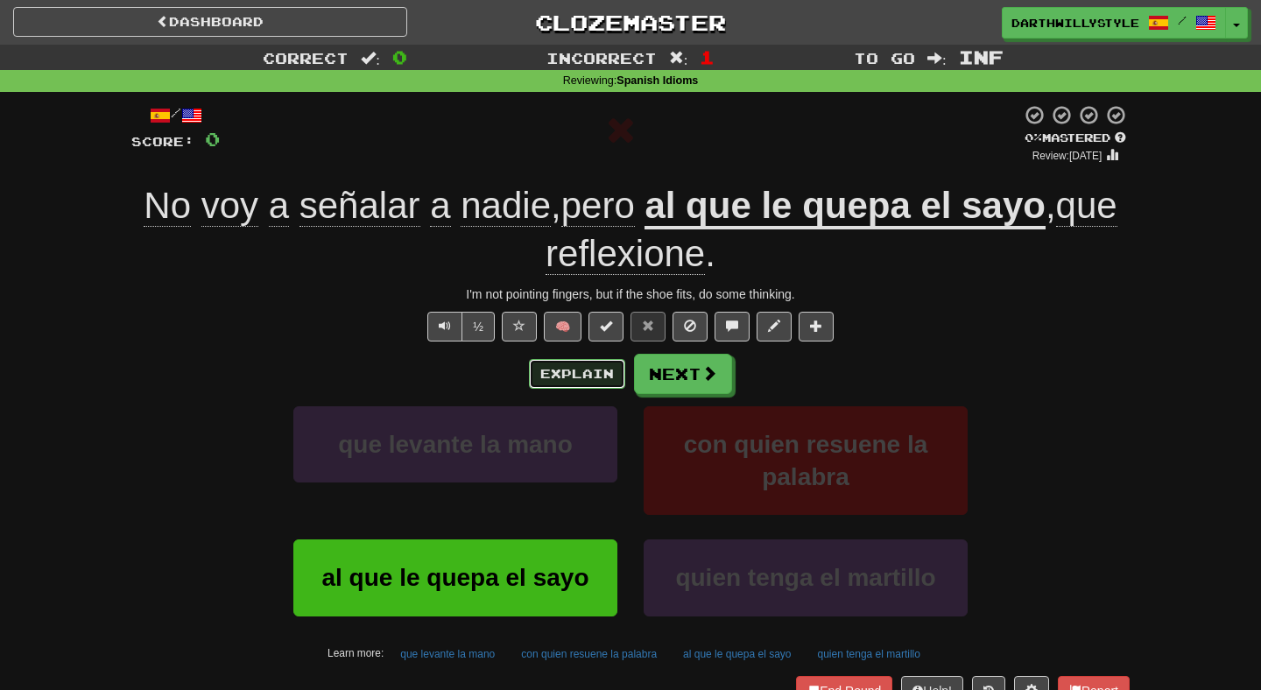
click at [570, 378] on button "Explain" at bounding box center [577, 374] width 96 height 30
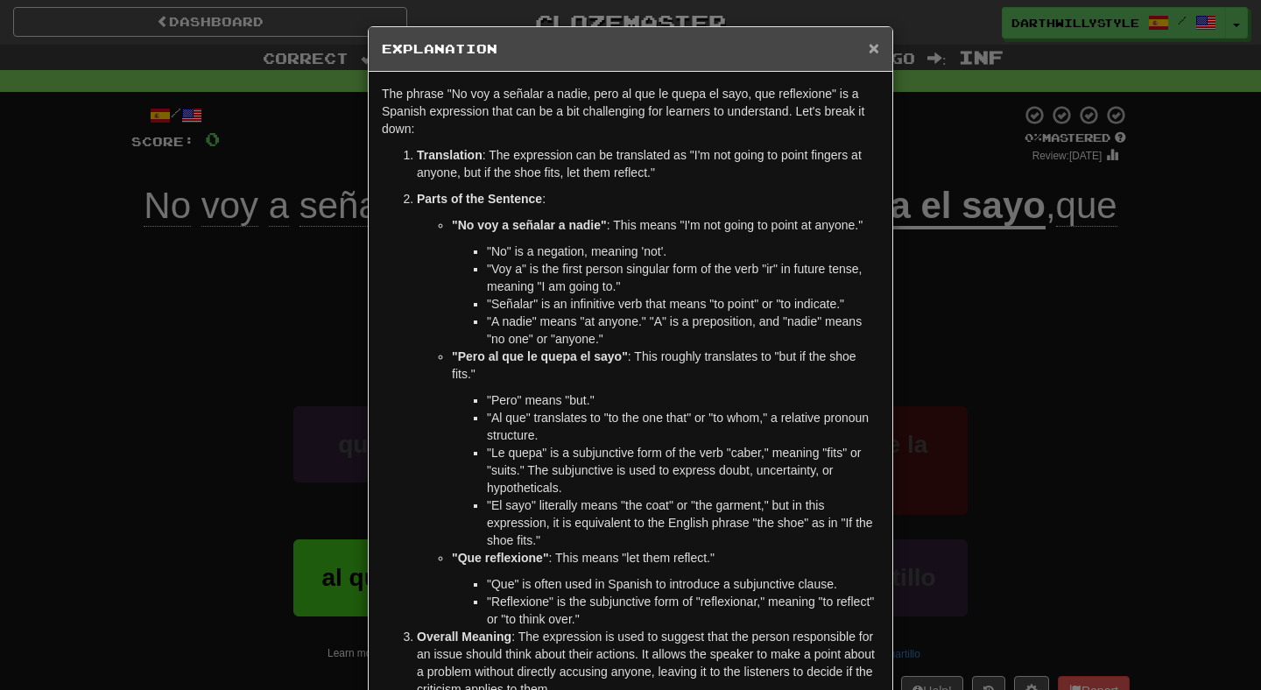
click at [878, 53] on span "×" at bounding box center [874, 48] width 11 height 20
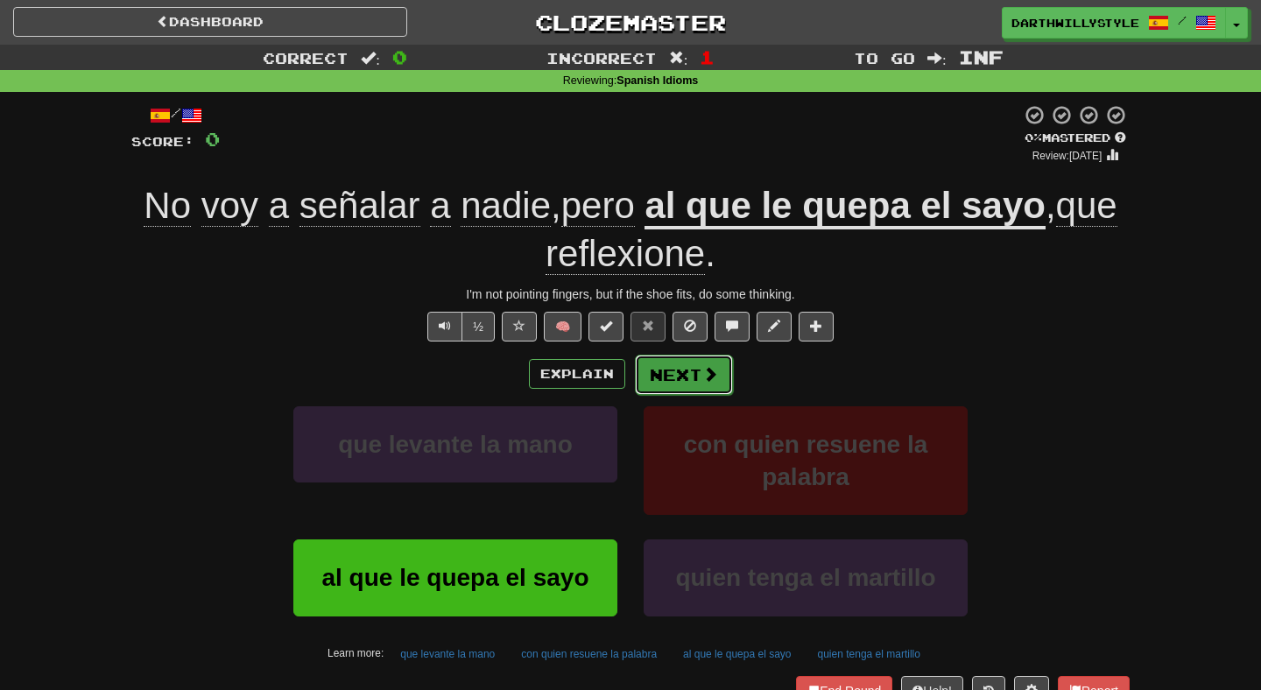
click at [672, 366] on button "Next" at bounding box center [684, 375] width 98 height 40
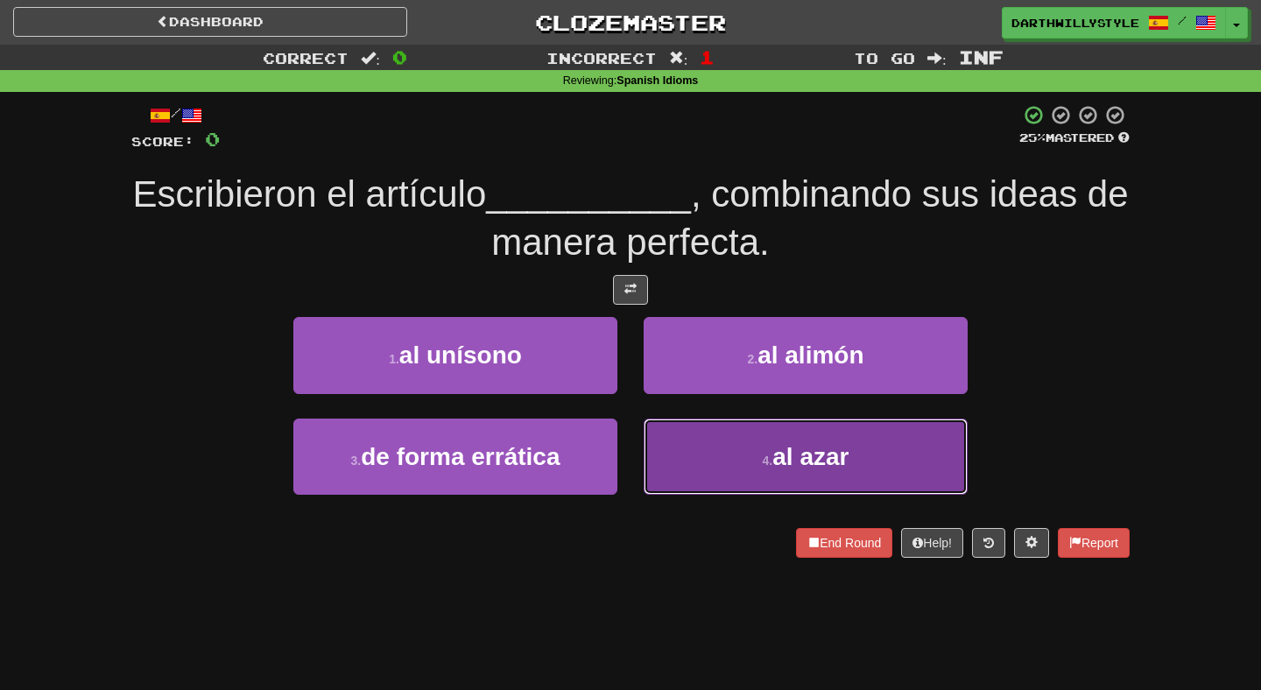
click at [678, 440] on button "4 . al azar" at bounding box center [806, 457] width 324 height 76
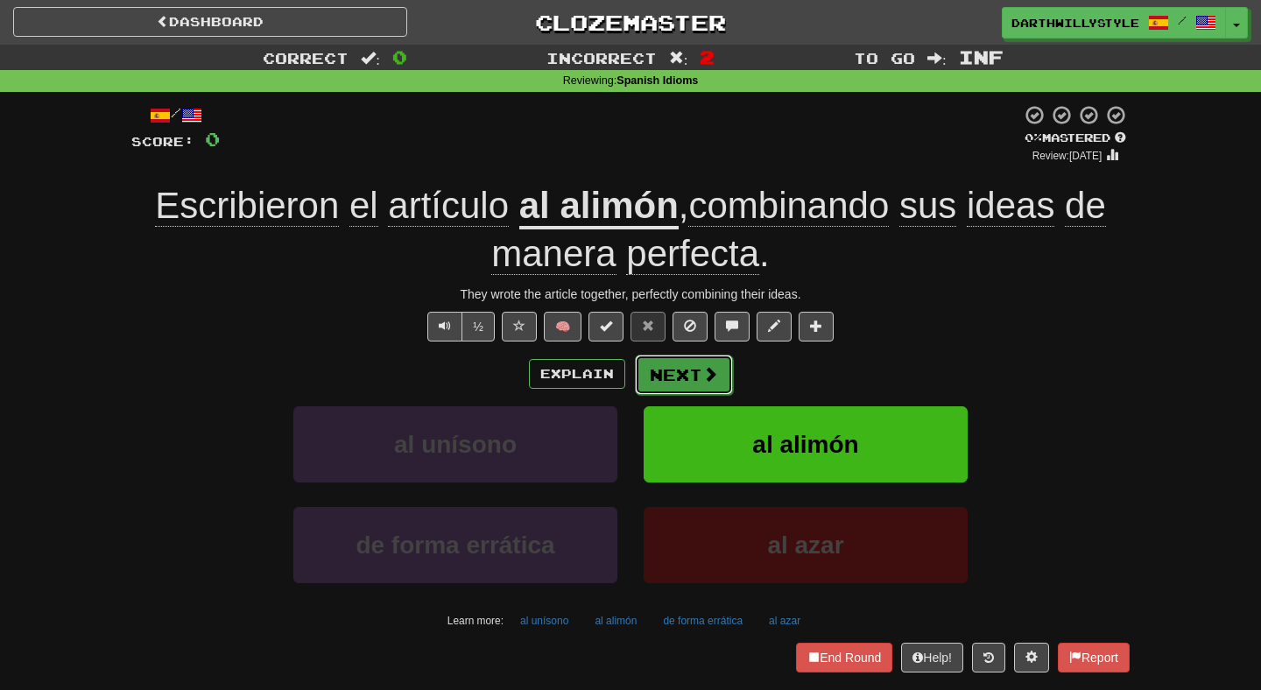
click at [665, 368] on button "Next" at bounding box center [684, 375] width 98 height 40
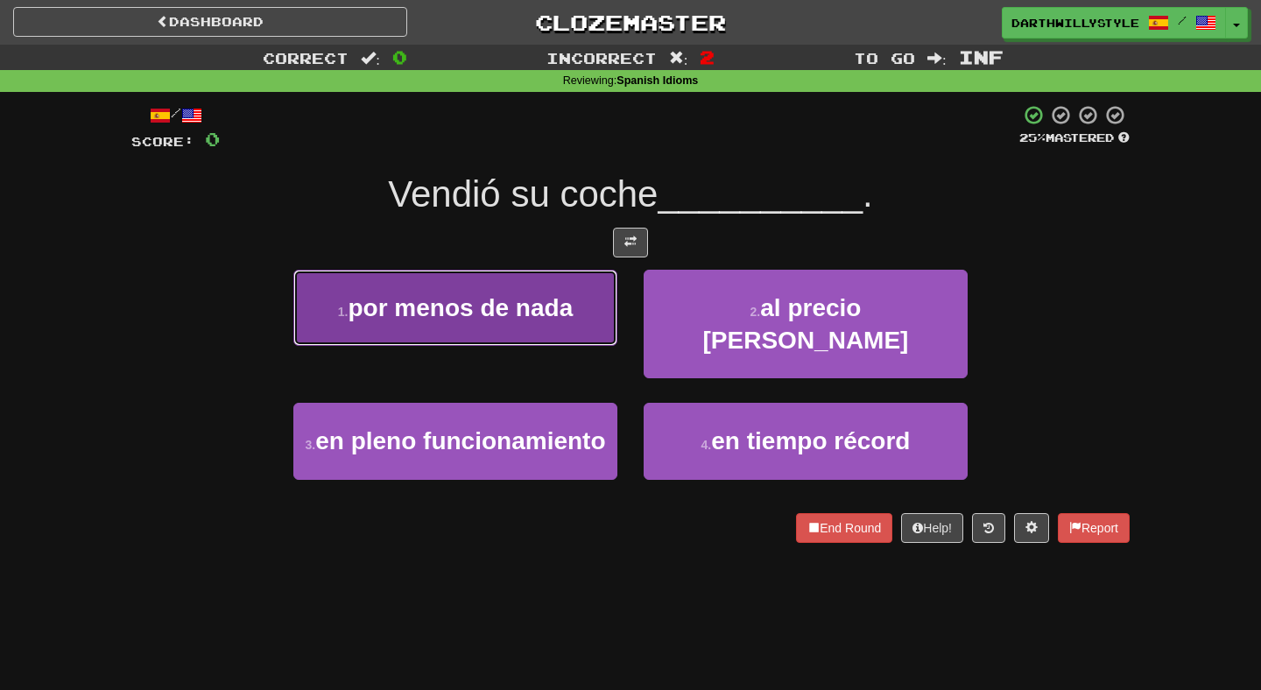
click at [559, 271] on button "1 . por menos de nada" at bounding box center [455, 308] width 324 height 76
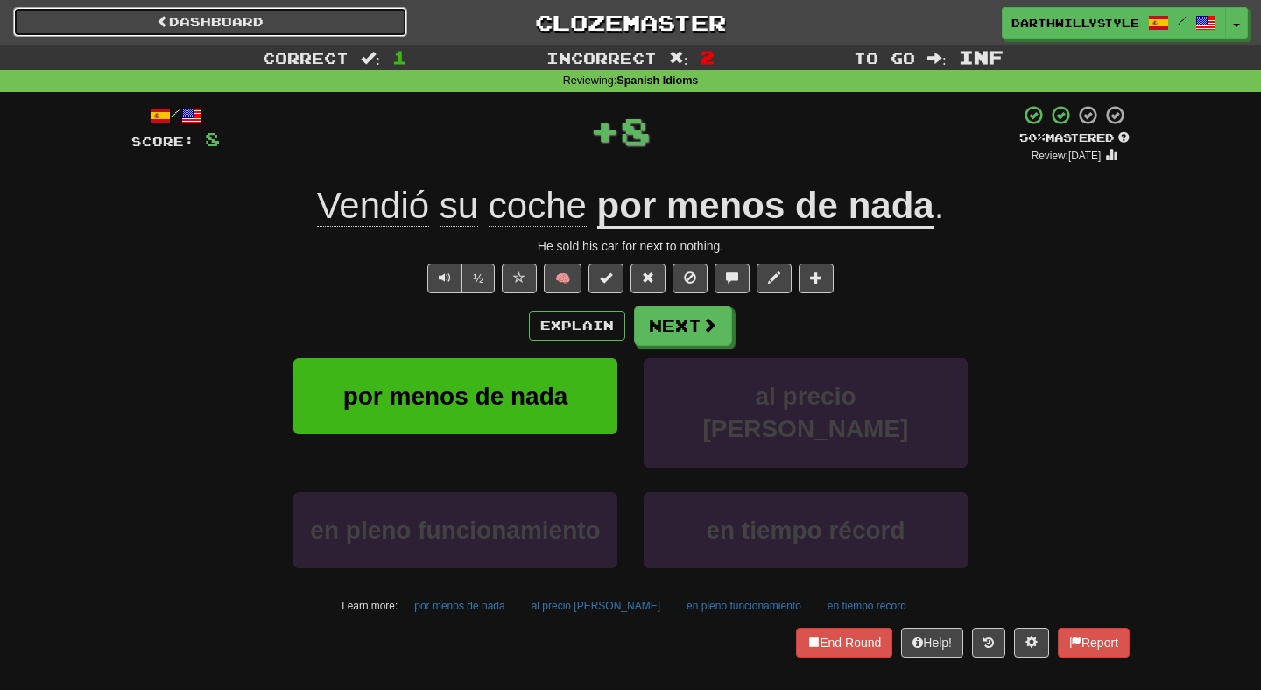
click at [204, 25] on link "Dashboard" at bounding box center [210, 22] width 394 height 30
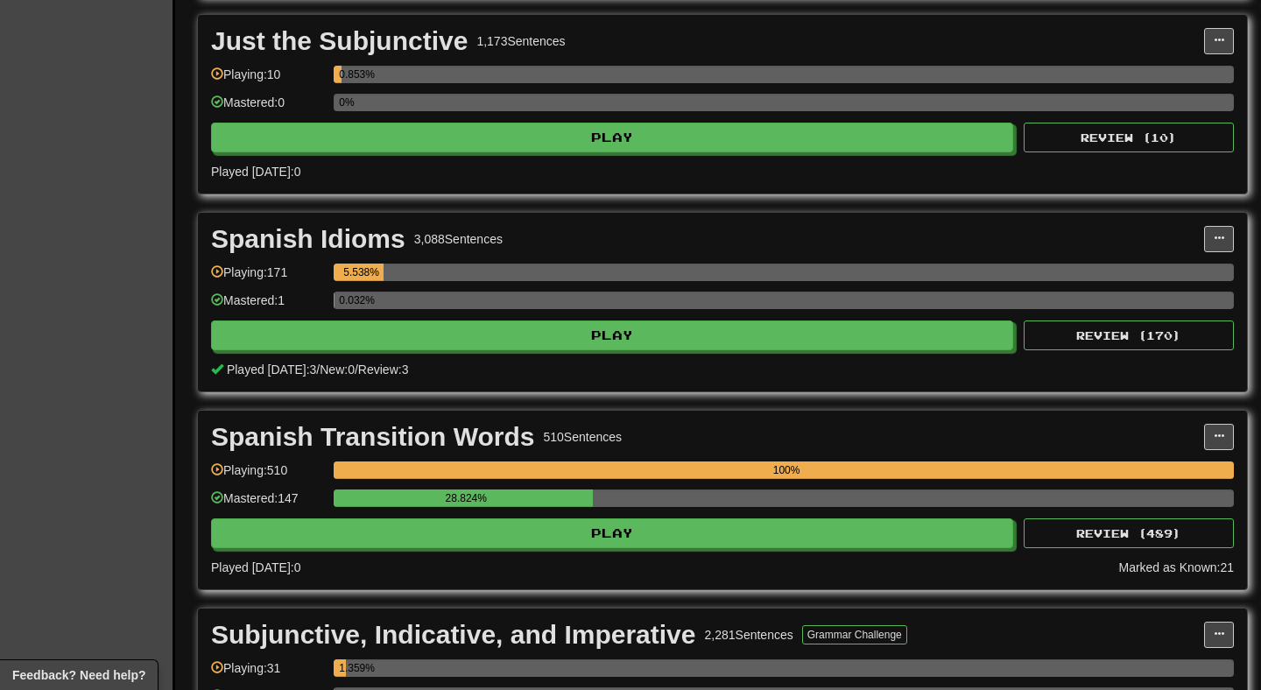
scroll to position [1183, 0]
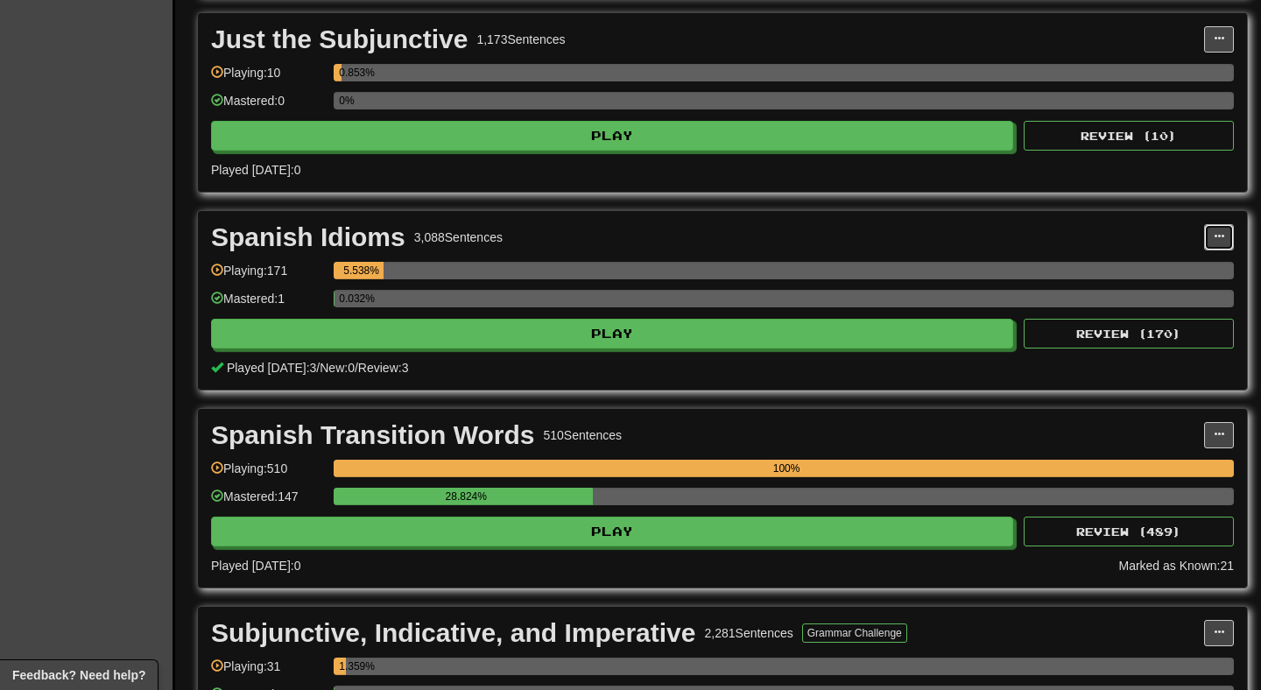
click at [1226, 240] on button at bounding box center [1219, 237] width 30 height 26
click at [1145, 267] on span "Manage Sentences" at bounding box center [1145, 269] width 106 height 14
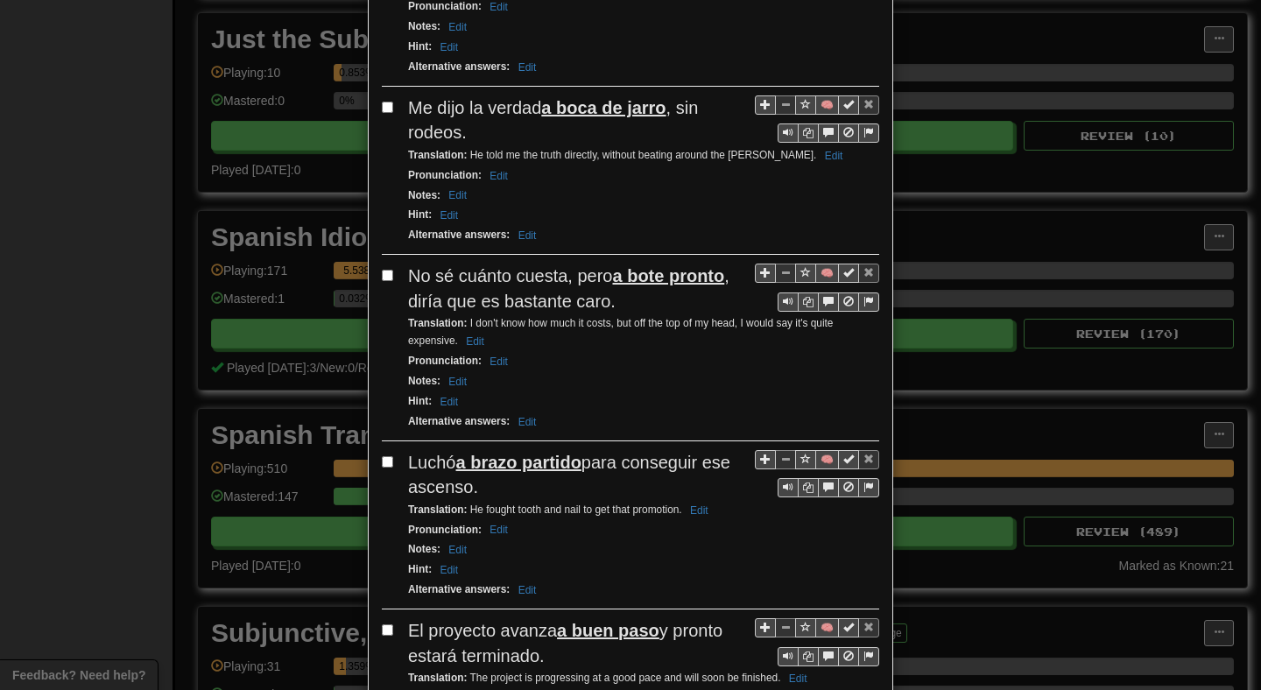
scroll to position [0, 0]
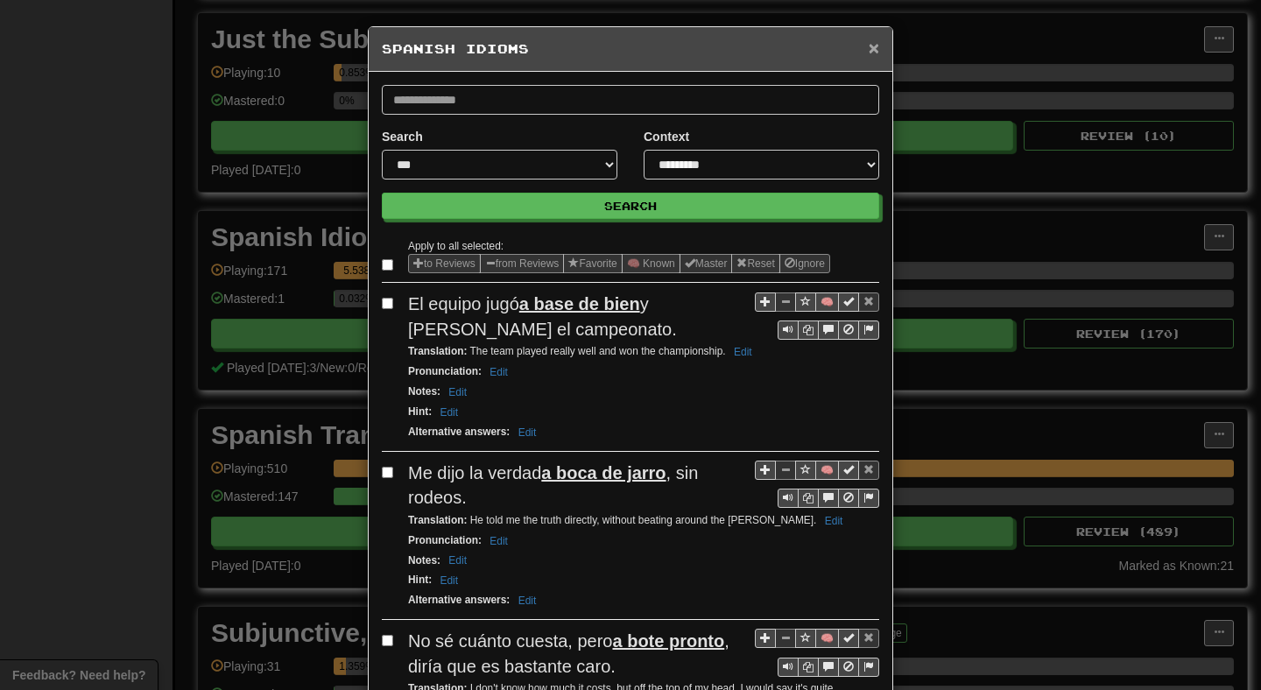
click at [877, 41] on span "×" at bounding box center [874, 48] width 11 height 20
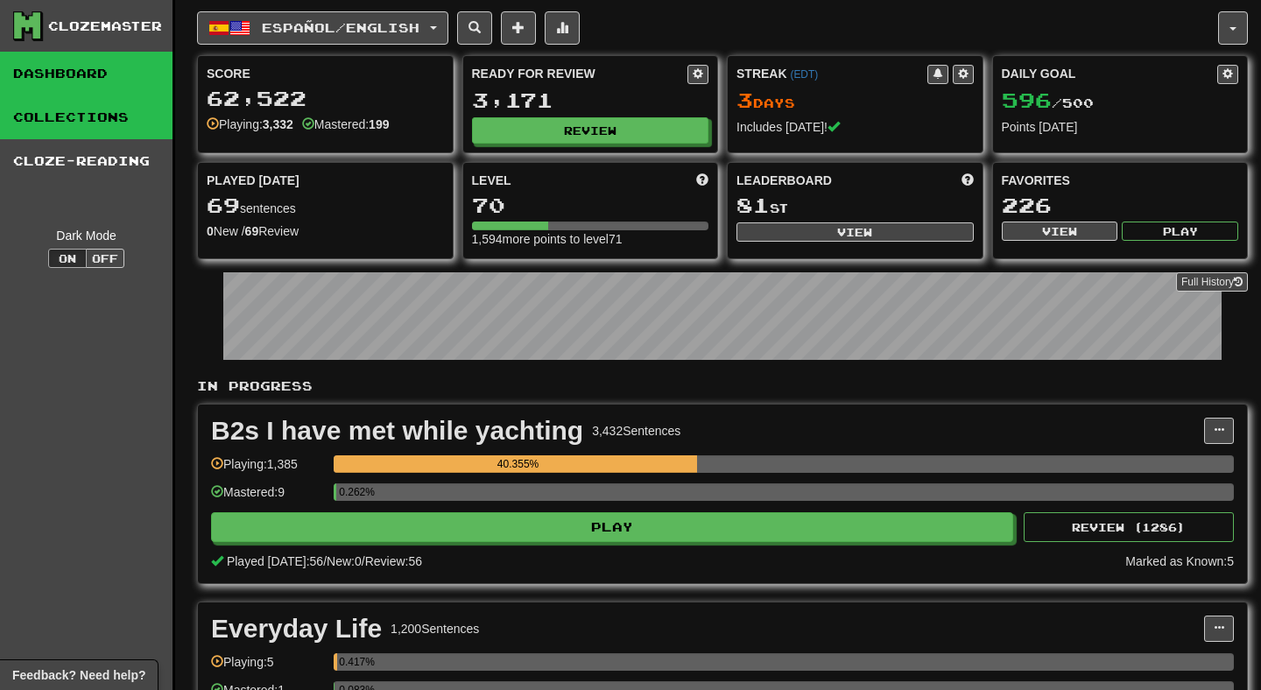
click at [95, 104] on link "Collections" at bounding box center [86, 117] width 173 height 44
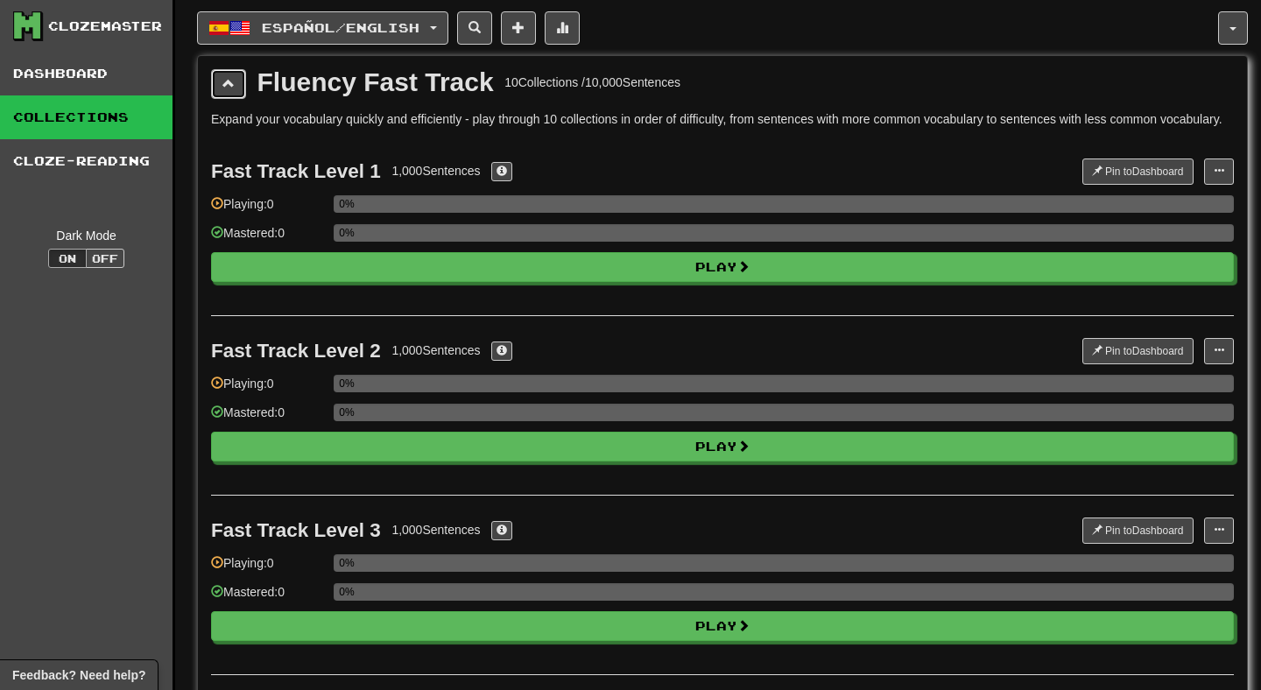
click at [236, 96] on button at bounding box center [228, 84] width 35 height 30
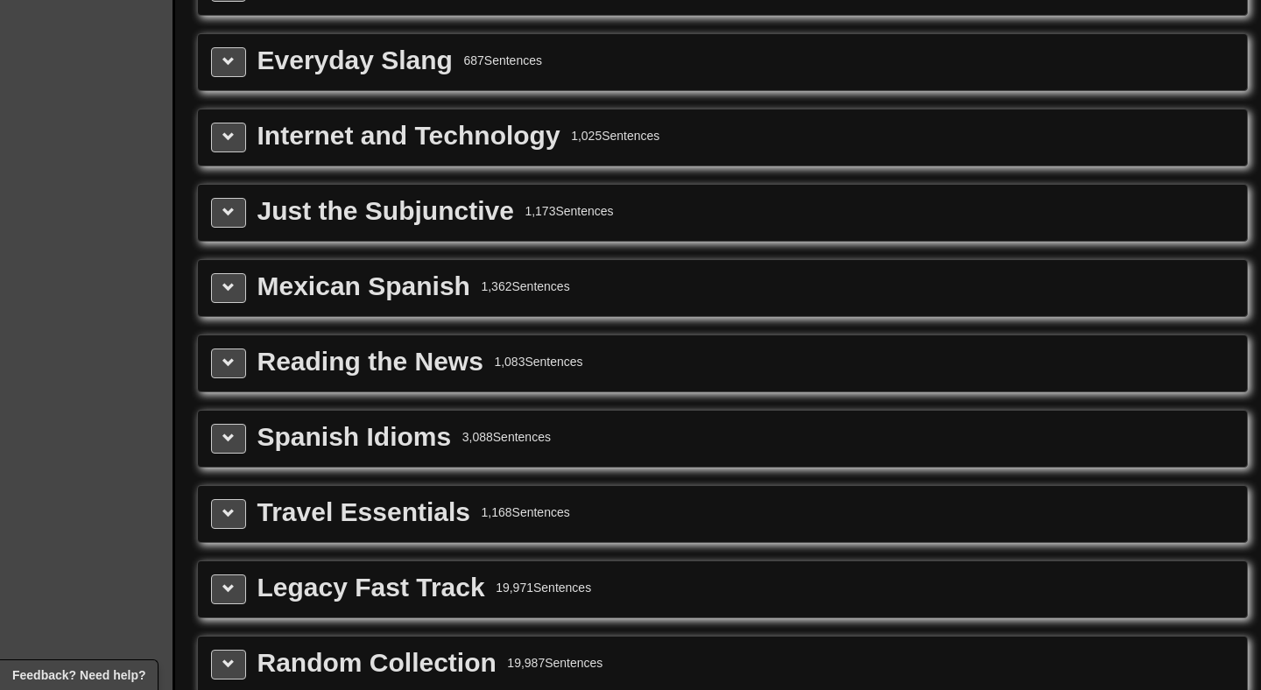
scroll to position [471, 0]
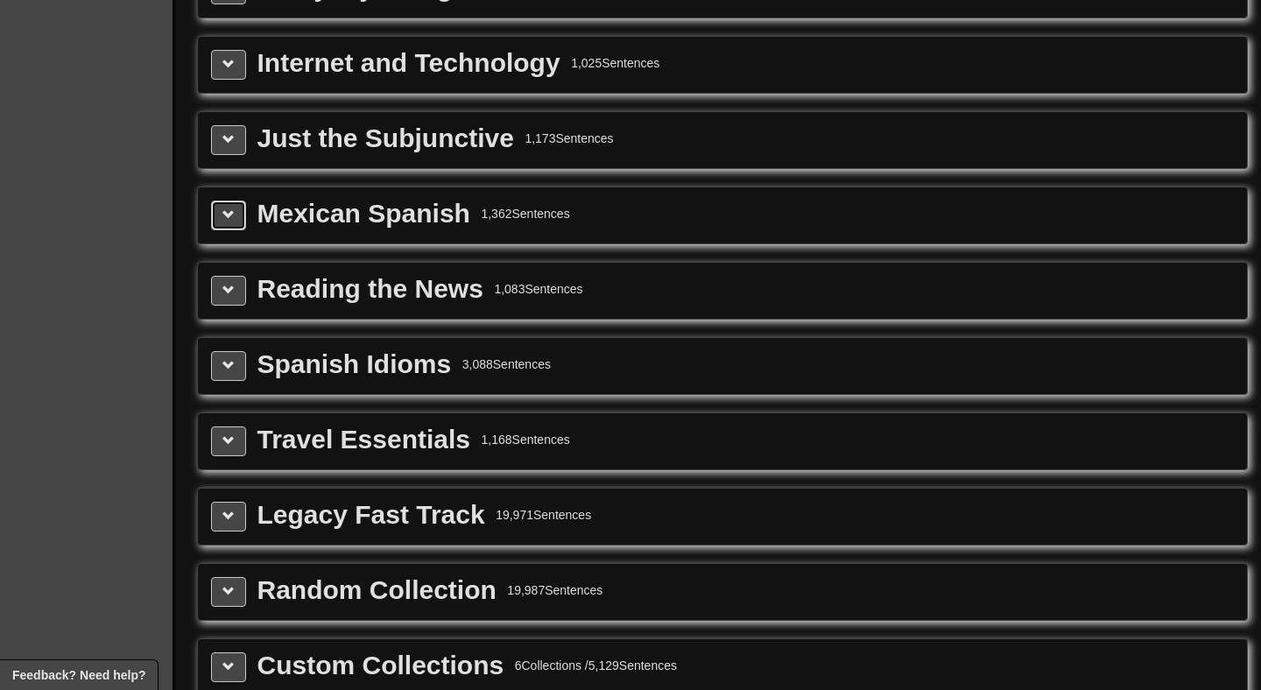
click at [230, 229] on button at bounding box center [228, 216] width 35 height 30
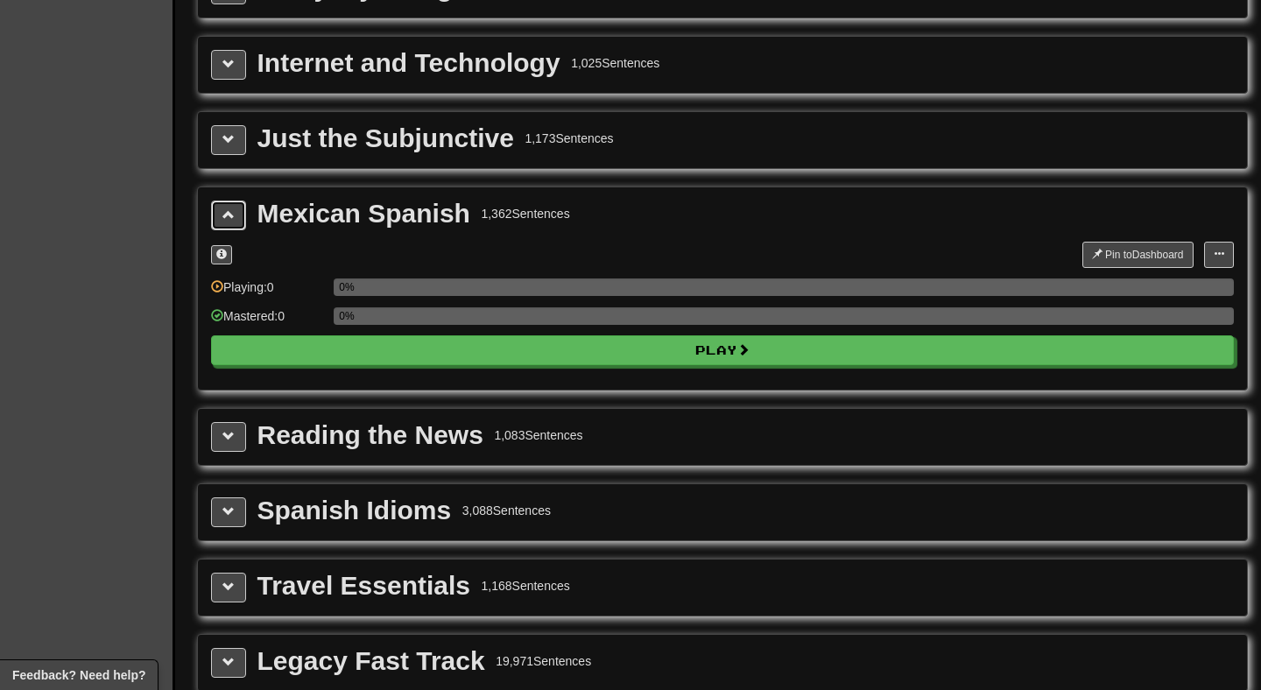
click at [230, 229] on button at bounding box center [228, 216] width 35 height 30
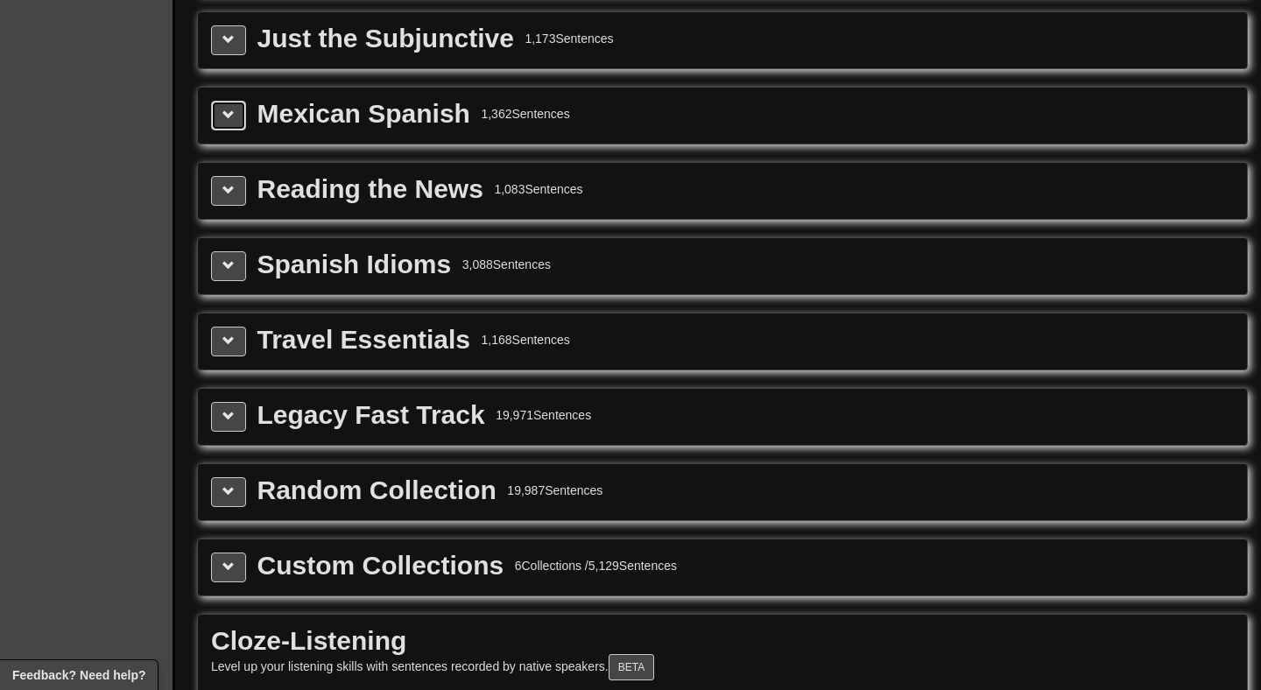
scroll to position [611, 0]
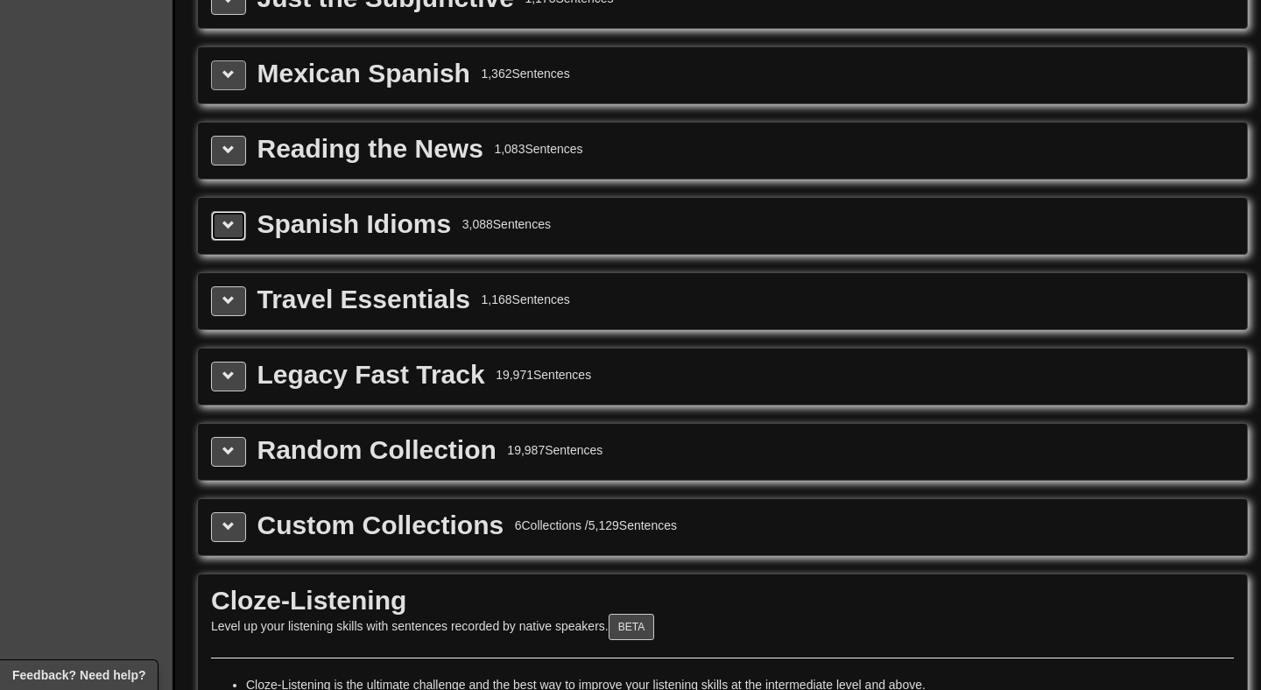
click at [230, 229] on span at bounding box center [228, 225] width 12 height 12
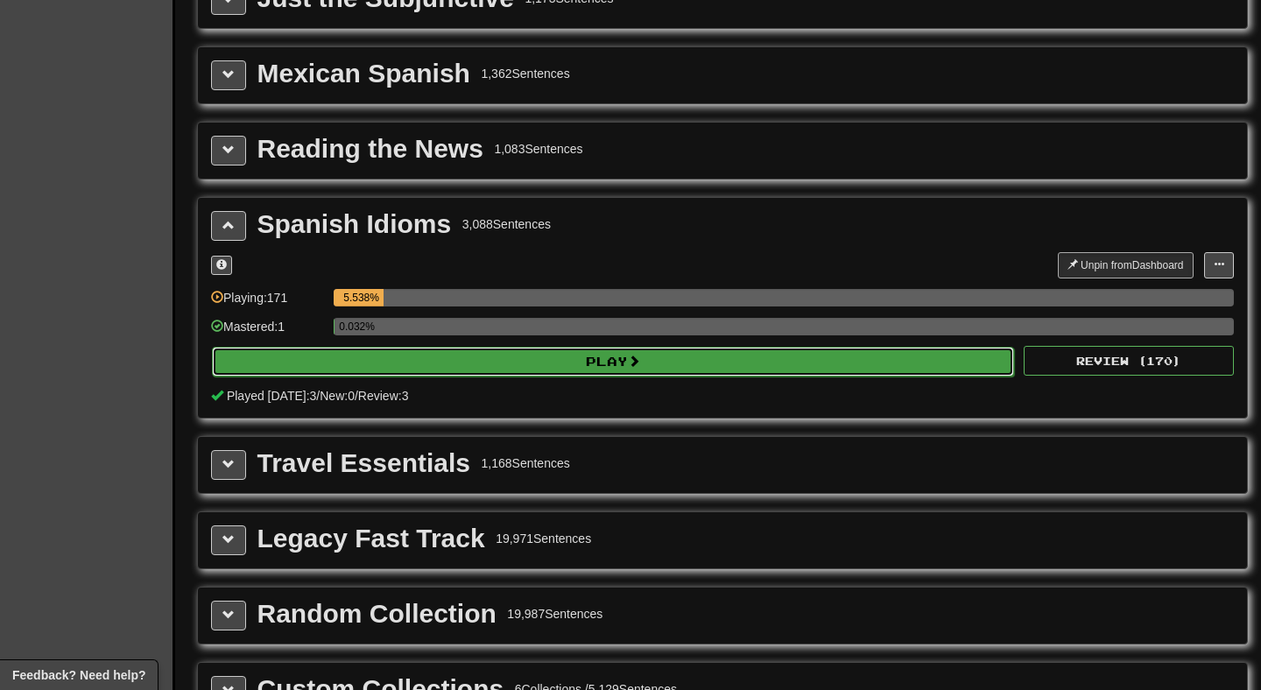
click at [283, 352] on button "Play" at bounding box center [613, 362] width 802 height 30
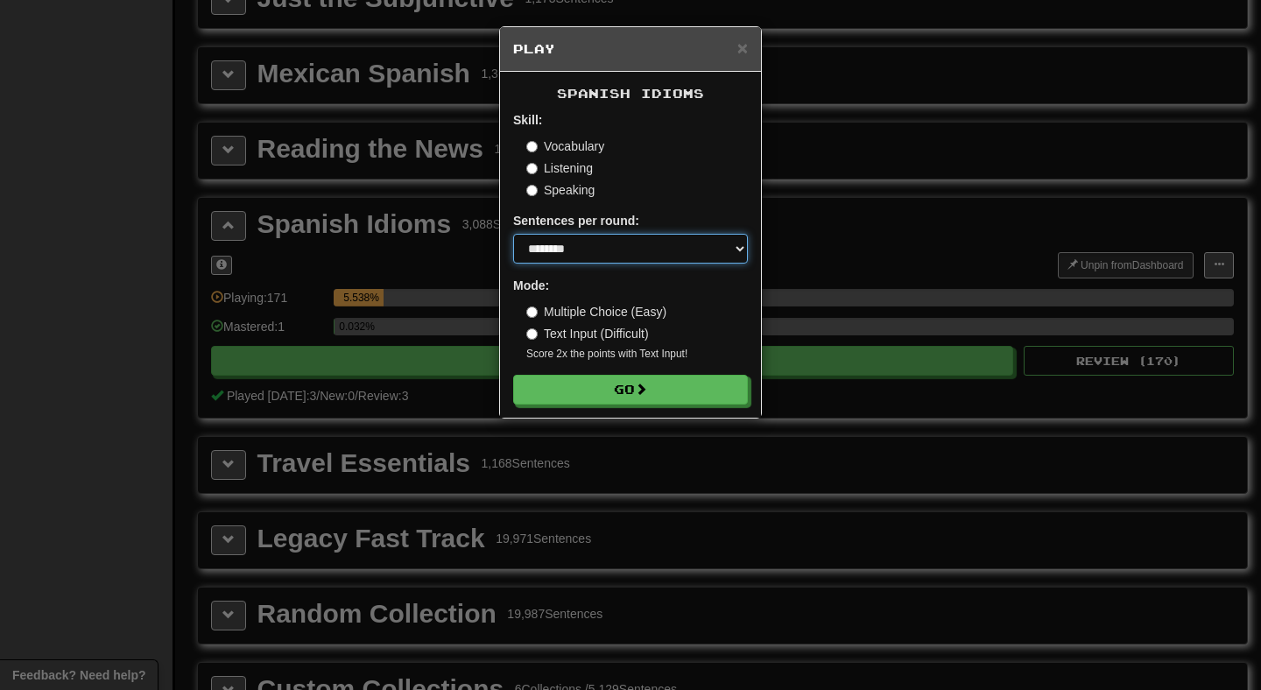
click at [574, 254] on select "* ** ** ** ** ** *** ********" at bounding box center [630, 249] width 235 height 30
select select "**"
click at [513, 234] on select "* ** ** ** ** ** *** ********" at bounding box center [630, 249] width 235 height 30
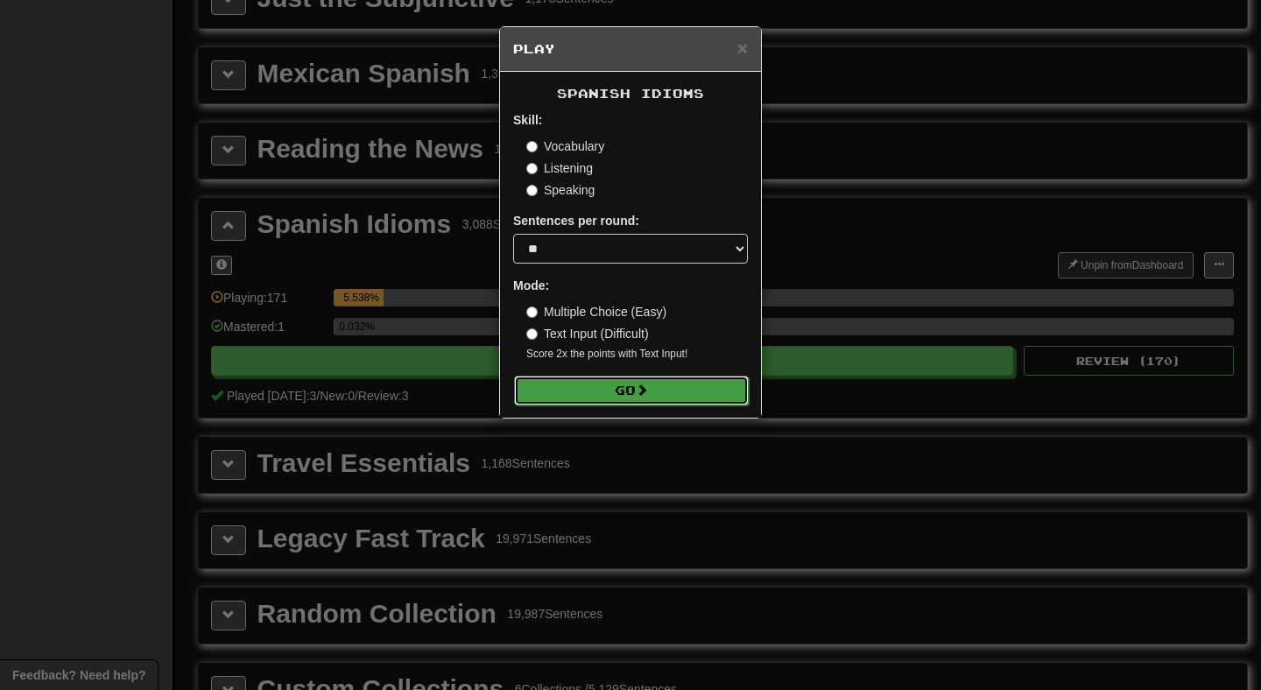
click at [609, 398] on button "Go" at bounding box center [631, 391] width 235 height 30
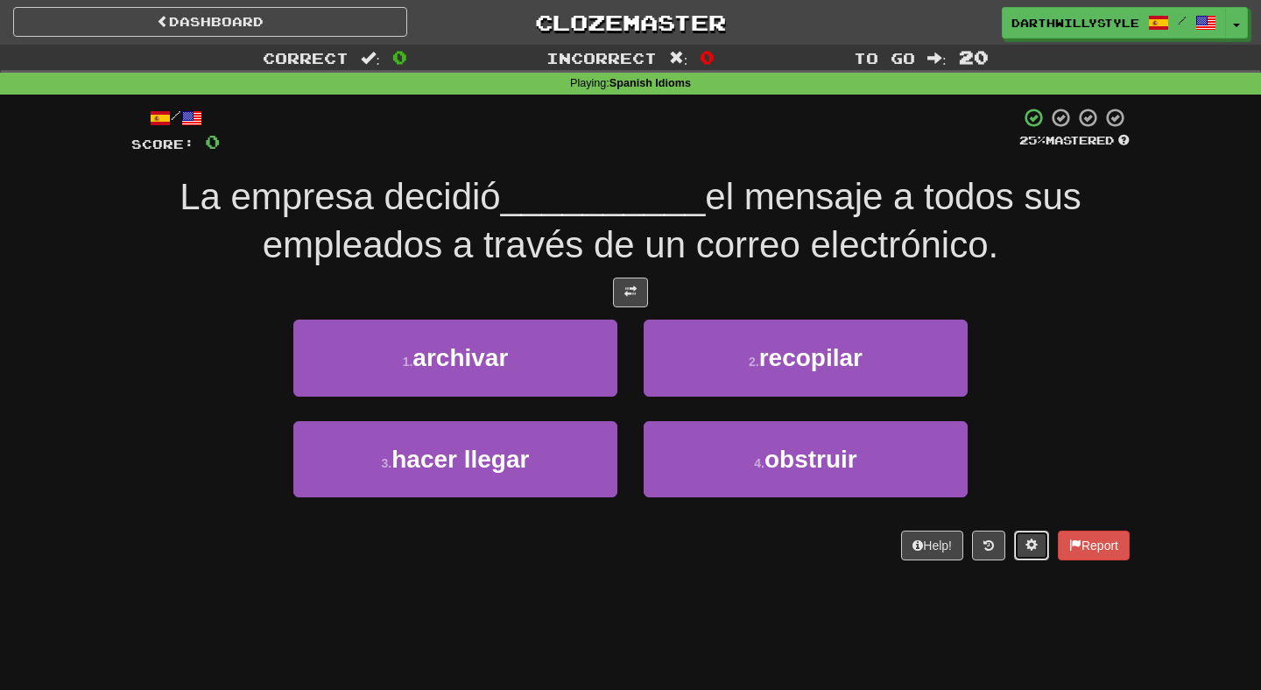
click at [1020, 541] on button at bounding box center [1031, 546] width 35 height 30
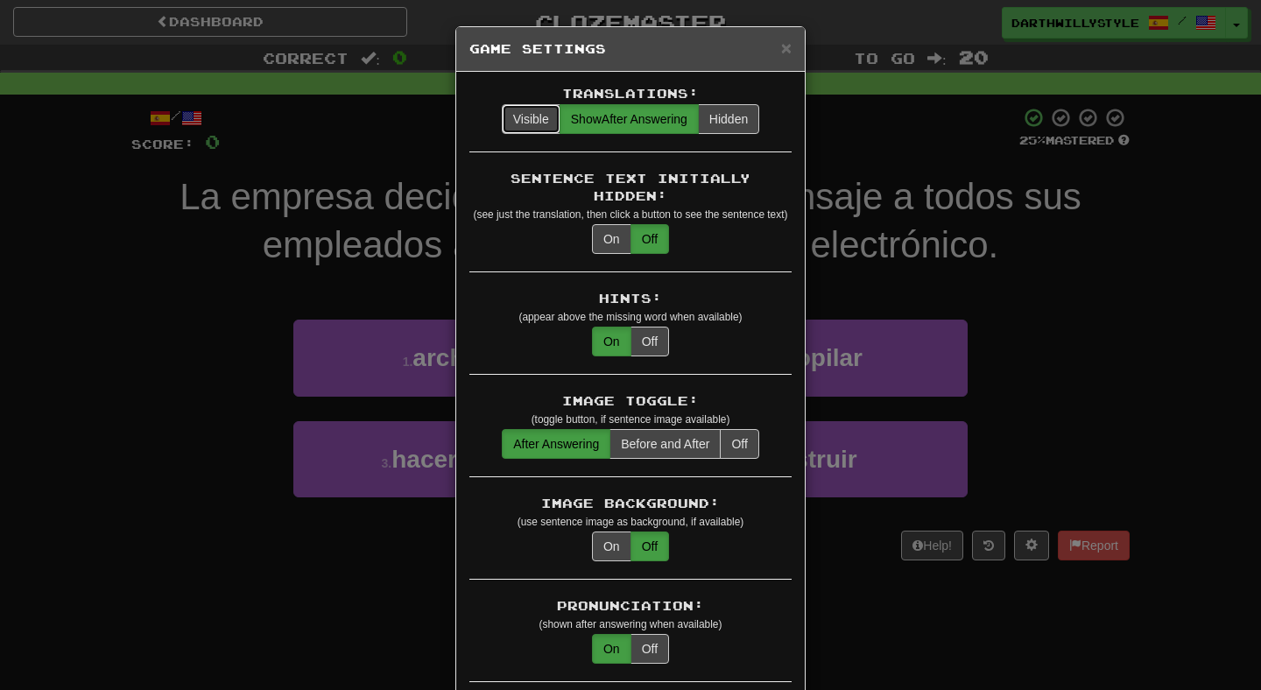
click at [537, 123] on button "Visible" at bounding box center [531, 119] width 59 height 30
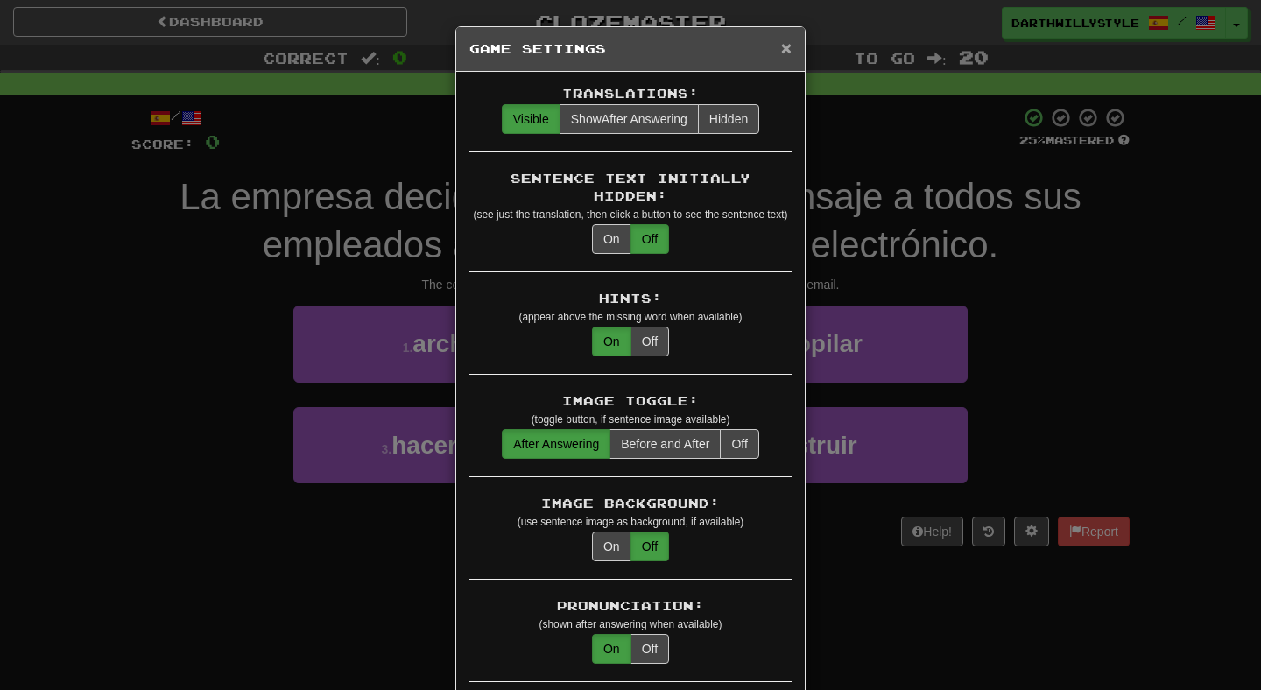
click at [784, 50] on span "×" at bounding box center [786, 48] width 11 height 20
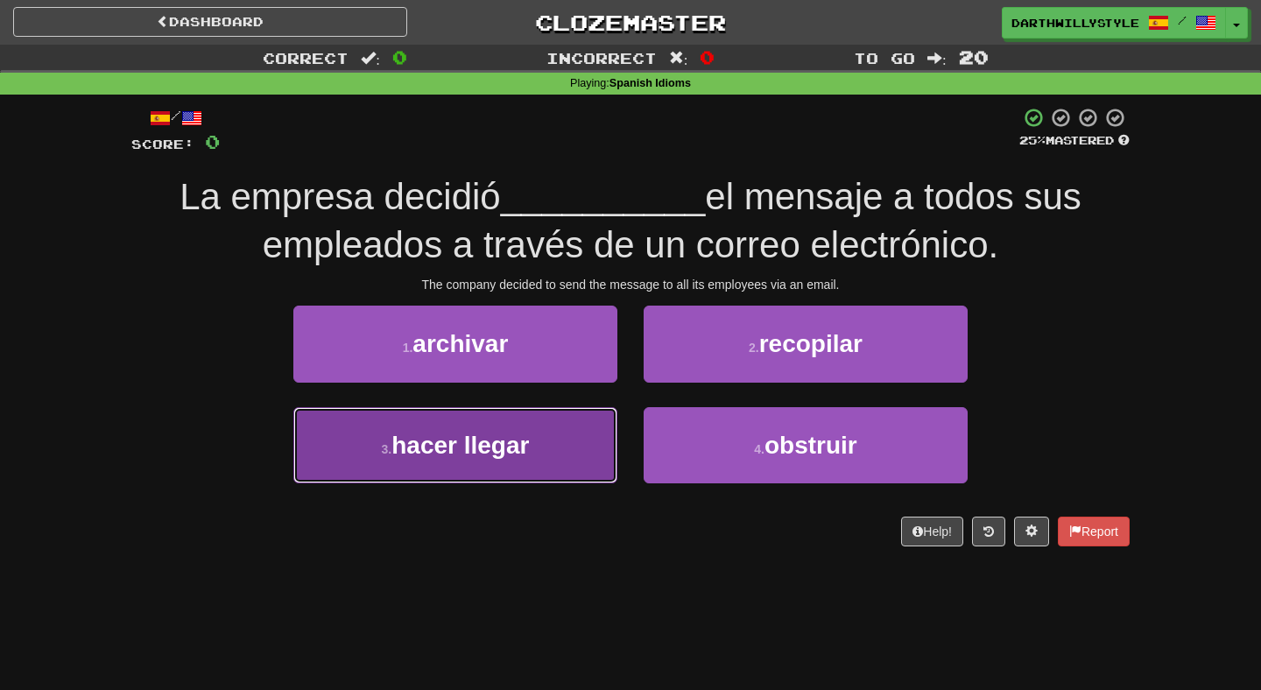
click at [550, 444] on button "3 . hacer llegar" at bounding box center [455, 445] width 324 height 76
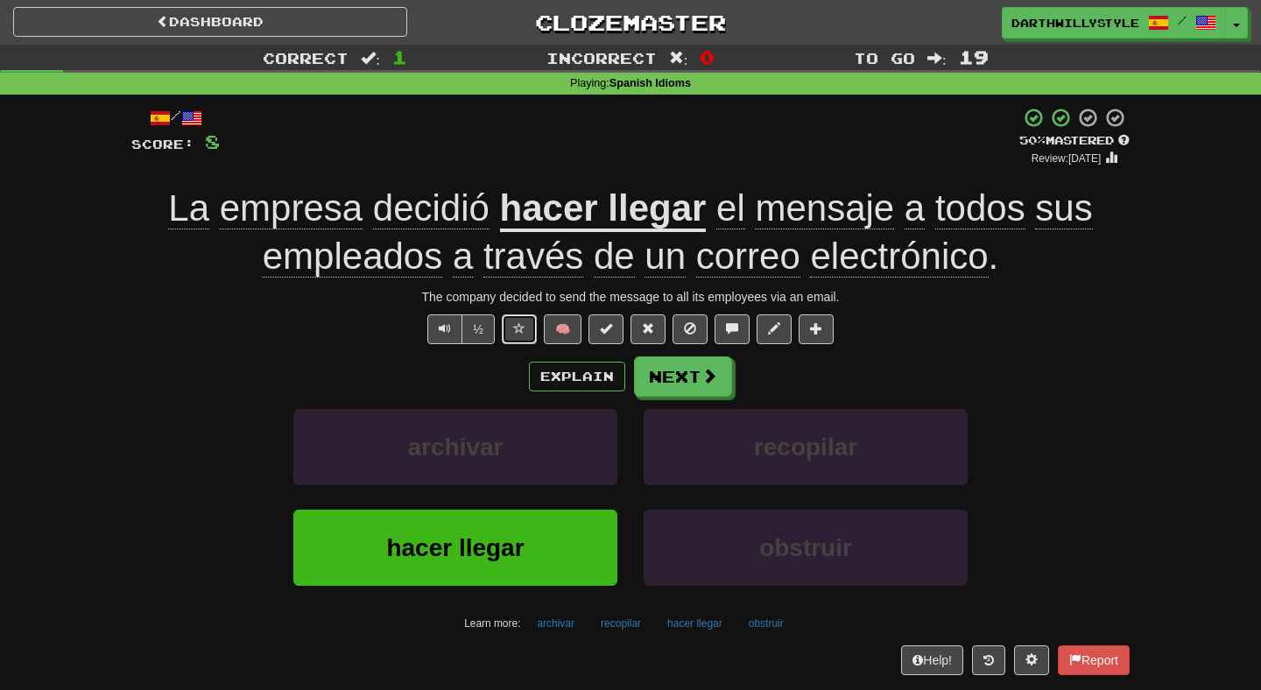
click at [521, 335] on span at bounding box center [519, 328] width 12 height 12
click at [703, 388] on button "Next" at bounding box center [684, 377] width 98 height 40
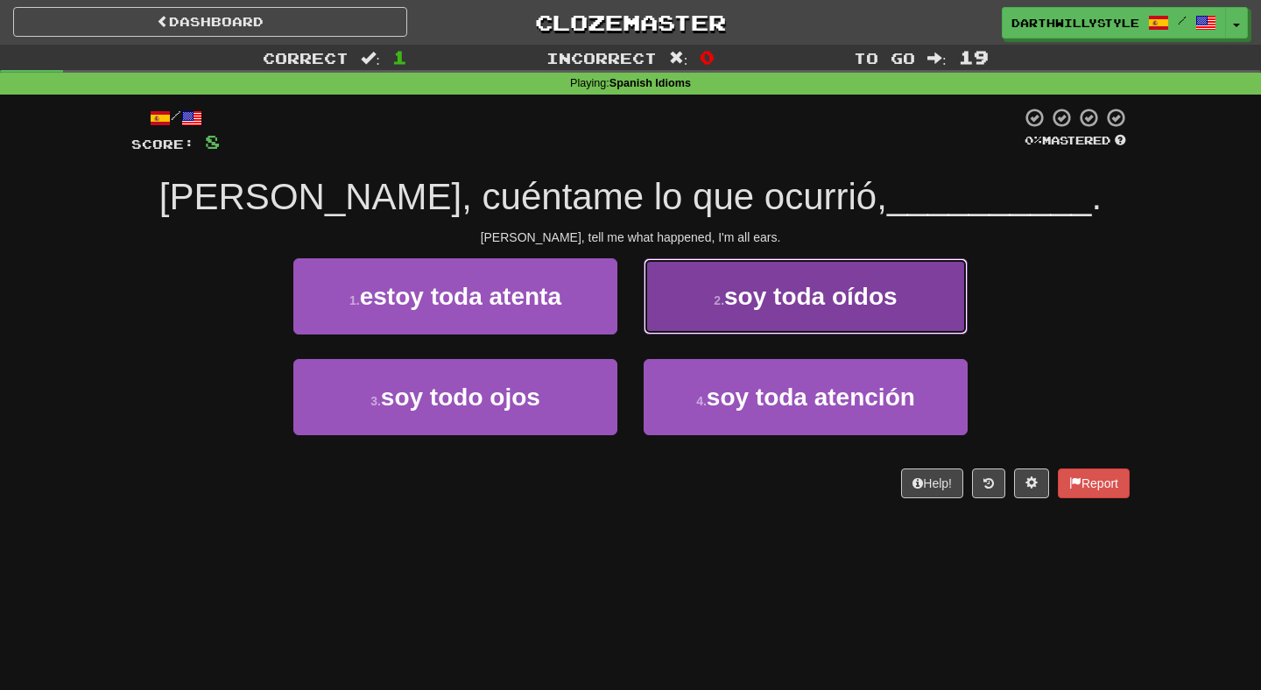
click at [667, 320] on button "2 . soy toda oídos" at bounding box center [806, 296] width 324 height 76
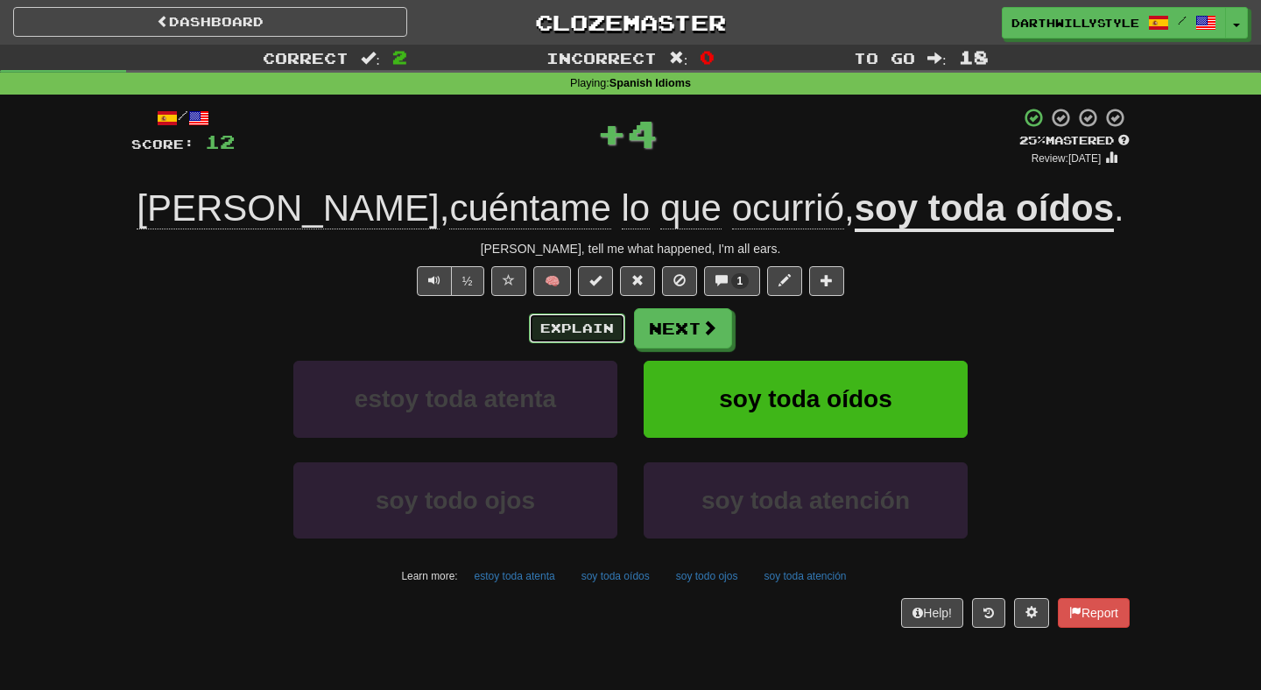
click at [594, 340] on button "Explain" at bounding box center [577, 329] width 96 height 30
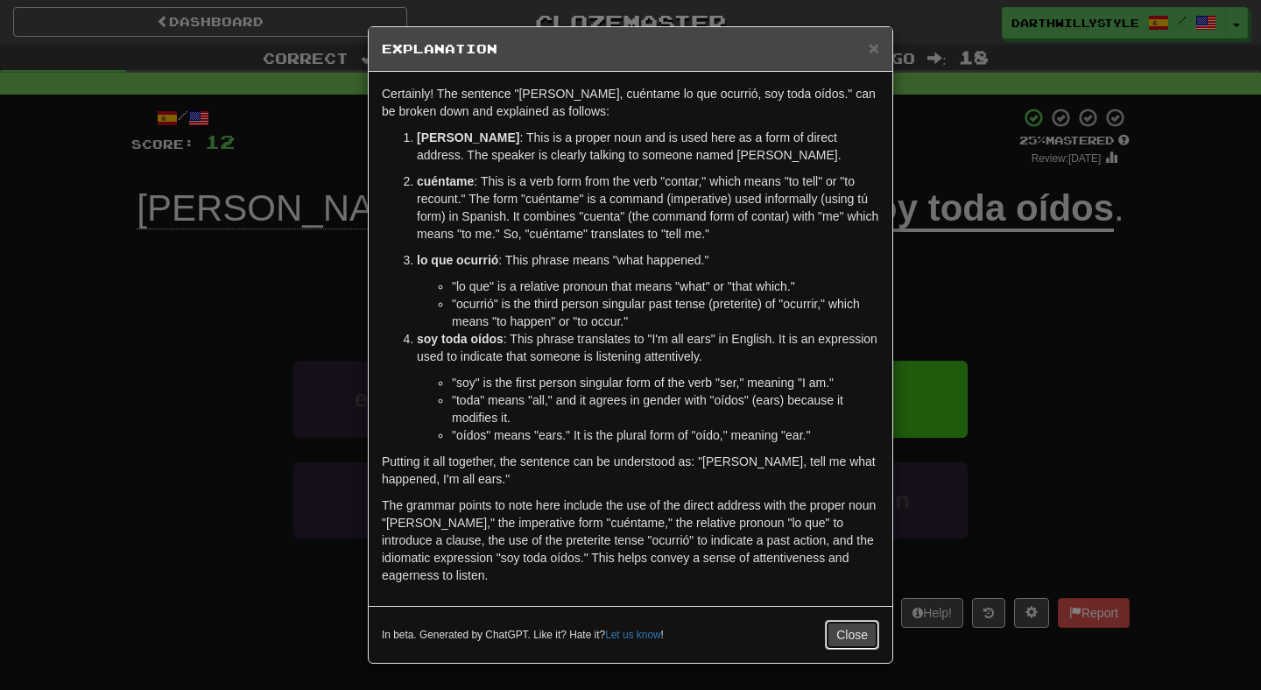
click at [851, 639] on button "Close" at bounding box center [852, 635] width 54 height 30
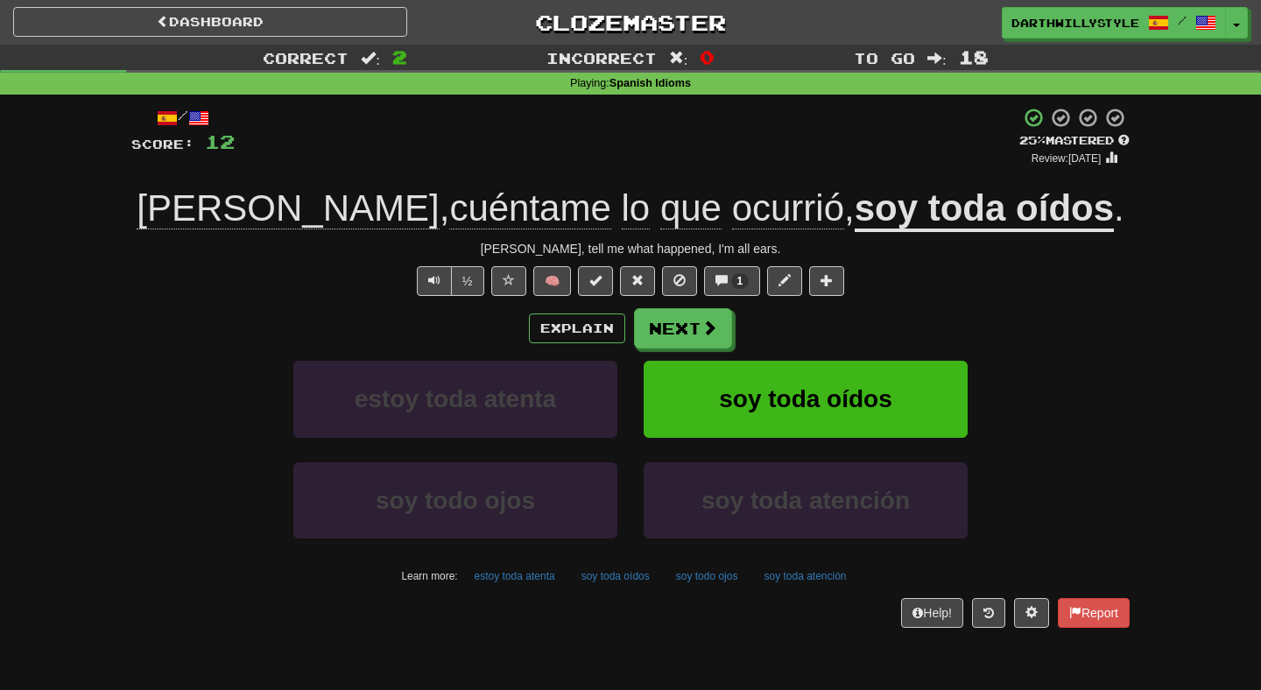
click at [857, 222] on u "soy toda oídos" at bounding box center [984, 209] width 259 height 45
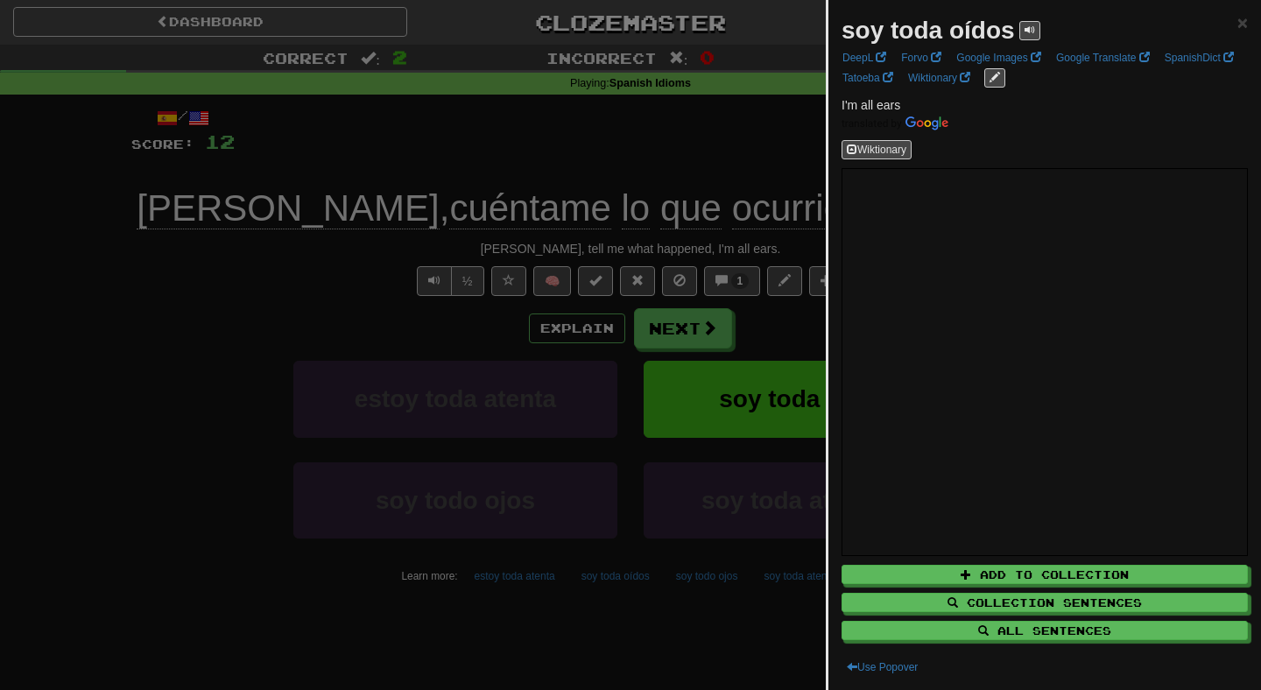
click at [792, 341] on div at bounding box center [630, 345] width 1261 height 690
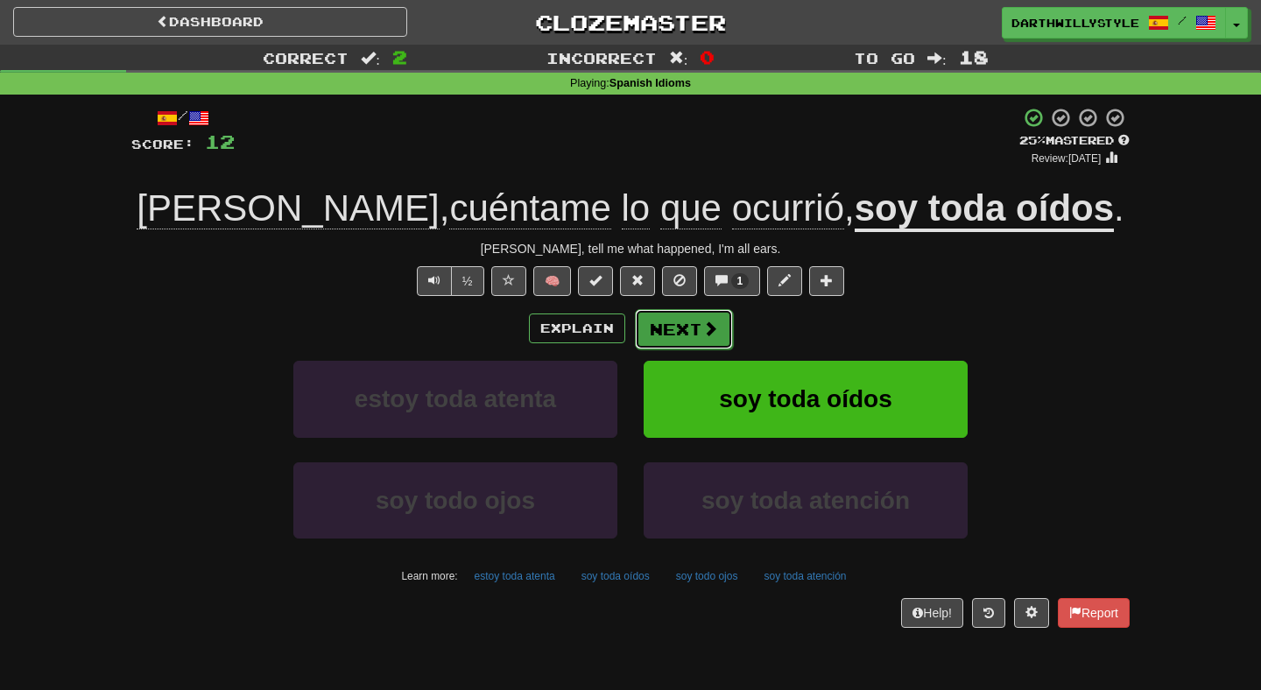
click at [685, 321] on button "Next" at bounding box center [684, 329] width 98 height 40
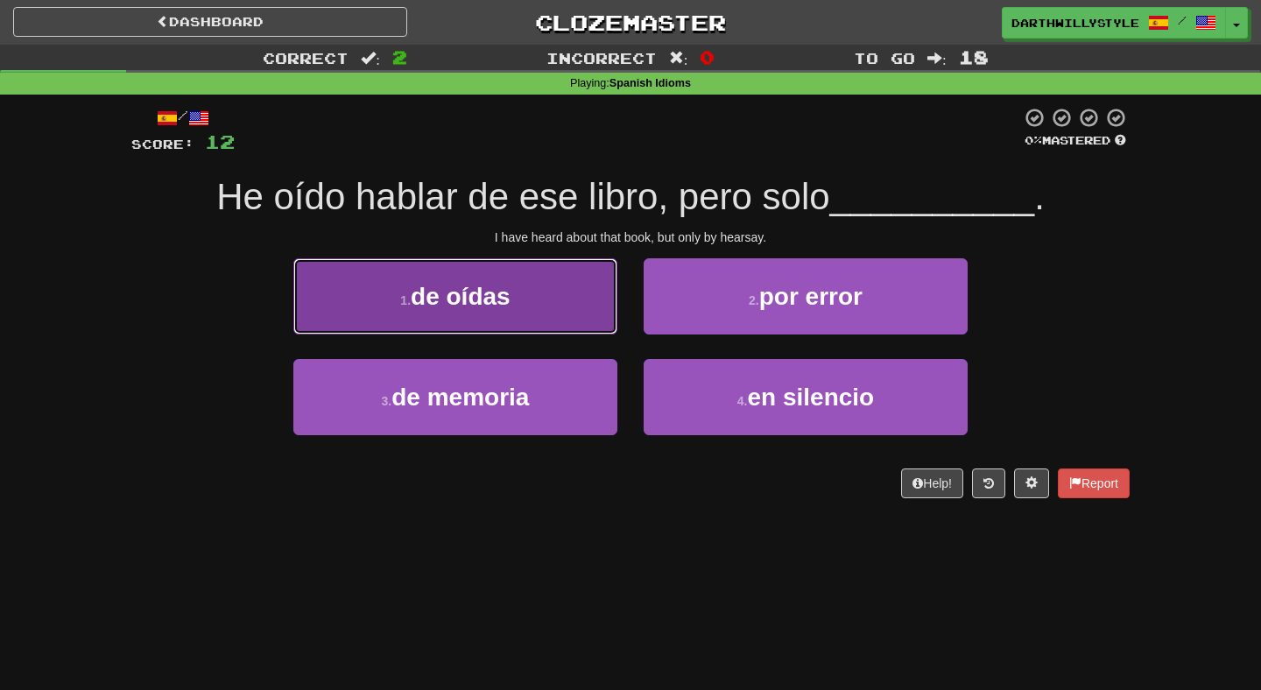
click at [588, 313] on button "1 . de oídas" at bounding box center [455, 296] width 324 height 76
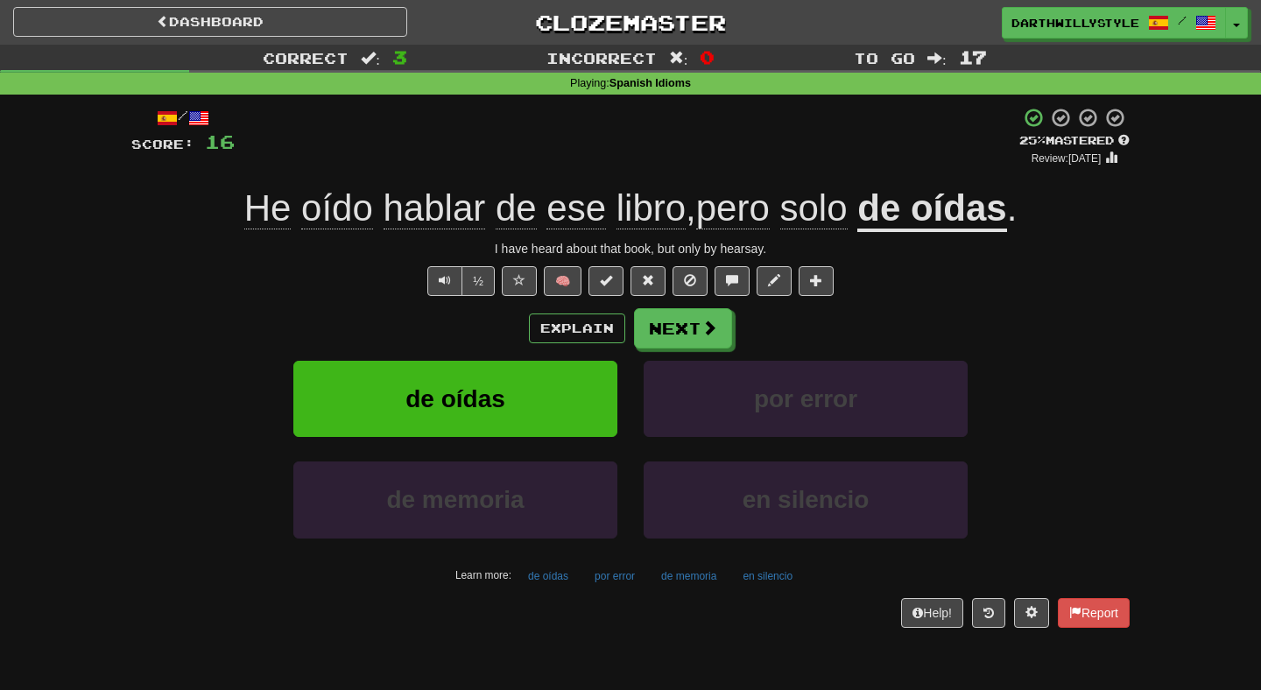
click at [920, 191] on u "de oídas" at bounding box center [931, 209] width 149 height 45
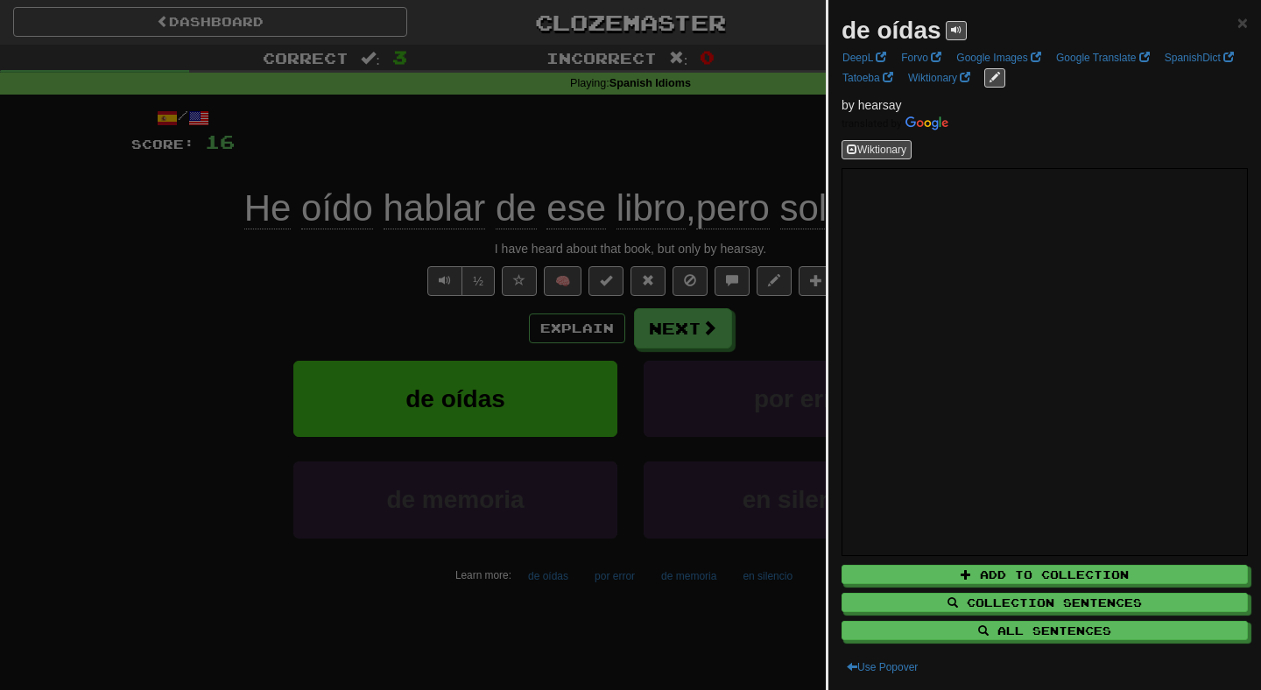
click at [790, 313] on div at bounding box center [630, 345] width 1261 height 690
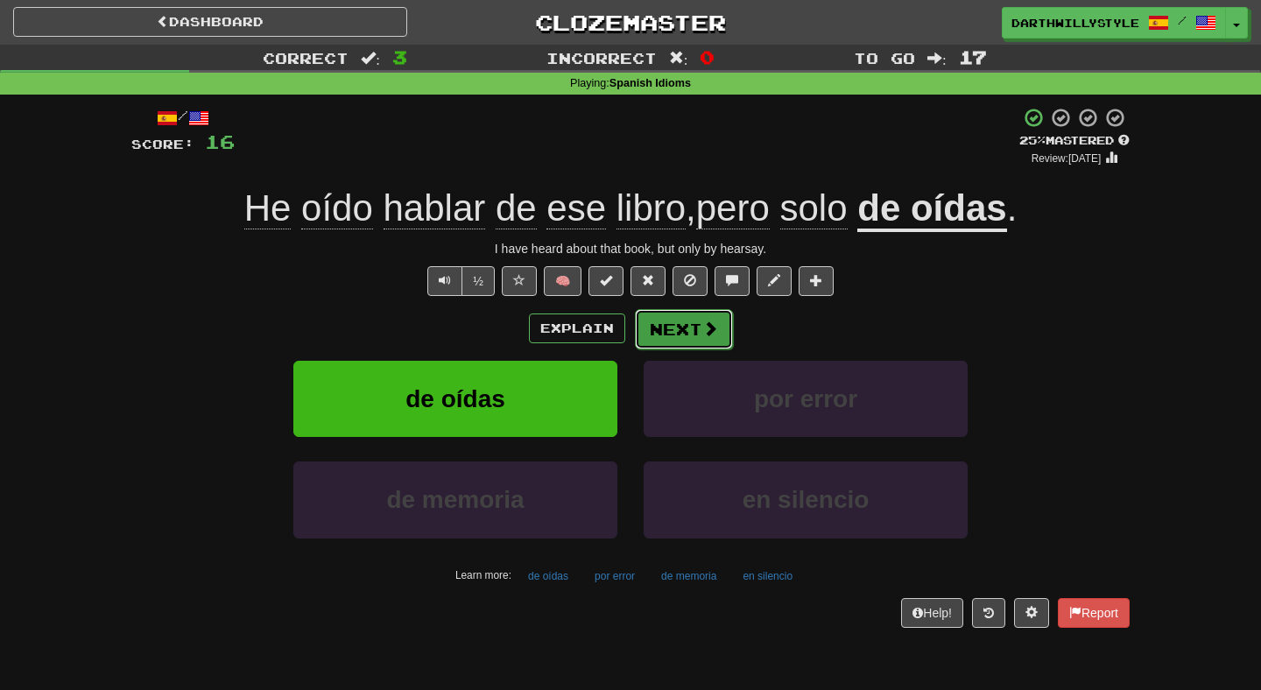
click at [707, 329] on span at bounding box center [710, 329] width 16 height 16
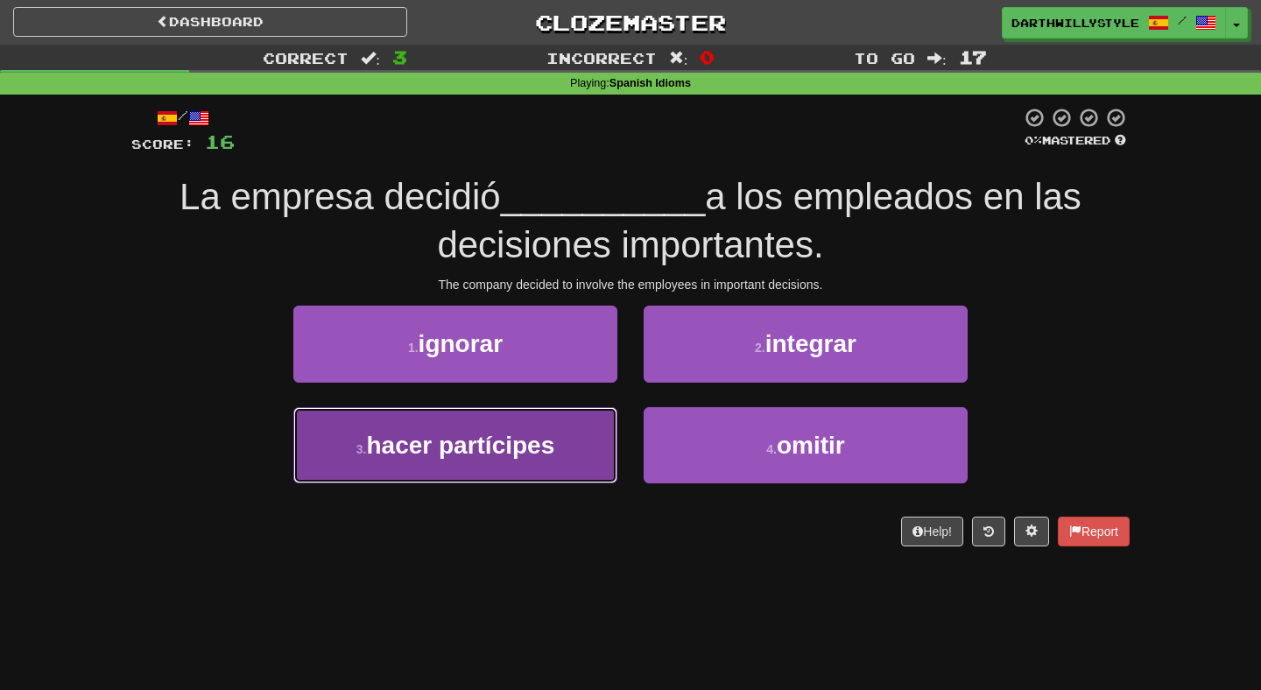
click at [597, 432] on button "3 . hacer partícipes" at bounding box center [455, 445] width 324 height 76
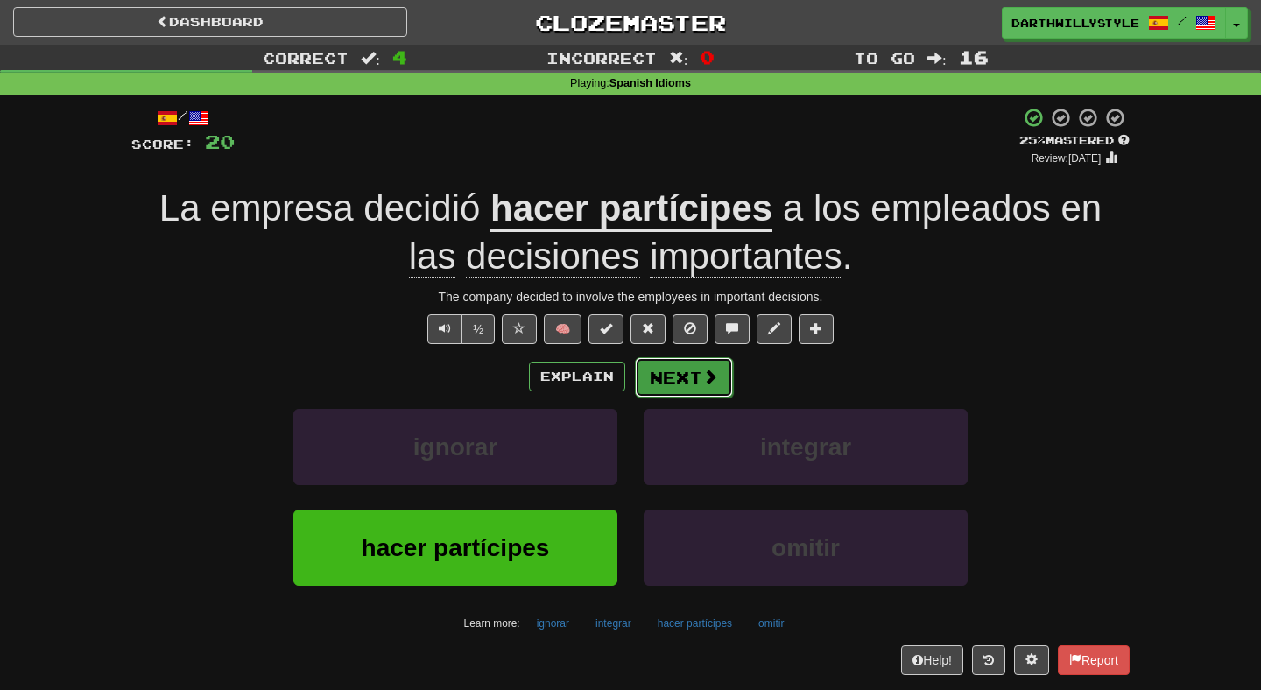
click at [659, 376] on button "Next" at bounding box center [684, 377] width 98 height 40
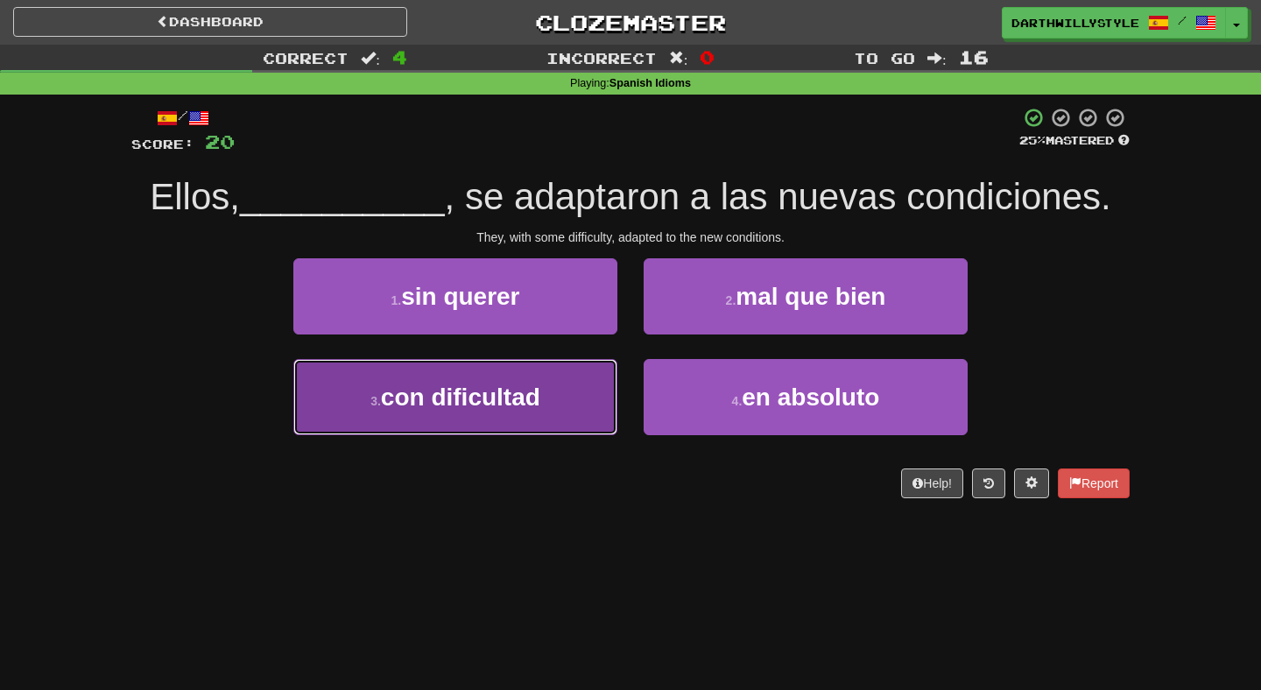
click at [607, 373] on button "3 . con dificultad" at bounding box center [455, 397] width 324 height 76
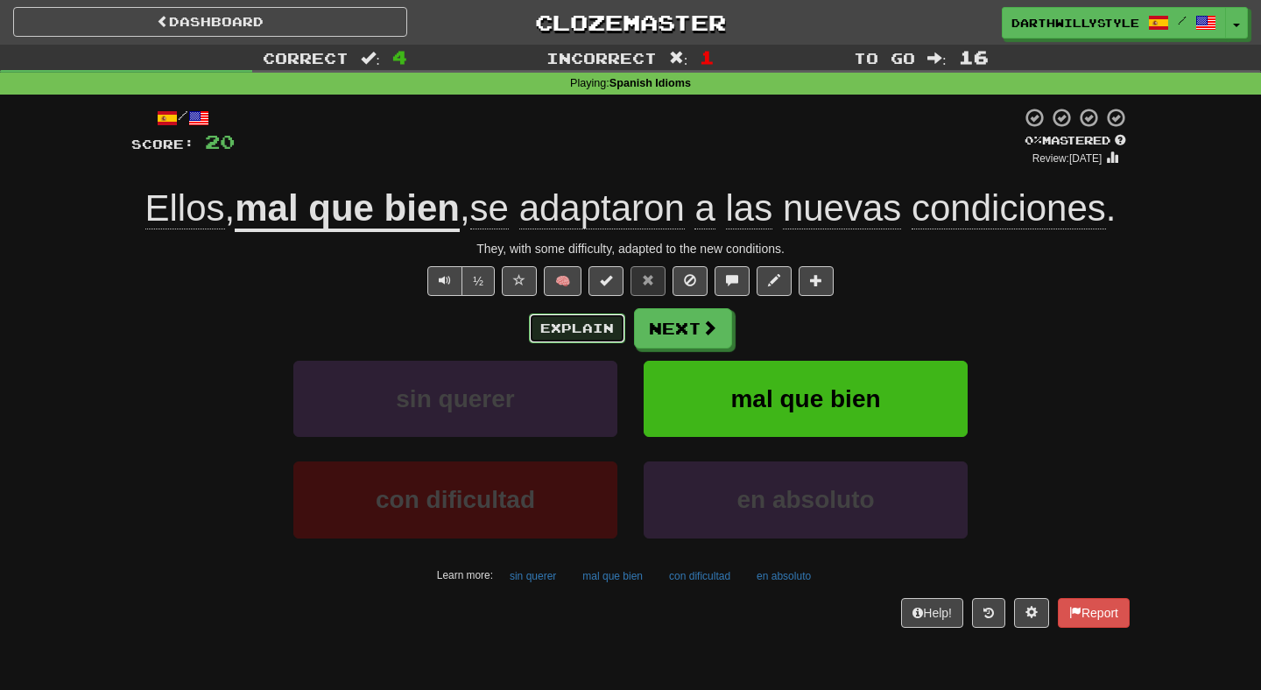
click at [613, 334] on button "Explain" at bounding box center [577, 329] width 96 height 30
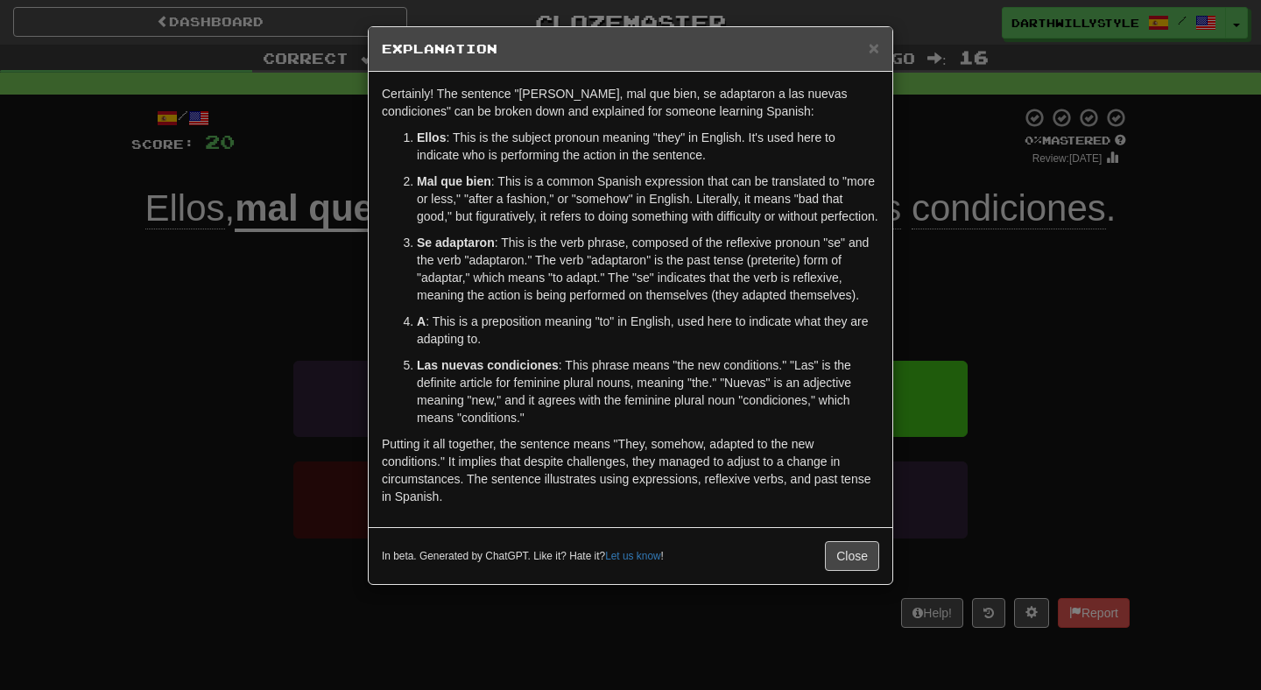
click at [880, 47] on div "× Explanation" at bounding box center [631, 49] width 524 height 45
click at [875, 53] on span "×" at bounding box center [874, 48] width 11 height 20
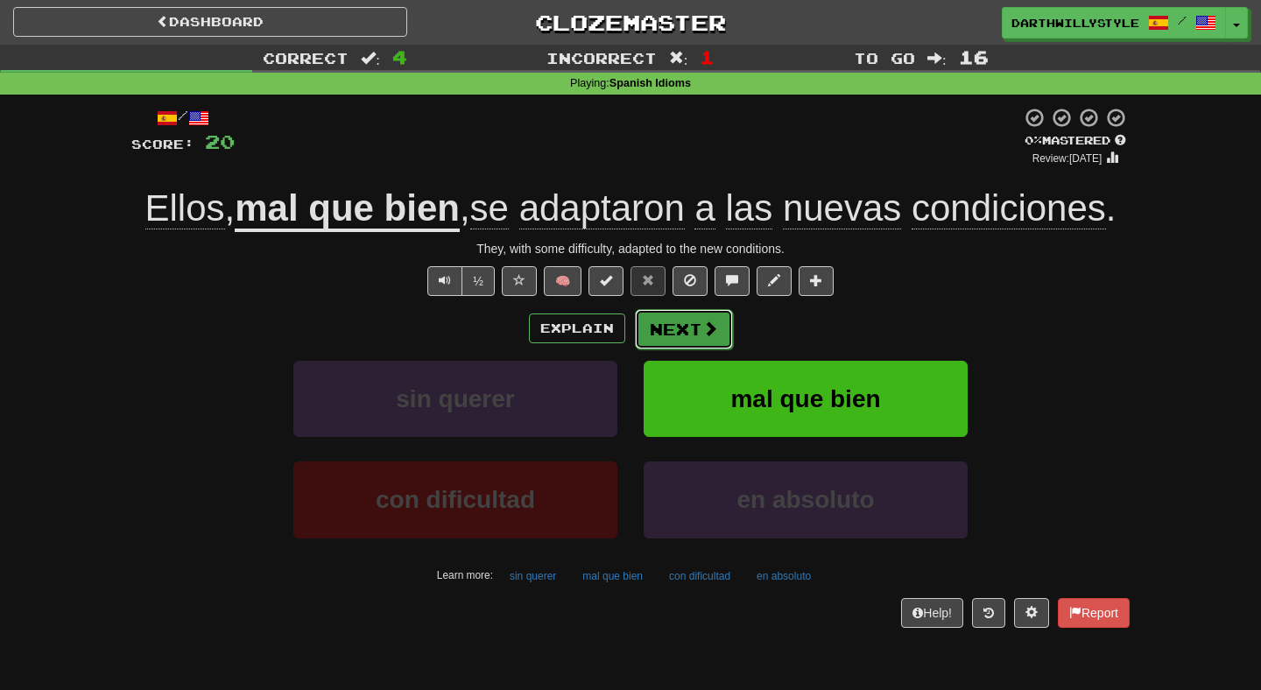
click at [707, 314] on button "Next" at bounding box center [684, 329] width 98 height 40
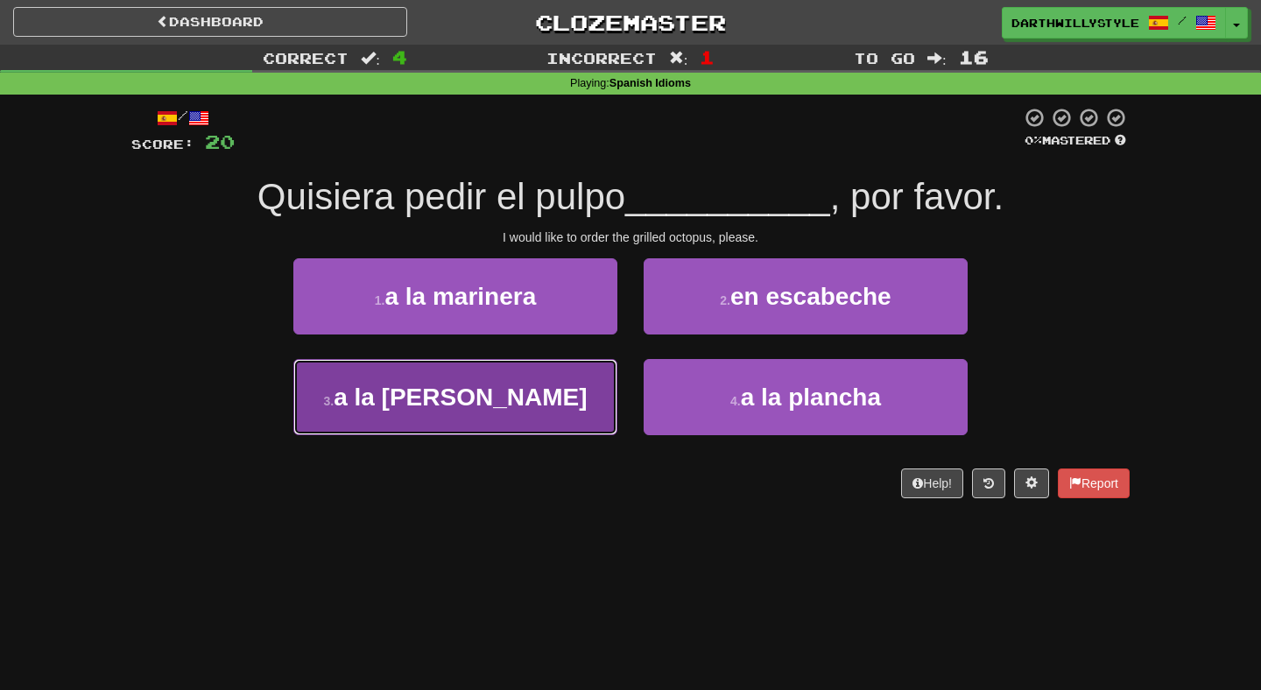
click at [590, 376] on button "3 . a la [PERSON_NAME]" at bounding box center [455, 397] width 324 height 76
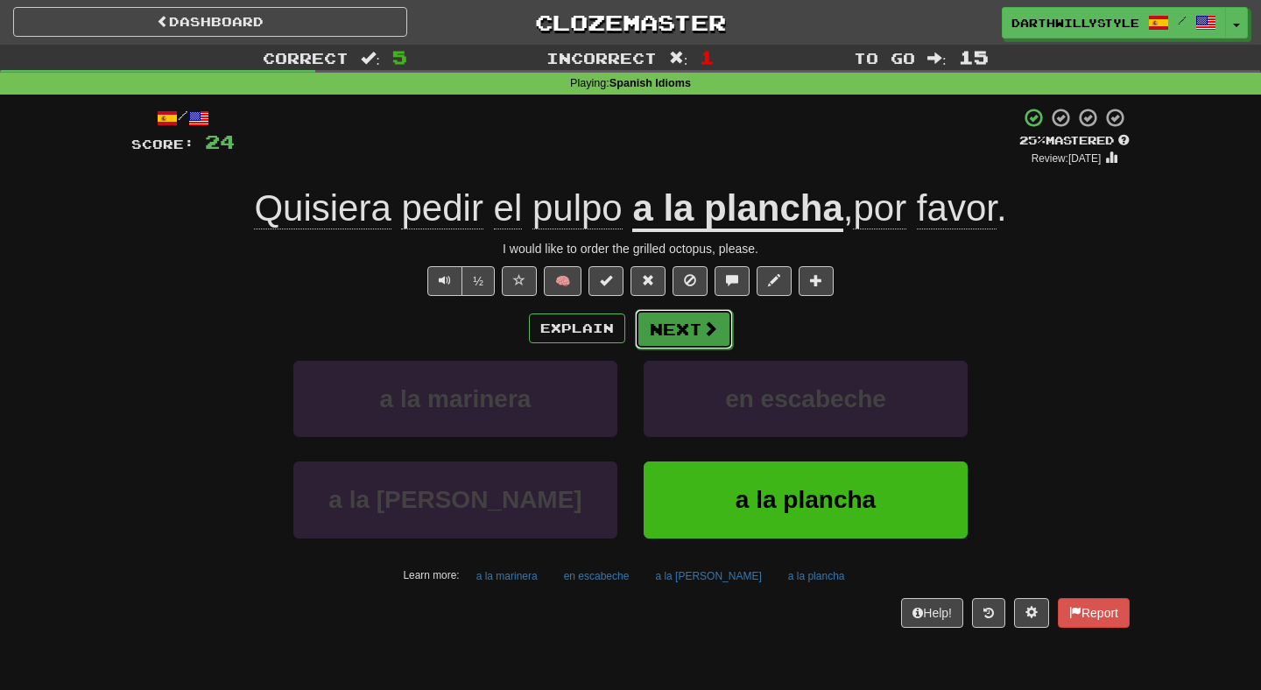
click at [709, 333] on span at bounding box center [710, 329] width 16 height 16
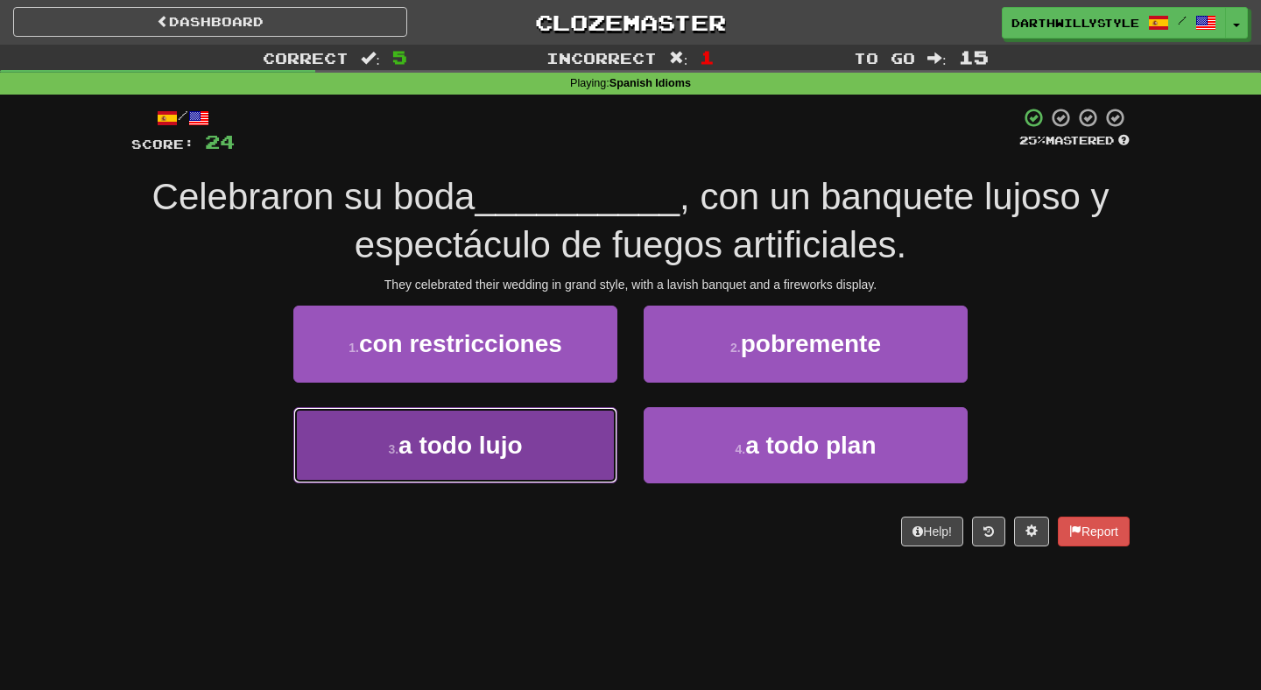
click at [605, 432] on button "3 . a todo lujo" at bounding box center [455, 445] width 324 height 76
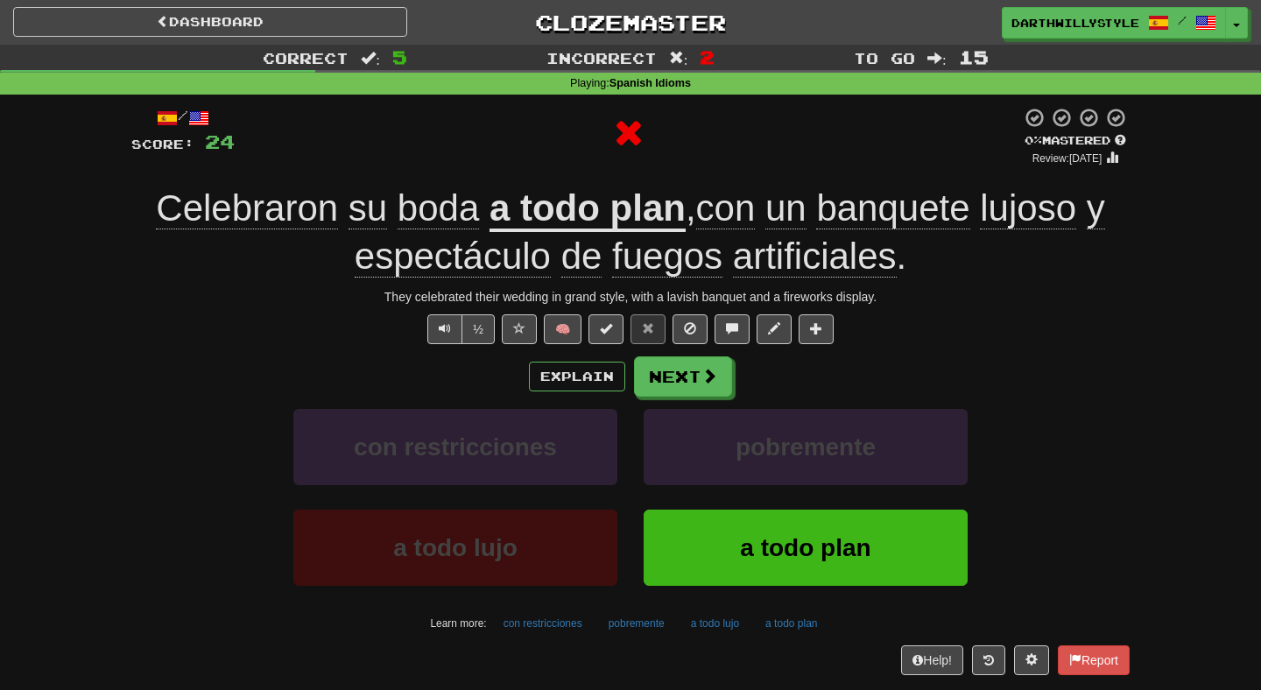
click at [627, 221] on u "a todo plan" at bounding box center [588, 209] width 196 height 45
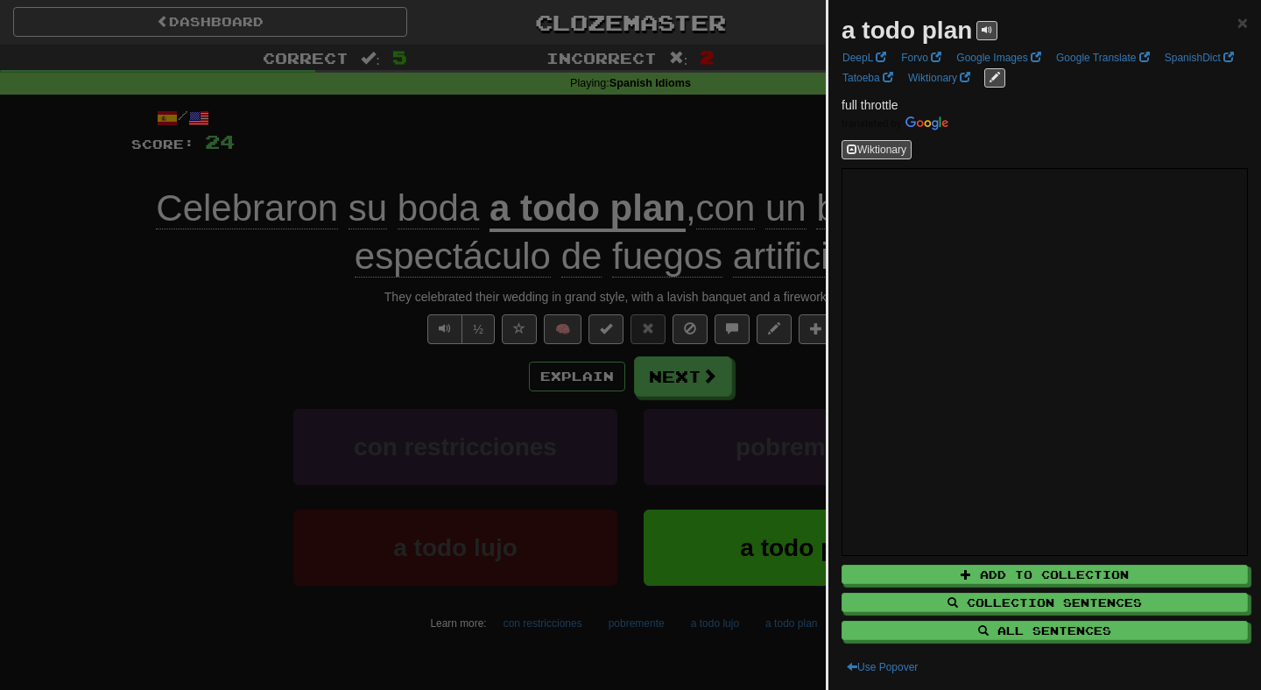
click at [757, 391] on div at bounding box center [630, 345] width 1261 height 690
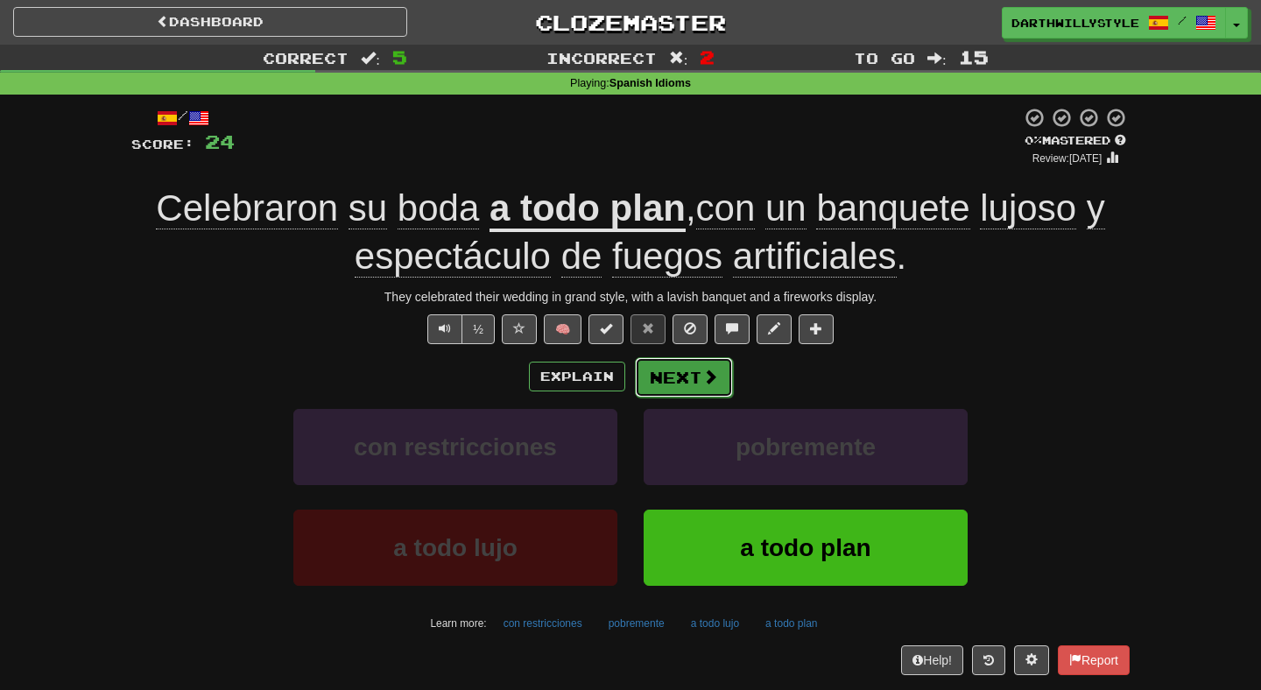
click at [702, 380] on span at bounding box center [710, 377] width 16 height 16
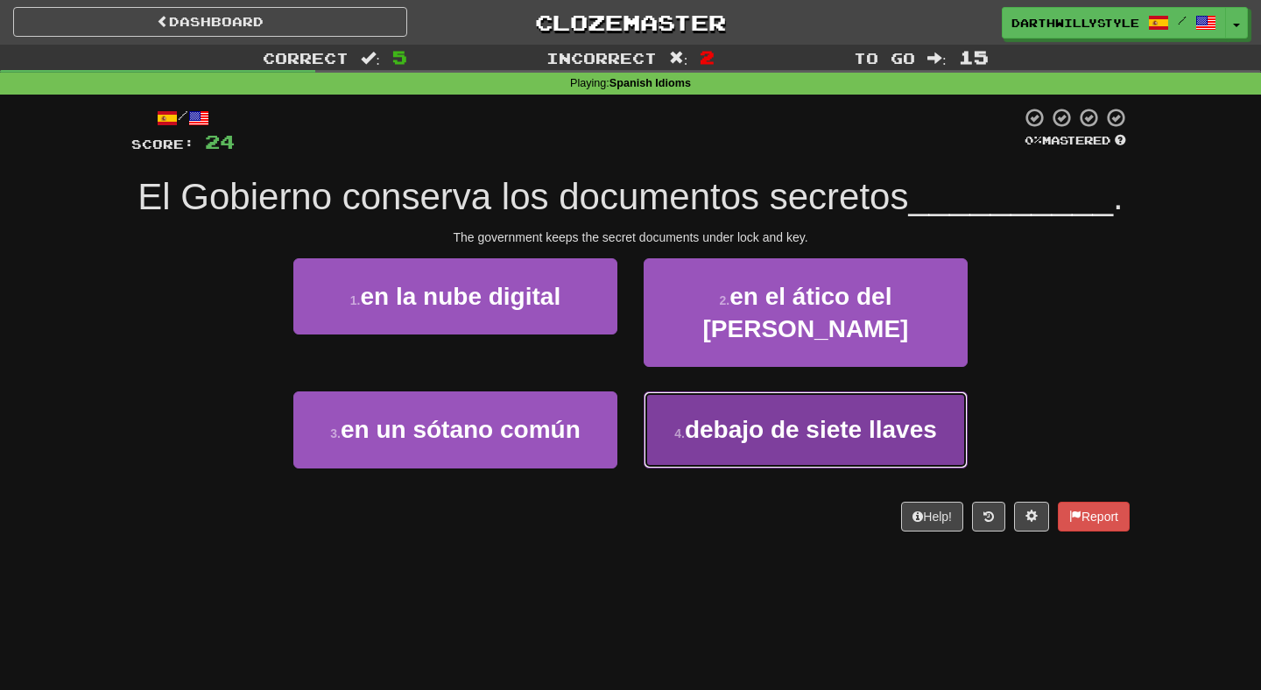
click at [704, 416] on span "debajo de siete llaves" at bounding box center [811, 429] width 252 height 27
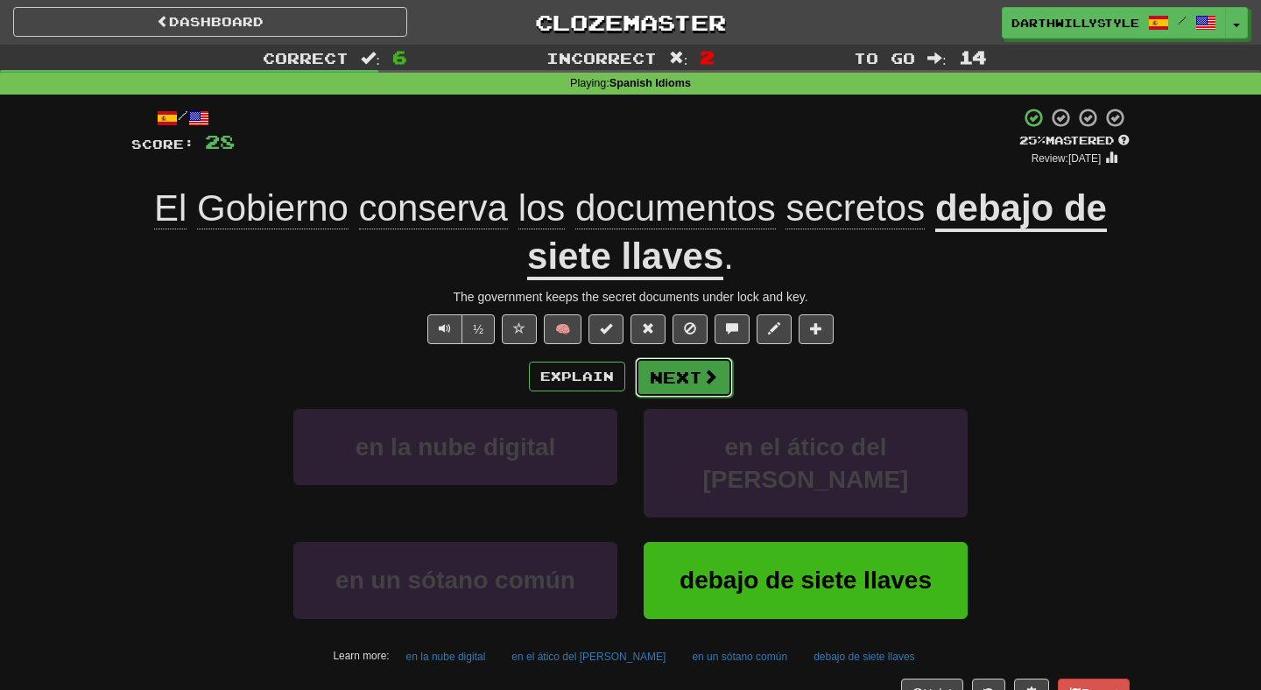
click at [702, 382] on span at bounding box center [710, 377] width 16 height 16
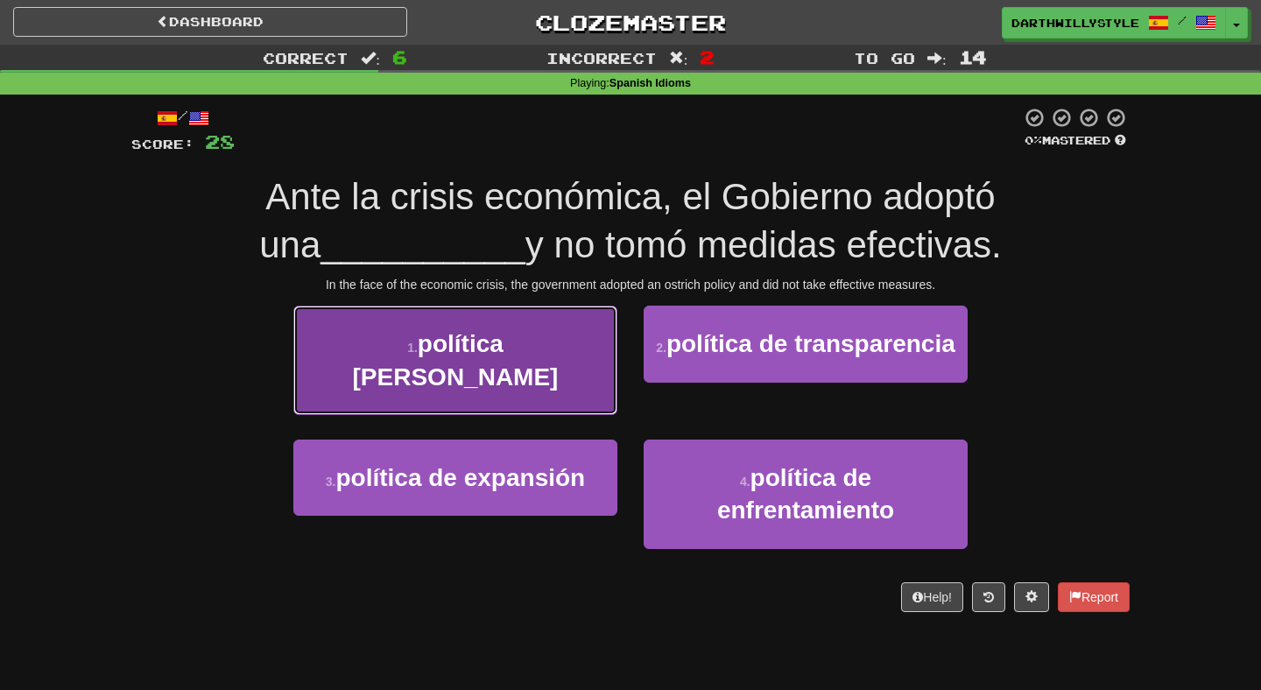
click at [604, 377] on button "1 . política de avestruz" at bounding box center [455, 360] width 324 height 109
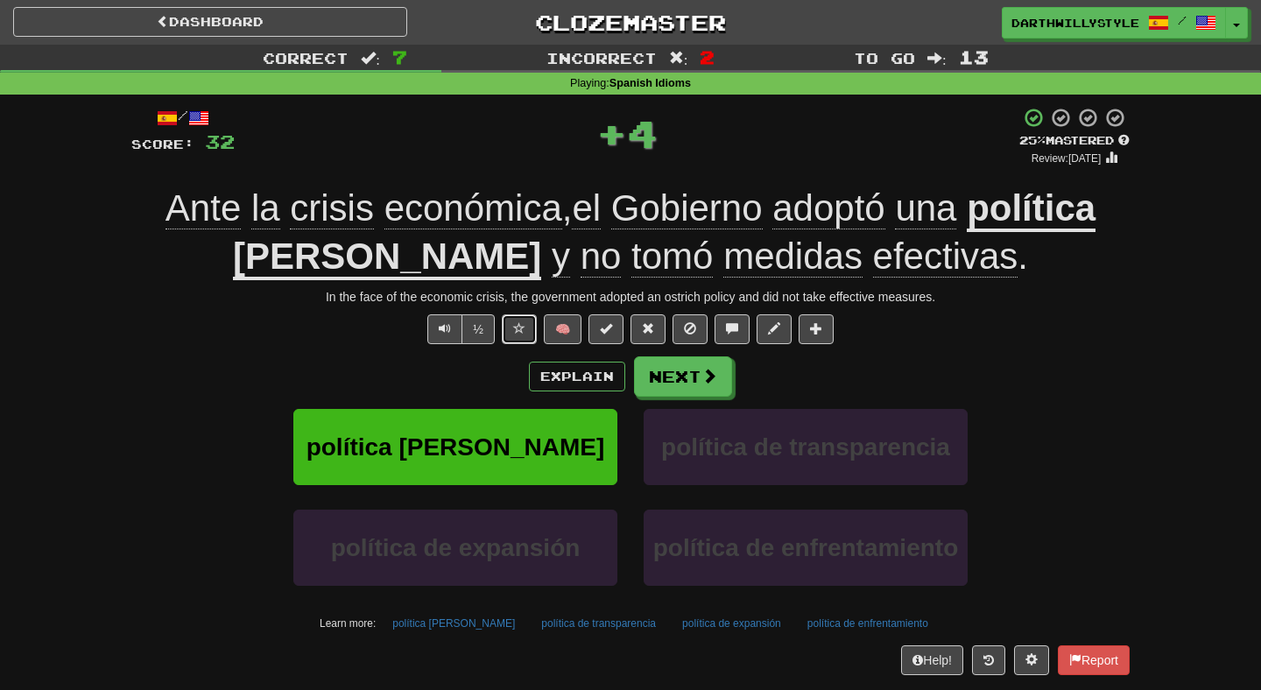
click at [525, 335] on span at bounding box center [519, 328] width 12 height 12
click at [453, 267] on u "política [PERSON_NAME]" at bounding box center [664, 233] width 863 height 93
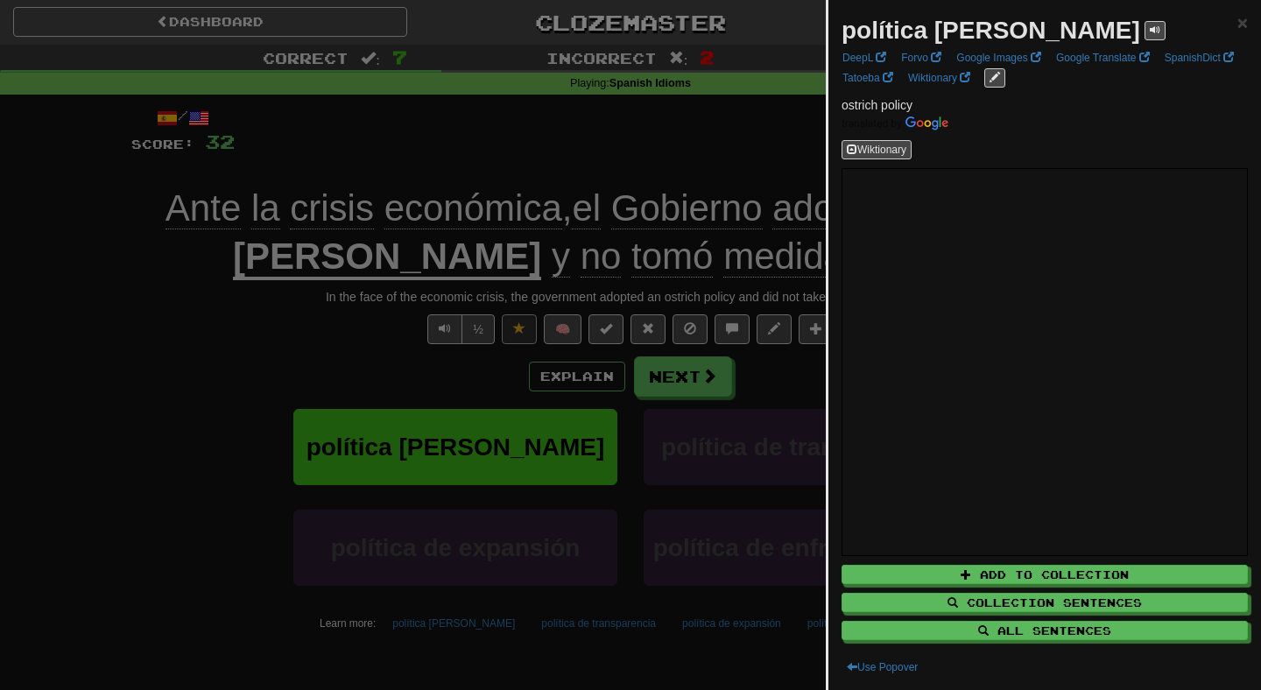
click at [712, 351] on div at bounding box center [630, 345] width 1261 height 690
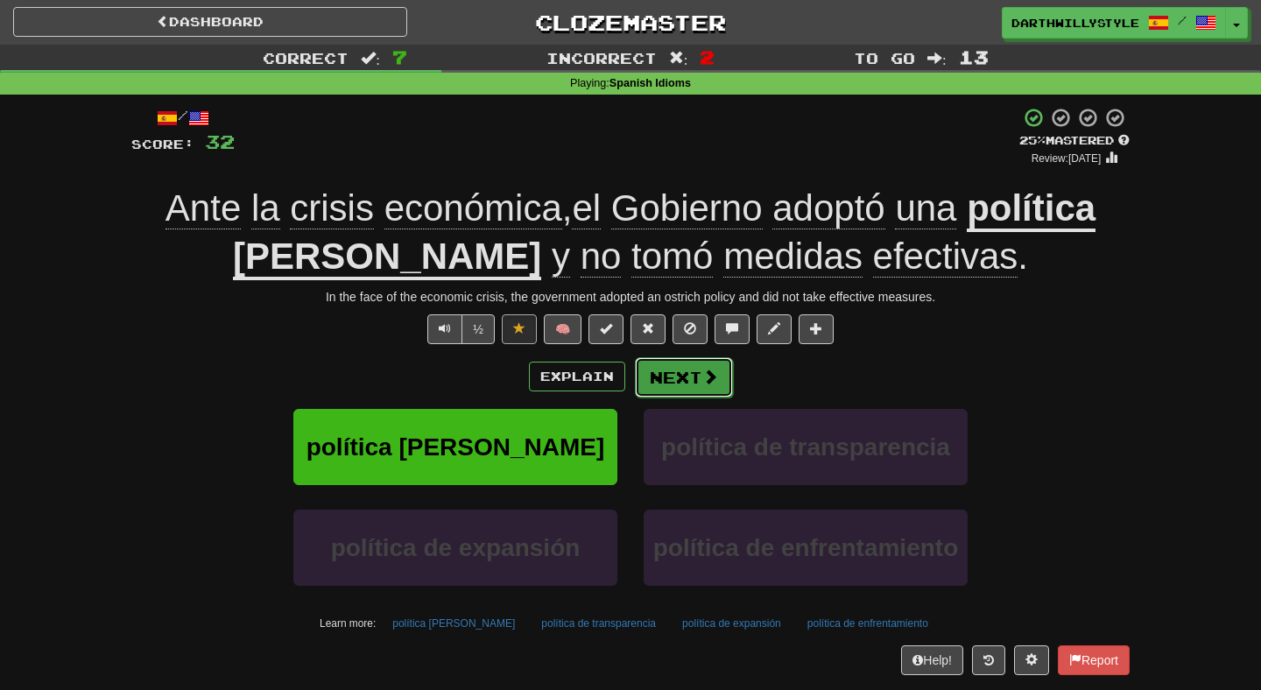
click at [705, 382] on span at bounding box center [710, 377] width 16 height 16
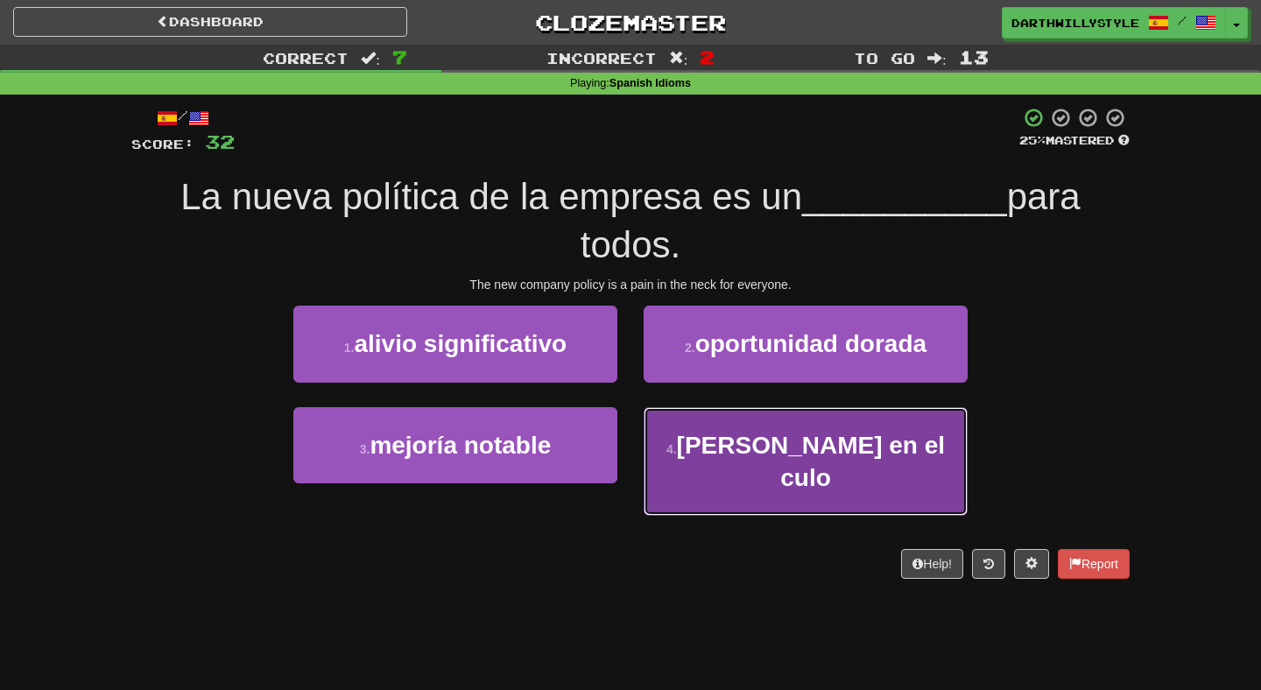
click at [688, 424] on button "4 . [PERSON_NAME] en el culo" at bounding box center [806, 461] width 324 height 109
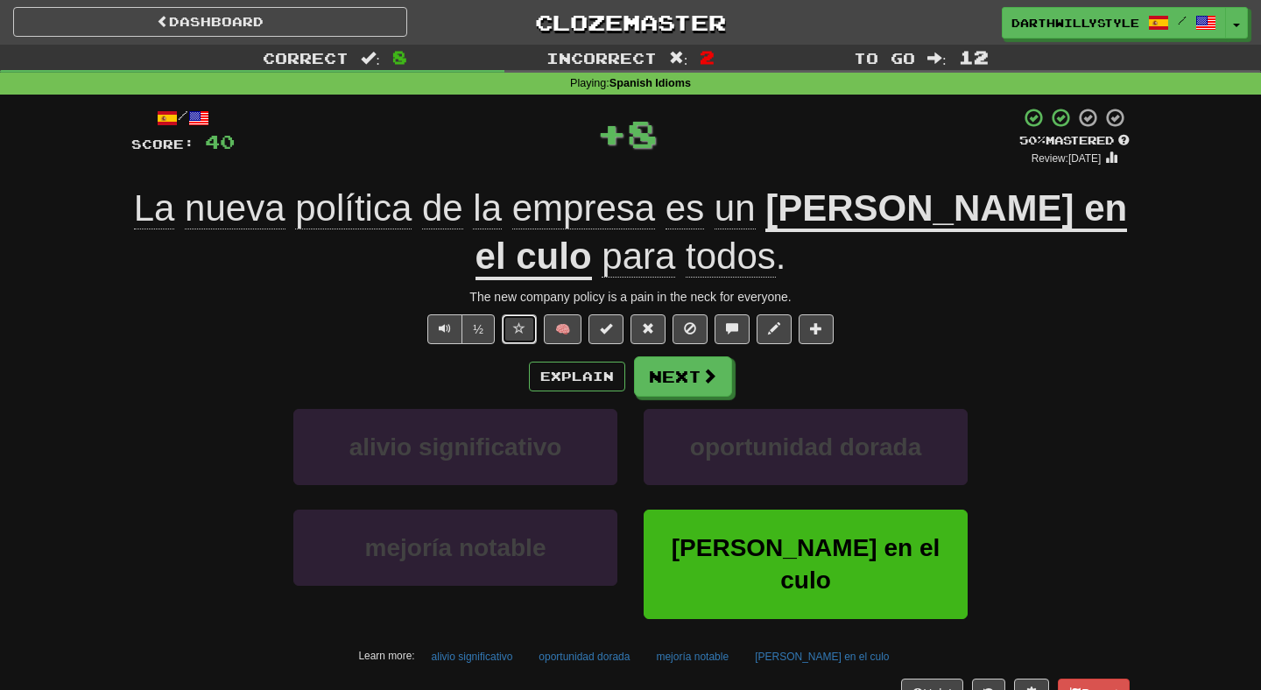
click at [507, 327] on button at bounding box center [519, 329] width 35 height 30
click at [710, 388] on button "Next" at bounding box center [684, 377] width 98 height 40
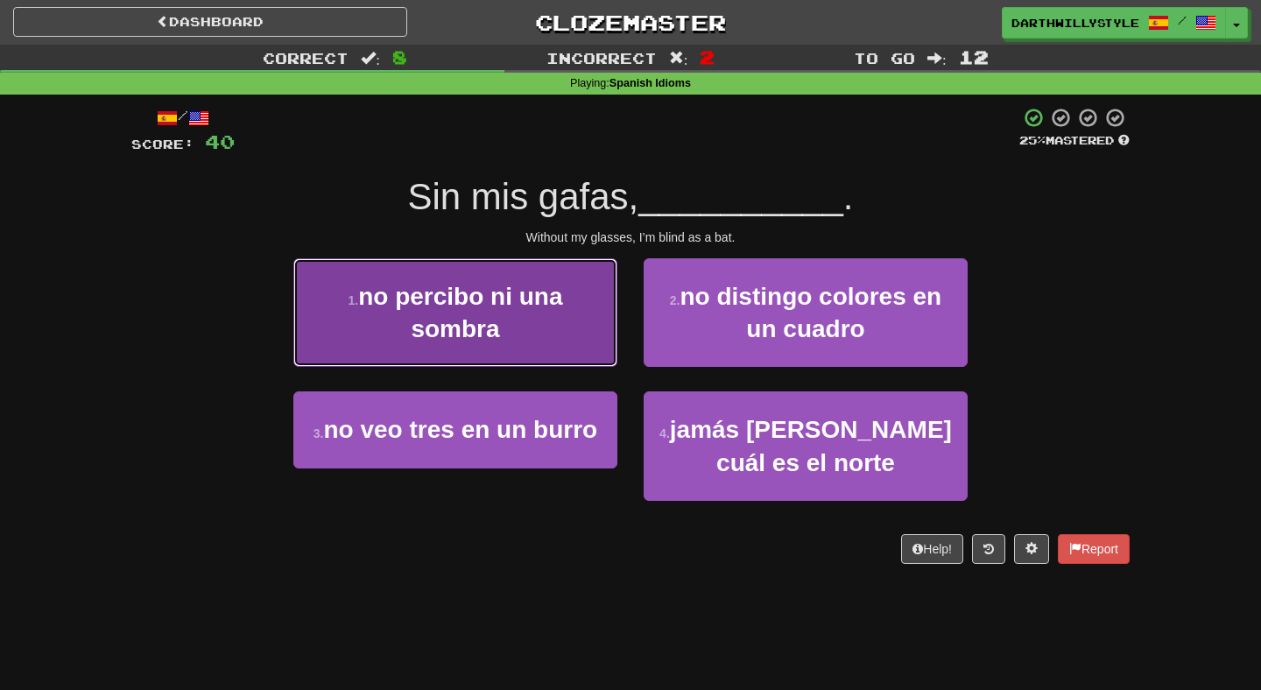
click at [558, 329] on button "1 . no percibo ni una sombra" at bounding box center [455, 312] width 324 height 109
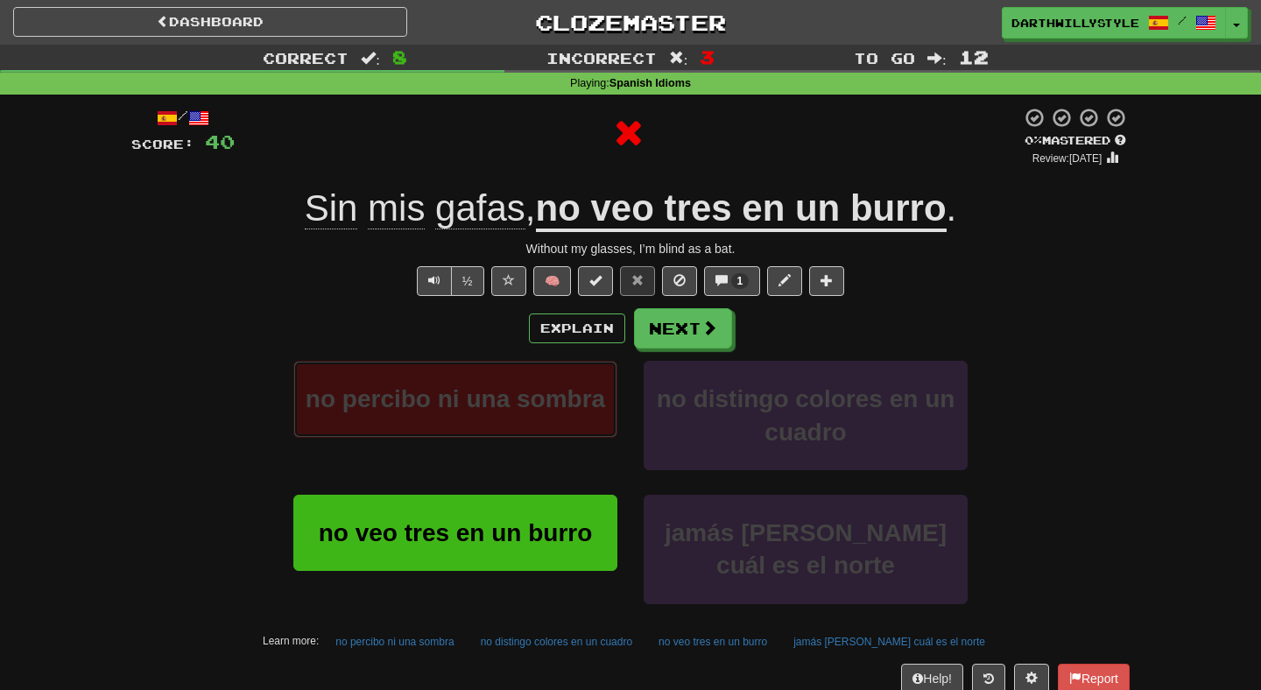
click at [553, 390] on span "no percibo ni una sombra" at bounding box center [455, 398] width 299 height 27
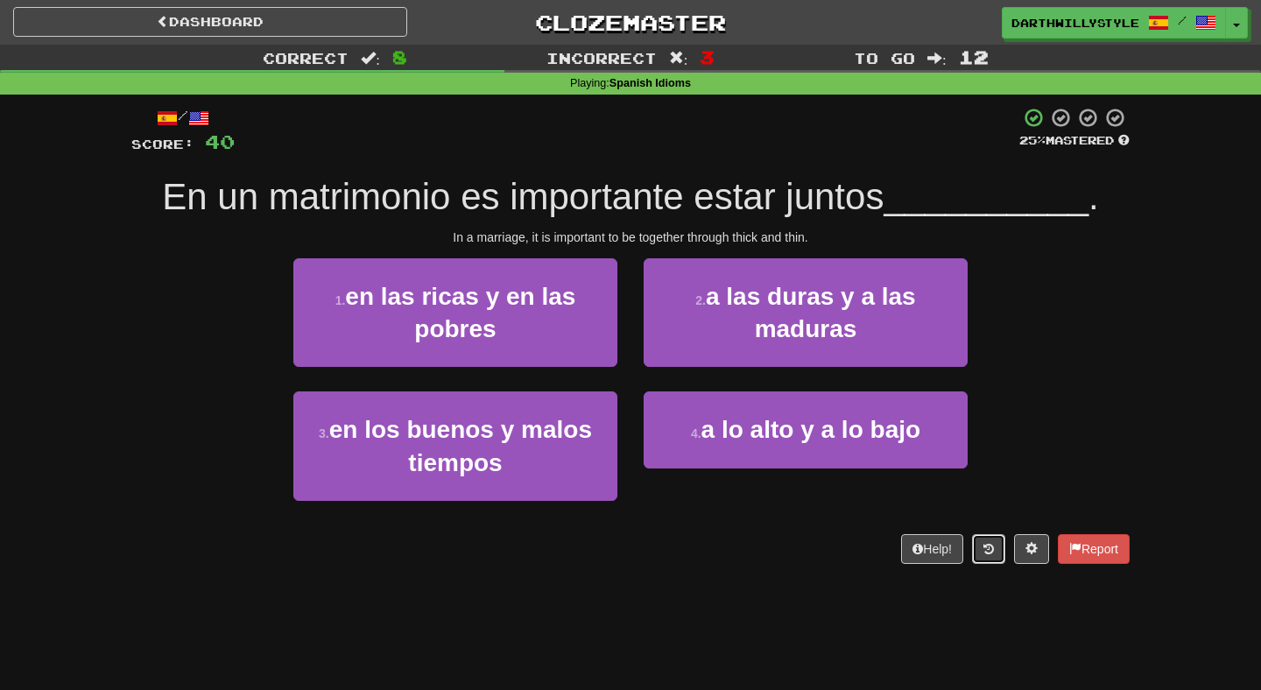
click at [992, 557] on button at bounding box center [988, 549] width 33 height 30
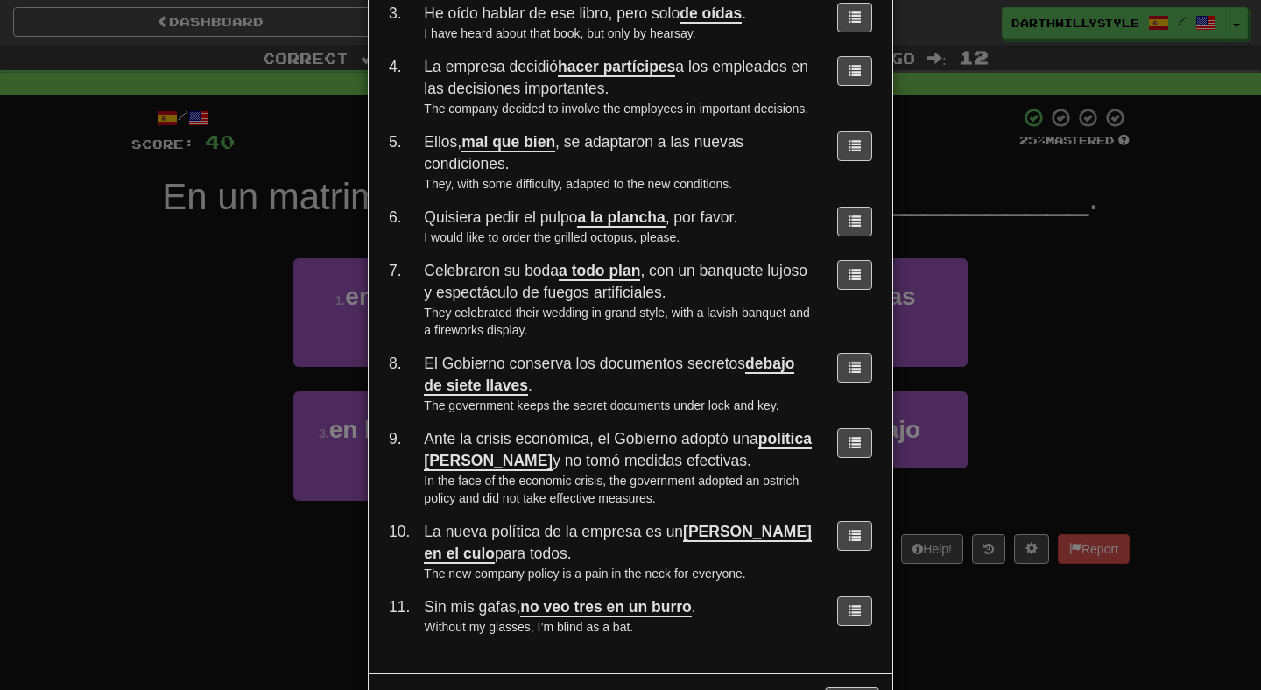
scroll to position [303, 0]
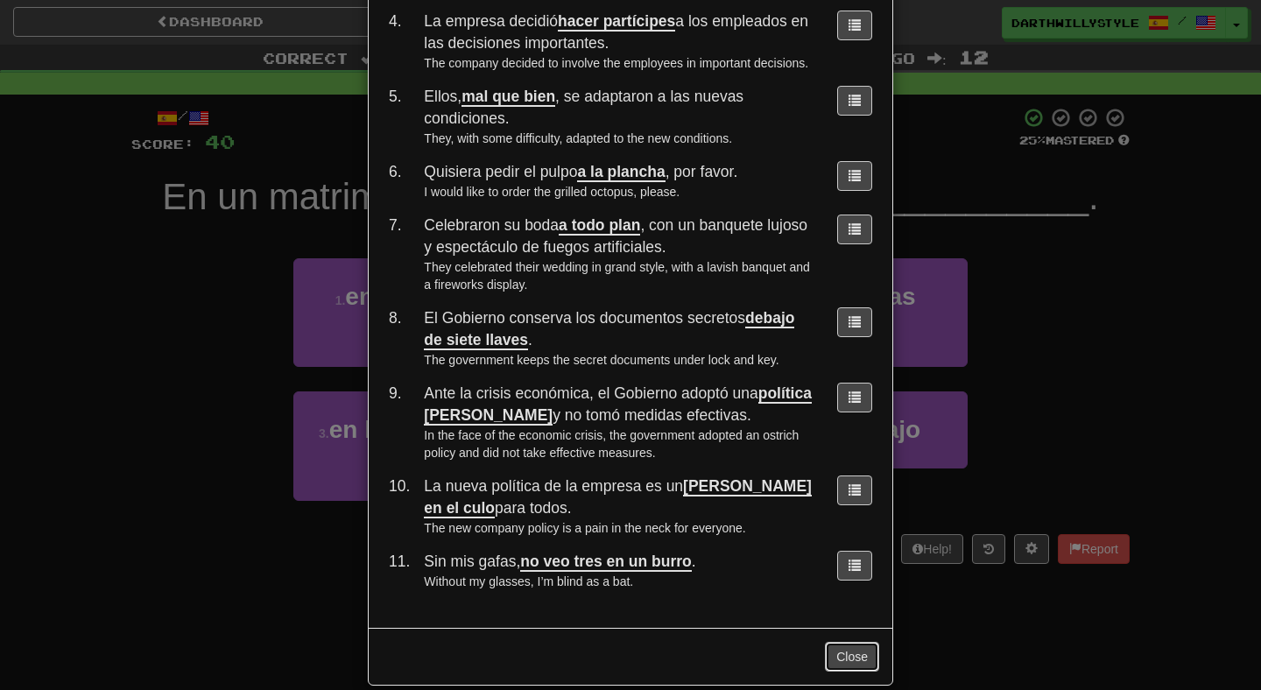
click at [852, 642] on button "Close" at bounding box center [852, 657] width 54 height 30
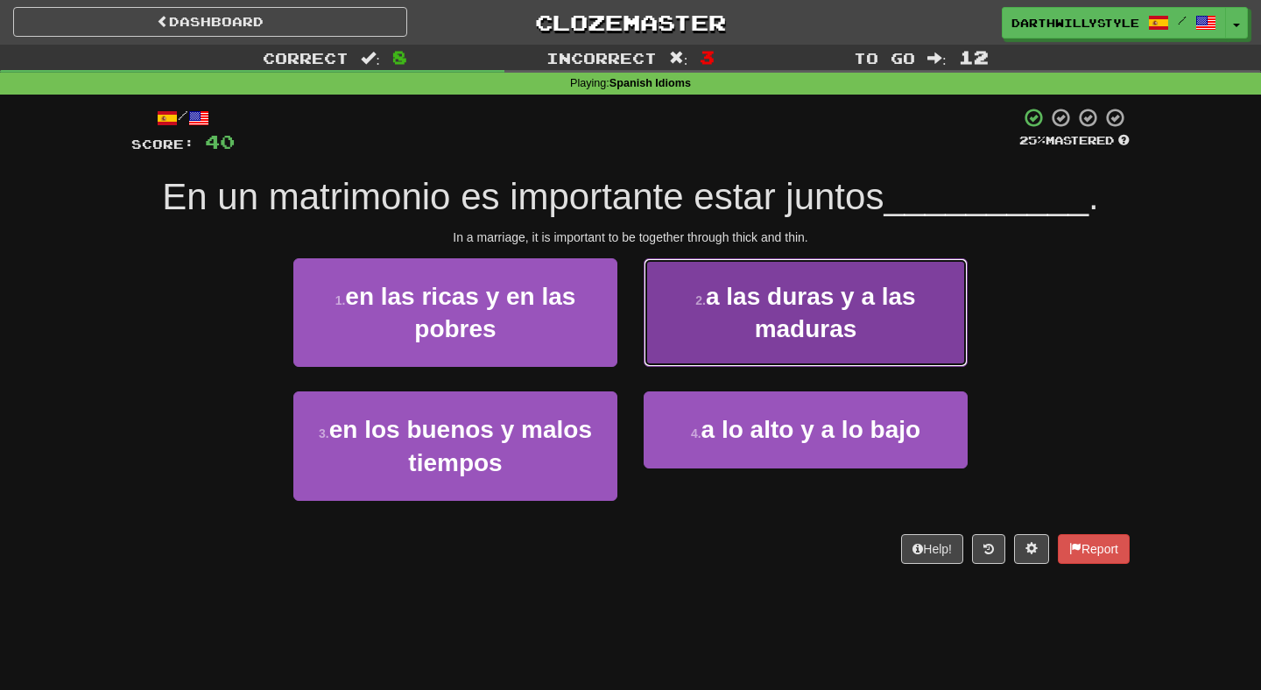
click at [757, 302] on span "a las duras y a las maduras" at bounding box center [811, 313] width 210 height 60
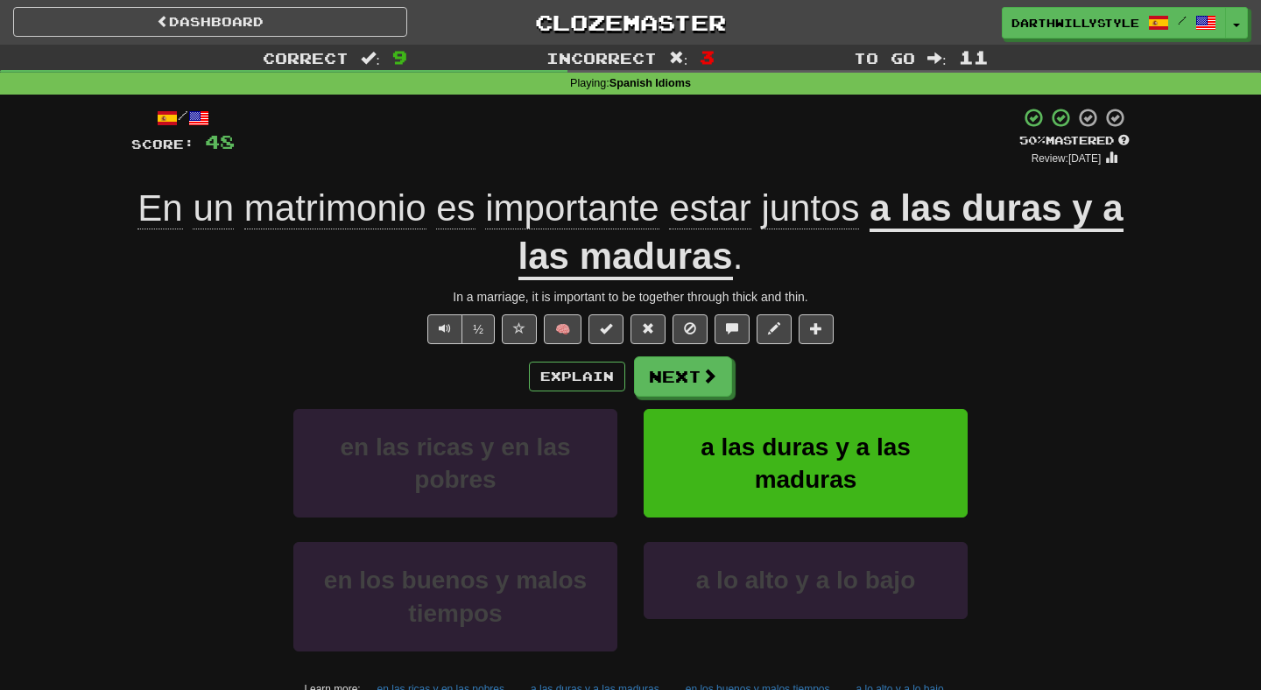
click at [662, 270] on u "a las duras y a las maduras" at bounding box center [820, 233] width 605 height 93
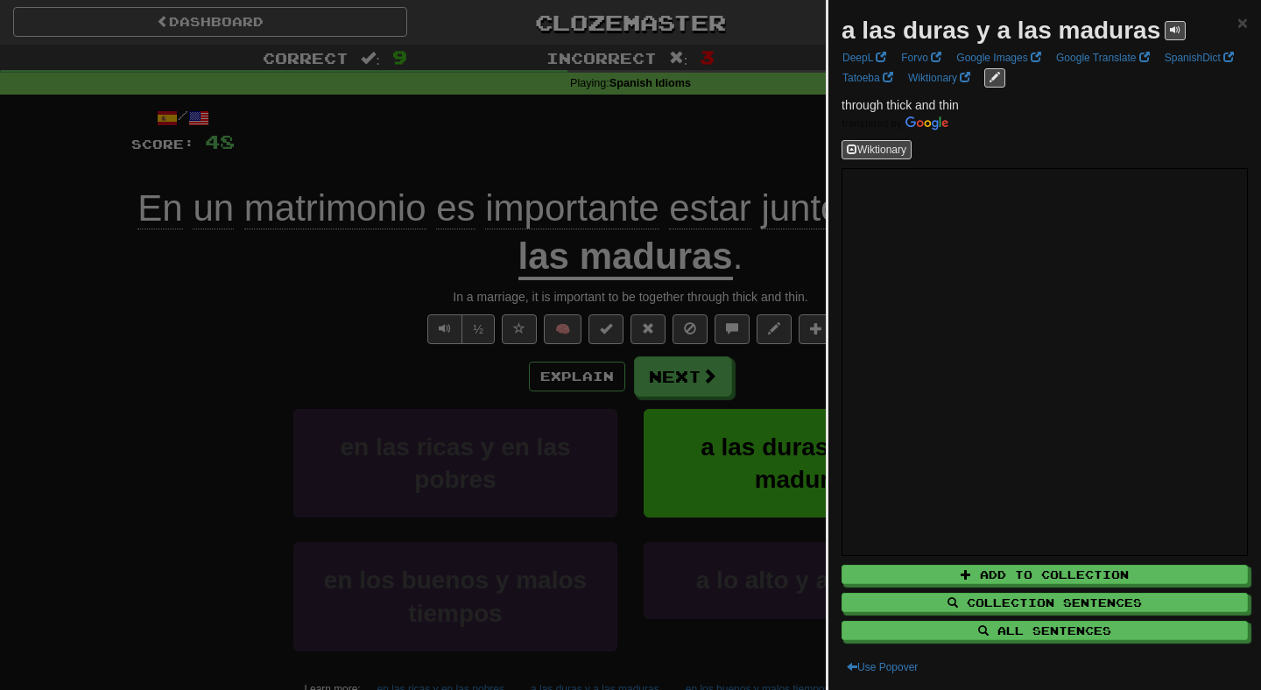
click at [769, 366] on div at bounding box center [630, 345] width 1261 height 690
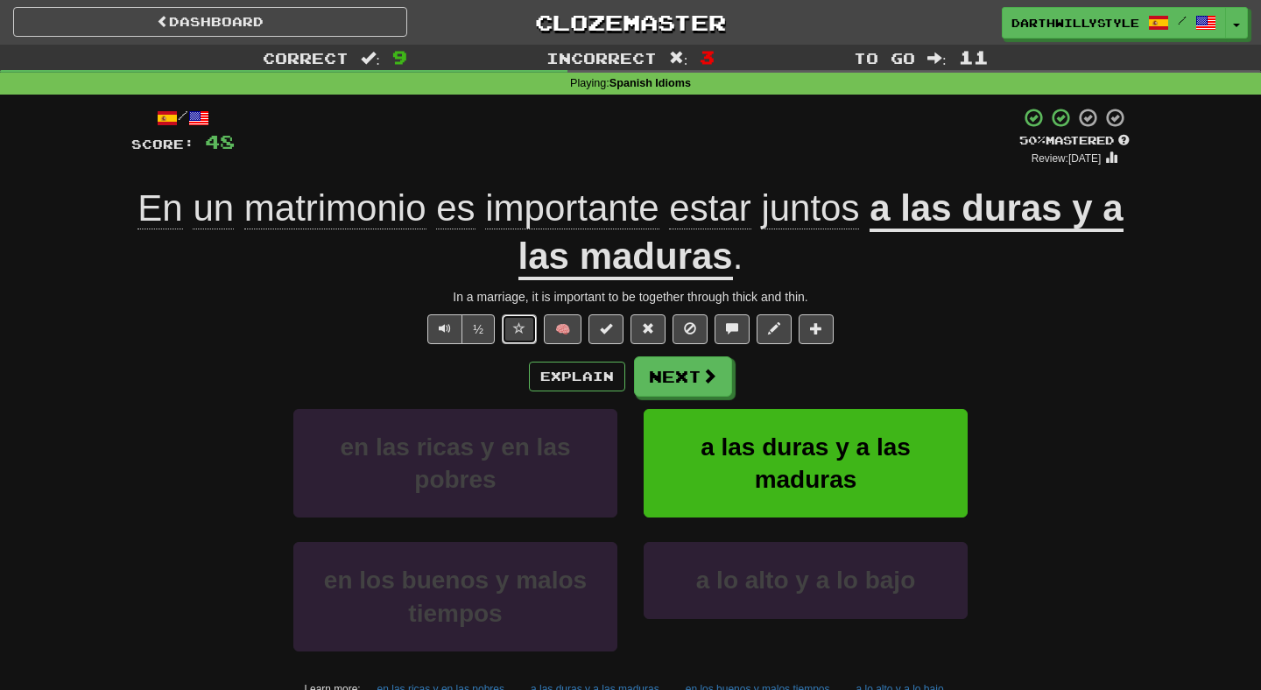
click at [519, 319] on button at bounding box center [519, 329] width 35 height 30
click at [695, 389] on button "Next" at bounding box center [684, 377] width 98 height 40
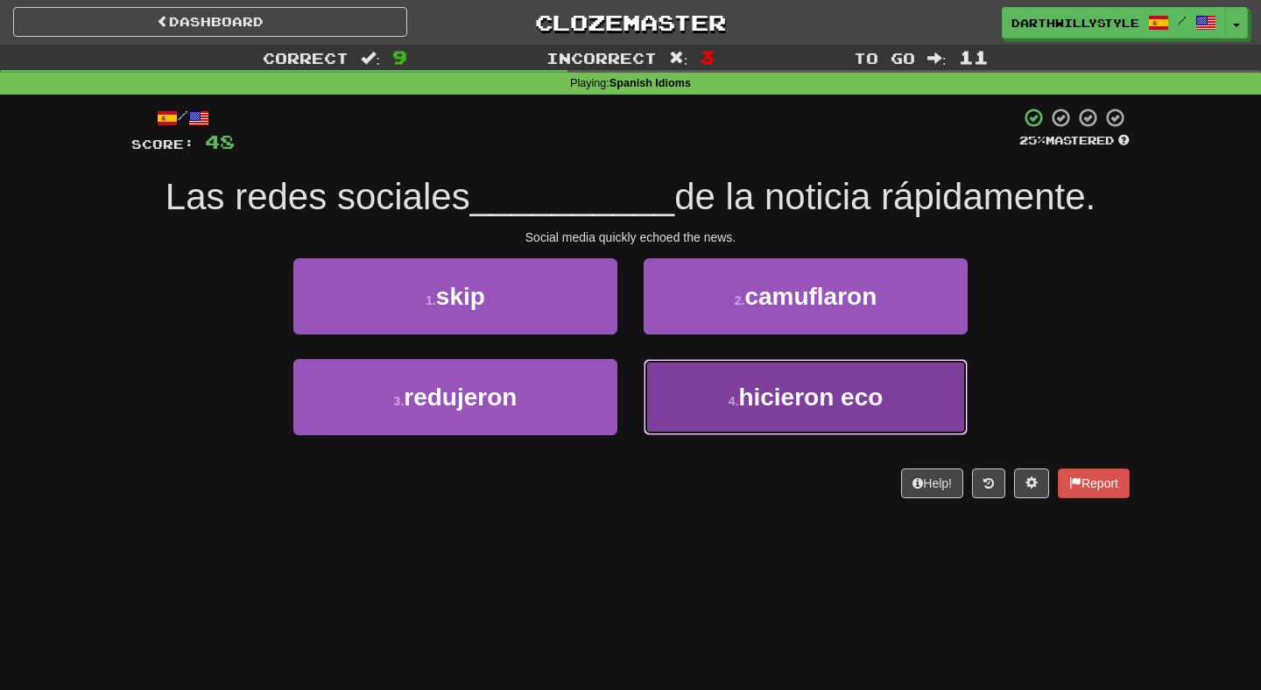
click at [695, 396] on button "4 . hicieron eco" at bounding box center [806, 397] width 324 height 76
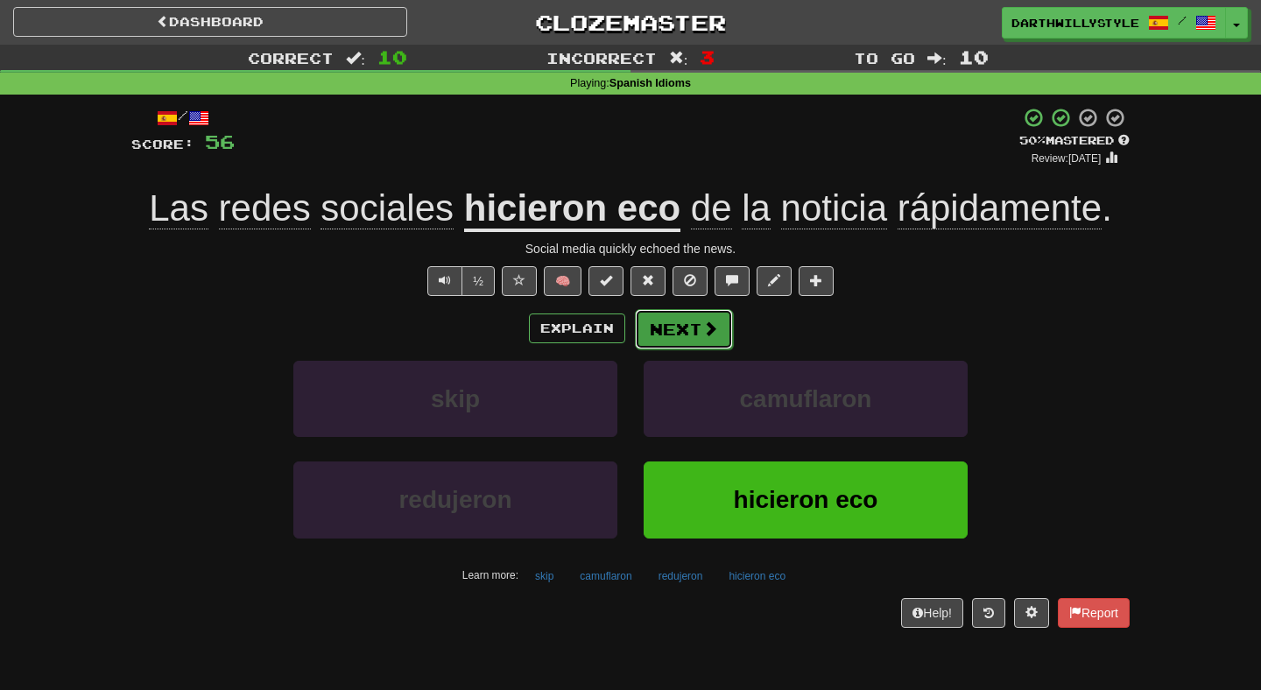
click at [674, 331] on button "Next" at bounding box center [684, 329] width 98 height 40
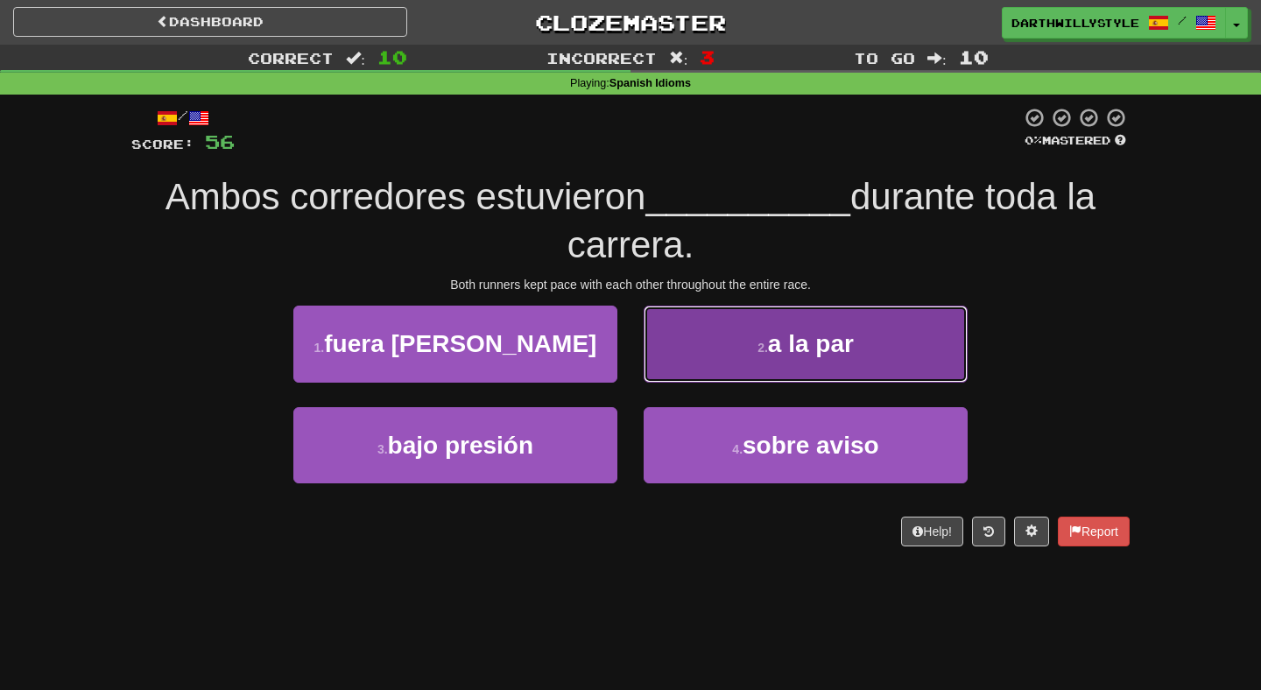
click at [725, 341] on button "2 . a la par" at bounding box center [806, 344] width 324 height 76
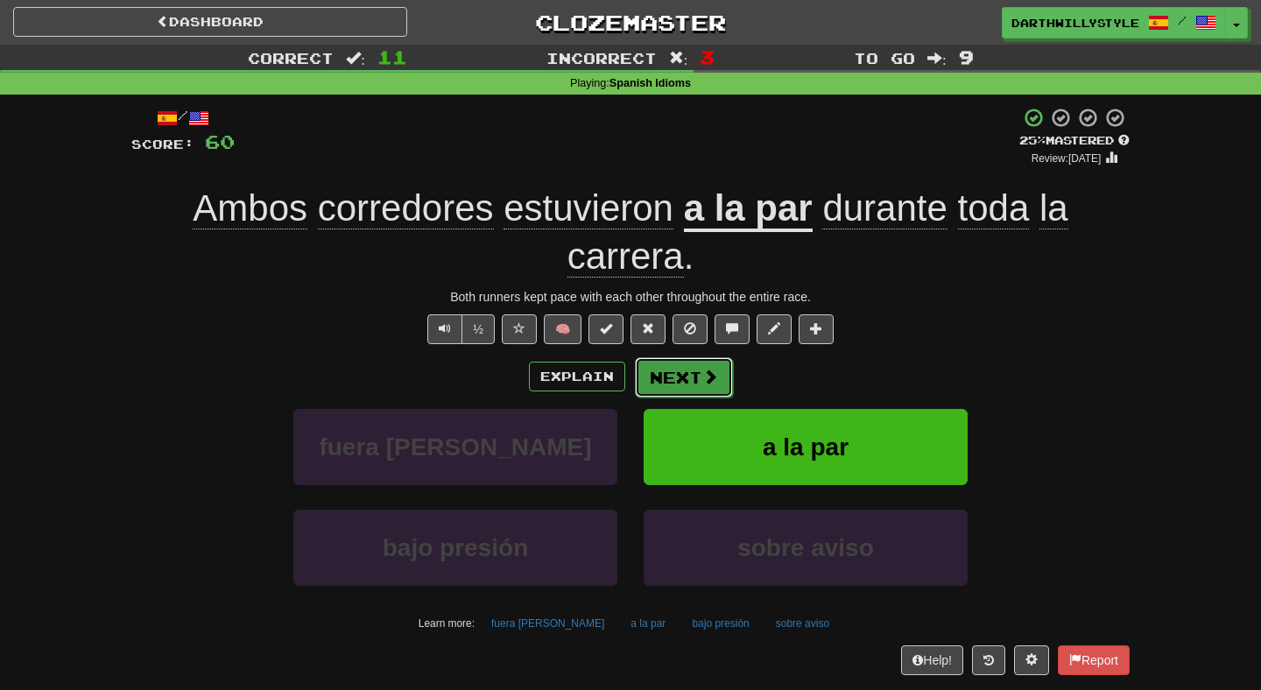
click at [692, 380] on button "Next" at bounding box center [684, 377] width 98 height 40
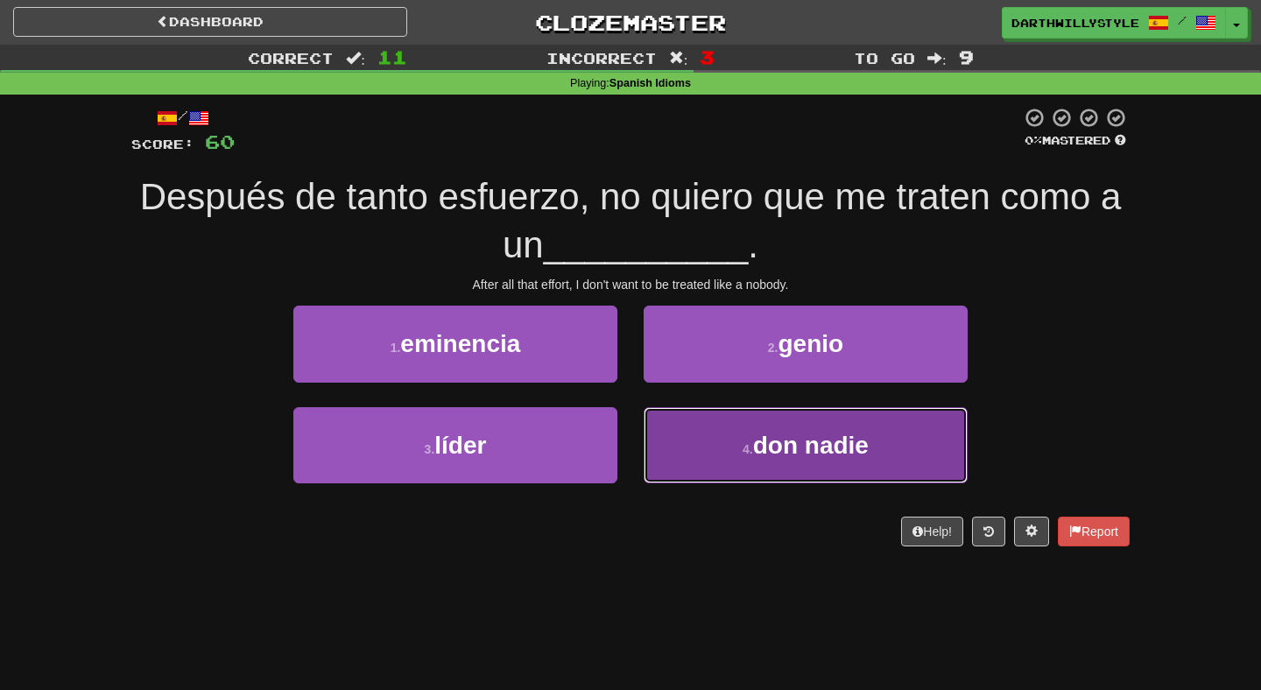
click at [688, 430] on button "4 . don nadie" at bounding box center [806, 445] width 324 height 76
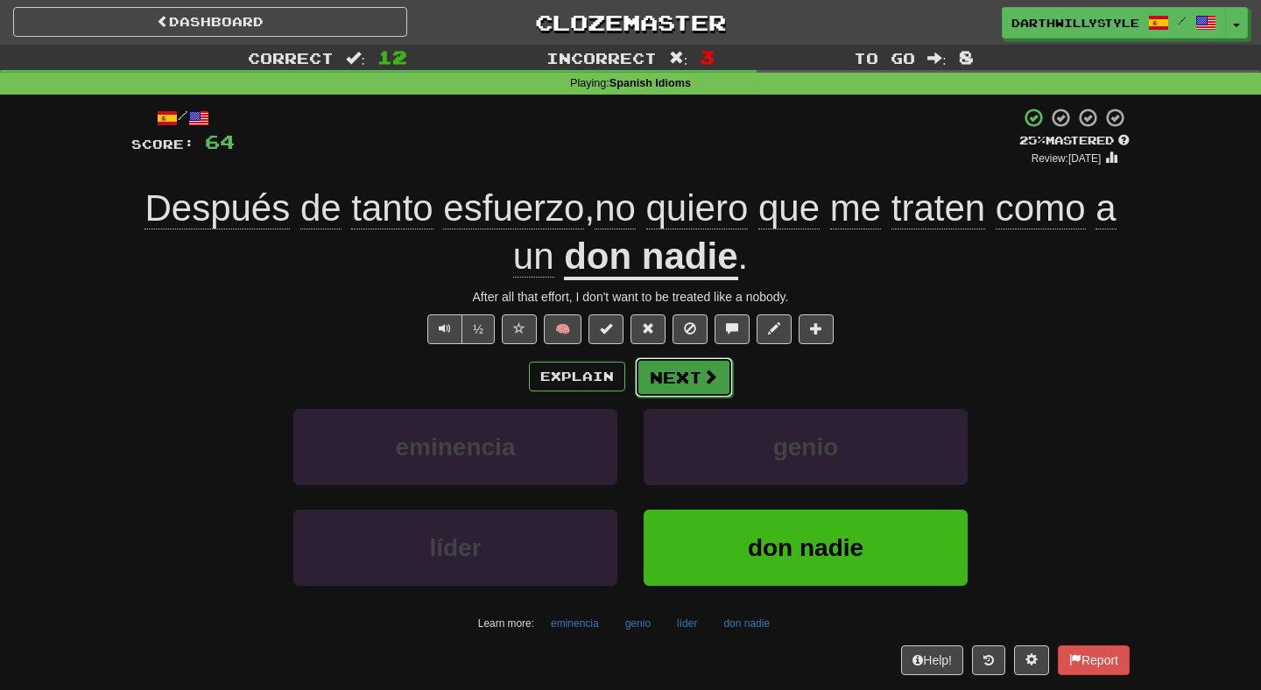
click at [682, 382] on button "Next" at bounding box center [684, 377] width 98 height 40
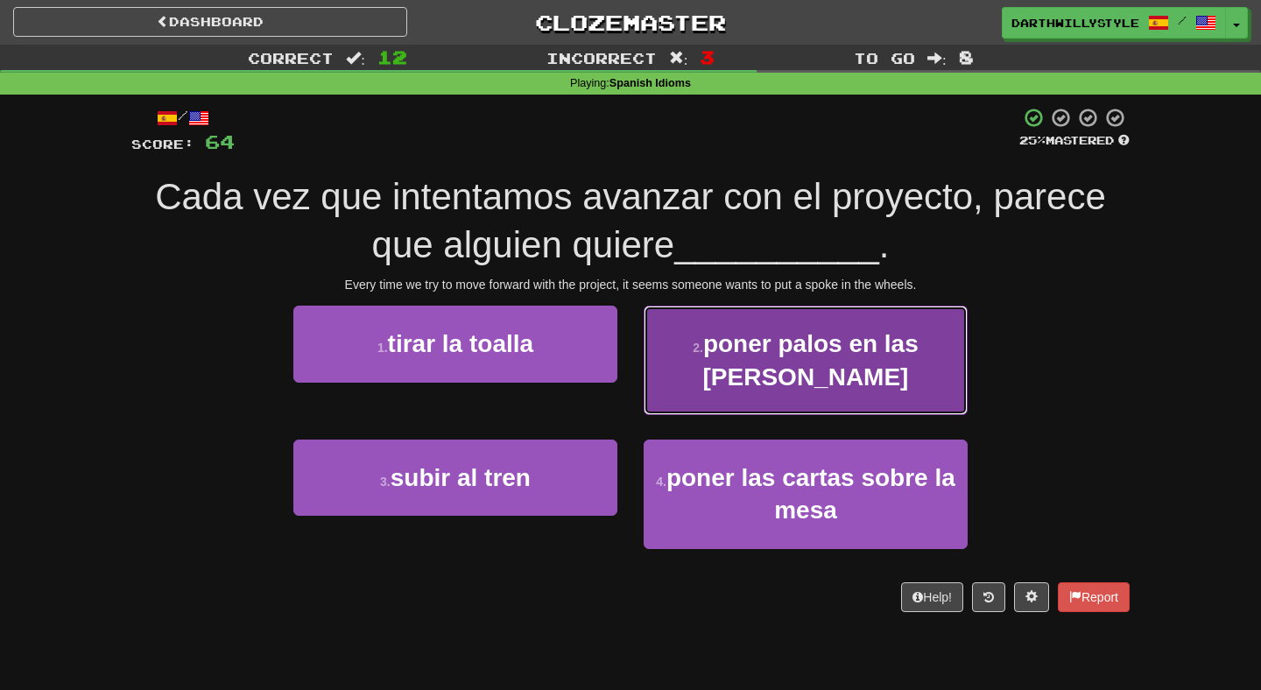
click at [708, 383] on button "2 . poner palos en las [PERSON_NAME]" at bounding box center [806, 360] width 324 height 109
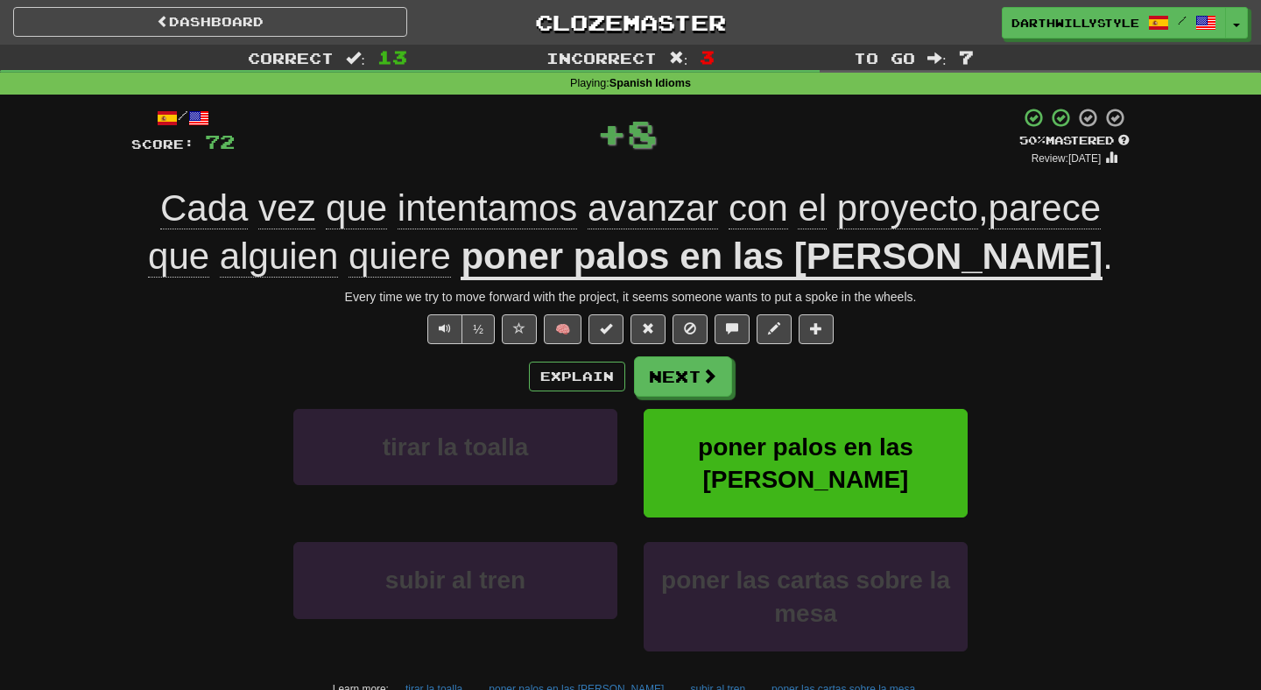
click at [729, 270] on u "poner palos en las [PERSON_NAME]" at bounding box center [782, 258] width 642 height 45
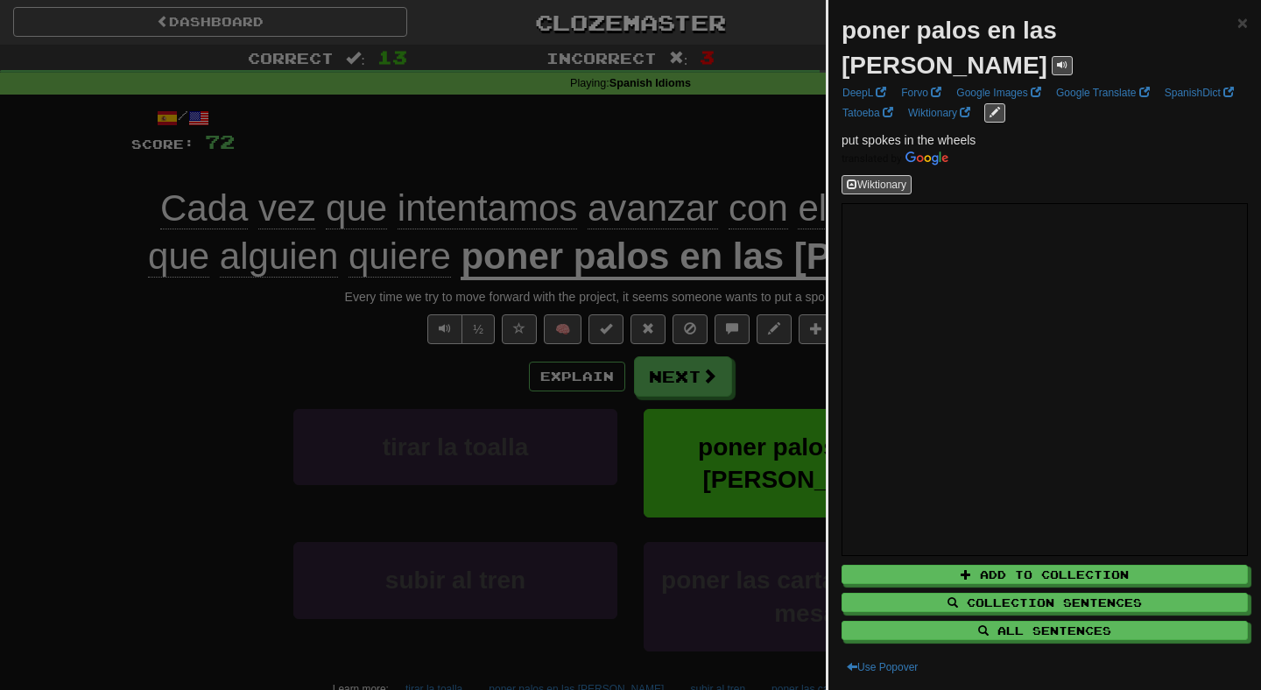
click at [777, 356] on div at bounding box center [630, 345] width 1261 height 690
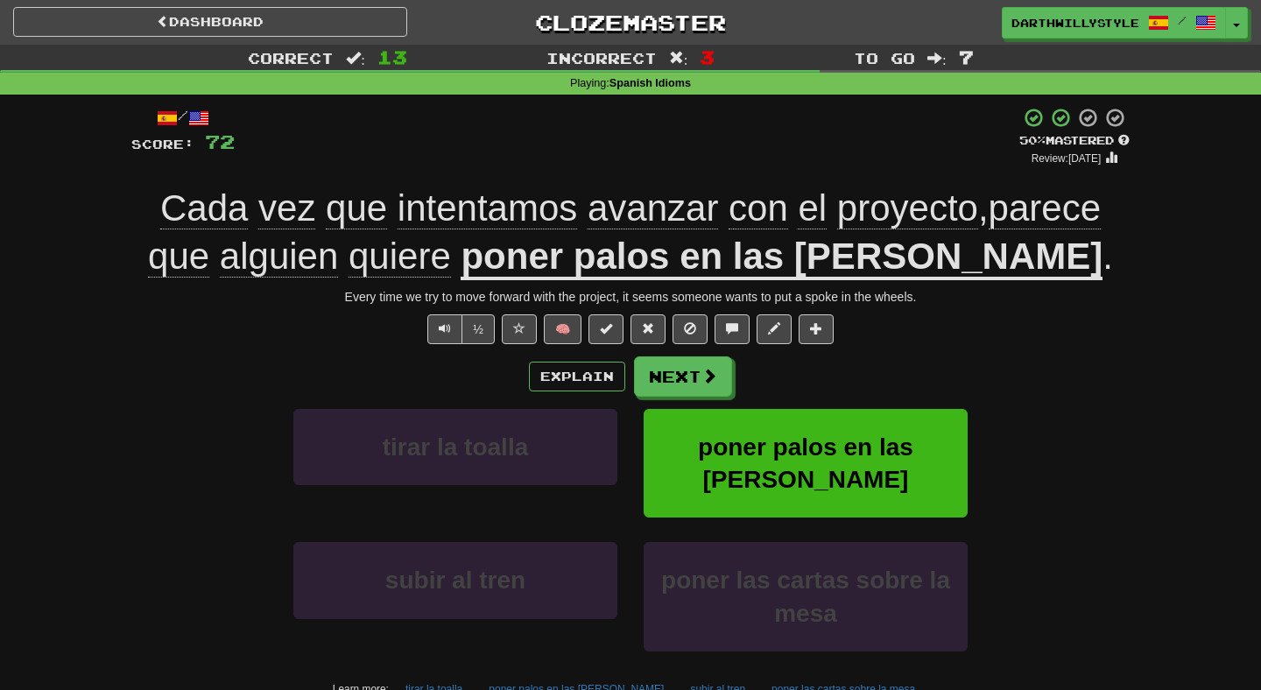
click at [769, 370] on div "Explain Next" at bounding box center [630, 376] width 998 height 40
click at [777, 319] on button at bounding box center [774, 329] width 35 height 30
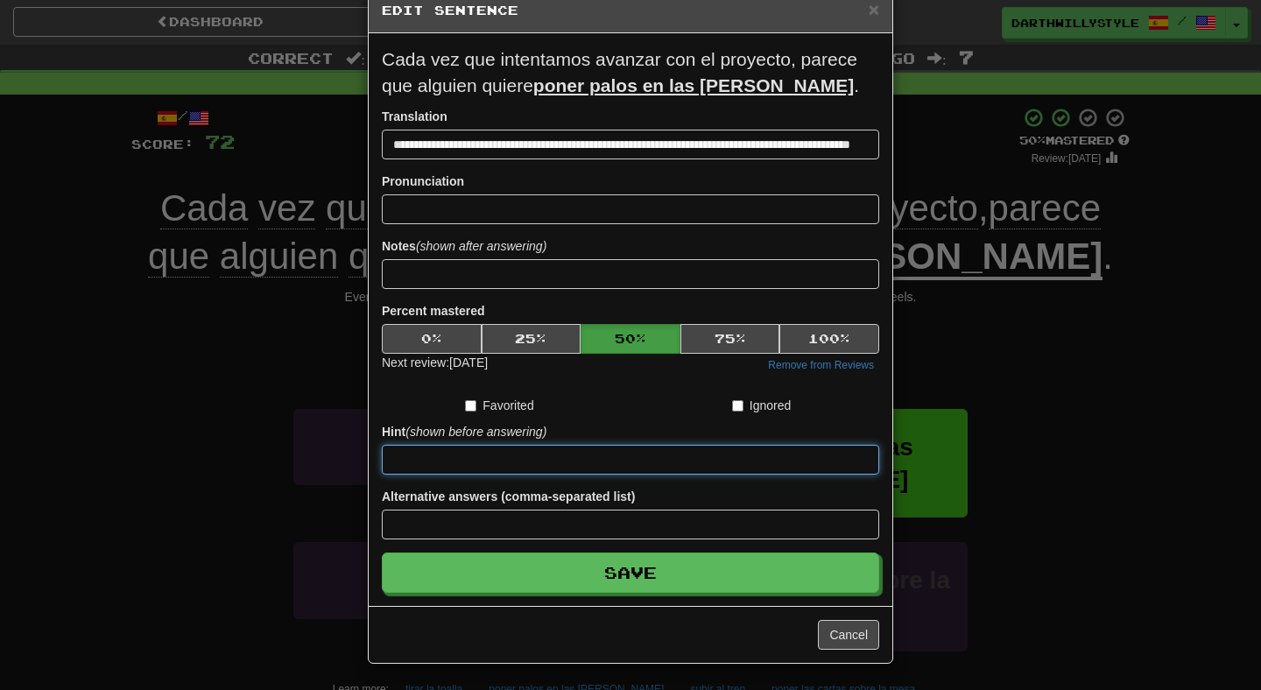
scroll to position [0, 0]
click at [627, 450] on input at bounding box center [630, 460] width 497 height 30
type input "**********"
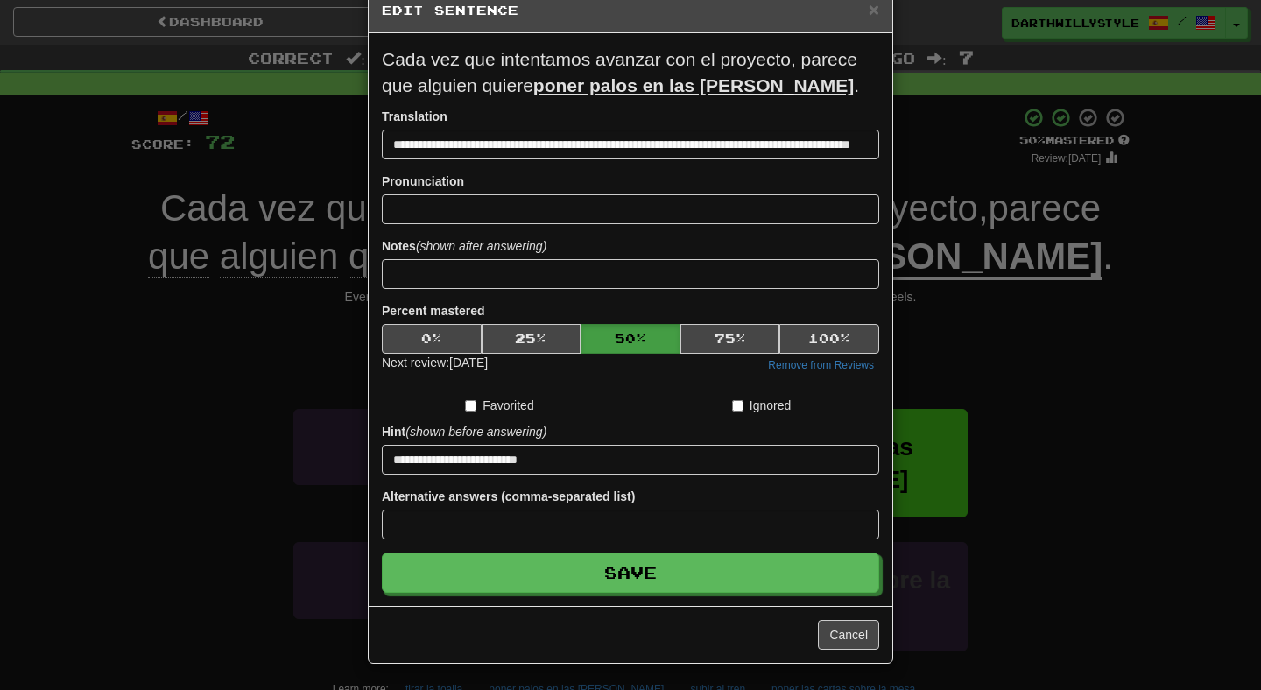
click at [724, 596] on div "**********" at bounding box center [631, 319] width 524 height 573
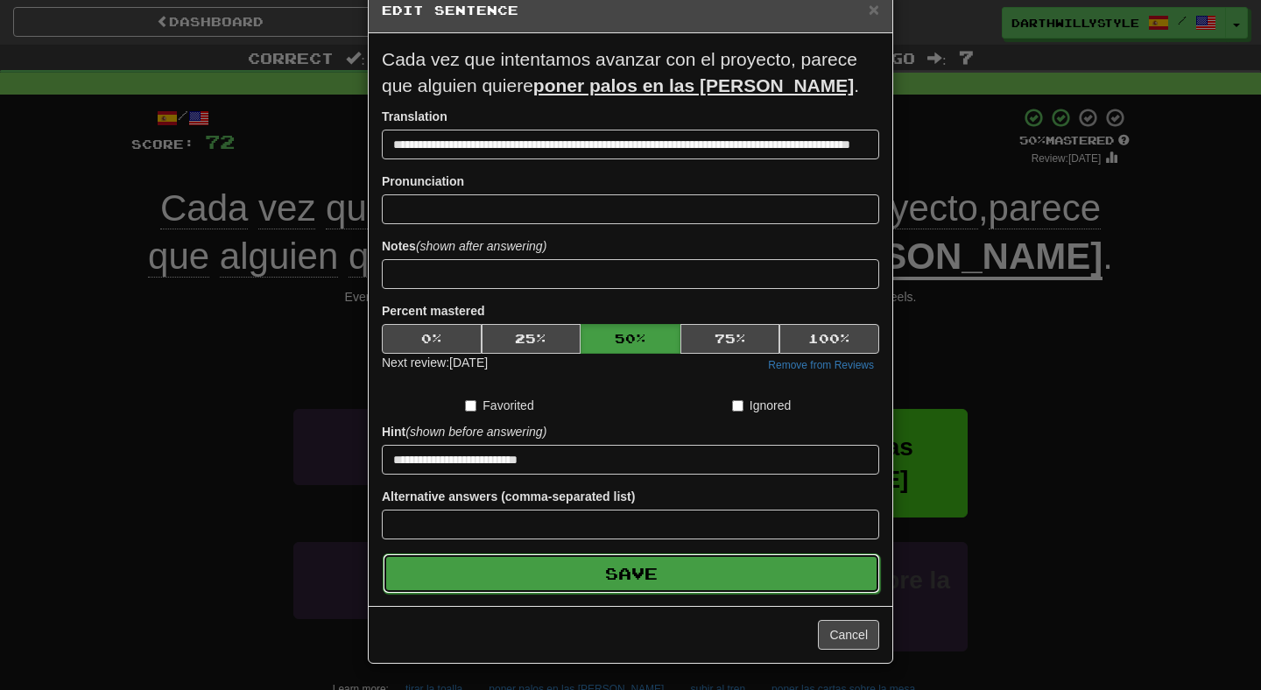
click at [729, 589] on button "Save" at bounding box center [631, 573] width 497 height 40
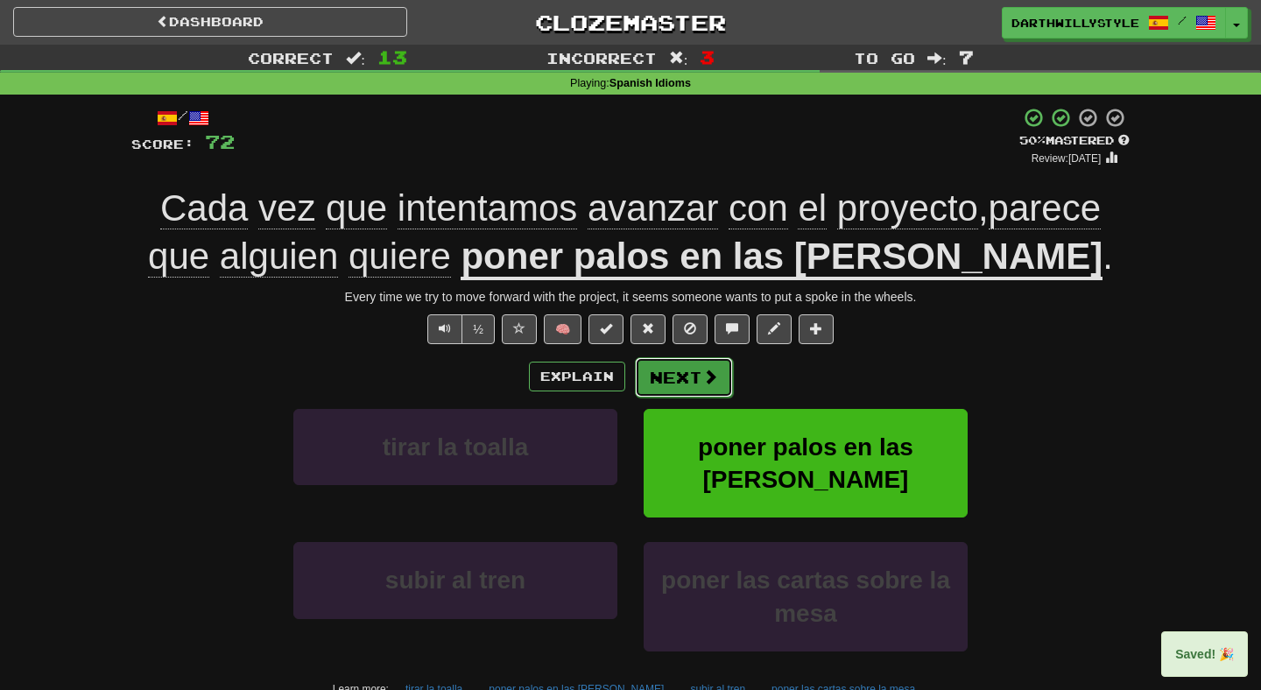
click at [693, 385] on button "Next" at bounding box center [684, 377] width 98 height 40
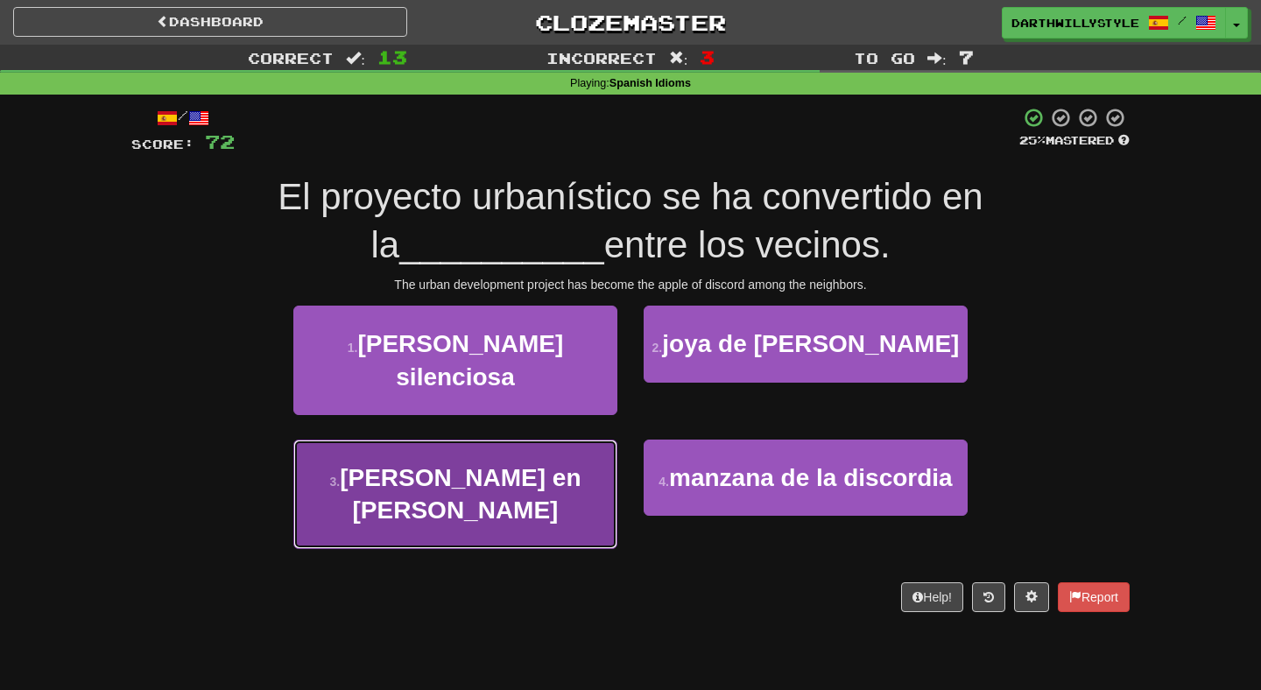
click at [608, 440] on button "3 . [PERSON_NAME] en [PERSON_NAME]" at bounding box center [455, 494] width 324 height 109
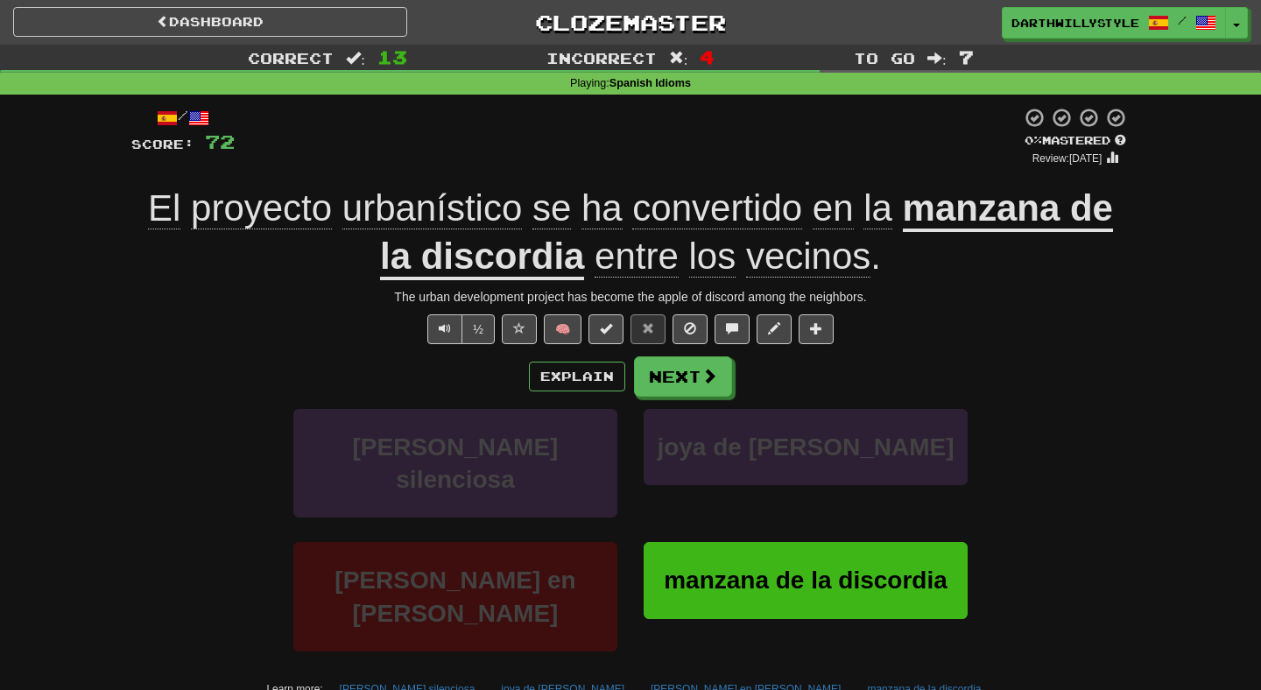
click at [553, 278] on u "manzana de la discordia" at bounding box center [746, 233] width 733 height 93
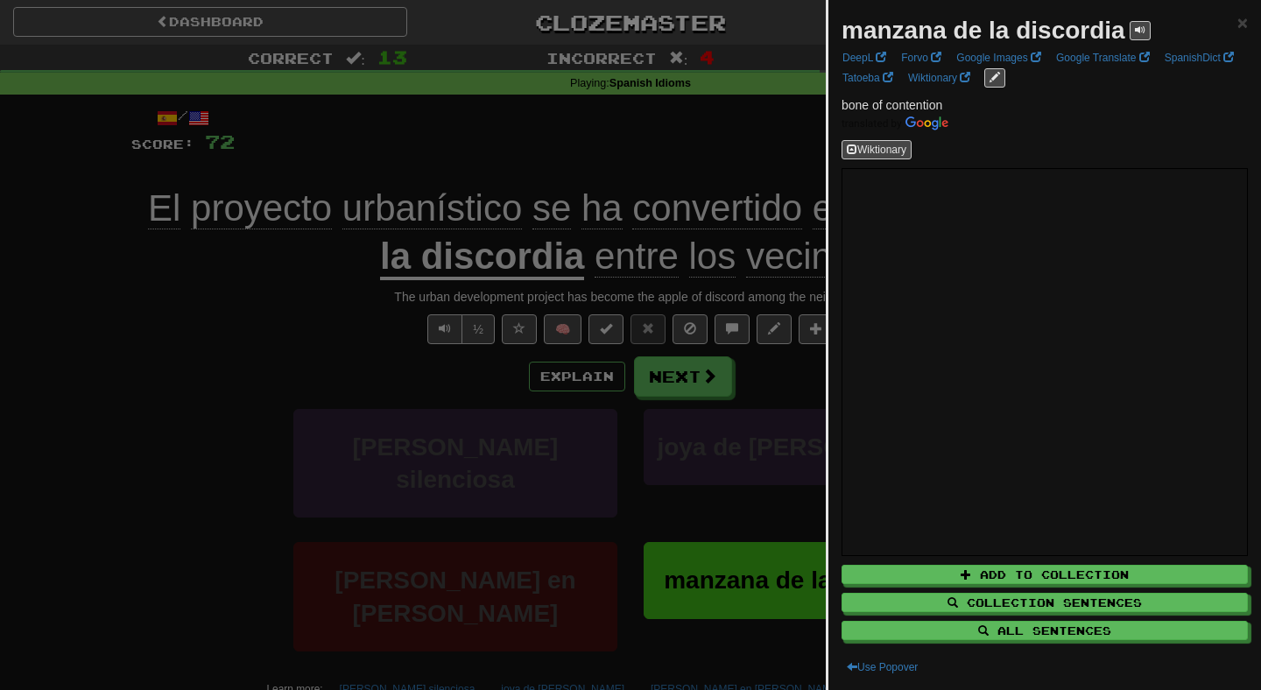
click at [758, 377] on div at bounding box center [630, 345] width 1261 height 690
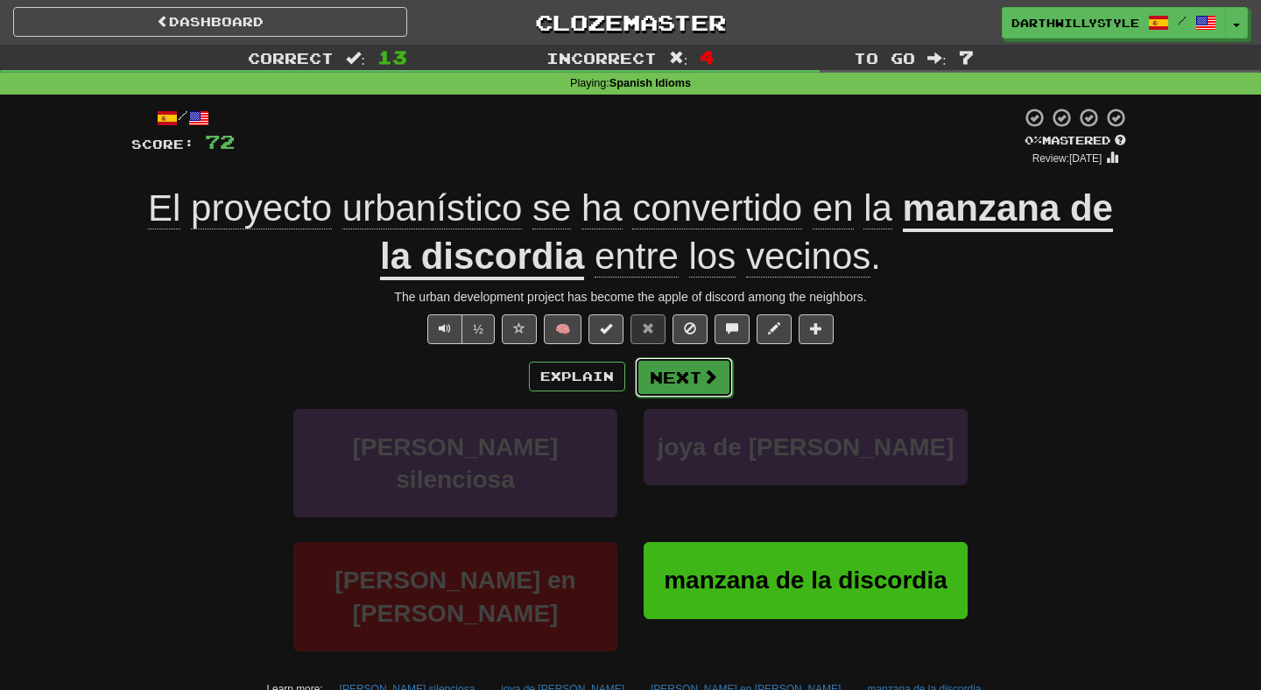
click at [710, 375] on span at bounding box center [710, 377] width 16 height 16
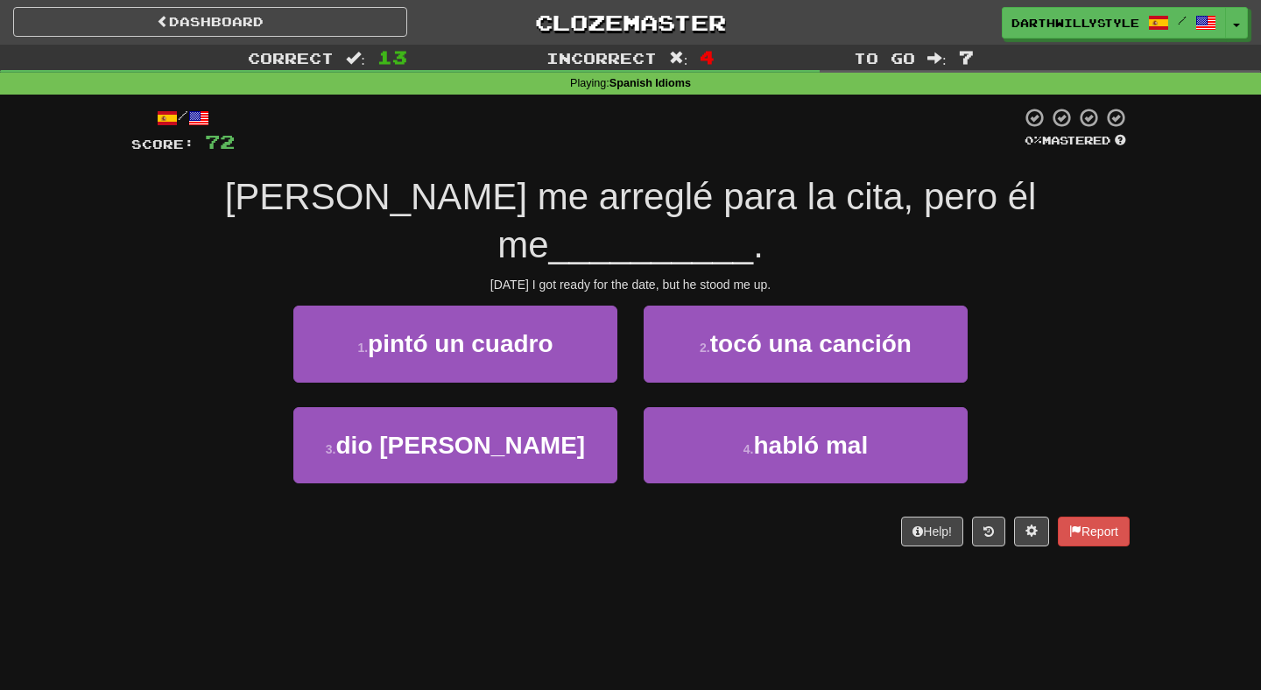
click at [618, 336] on div "1 . pintó un cuadro" at bounding box center [455, 356] width 350 height 101
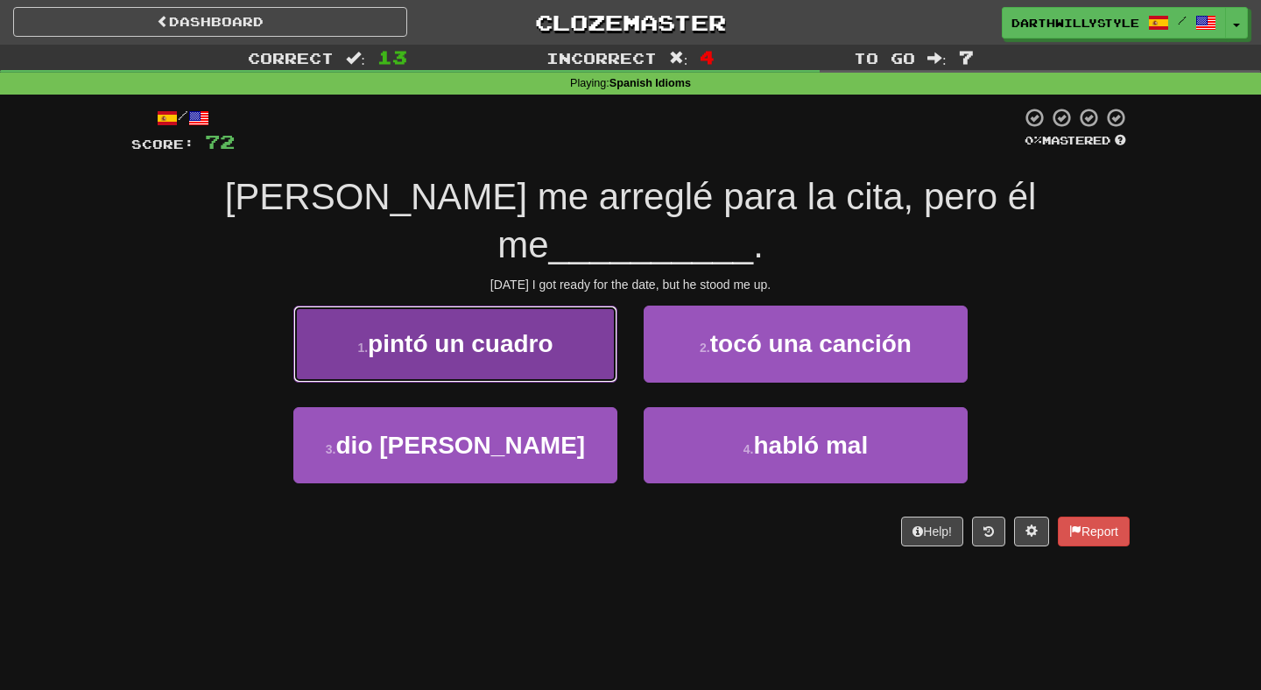
click at [581, 306] on button "1 . pintó un cuadro" at bounding box center [455, 344] width 324 height 76
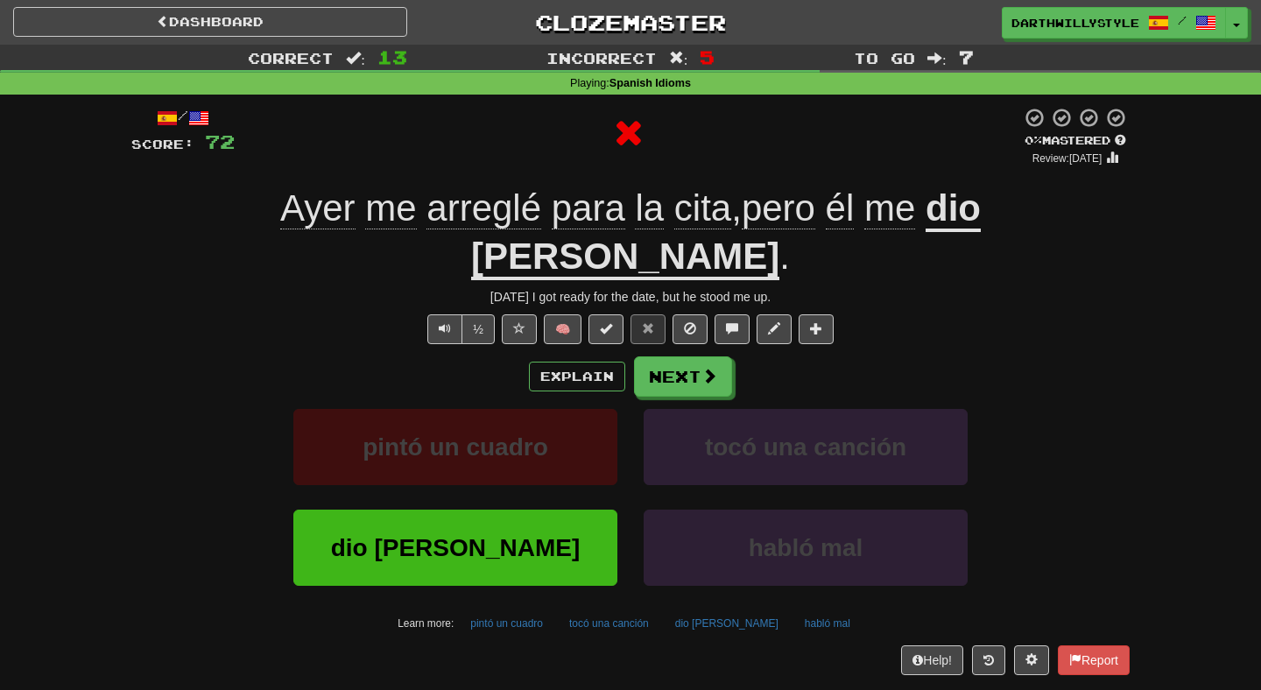
click at [884, 218] on u "dio [PERSON_NAME]" at bounding box center [726, 233] width 510 height 93
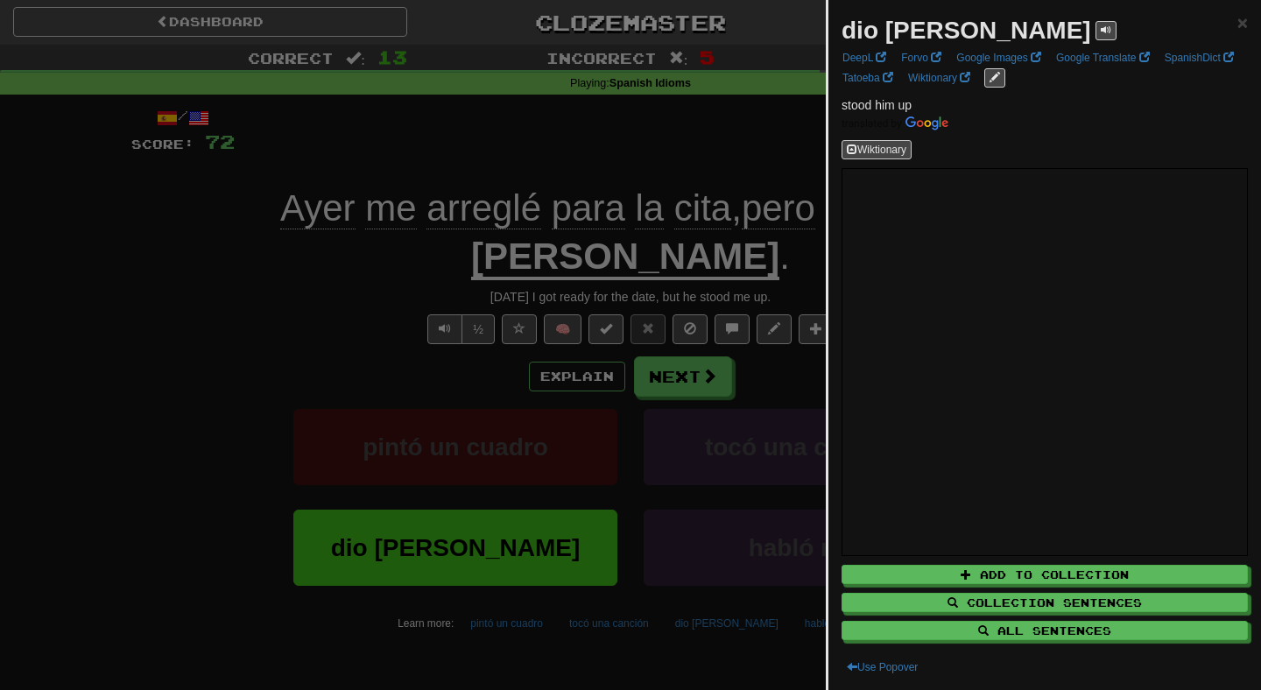
click at [934, 39] on strong "dio [PERSON_NAME]" at bounding box center [967, 30] width 250 height 27
click at [934, 37] on strong "dio [PERSON_NAME]" at bounding box center [967, 30] width 250 height 27
click at [724, 145] on div at bounding box center [630, 345] width 1261 height 690
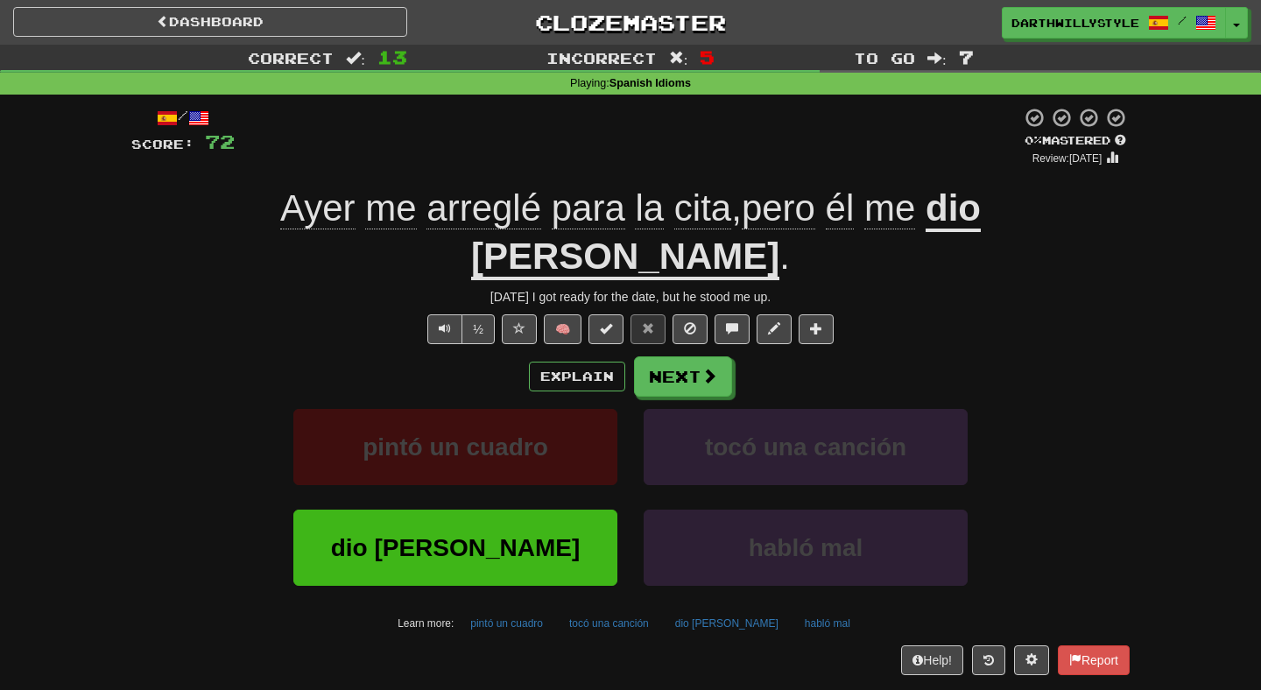
click at [980, 204] on u "dio [PERSON_NAME]" at bounding box center [726, 233] width 510 height 93
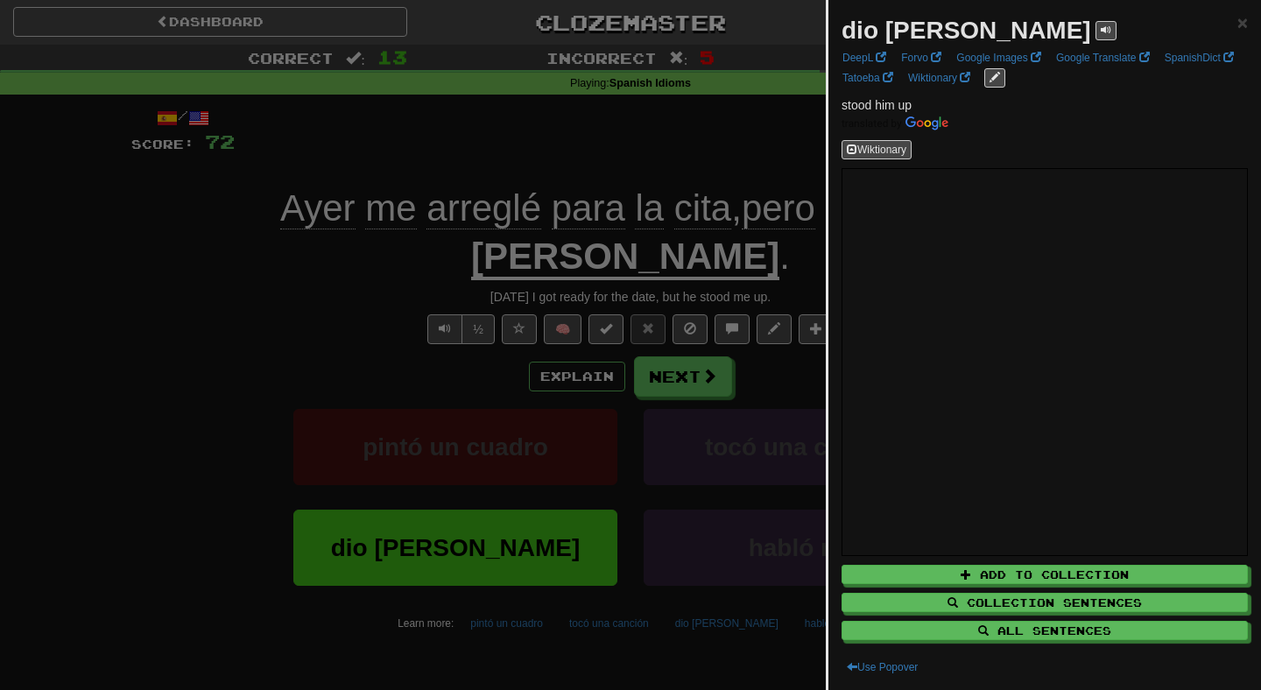
click at [694, 136] on div at bounding box center [630, 345] width 1261 height 690
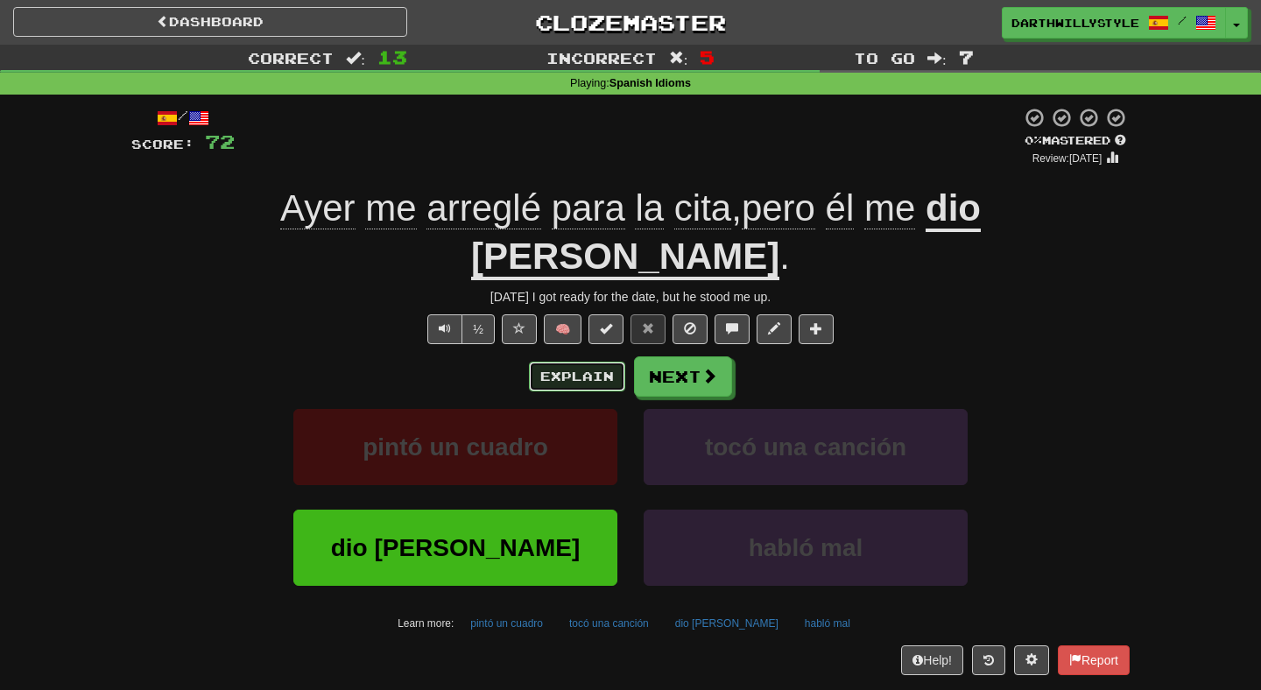
click at [617, 362] on button "Explain" at bounding box center [577, 377] width 96 height 30
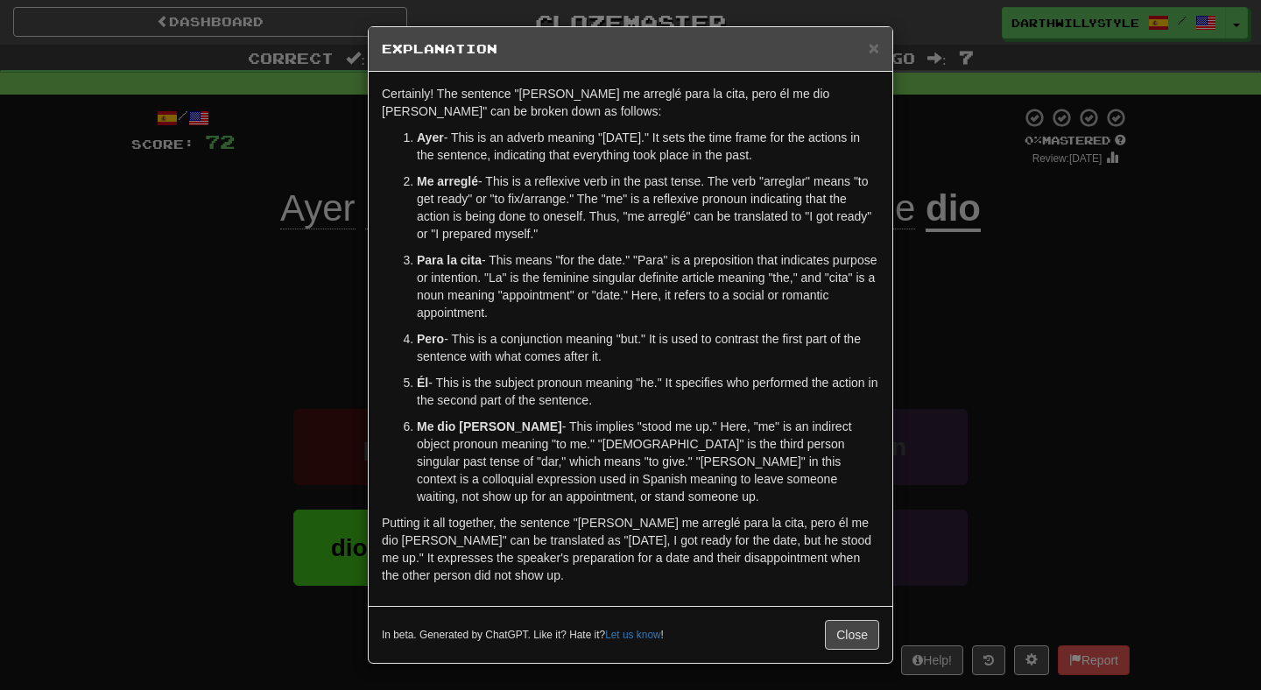
click at [966, 391] on div "× Explanation Certainly! The sentence "[PERSON_NAME] me arreglé para la cita, p…" at bounding box center [630, 345] width 1261 height 690
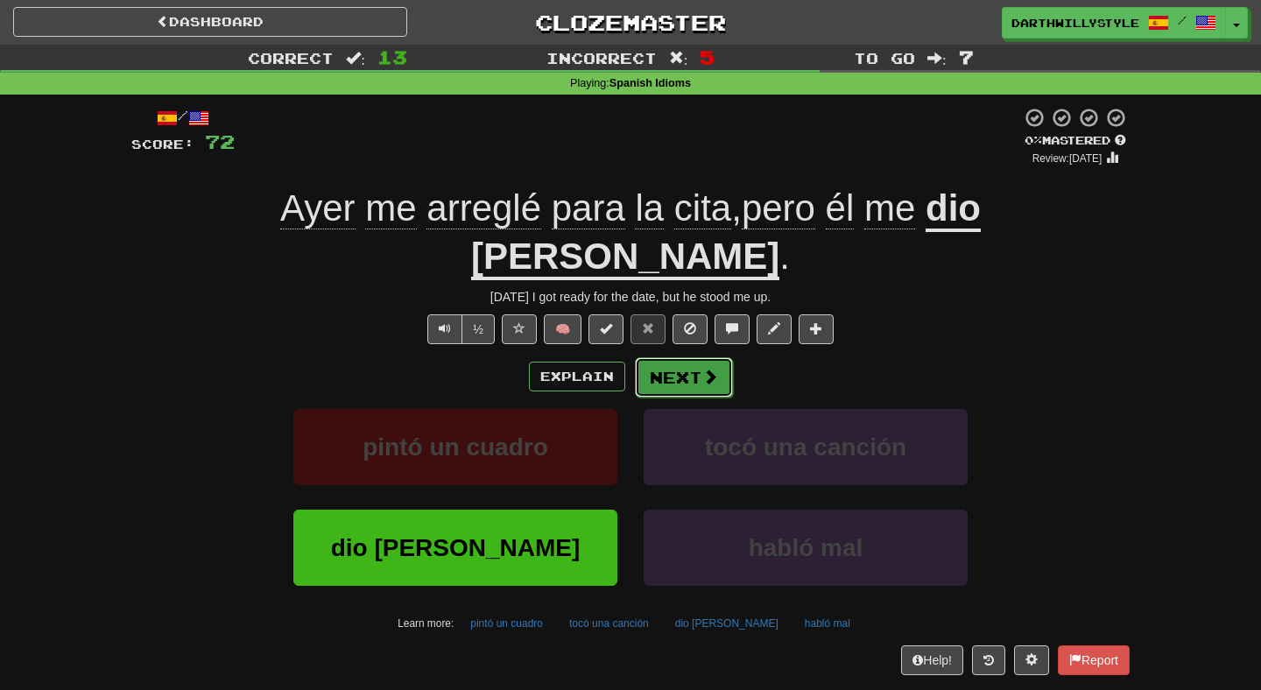
click at [665, 357] on button "Next" at bounding box center [684, 377] width 98 height 40
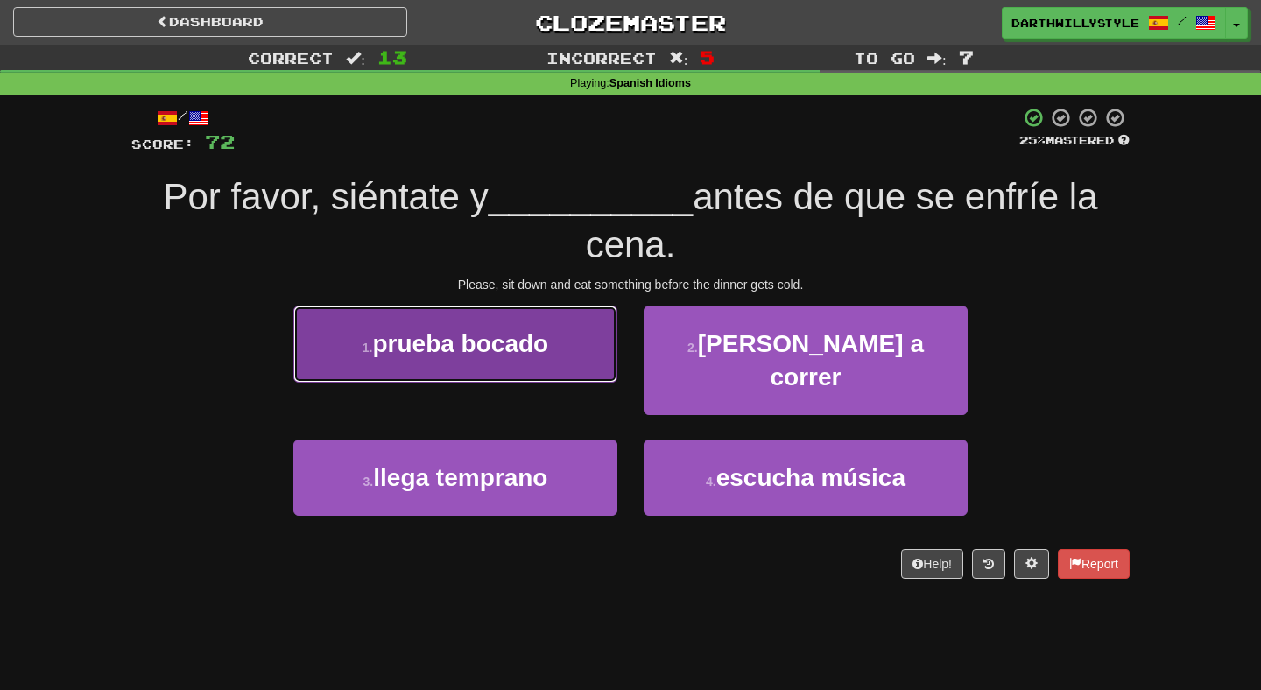
click at [611, 381] on button "1 . prueba bocado" at bounding box center [455, 344] width 324 height 76
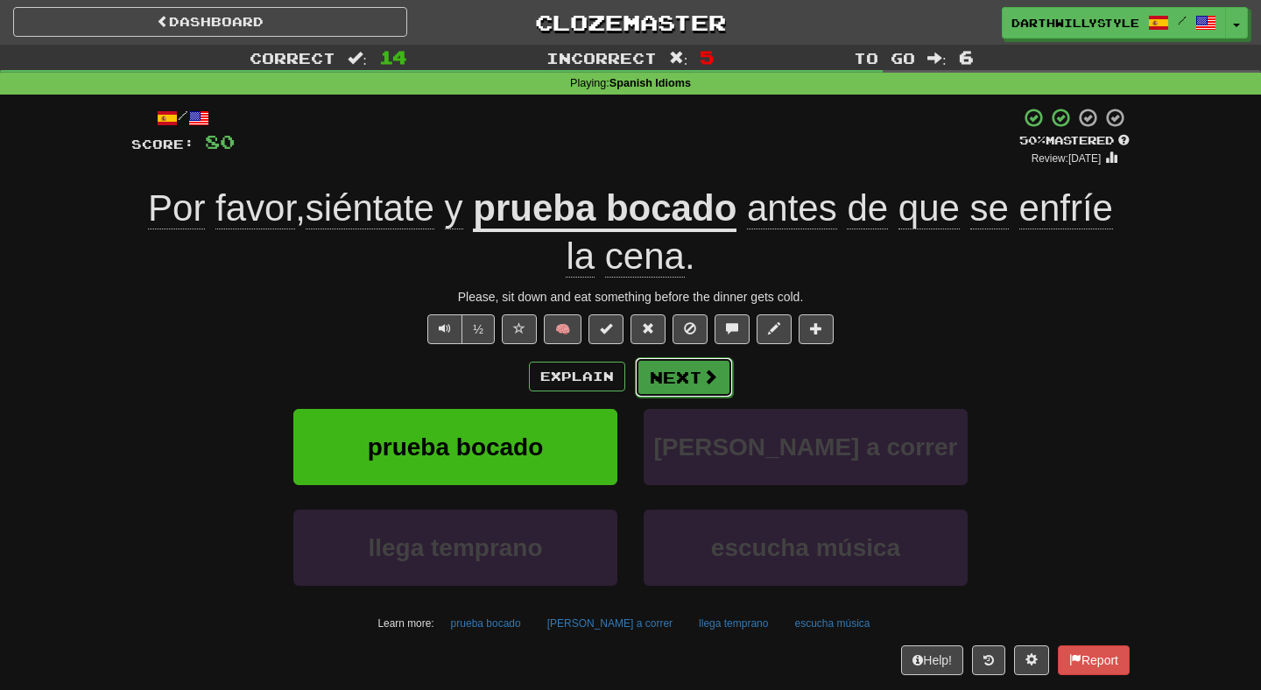
click at [688, 373] on button "Next" at bounding box center [684, 377] width 98 height 40
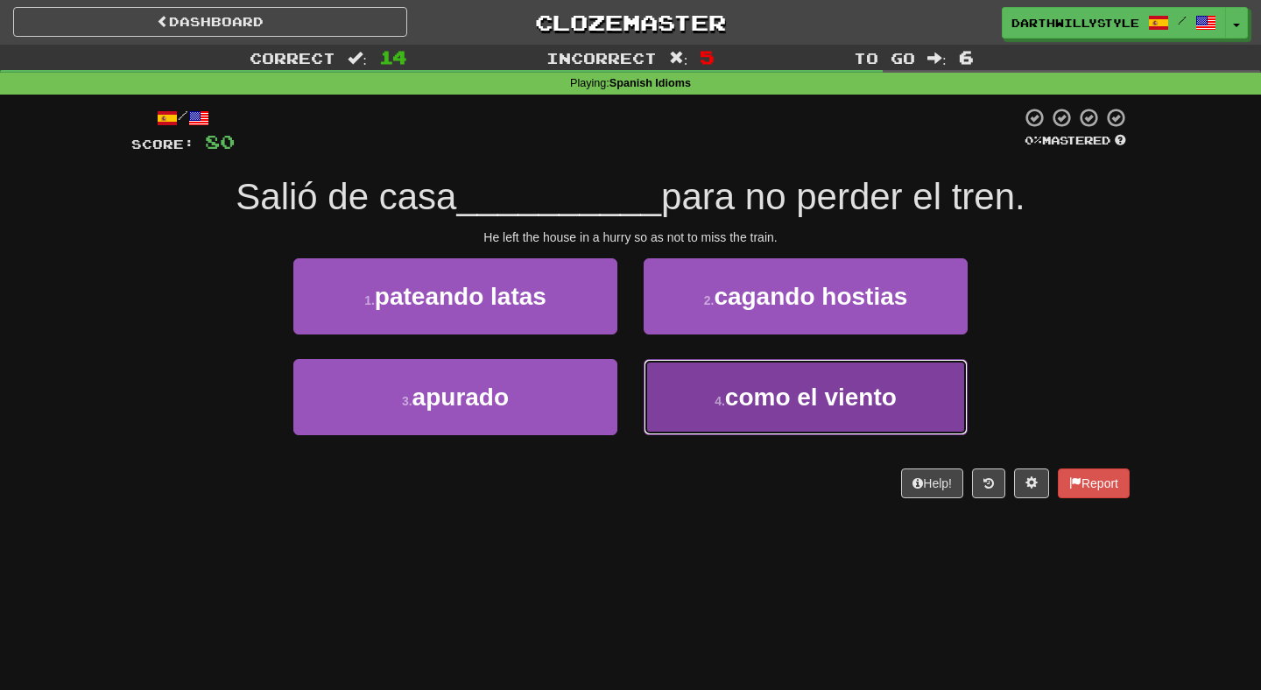
click at [675, 382] on button "4 . como el viento" at bounding box center [806, 397] width 324 height 76
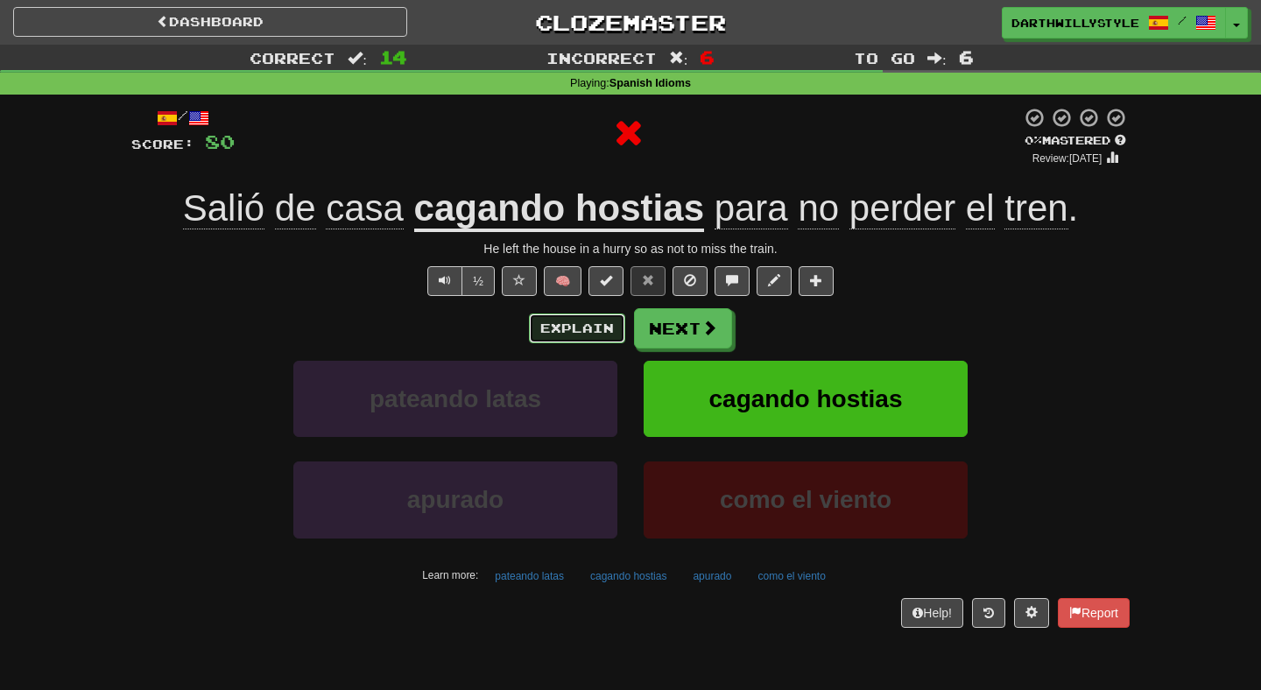
click at [588, 324] on button "Explain" at bounding box center [577, 329] width 96 height 30
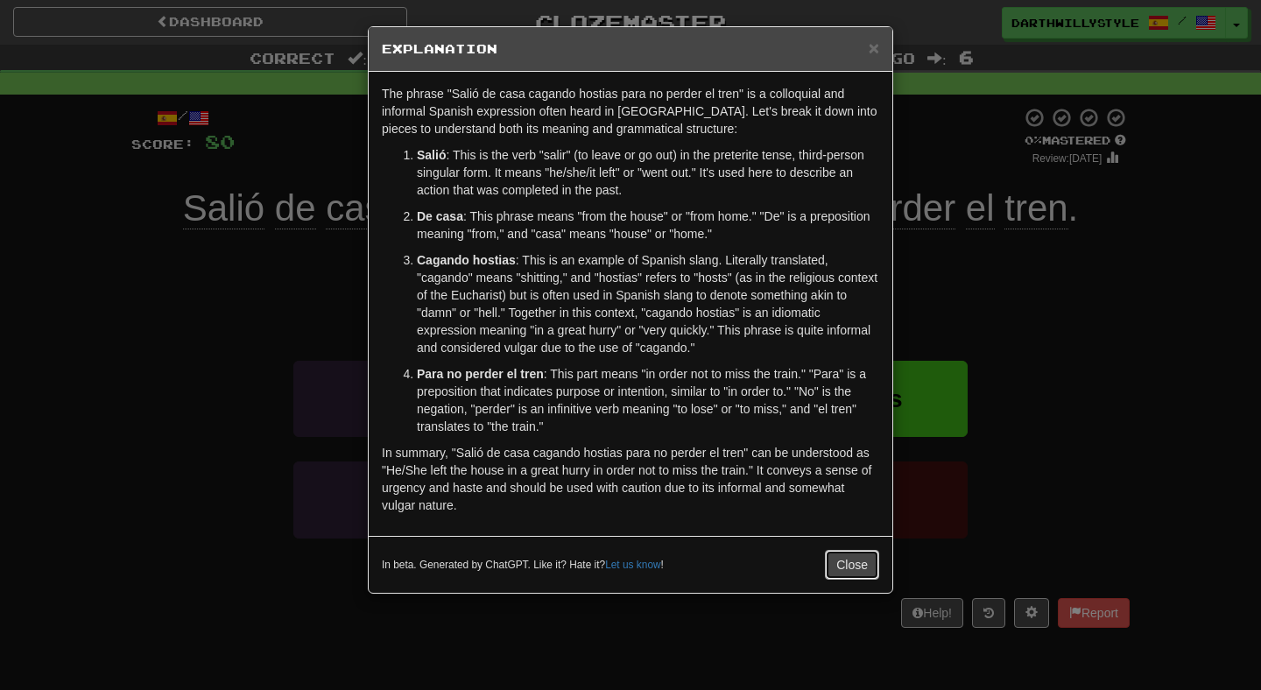
click at [847, 555] on button "Close" at bounding box center [852, 565] width 54 height 30
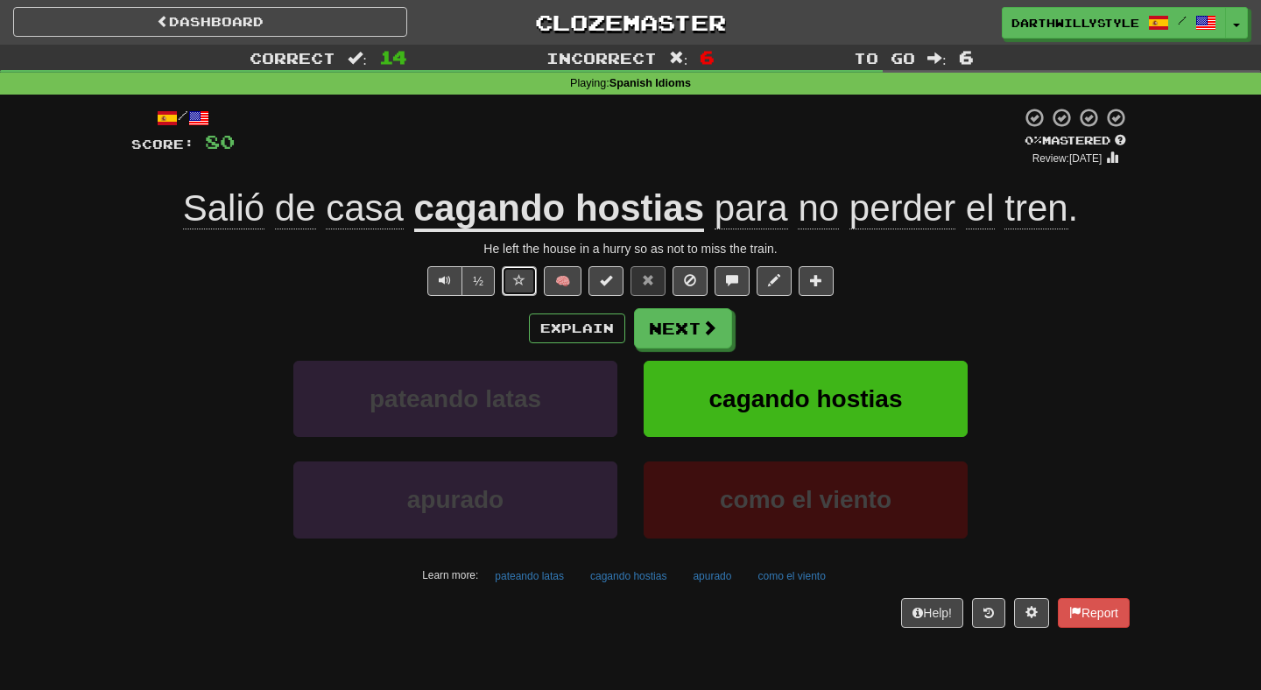
click at [523, 282] on span at bounding box center [519, 280] width 12 height 12
click at [692, 335] on button "Next" at bounding box center [684, 329] width 98 height 40
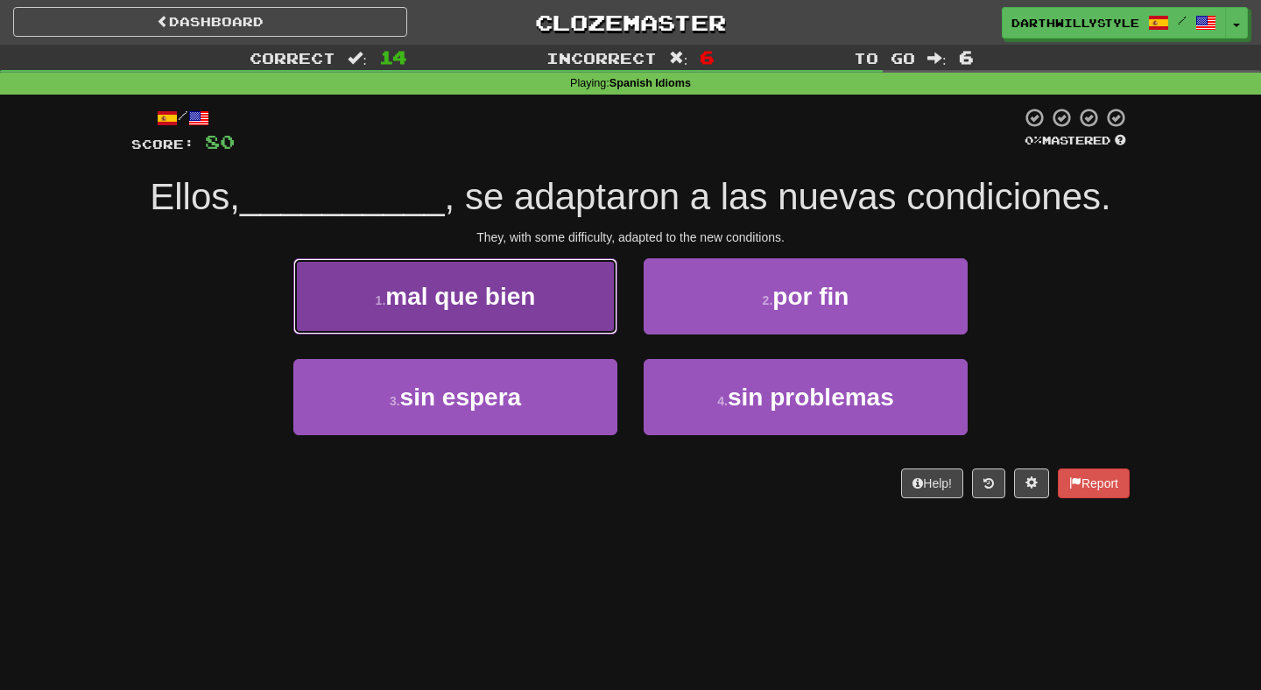
click at [571, 314] on button "1 . mal que bien" at bounding box center [455, 296] width 324 height 76
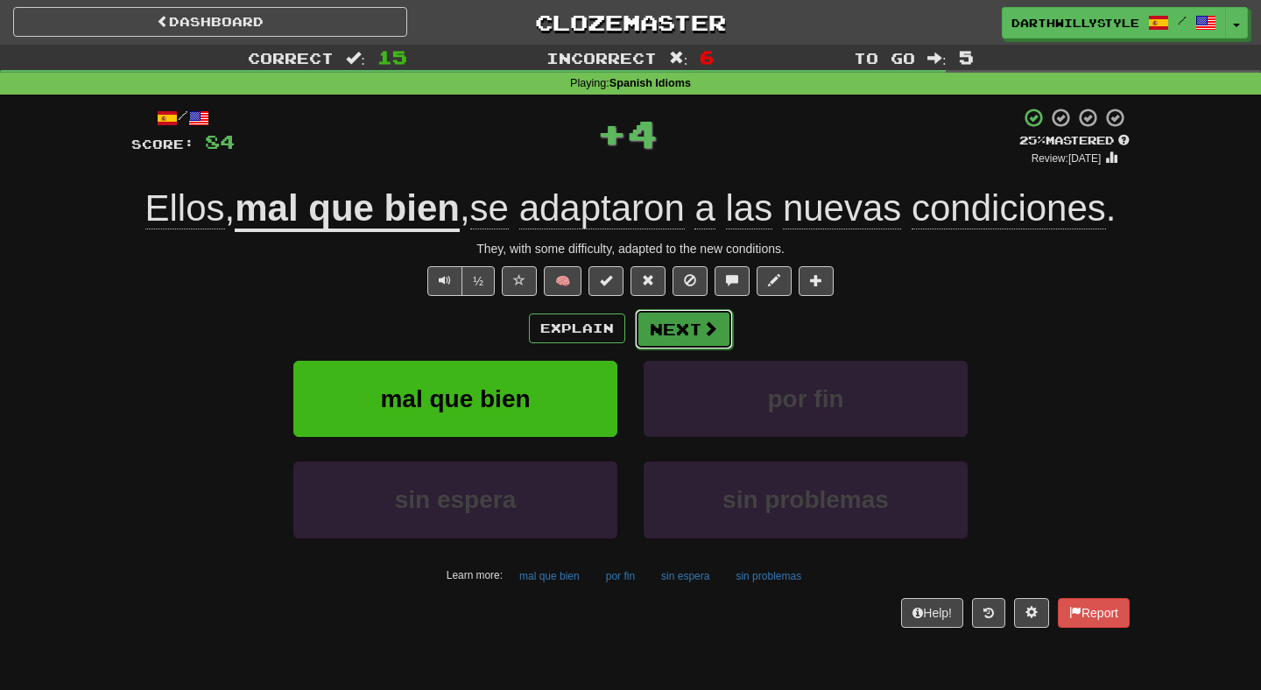
click at [670, 335] on button "Next" at bounding box center [684, 329] width 98 height 40
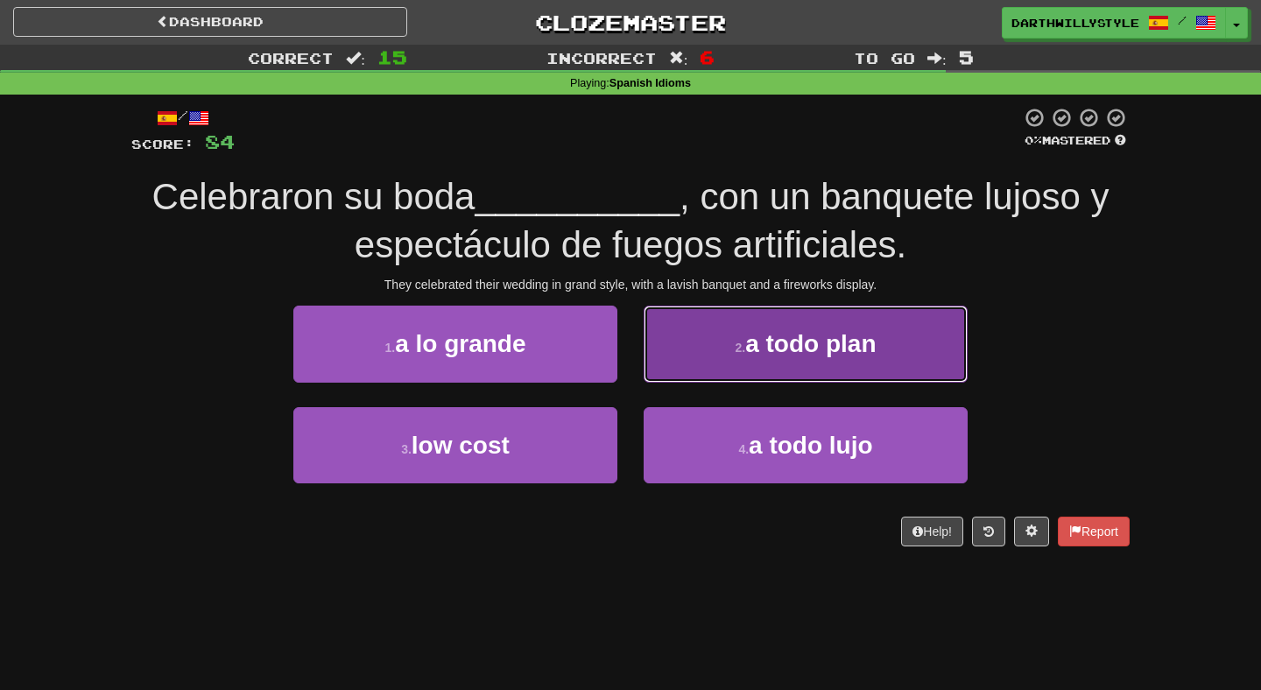
click at [722, 354] on button "2 . a todo plan" at bounding box center [806, 344] width 324 height 76
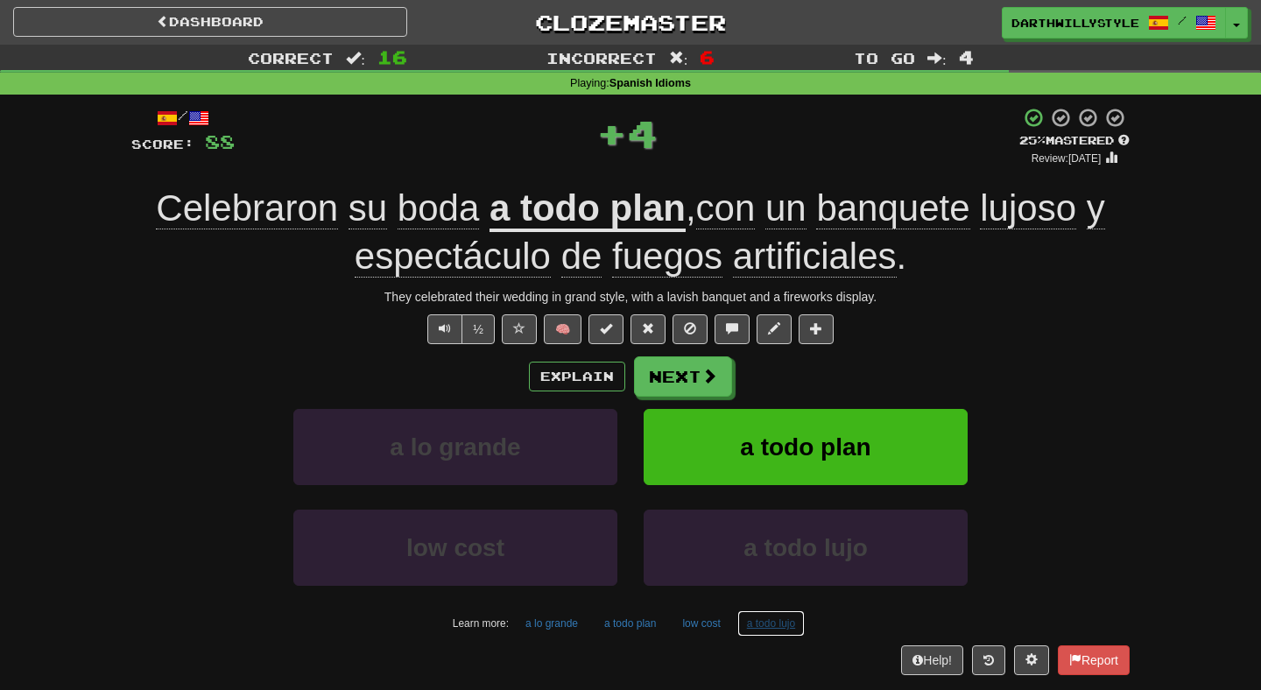
click at [781, 627] on button "a todo lujo" at bounding box center [770, 623] width 67 height 26
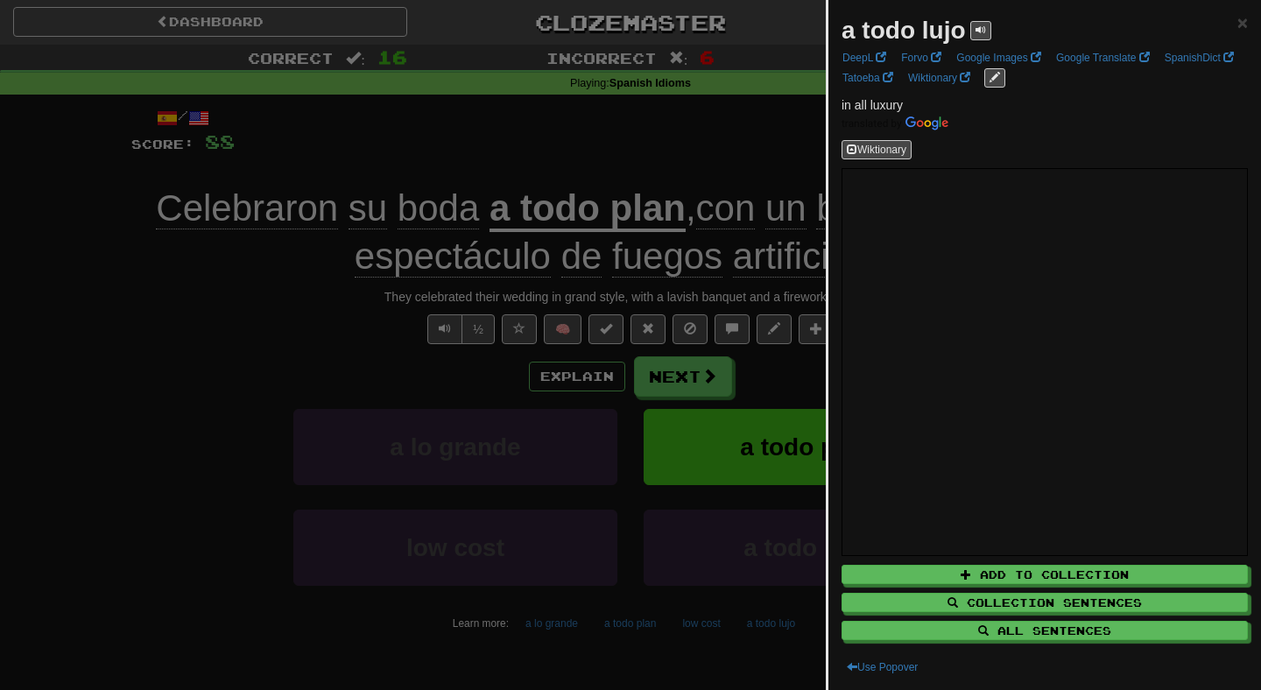
click at [702, 621] on div at bounding box center [630, 345] width 1261 height 690
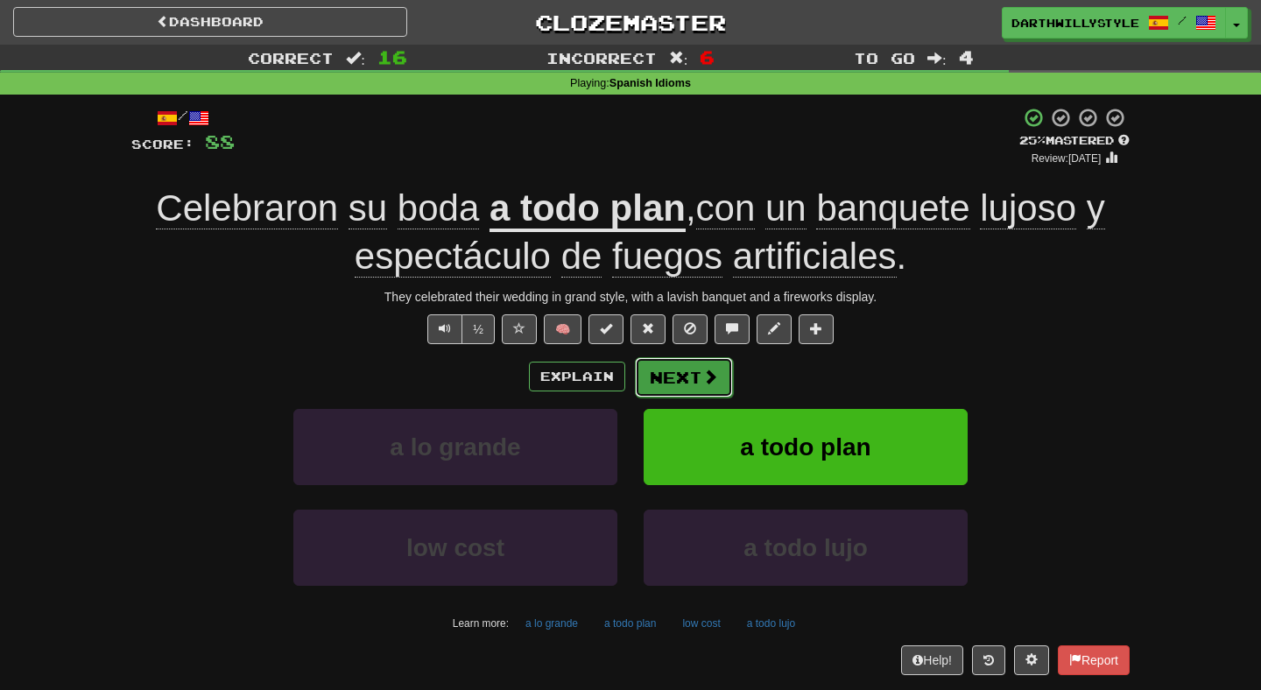
click at [672, 360] on button "Next" at bounding box center [684, 377] width 98 height 40
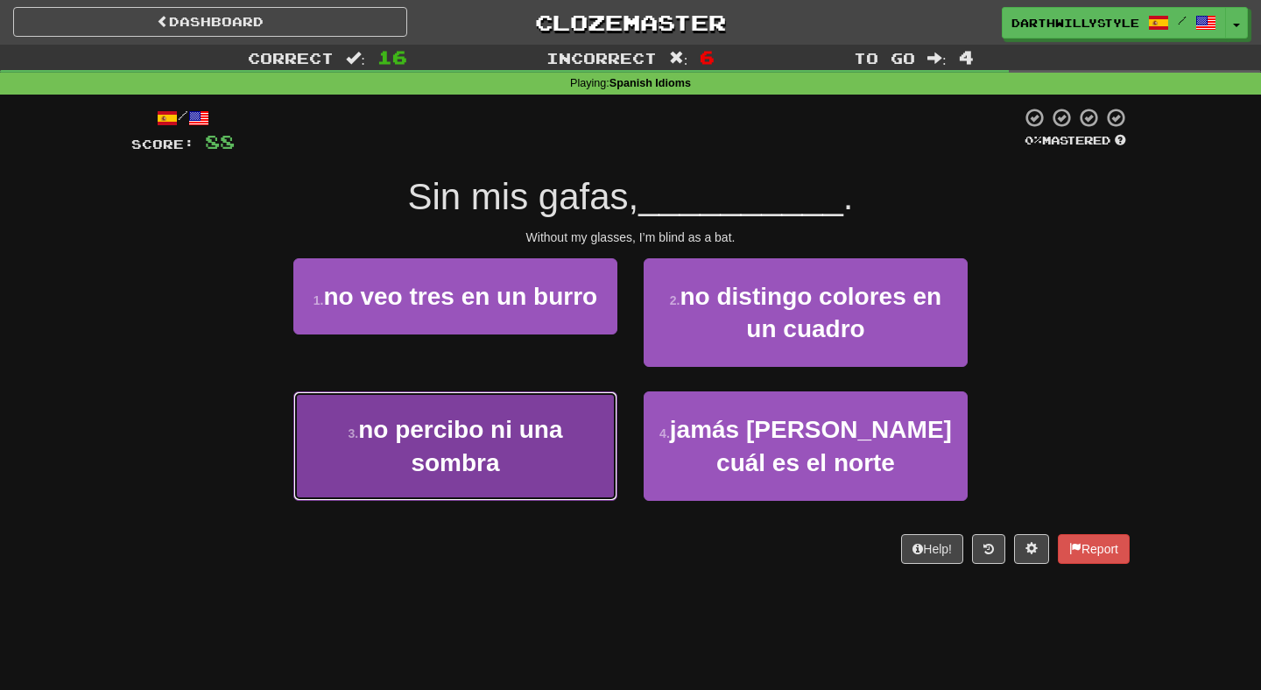
click at [581, 428] on button "3 . no percibo ni una sombra" at bounding box center [455, 445] width 324 height 109
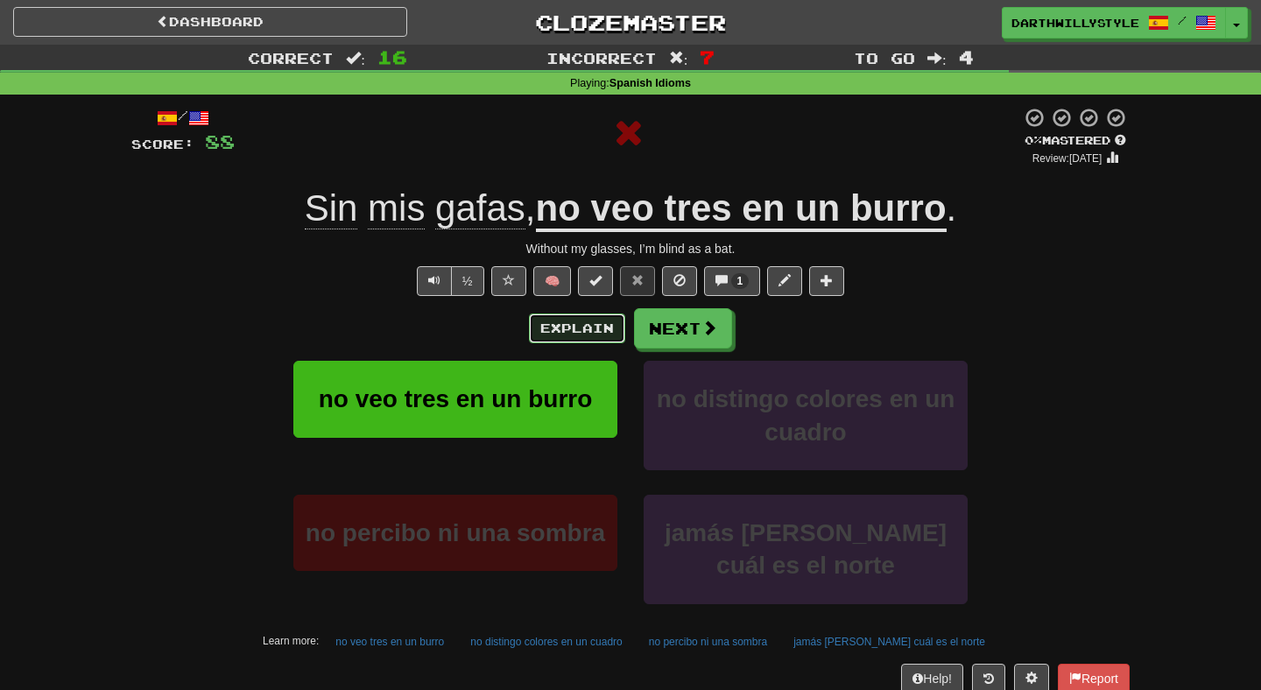
click at [614, 339] on button "Explain" at bounding box center [577, 329] width 96 height 30
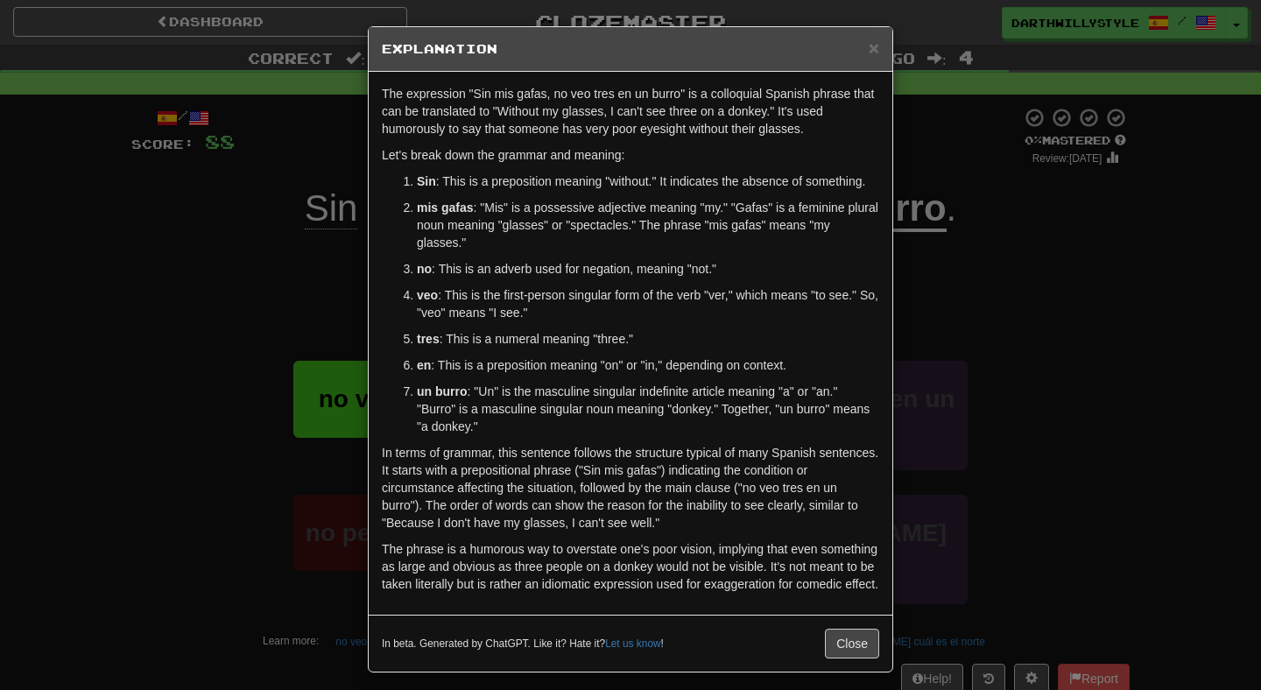
click at [307, 347] on div "× Explanation The expression "Sin mis gafas, no veo tres en un burro" is a coll…" at bounding box center [630, 345] width 1261 height 690
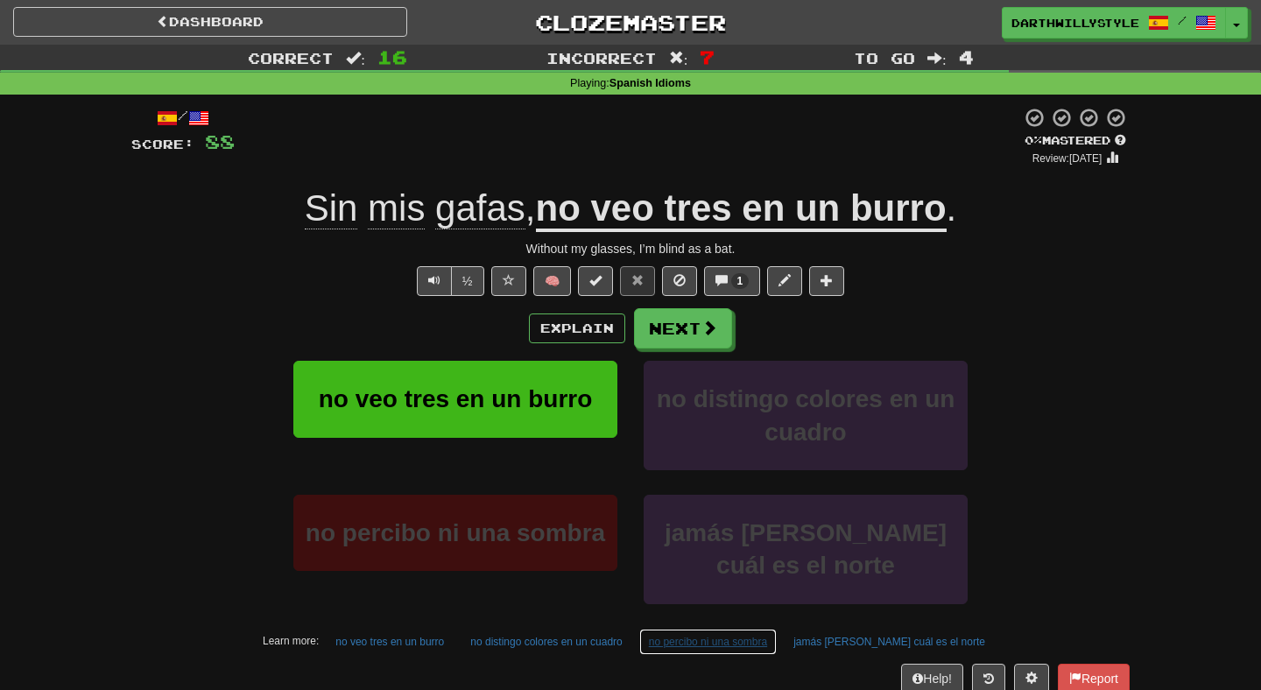
click at [759, 646] on button "no percibo ni una sombra" at bounding box center [707, 642] width 137 height 26
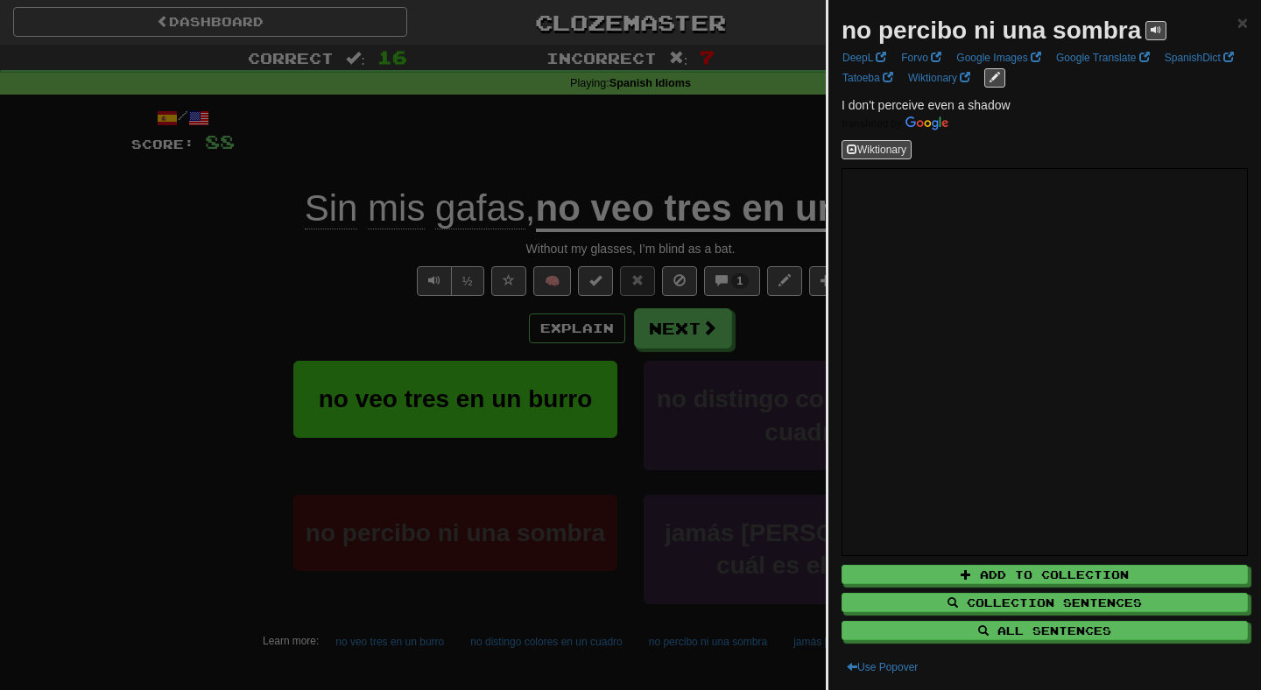
click at [744, 416] on div at bounding box center [630, 345] width 1261 height 690
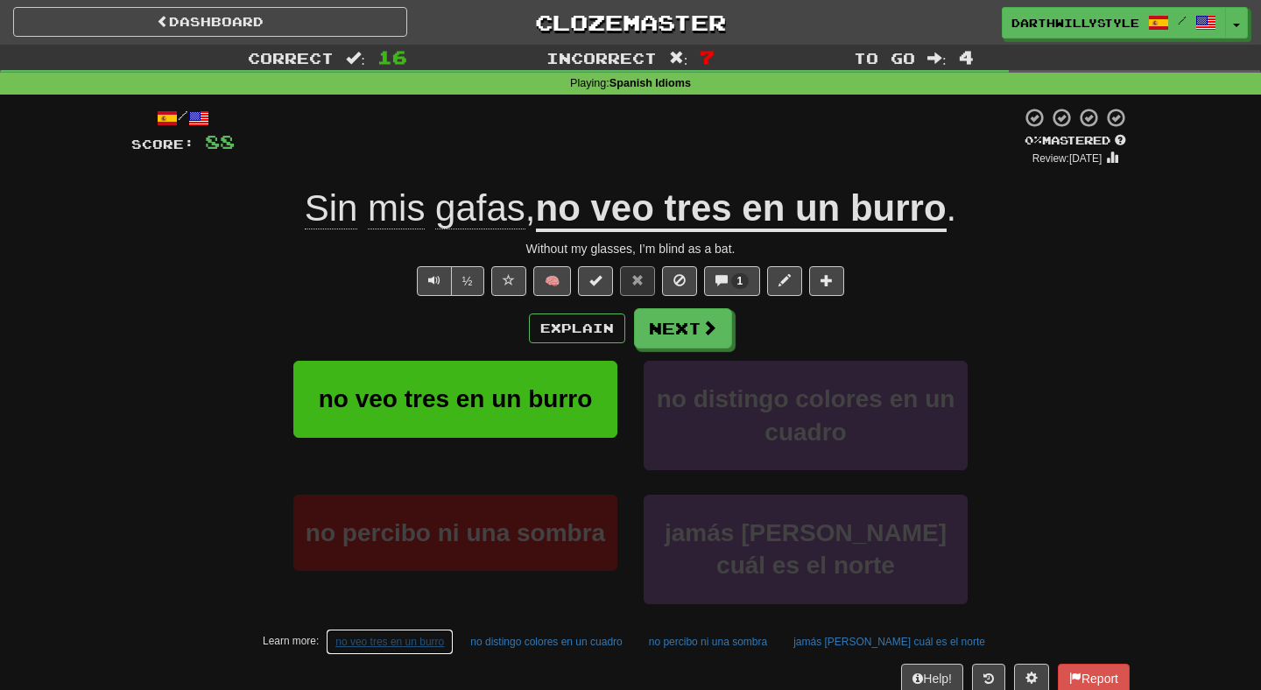
click at [384, 646] on button "no veo tres en un burro" at bounding box center [390, 642] width 128 height 26
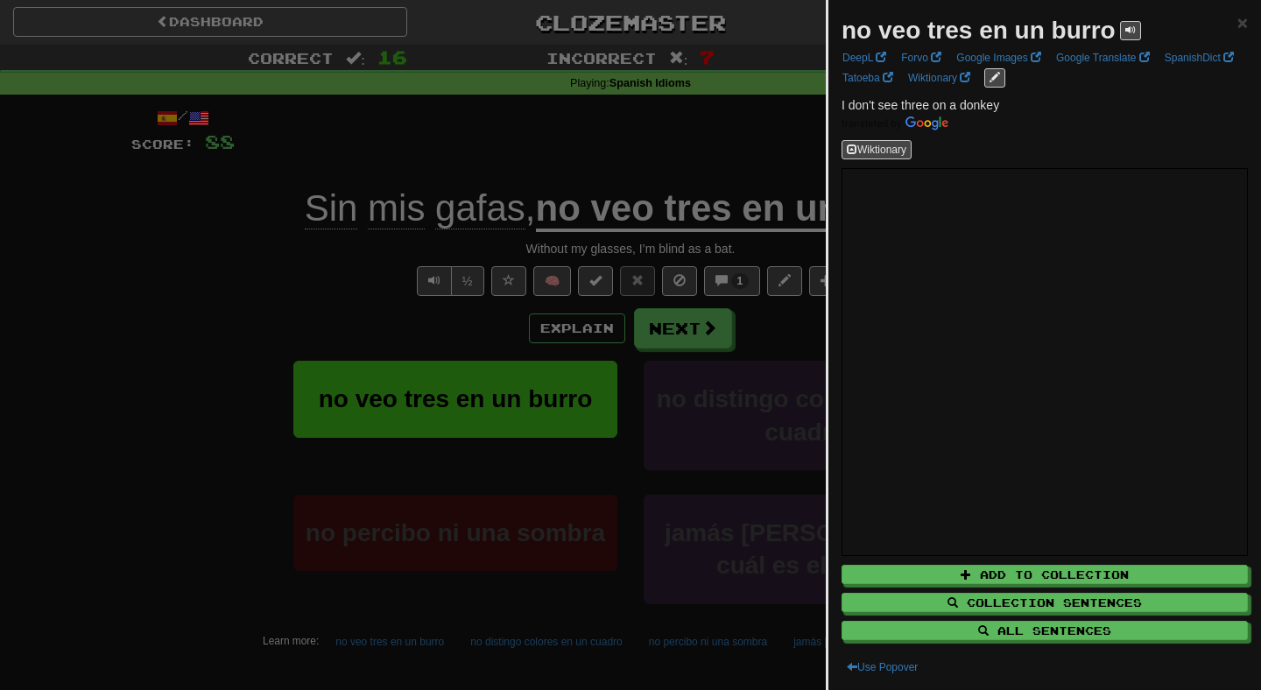
click at [624, 443] on div at bounding box center [630, 345] width 1261 height 690
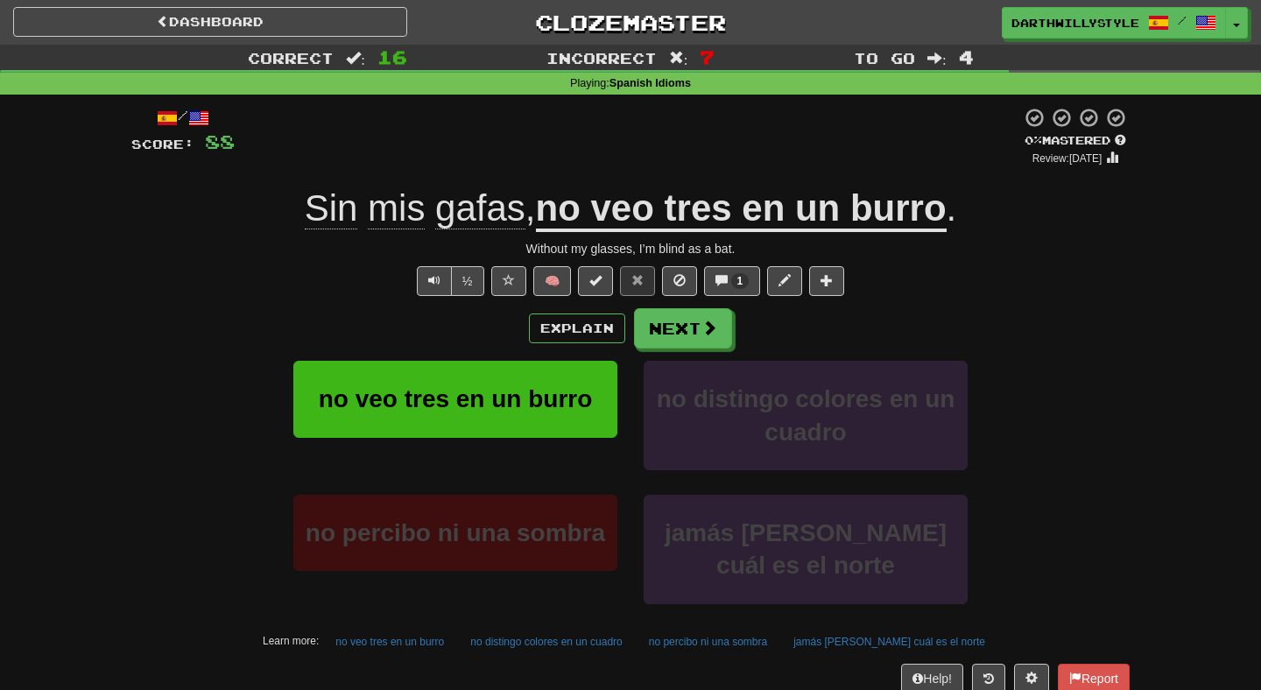
click at [581, 344] on div "Explain Next" at bounding box center [630, 328] width 998 height 40
click at [594, 343] on button "Explain" at bounding box center [577, 329] width 96 height 30
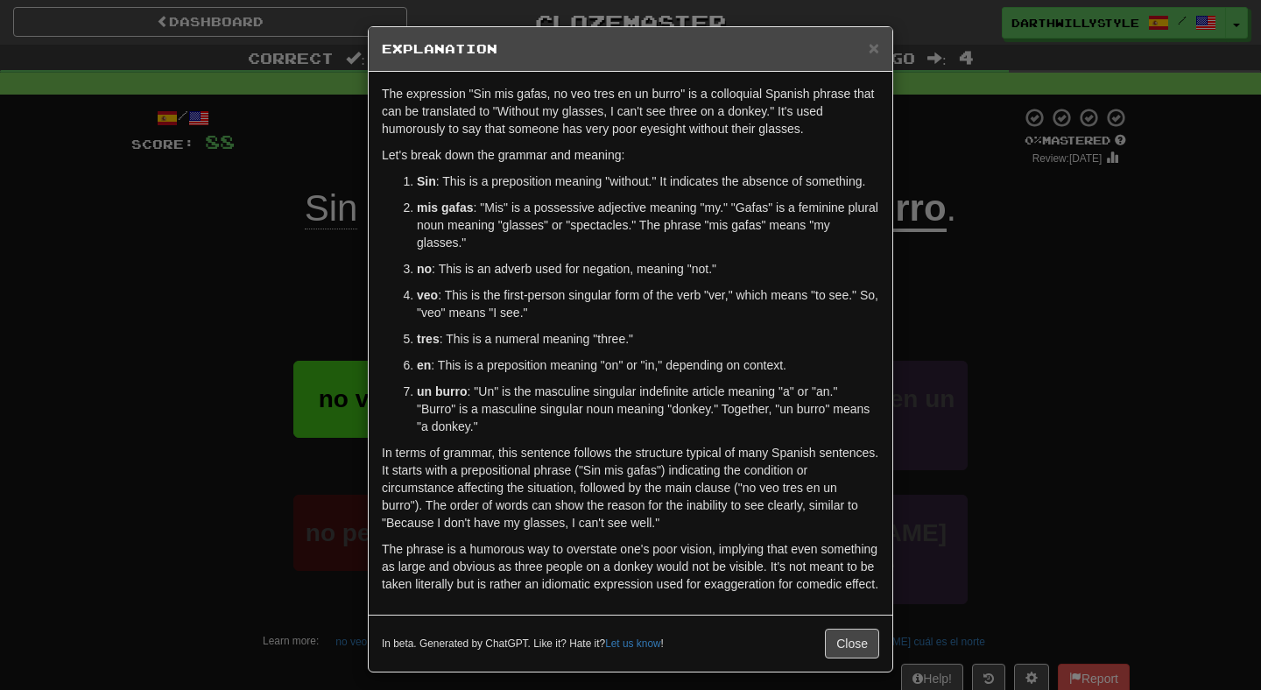
click at [807, 361] on p "en : This is a preposition meaning "on" or "in," depending on context." at bounding box center [648, 365] width 462 height 18
click at [869, 45] on span "×" at bounding box center [874, 48] width 11 height 20
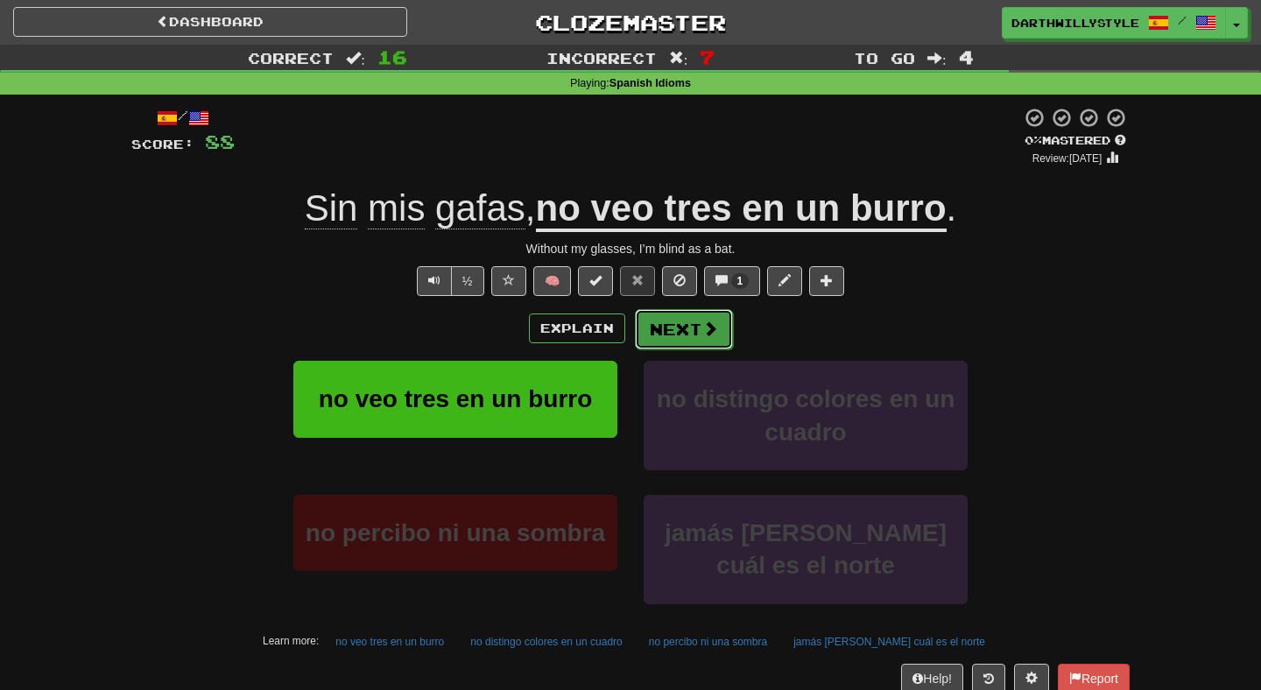
click at [663, 338] on button "Next" at bounding box center [684, 329] width 98 height 40
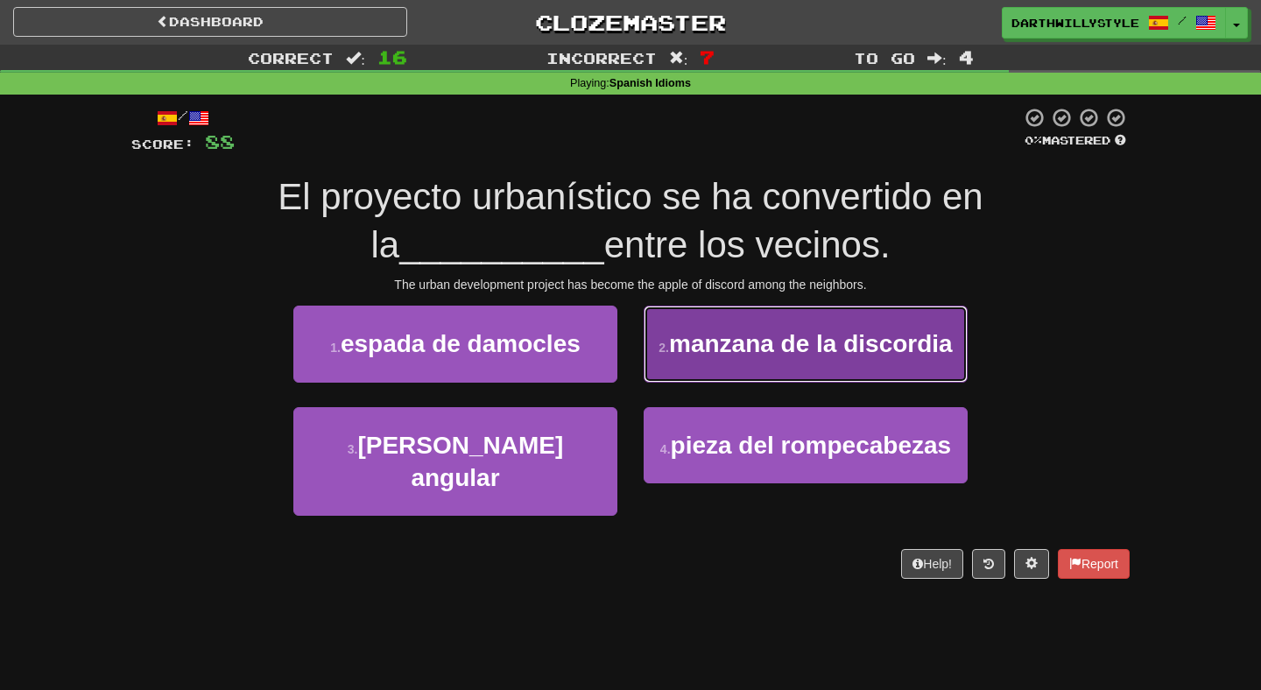
click at [687, 356] on span "manzana de la discordia" at bounding box center [811, 343] width 284 height 27
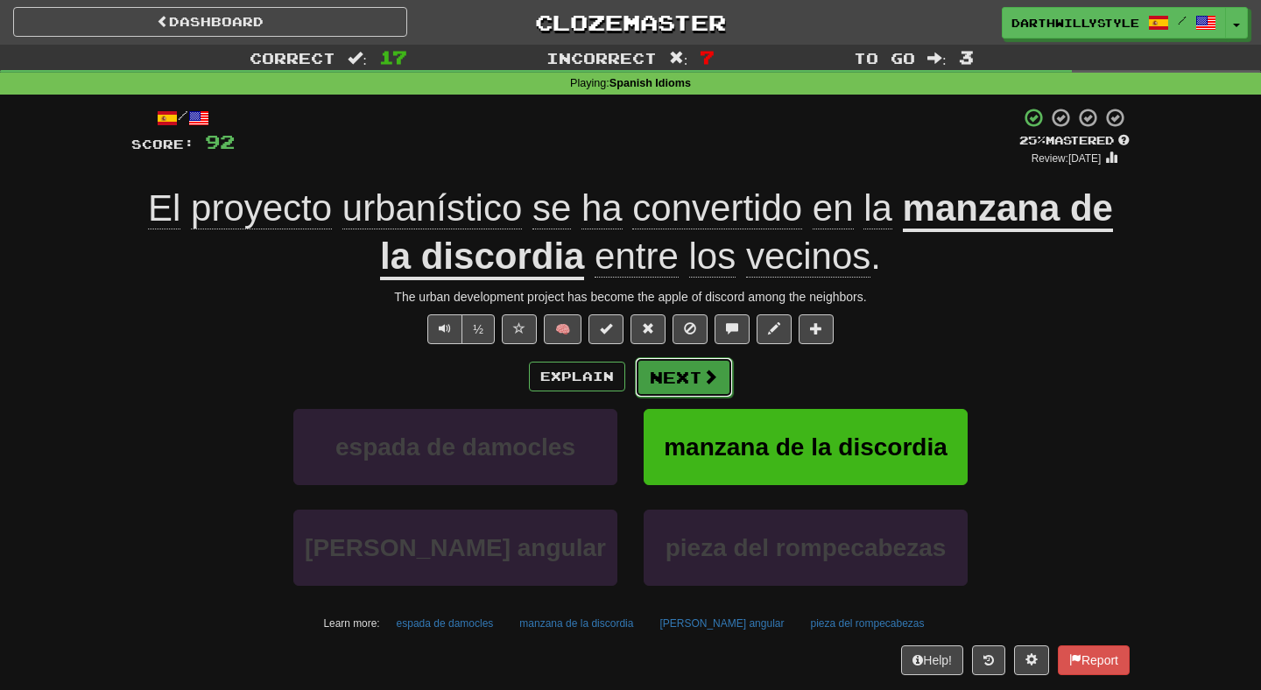
click at [687, 380] on button "Next" at bounding box center [684, 377] width 98 height 40
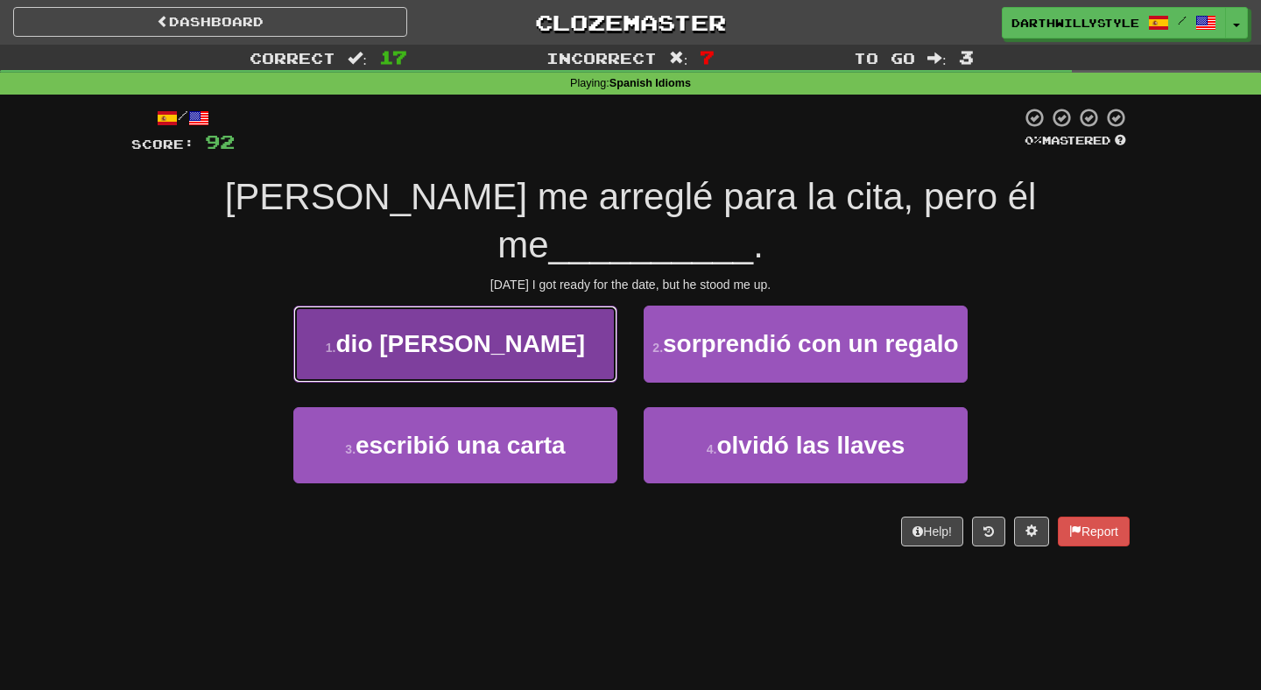
click at [598, 313] on button "1 . dio [PERSON_NAME]" at bounding box center [455, 344] width 324 height 76
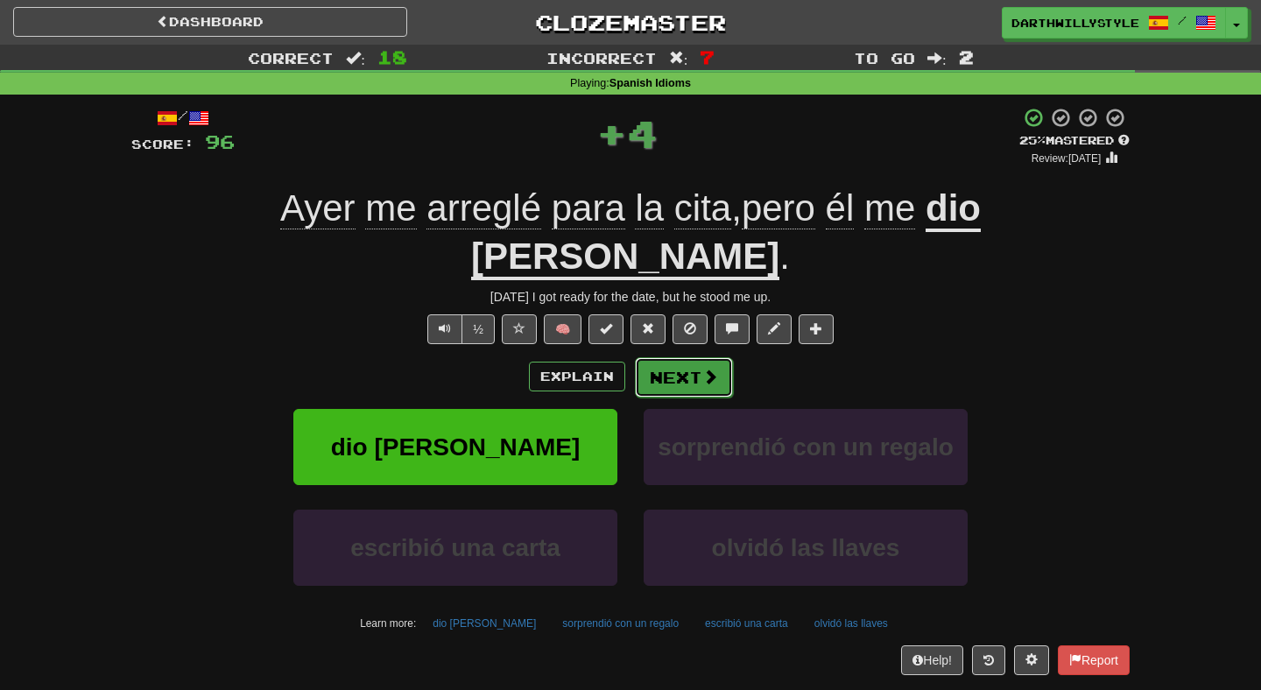
click at [666, 357] on button "Next" at bounding box center [684, 377] width 98 height 40
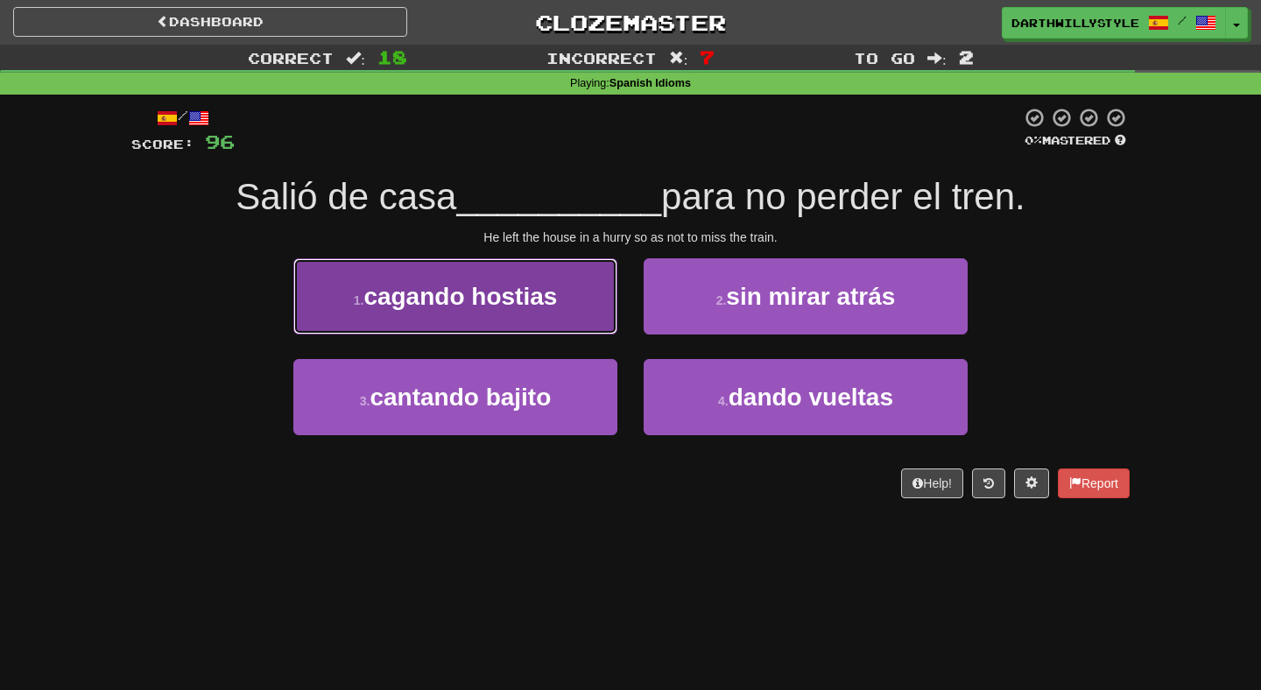
click at [578, 282] on button "1 . cagando hostias" at bounding box center [455, 296] width 324 height 76
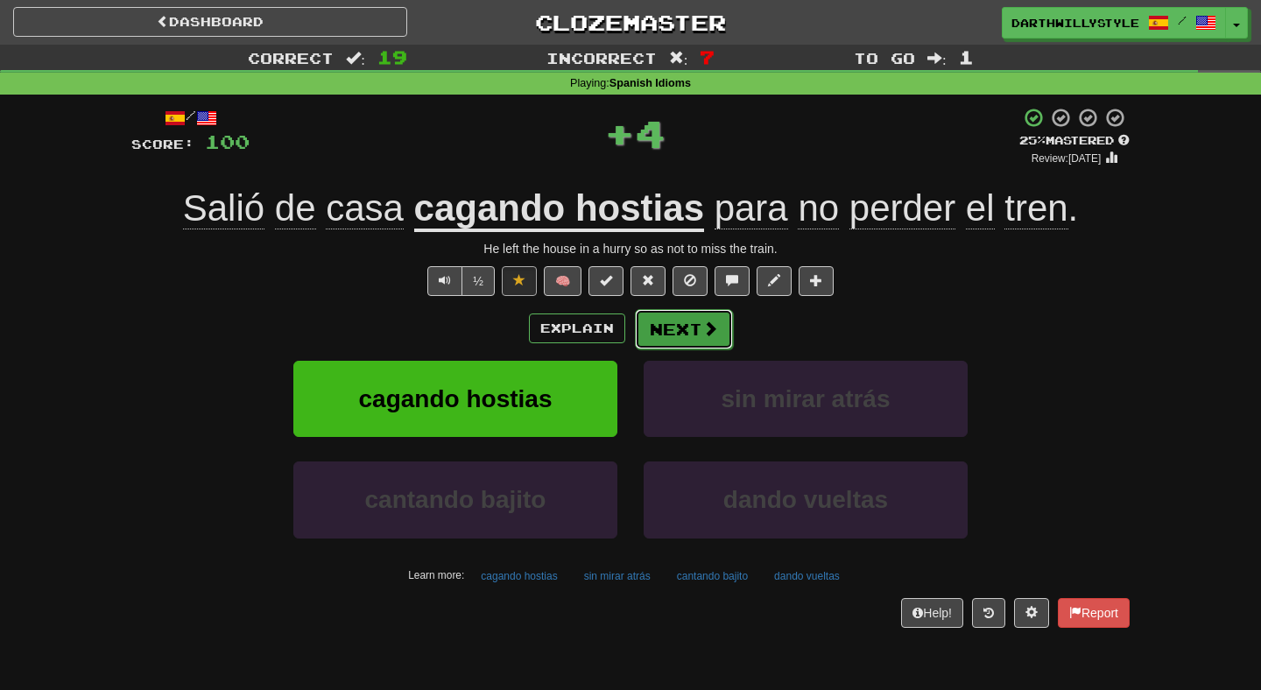
click at [680, 336] on button "Next" at bounding box center [684, 329] width 98 height 40
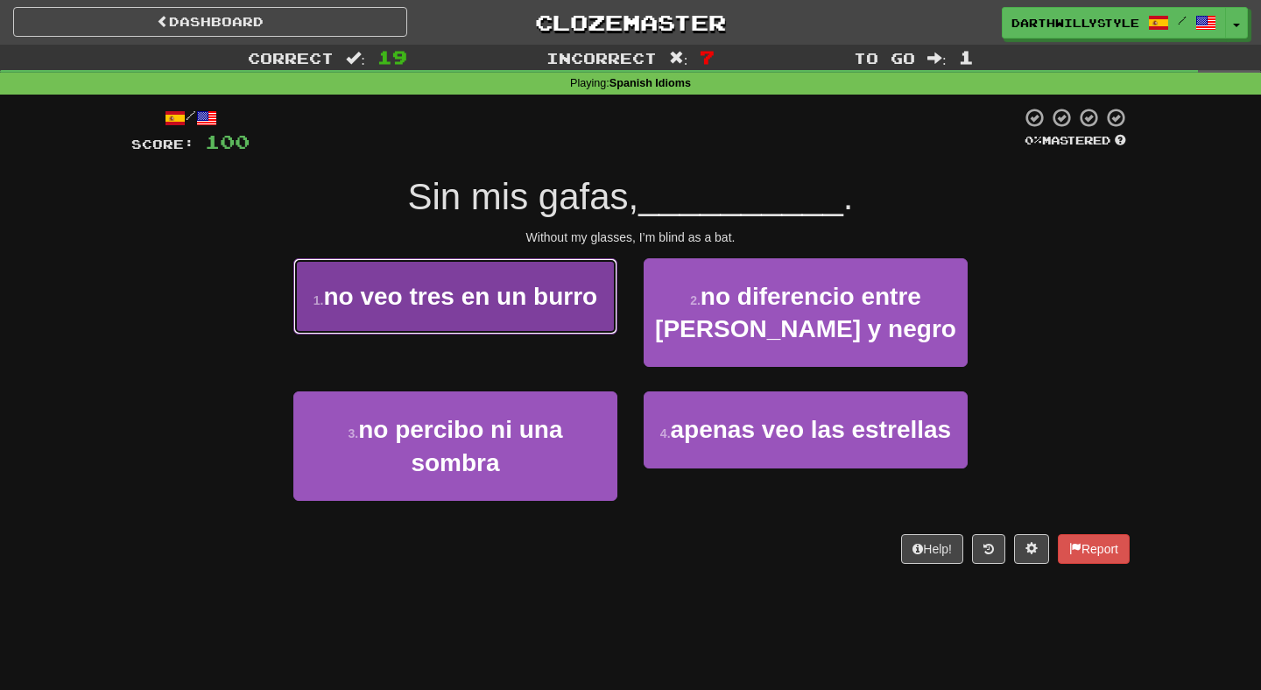
click at [616, 320] on button "1 . no veo tres en un burro" at bounding box center [455, 296] width 324 height 76
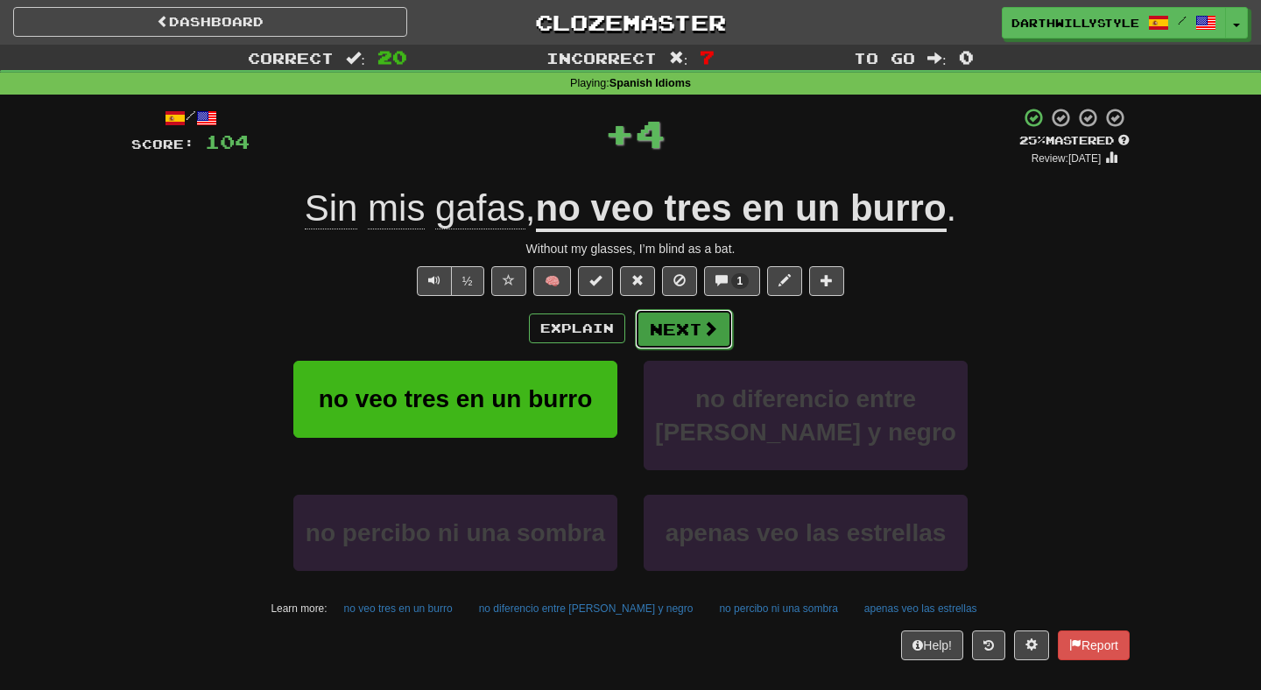
click at [685, 342] on button "Next" at bounding box center [684, 329] width 98 height 40
